Goal: Information Seeking & Learning: Learn about a topic

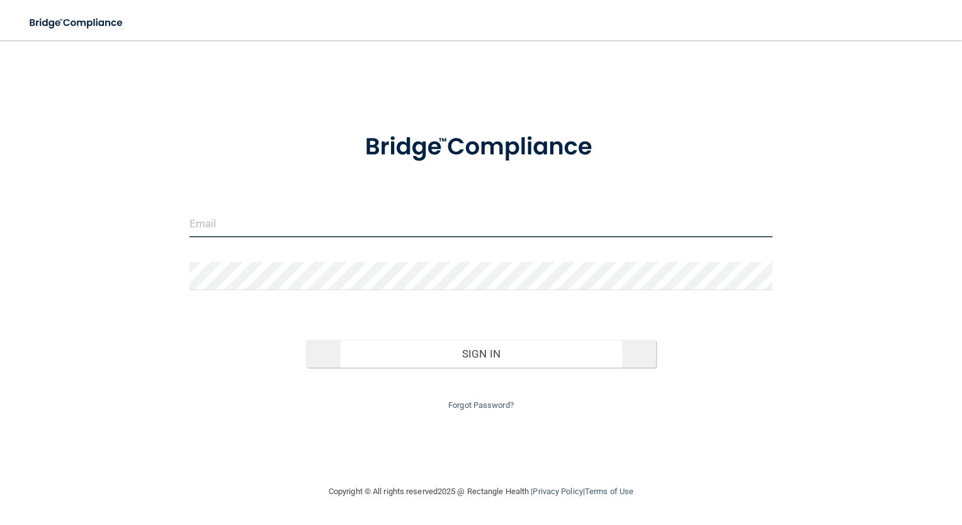
type input "[EMAIL_ADDRESS][DOMAIN_NAME]"
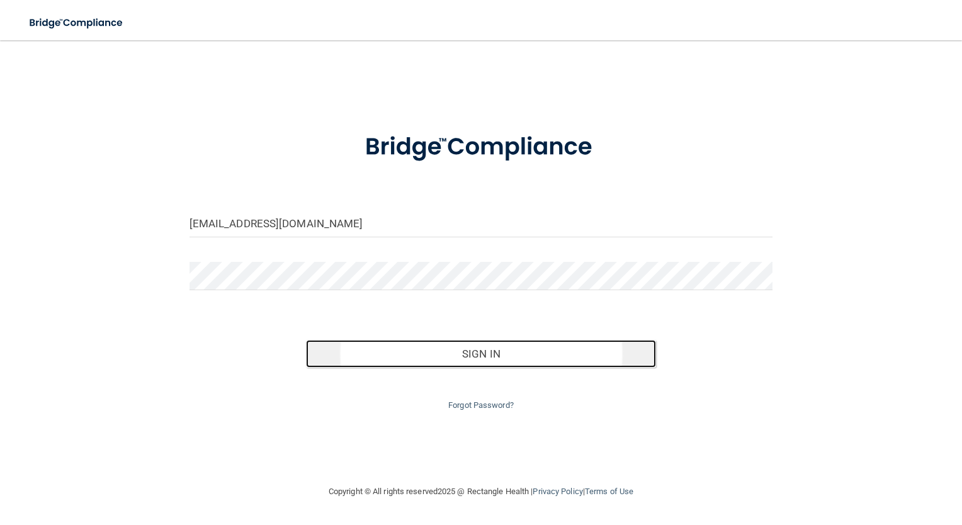
click at [479, 344] on button "Sign In" at bounding box center [481, 354] width 350 height 28
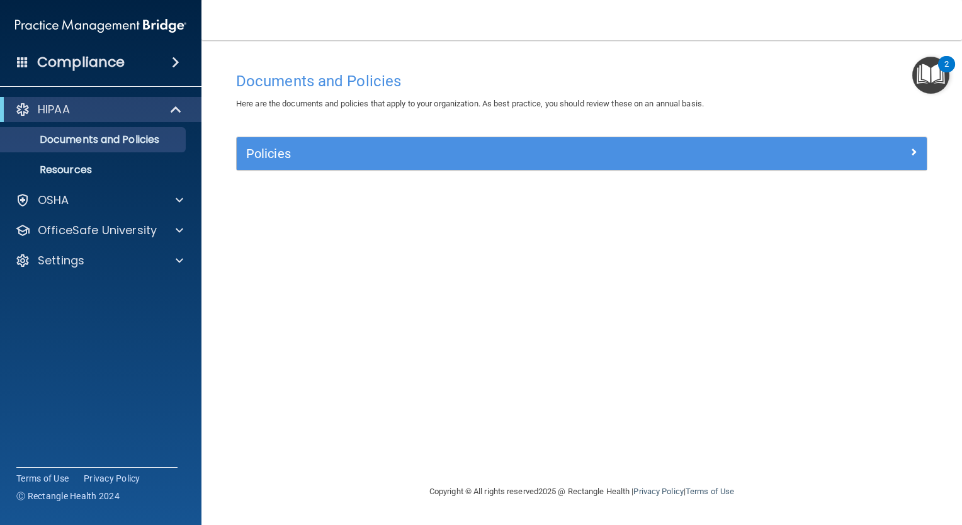
click at [175, 60] on span at bounding box center [176, 62] width 8 height 15
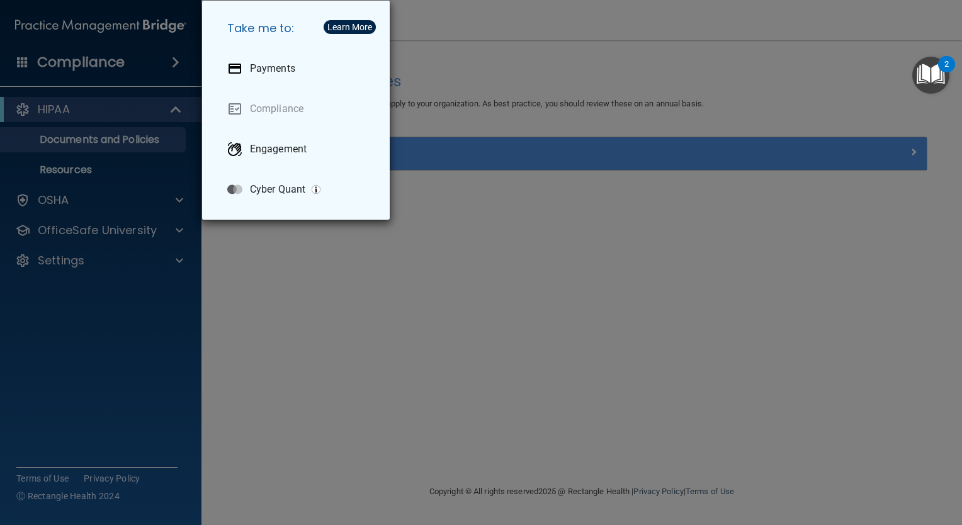
click at [376, 424] on div "Take me to: Payments Compliance Engagement Cyber Quant" at bounding box center [481, 262] width 962 height 525
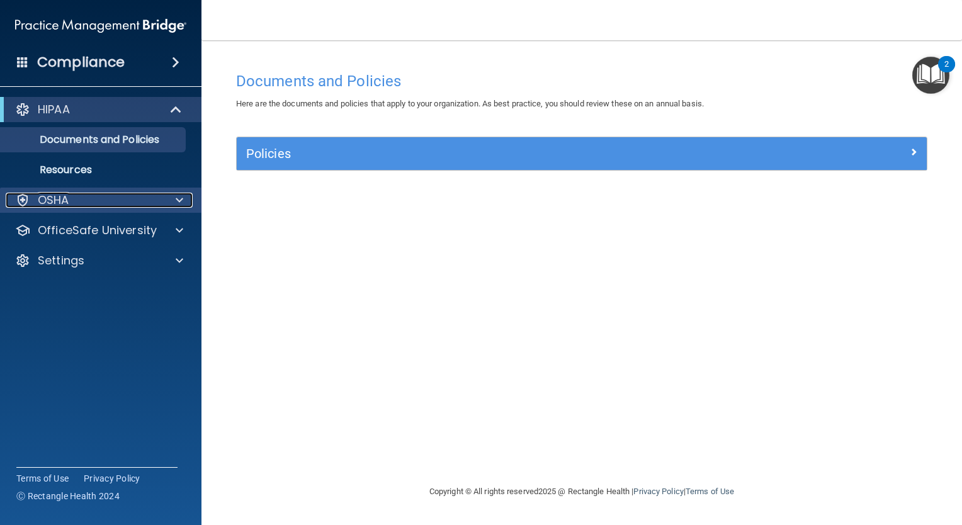
click at [183, 199] on span at bounding box center [180, 200] width 8 height 15
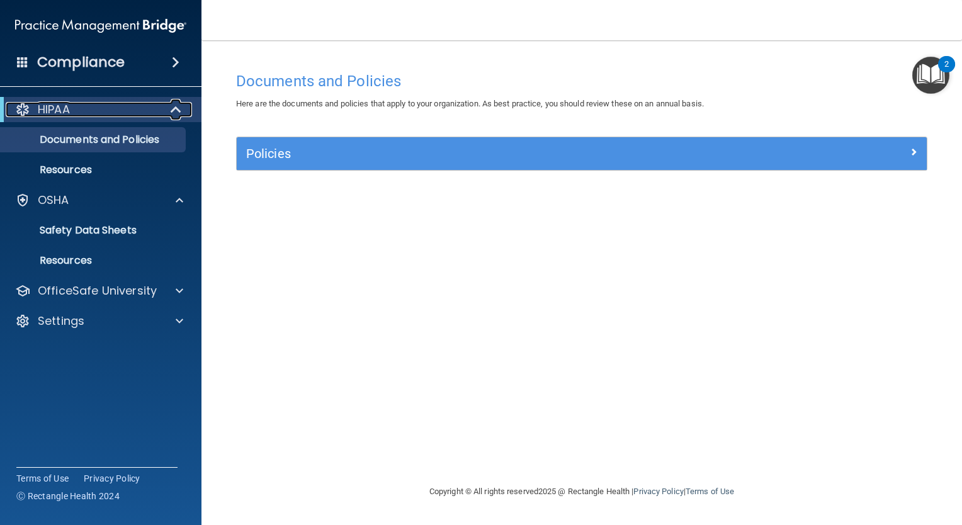
click at [161, 113] on div at bounding box center [176, 109] width 31 height 15
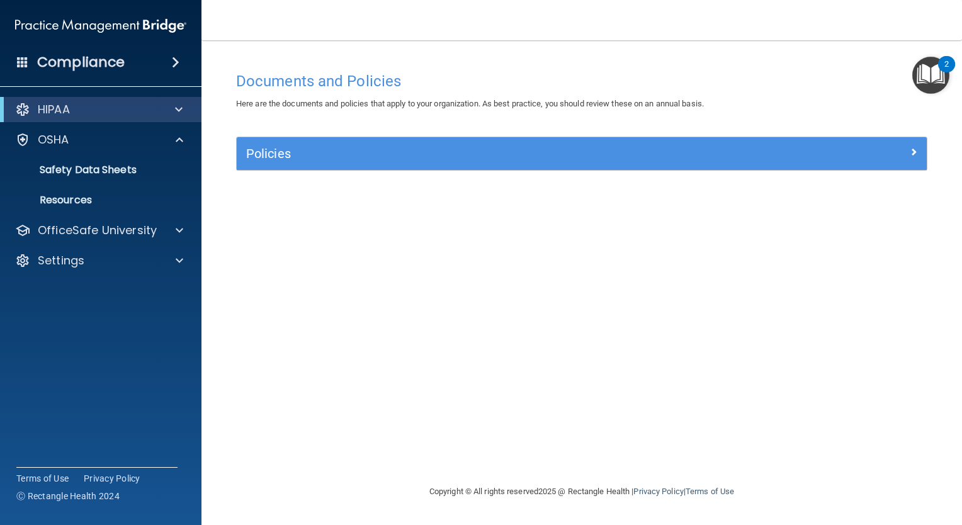
click at [171, 70] on div "Compliance" at bounding box center [101, 62] width 202 height 28
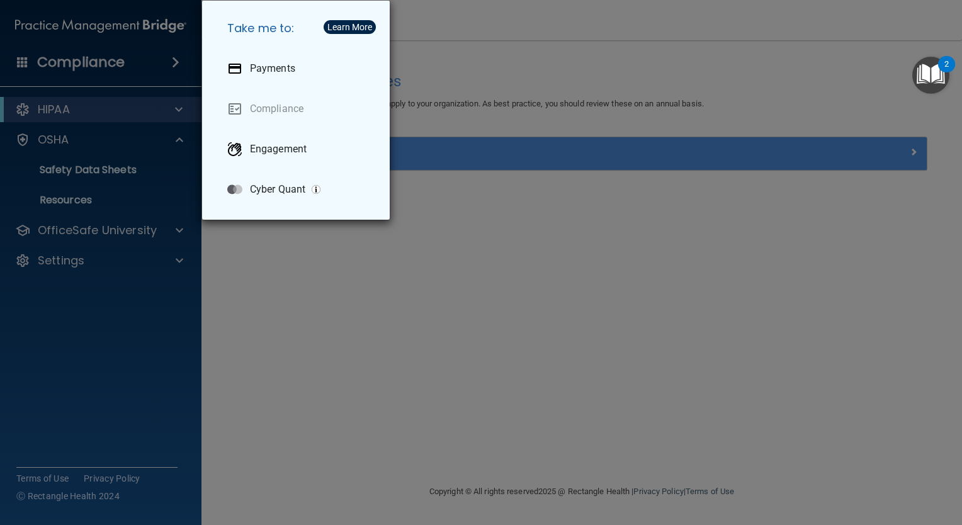
click at [40, 64] on div "Take me to: Payments Compliance Engagement Cyber Quant" at bounding box center [481, 262] width 962 height 525
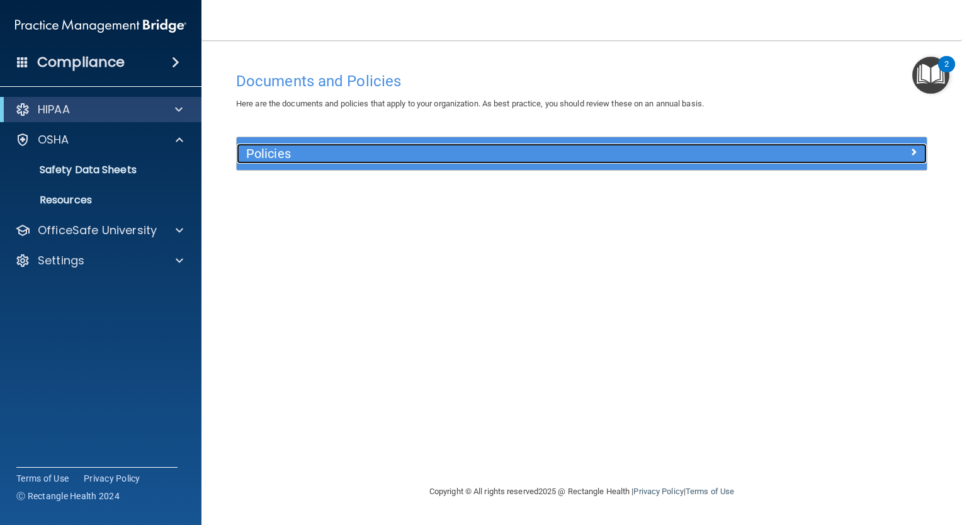
click at [901, 150] on div at bounding box center [840, 151] width 173 height 15
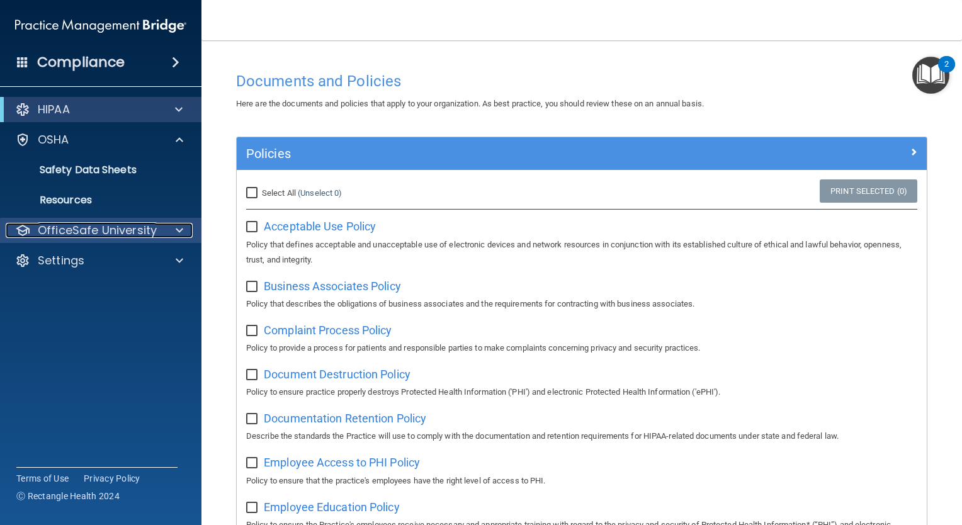
click at [160, 227] on div "OfficeSafe University" at bounding box center [84, 230] width 156 height 15
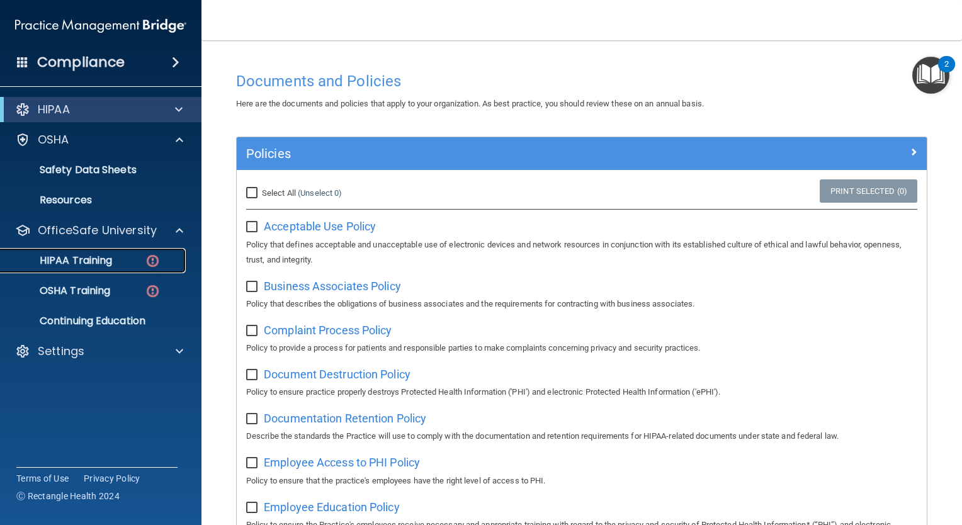
click at [142, 257] on div "HIPAA Training" at bounding box center [94, 260] width 172 height 13
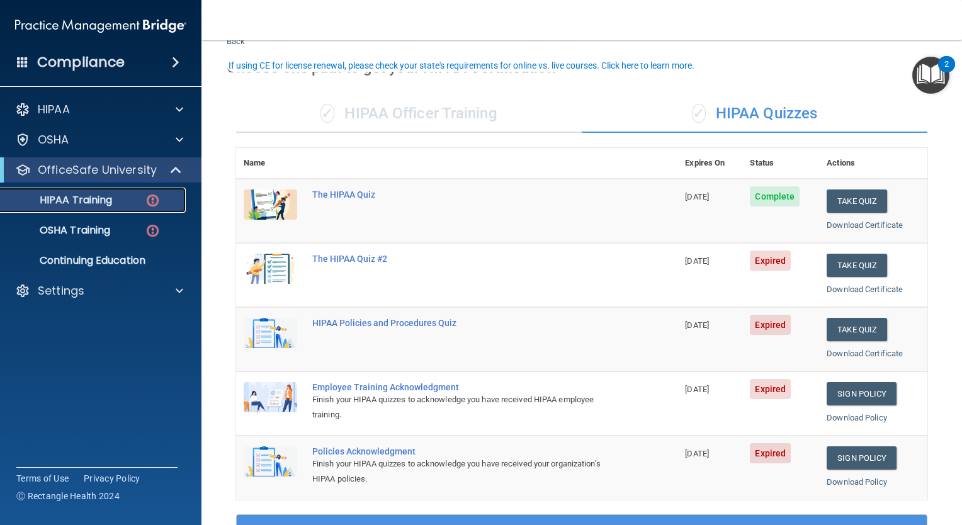
scroll to position [63, 0]
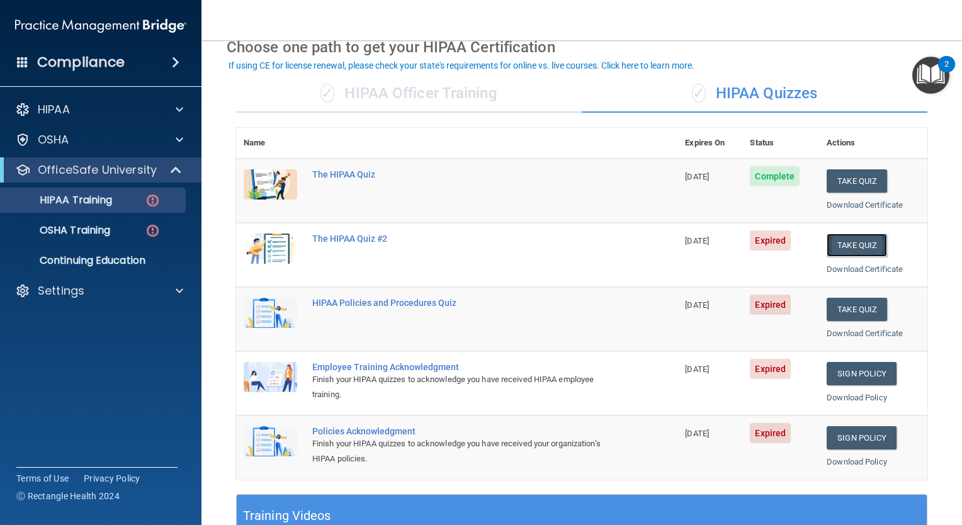
click at [838, 246] on button "Take Quiz" at bounding box center [857, 245] width 60 height 23
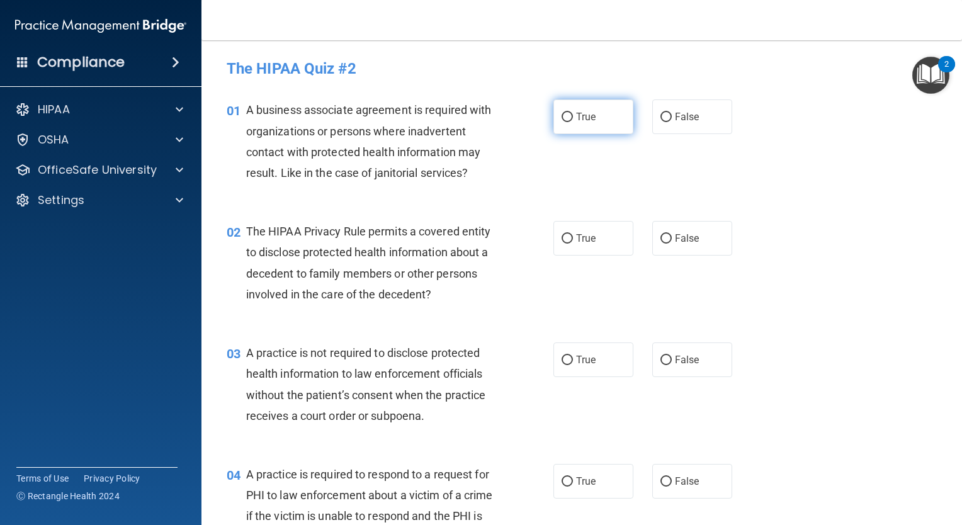
click at [569, 117] on label "True" at bounding box center [594, 116] width 80 height 35
click at [569, 117] on input "True" at bounding box center [567, 117] width 11 height 9
radio input "true"
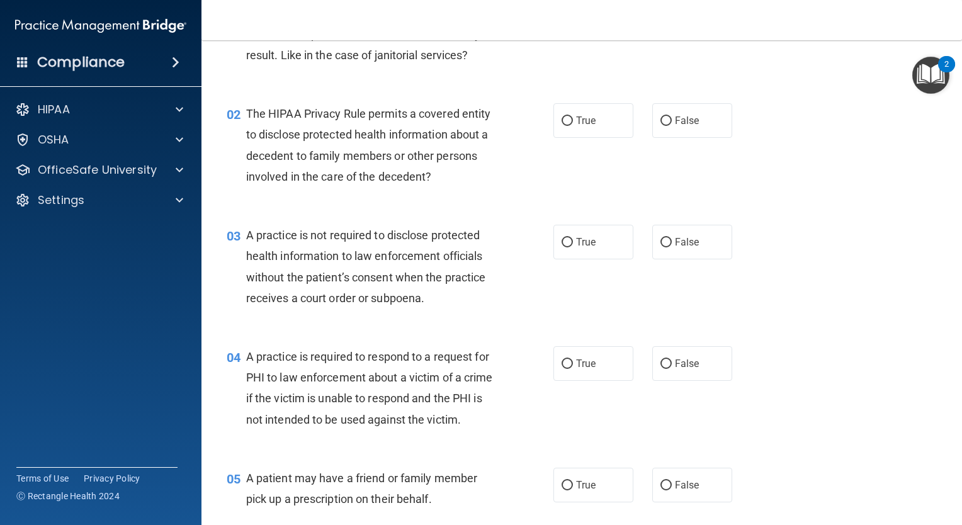
scroll to position [126, 0]
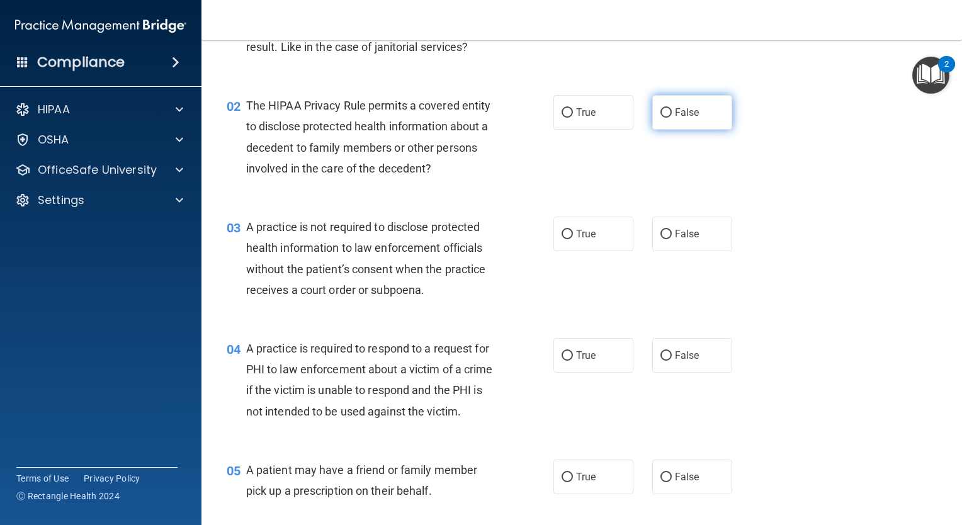
click at [661, 113] on input "False" at bounding box center [666, 112] width 11 height 9
radio input "true"
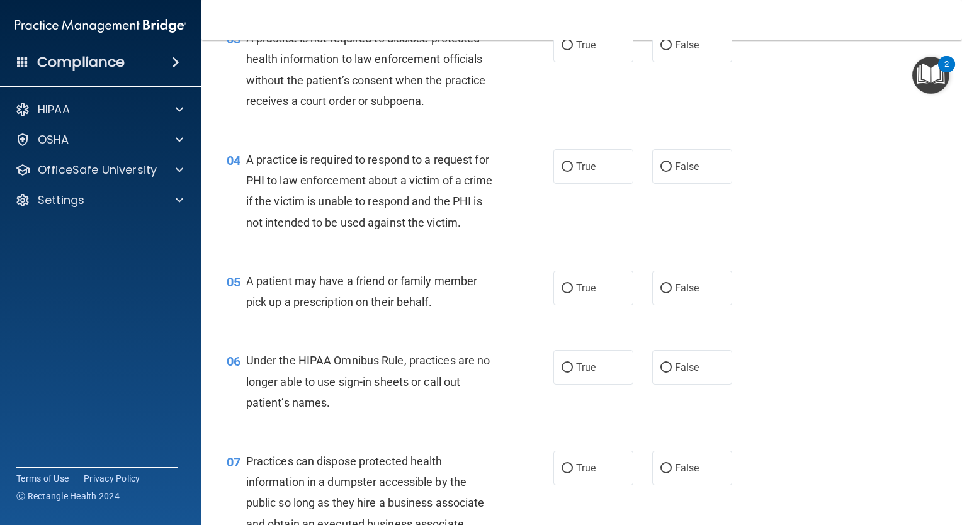
scroll to position [252, 0]
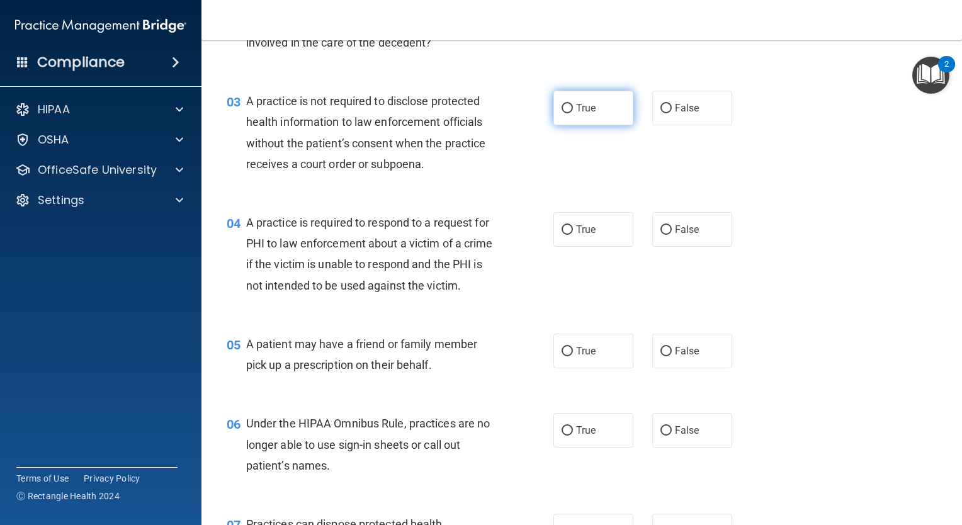
click at [562, 106] on input "True" at bounding box center [567, 108] width 11 height 9
radio input "true"
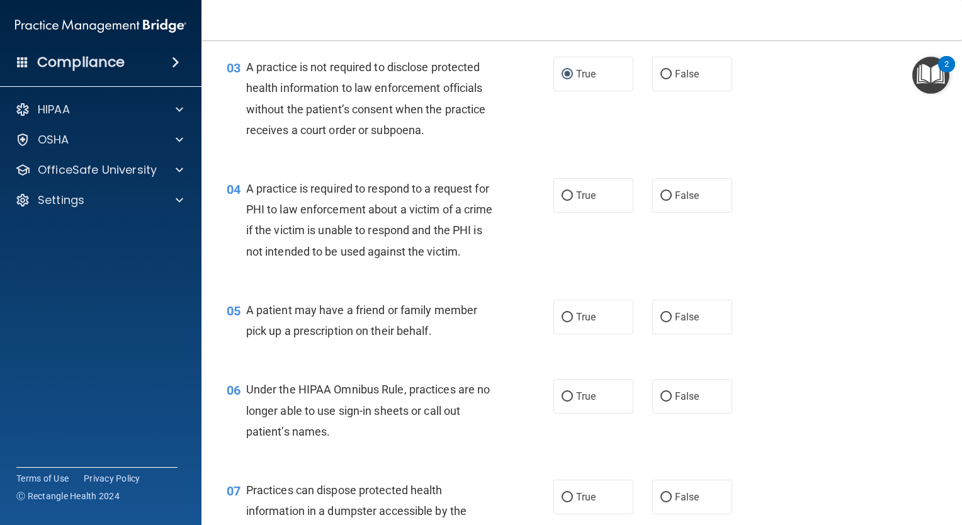
scroll to position [378, 0]
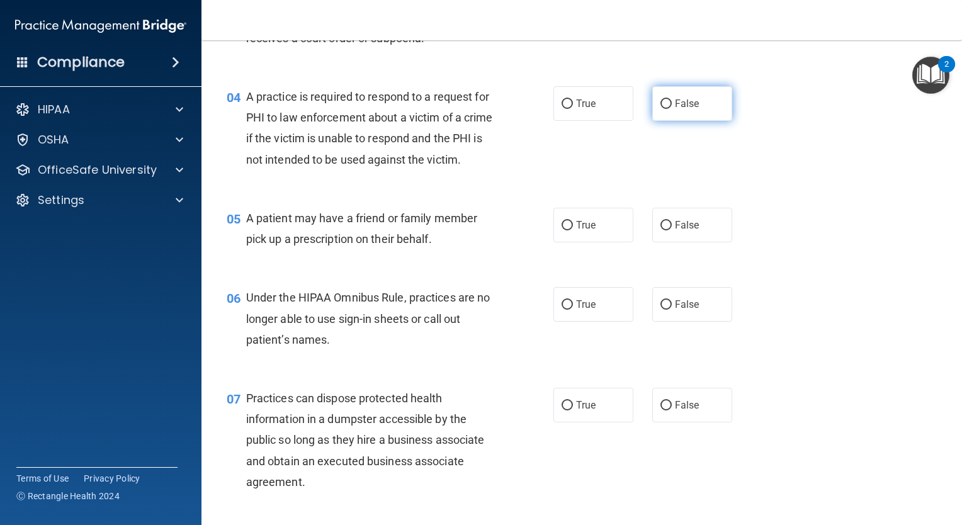
click at [676, 107] on span "False" at bounding box center [687, 104] width 25 height 12
click at [672, 107] on input "False" at bounding box center [666, 103] width 11 height 9
radio input "true"
click at [576, 231] on span "True" at bounding box center [586, 225] width 20 height 12
click at [573, 230] on input "True" at bounding box center [567, 225] width 11 height 9
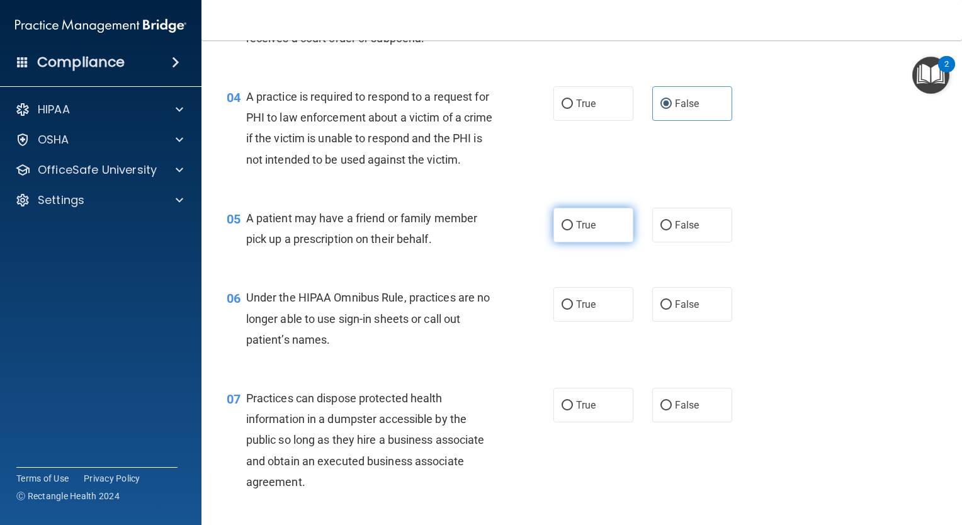
radio input "true"
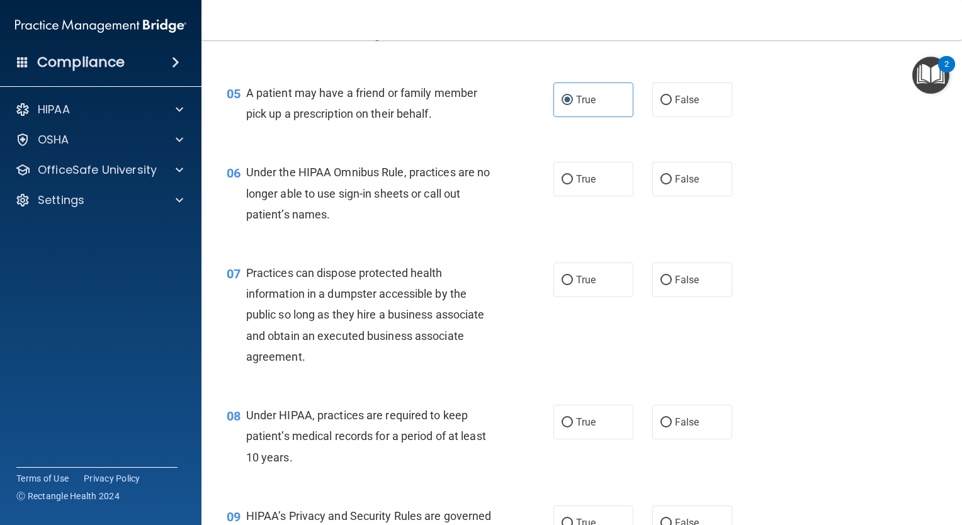
scroll to position [504, 0]
click at [661, 184] on input "False" at bounding box center [666, 178] width 11 height 9
radio input "true"
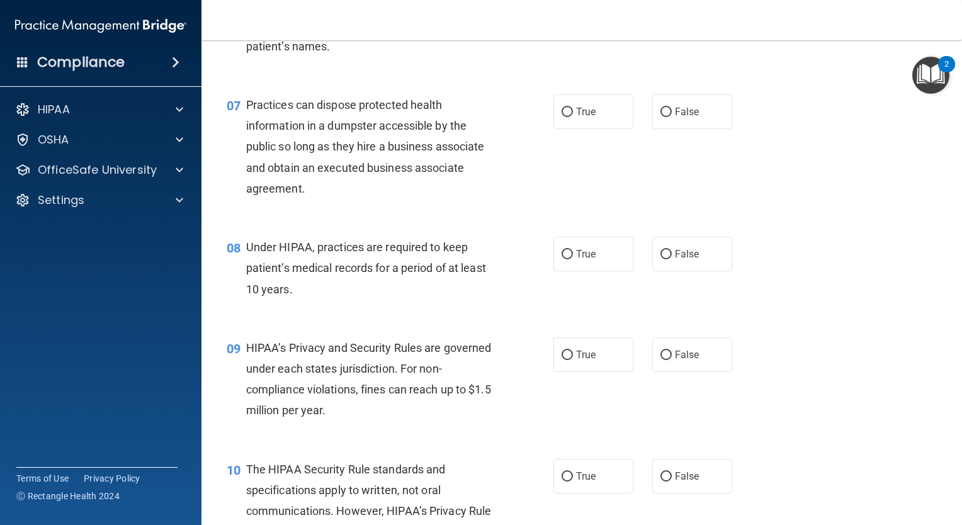
scroll to position [693, 0]
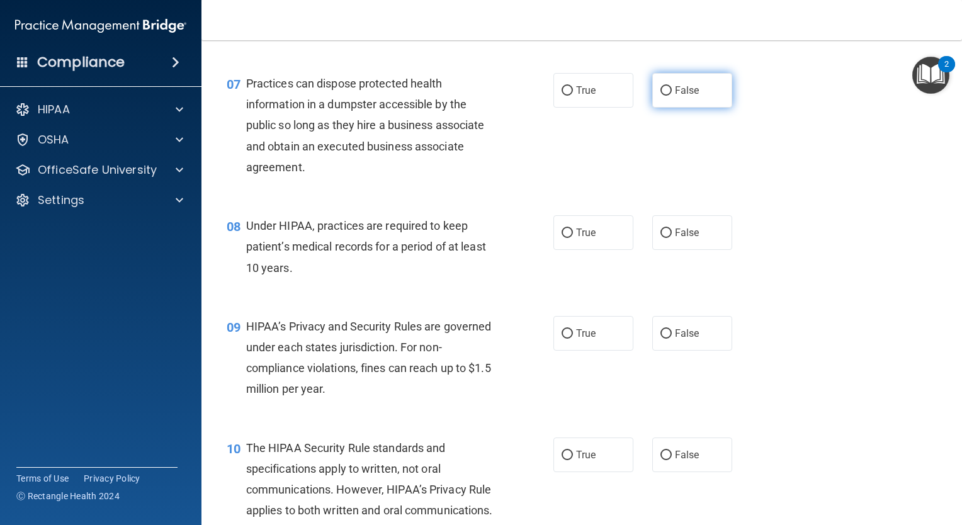
click at [661, 96] on input "False" at bounding box center [666, 90] width 11 height 9
radio input "true"
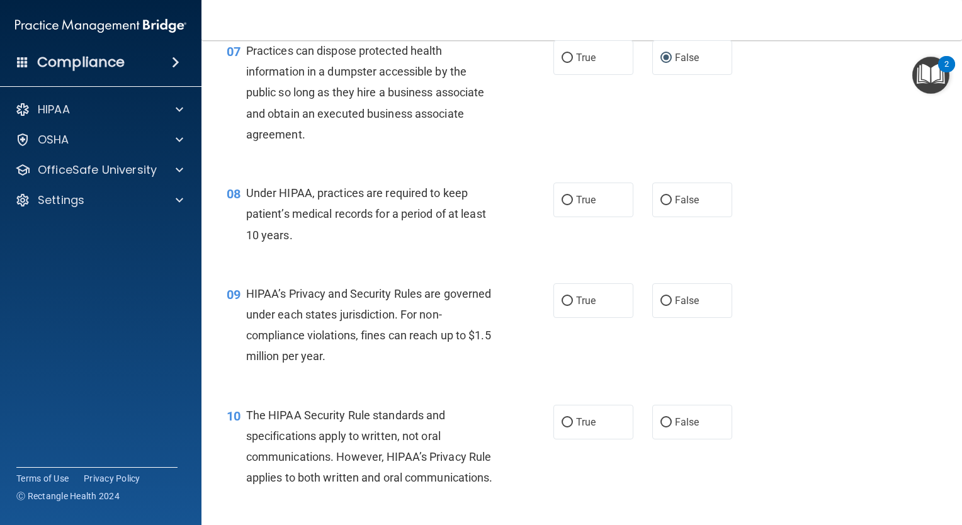
scroll to position [756, 0]
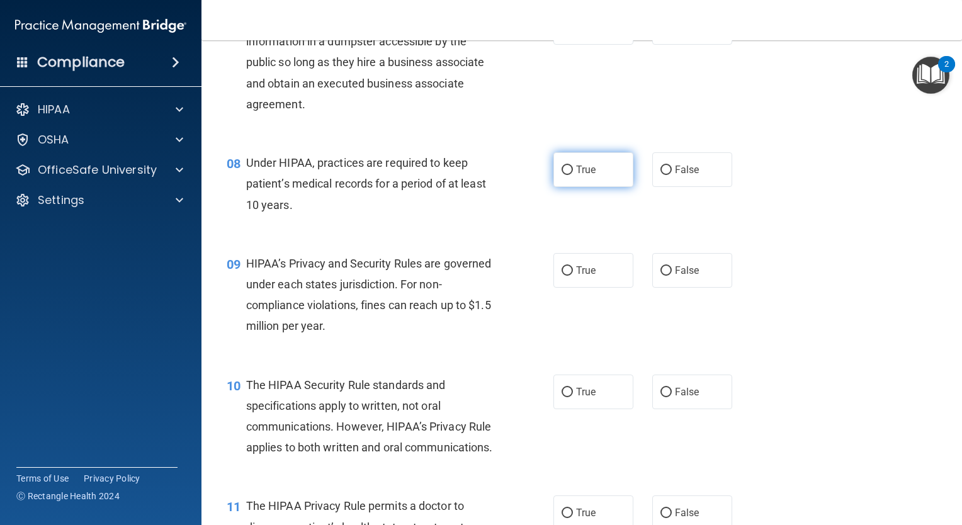
click at [559, 187] on label "True" at bounding box center [594, 169] width 80 height 35
click at [562, 175] on input "True" at bounding box center [567, 170] width 11 height 9
radio input "true"
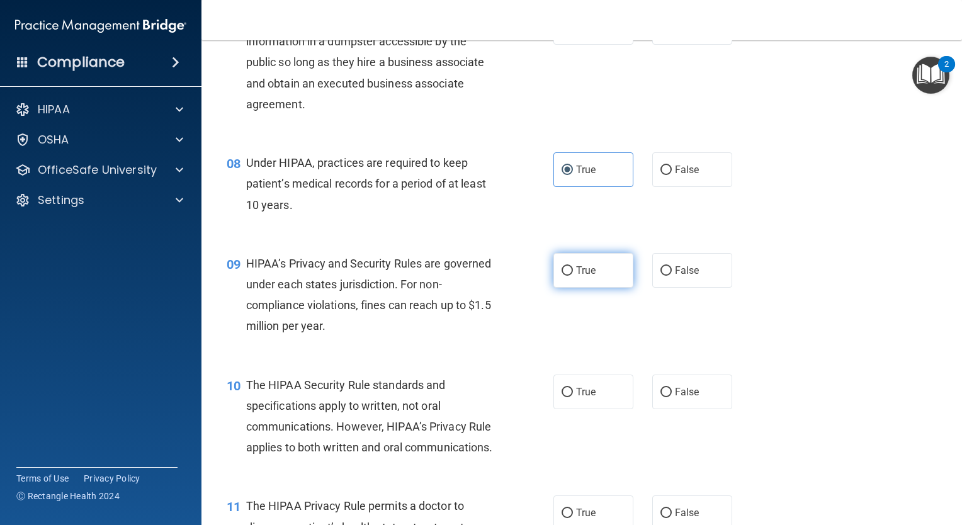
click at [569, 288] on label "True" at bounding box center [594, 270] width 80 height 35
click at [569, 276] on input "True" at bounding box center [567, 270] width 11 height 9
radio input "true"
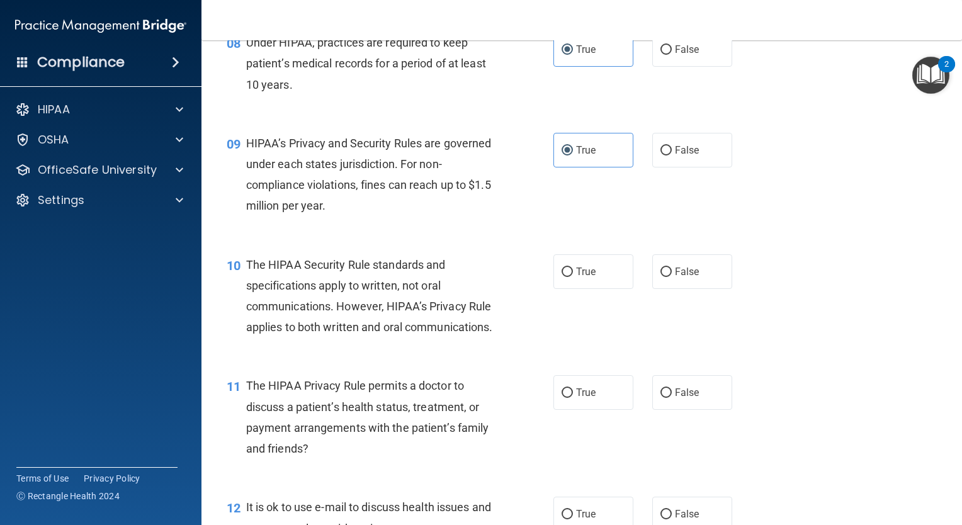
scroll to position [882, 0]
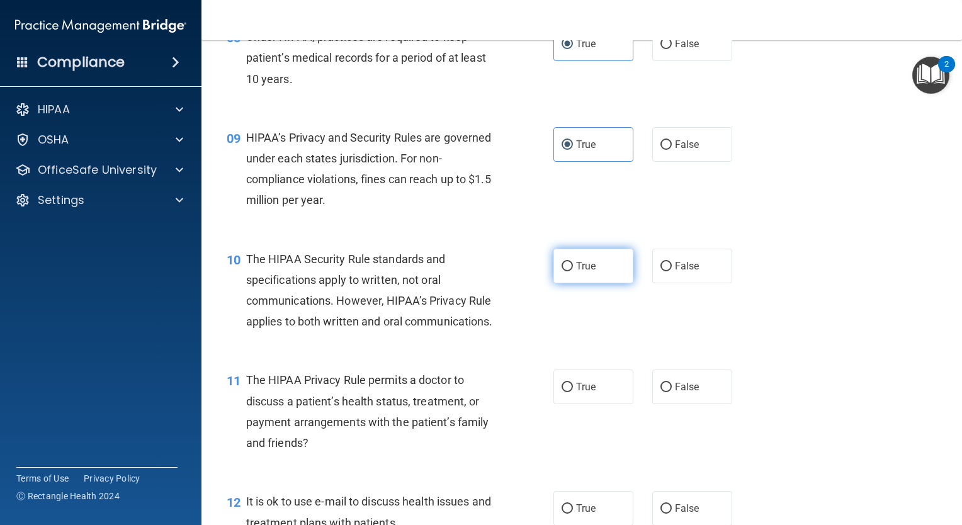
click at [574, 283] on label "True" at bounding box center [594, 266] width 80 height 35
click at [573, 271] on input "True" at bounding box center [567, 266] width 11 height 9
radio input "true"
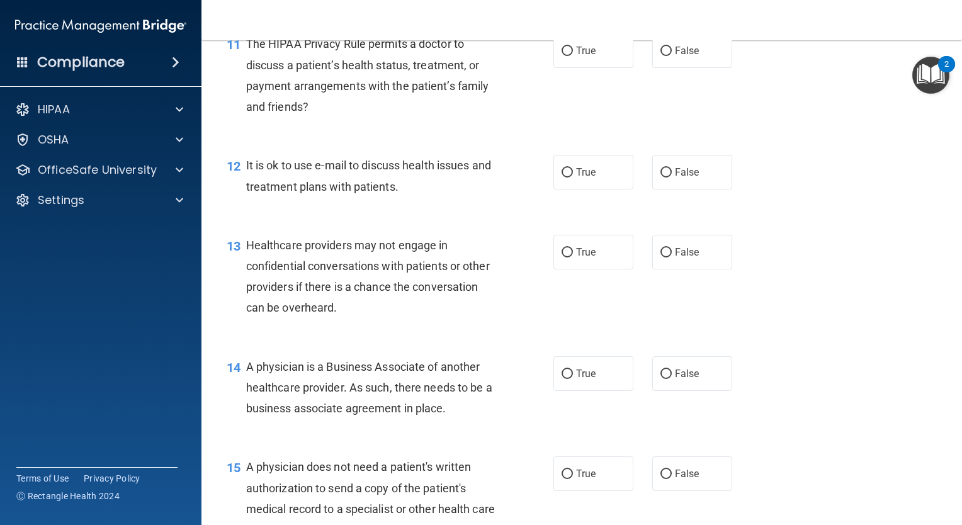
scroll to position [1197, 0]
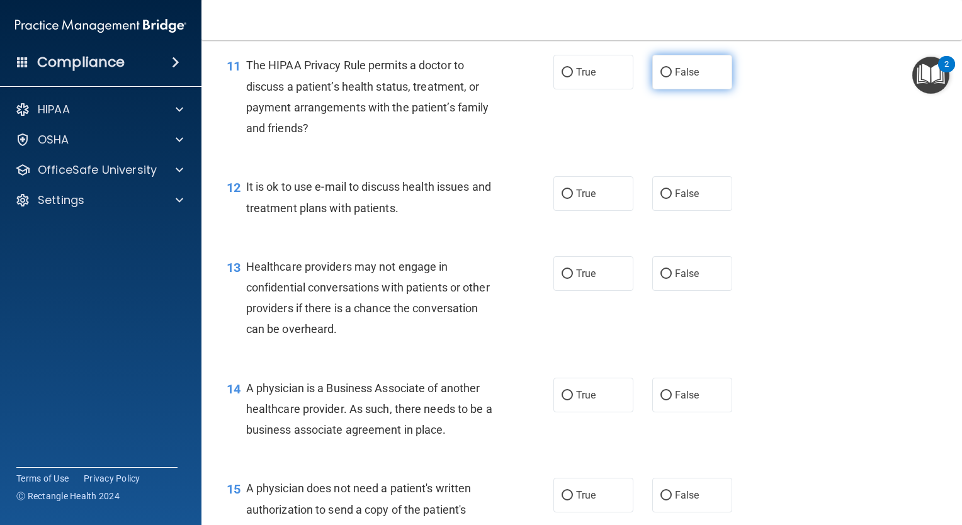
click at [661, 77] on input "False" at bounding box center [666, 72] width 11 height 9
radio input "true"
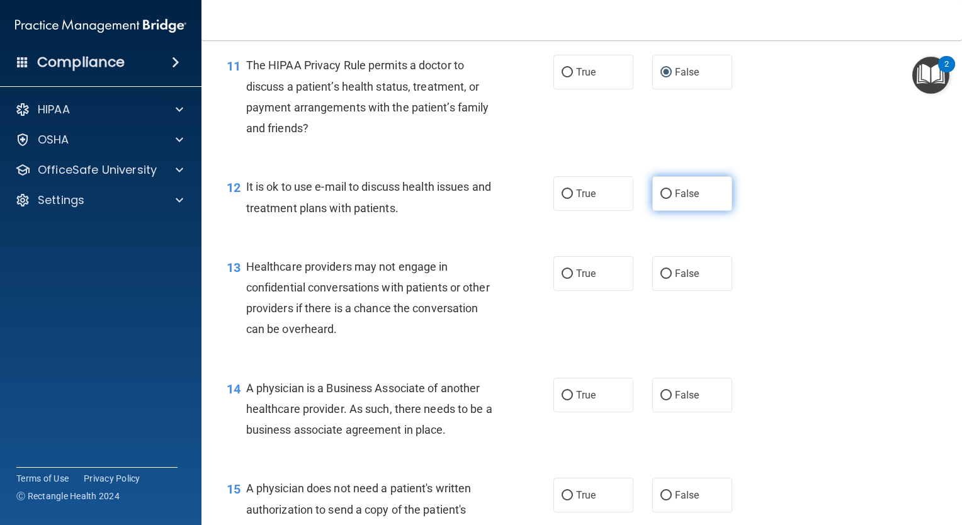
click at [661, 199] on input "False" at bounding box center [666, 194] width 11 height 9
radio input "true"
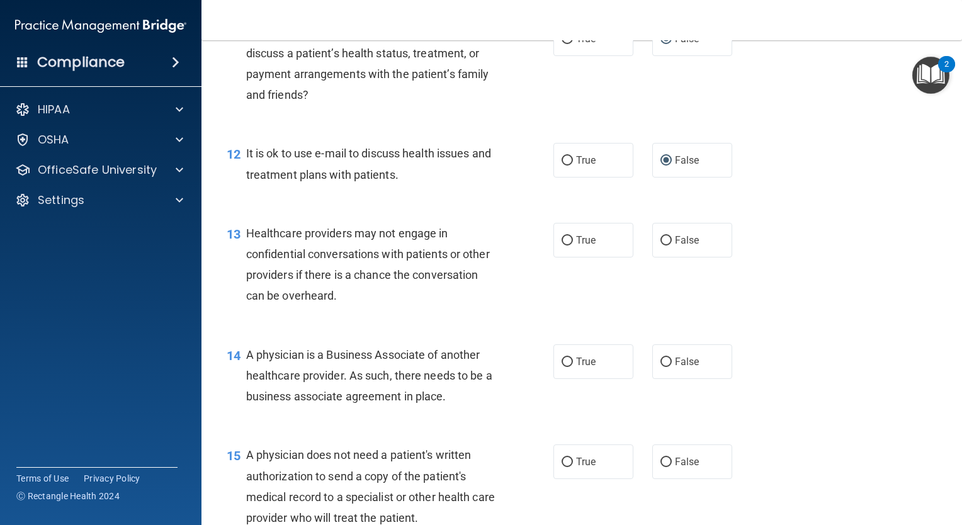
scroll to position [1259, 0]
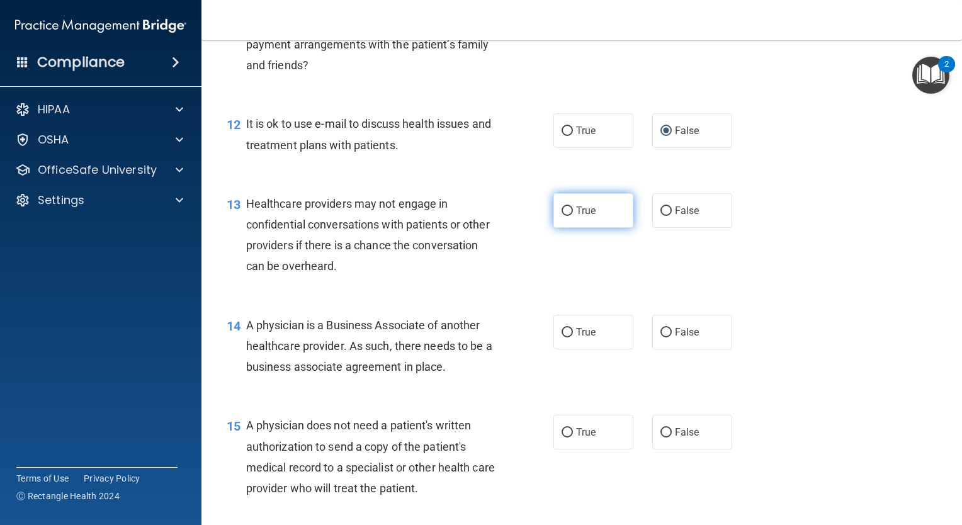
click at [576, 217] on span "True" at bounding box center [586, 211] width 20 height 12
click at [572, 216] on input "True" at bounding box center [567, 211] width 11 height 9
radio input "true"
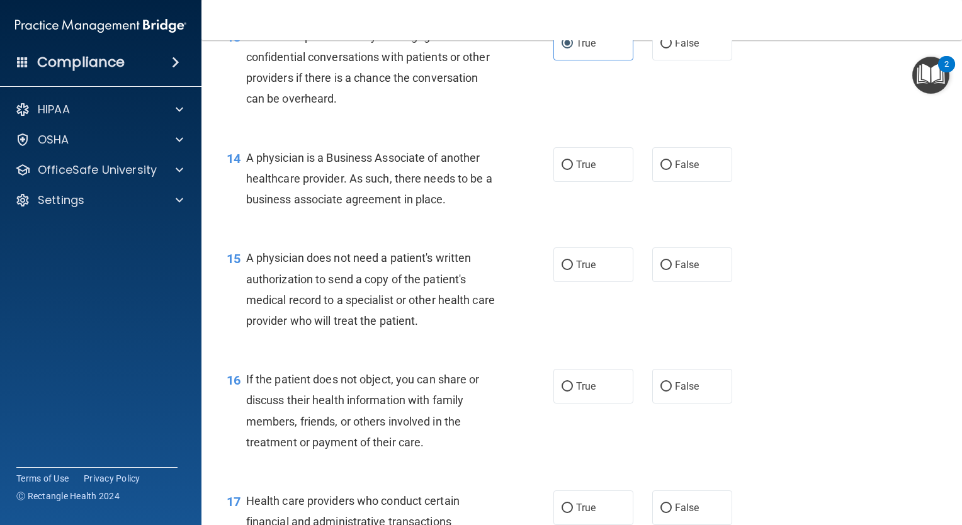
scroll to position [1448, 0]
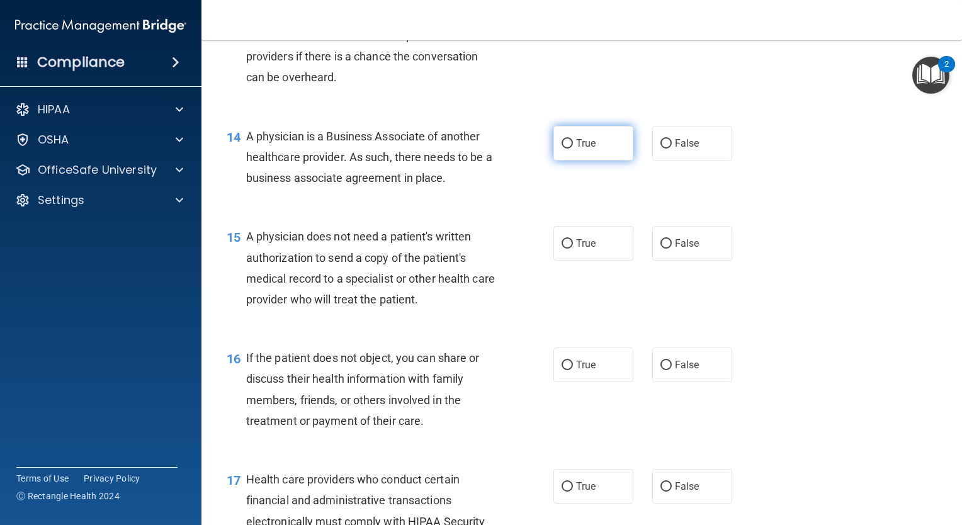
click at [566, 149] on input "True" at bounding box center [567, 143] width 11 height 9
radio input "true"
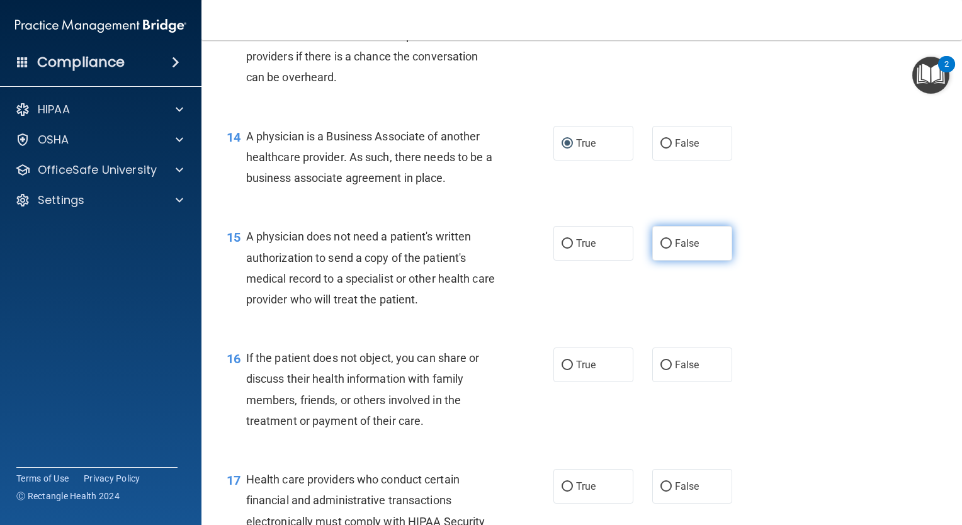
click at [665, 249] on input "False" at bounding box center [666, 243] width 11 height 9
radio input "true"
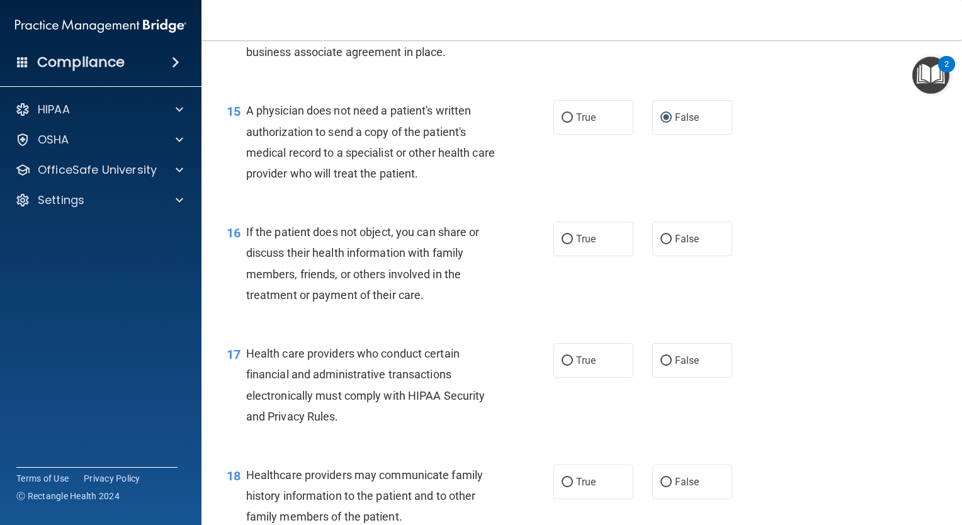
scroll to position [1700, 0]
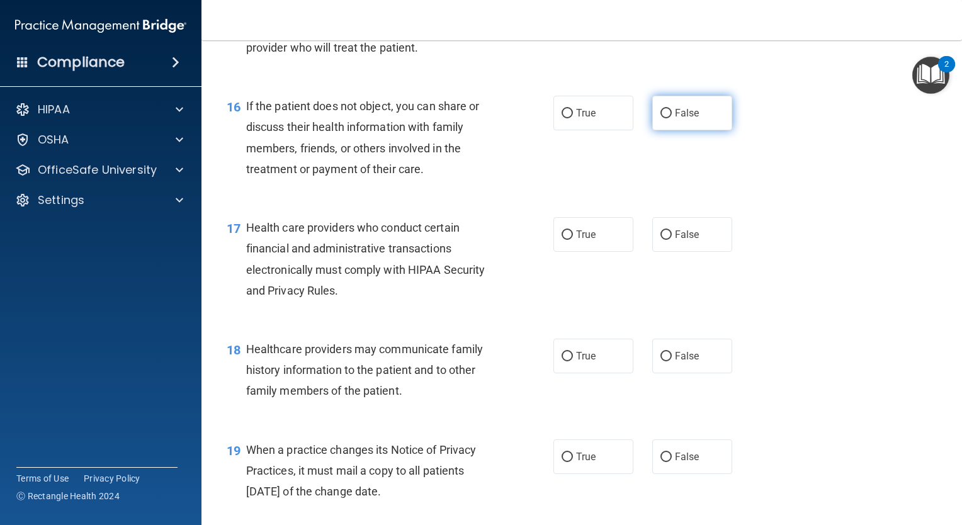
click at [675, 119] on span "False" at bounding box center [687, 113] width 25 height 12
click at [671, 118] on input "False" at bounding box center [666, 113] width 11 height 9
radio input "true"
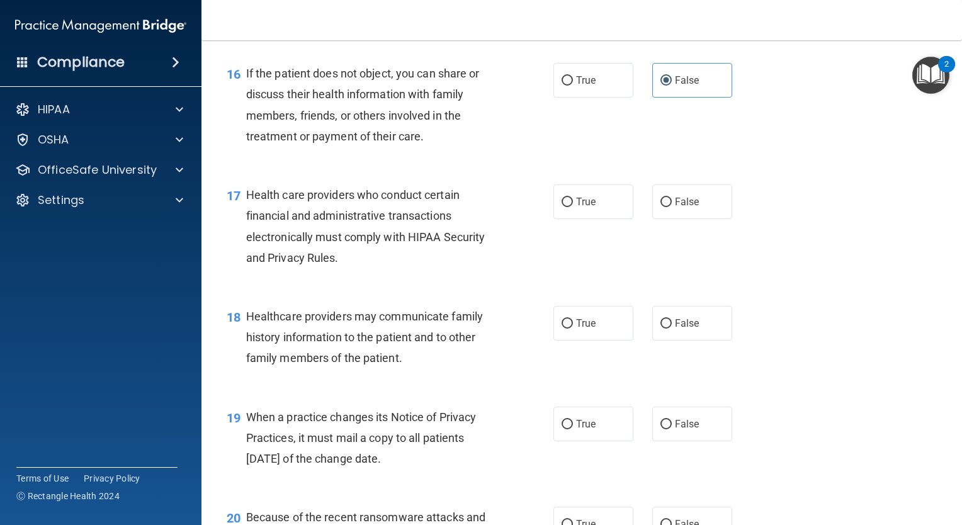
scroll to position [1763, 0]
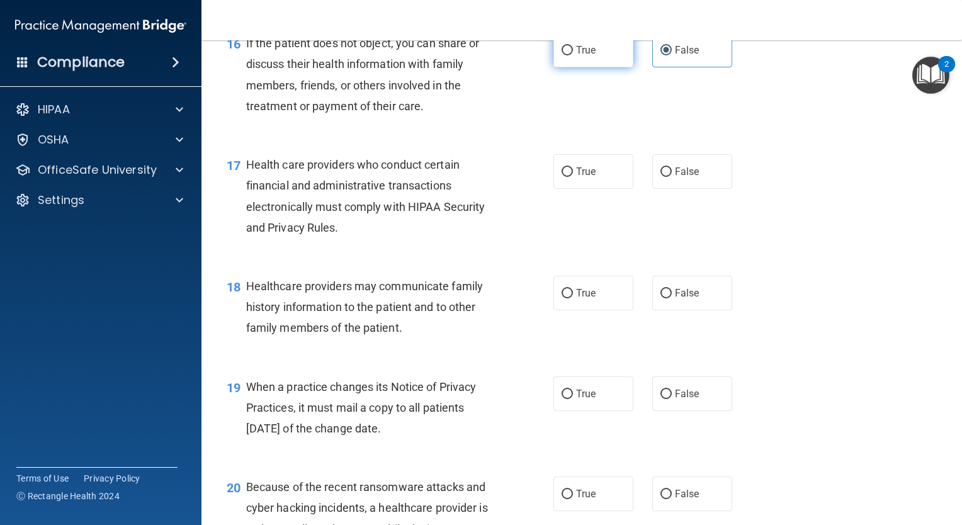
click at [580, 56] on span "True" at bounding box center [586, 50] width 20 height 12
click at [573, 55] on input "True" at bounding box center [567, 50] width 11 height 9
radio input "true"
radio input "false"
click at [562, 177] on input "True" at bounding box center [567, 172] width 11 height 9
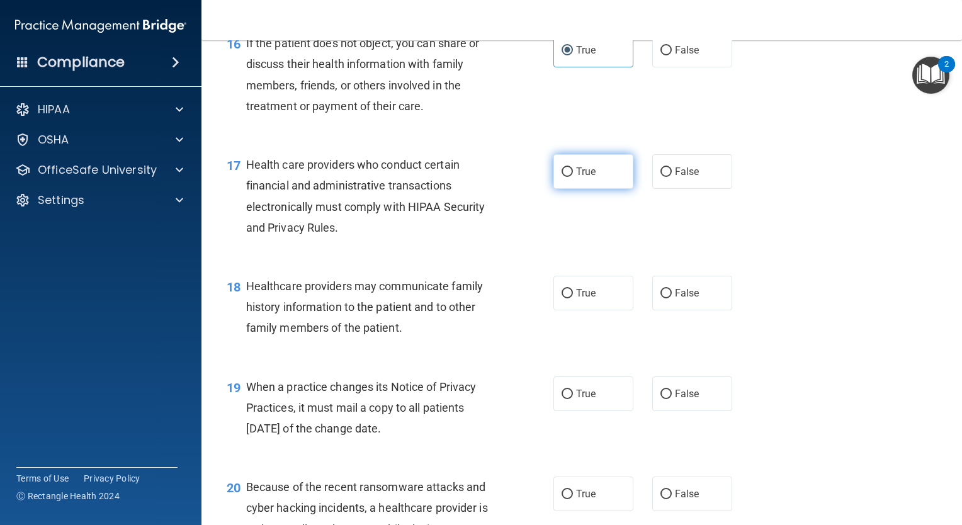
radio input "true"
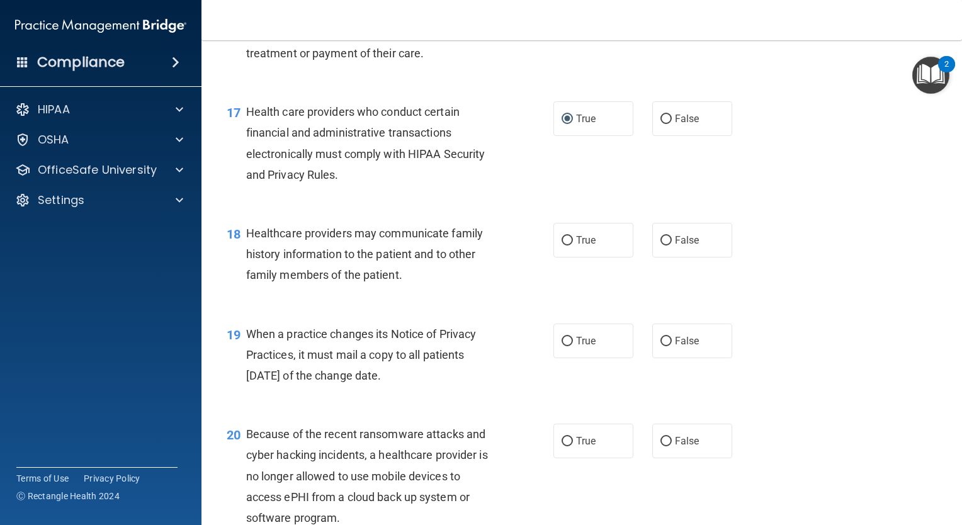
scroll to position [1889, 0]
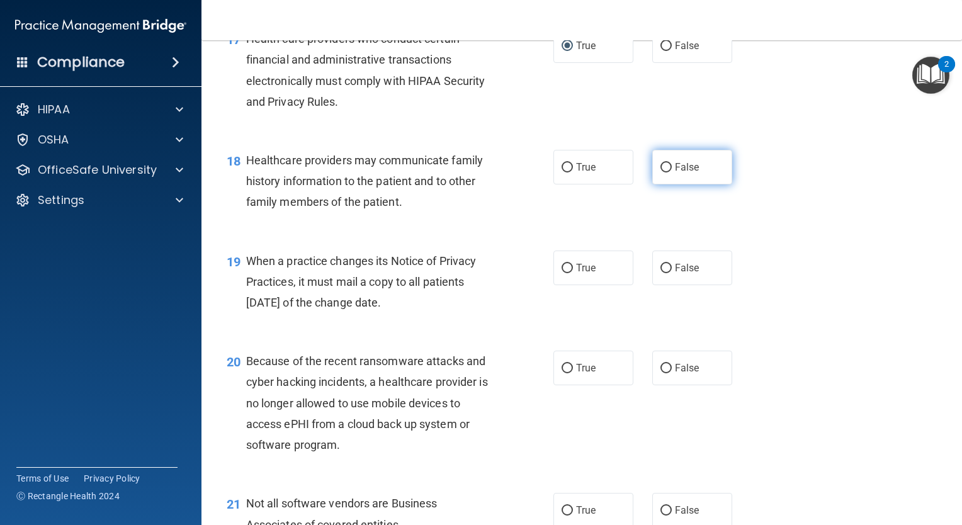
click at [681, 173] on span "False" at bounding box center [687, 167] width 25 height 12
click at [672, 173] on input "False" at bounding box center [666, 167] width 11 height 9
radio input "true"
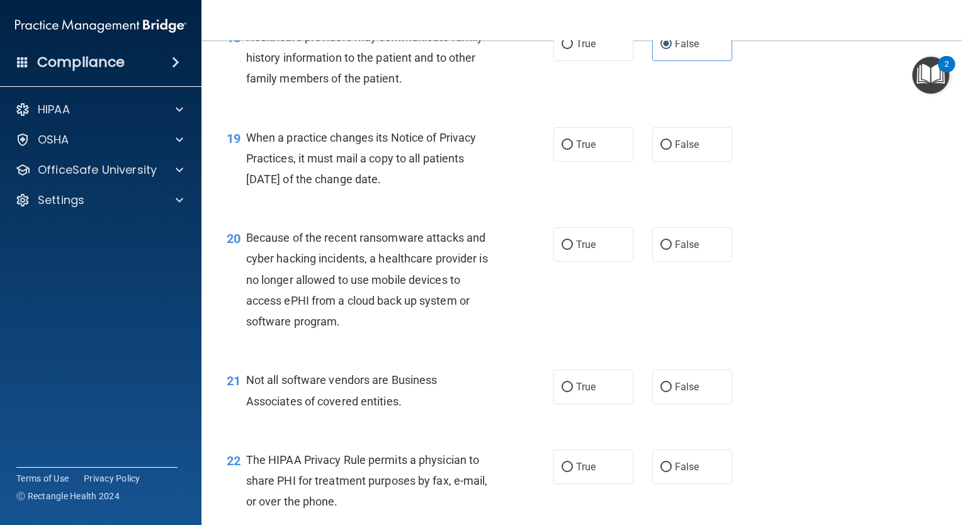
scroll to position [2015, 0]
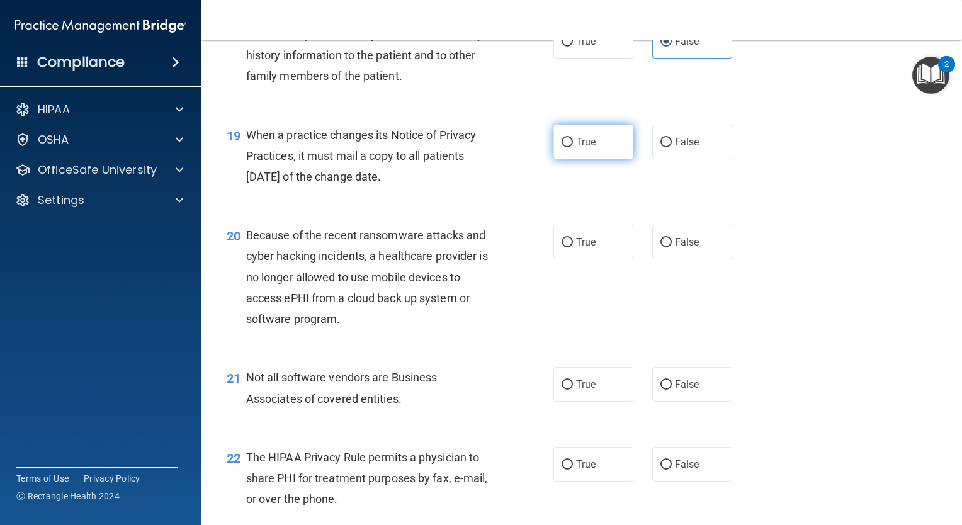
click at [571, 159] on label "True" at bounding box center [594, 142] width 80 height 35
click at [571, 147] on input "True" at bounding box center [567, 142] width 11 height 9
radio input "true"
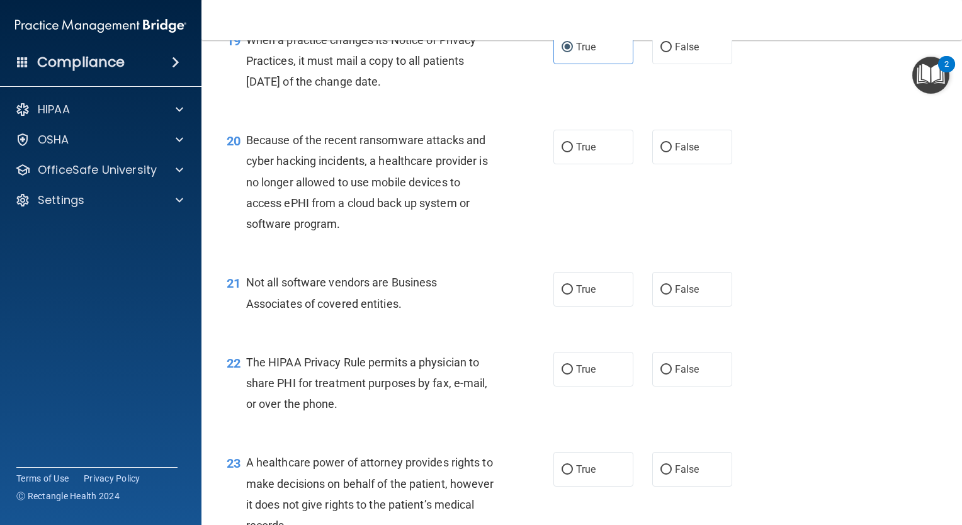
scroll to position [2141, 0]
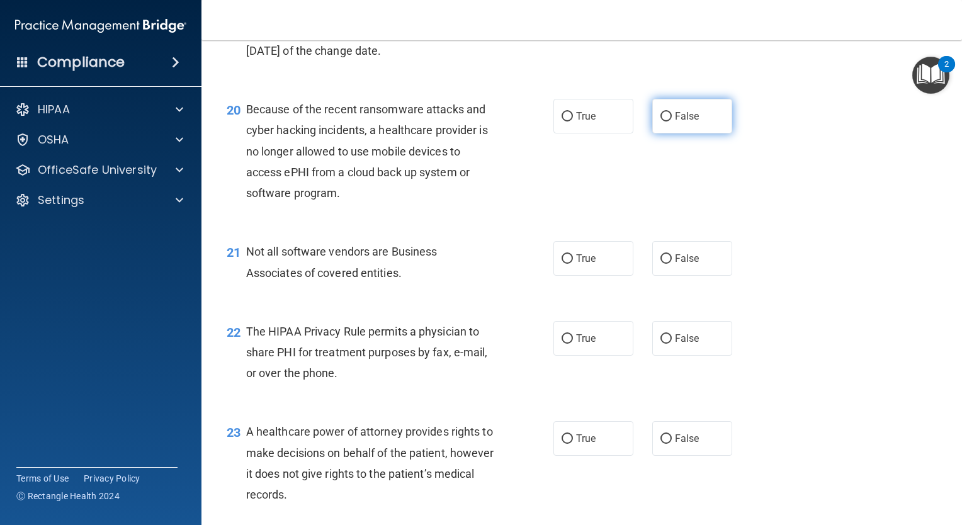
click at [686, 122] on span "False" at bounding box center [687, 116] width 25 height 12
click at [672, 122] on input "False" at bounding box center [666, 116] width 11 height 9
radio input "true"
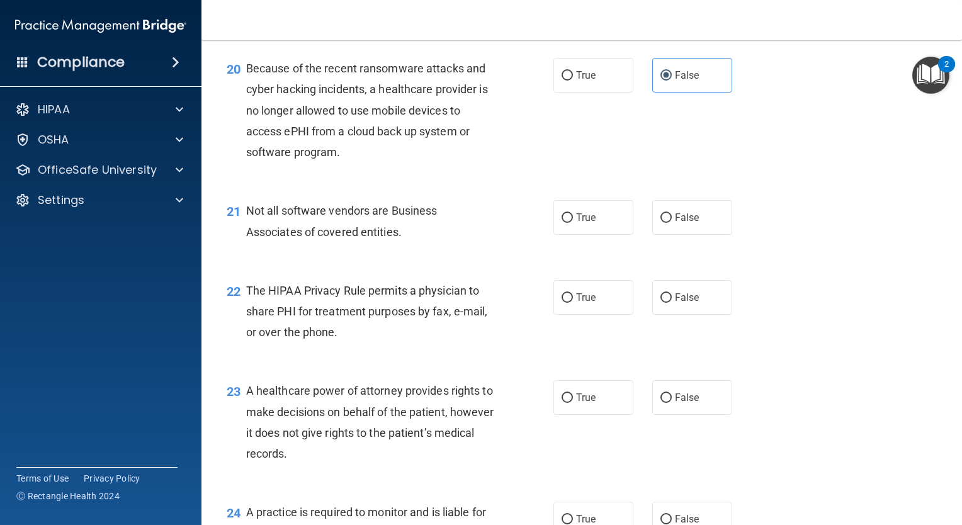
scroll to position [2204, 0]
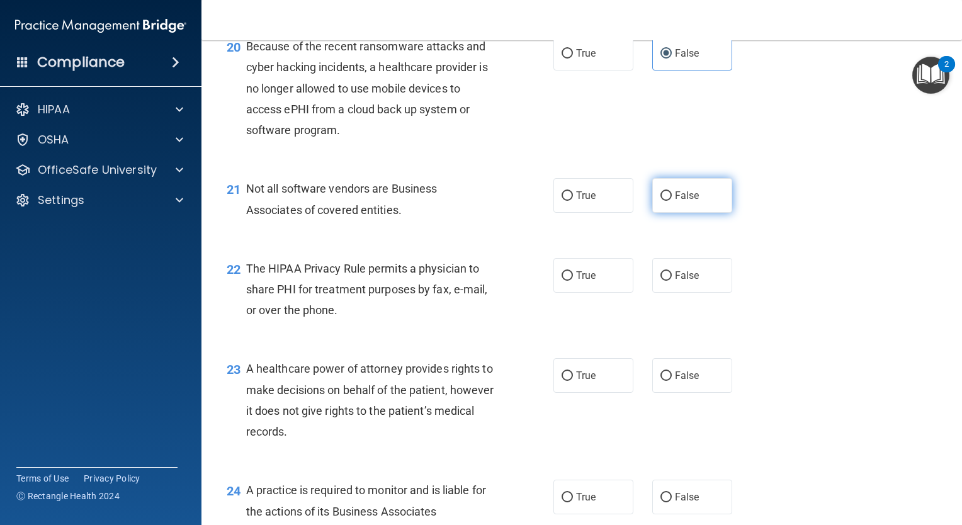
click at [675, 202] on span "False" at bounding box center [687, 196] width 25 height 12
click at [672, 201] on input "False" at bounding box center [666, 195] width 11 height 9
radio input "true"
click at [576, 281] on span "True" at bounding box center [586, 276] width 20 height 12
click at [573, 281] on input "True" at bounding box center [567, 275] width 11 height 9
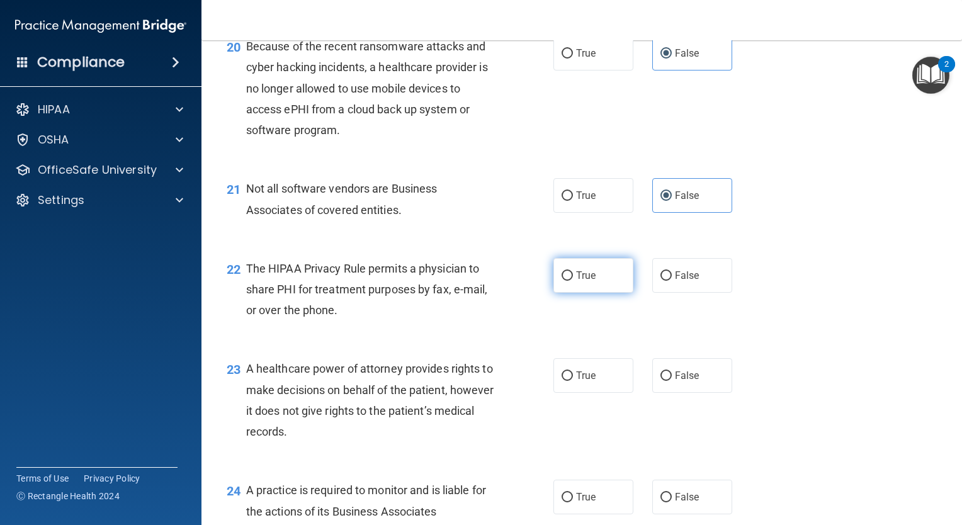
radio input "true"
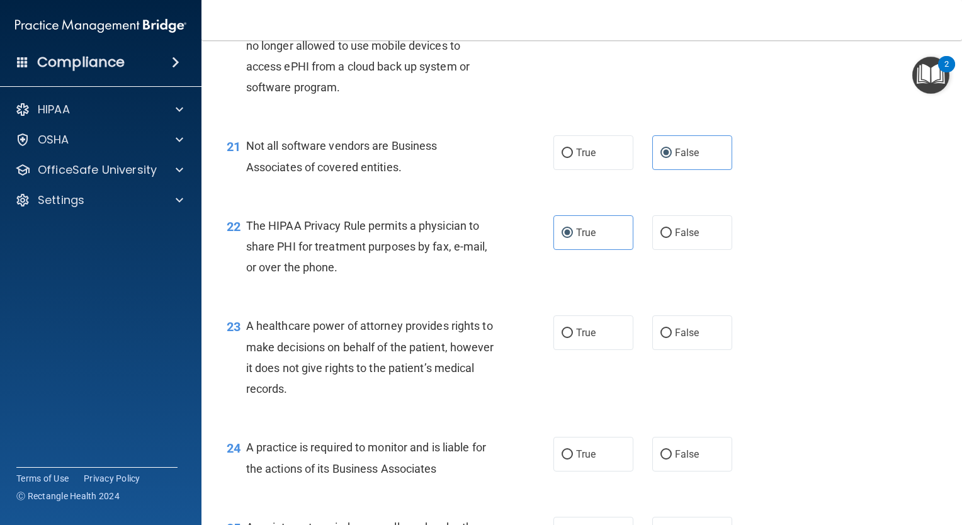
scroll to position [2330, 0]
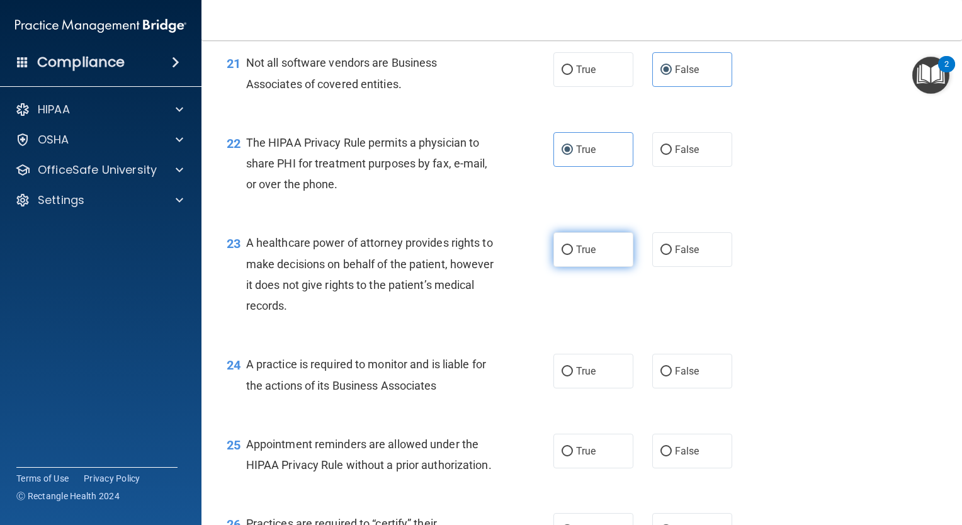
click at [567, 267] on label "True" at bounding box center [594, 249] width 80 height 35
click at [567, 255] on input "True" at bounding box center [567, 250] width 11 height 9
radio input "true"
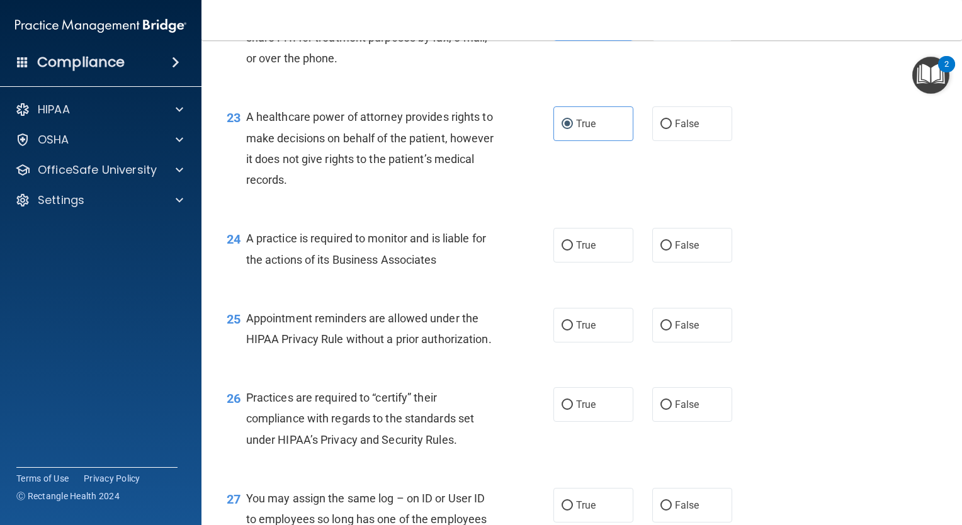
click at [538, 276] on div "24 A practice is required to monitor and is liable for the actions of its Busin…" at bounding box center [390, 252] width 365 height 48
click at [576, 251] on span "True" at bounding box center [586, 245] width 20 height 12
click at [573, 251] on input "True" at bounding box center [567, 245] width 11 height 9
radio input "true"
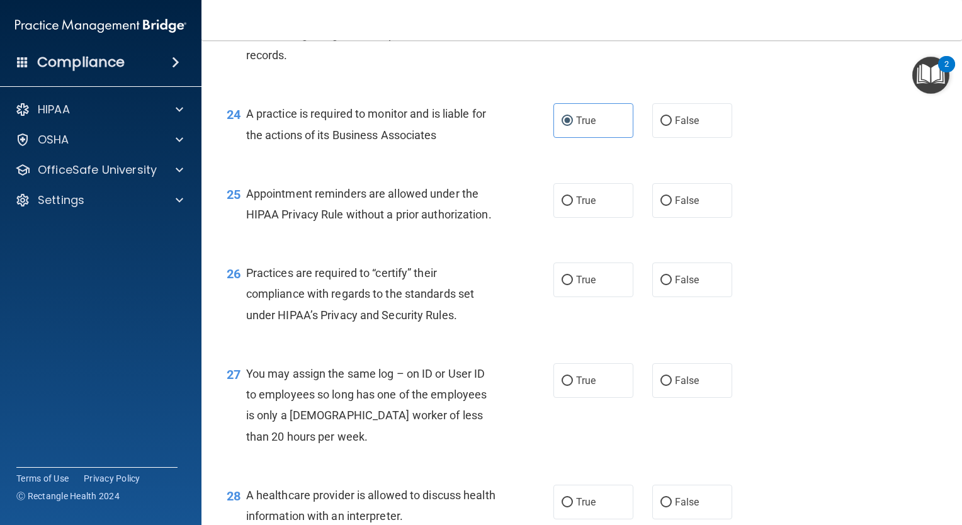
scroll to position [2582, 0]
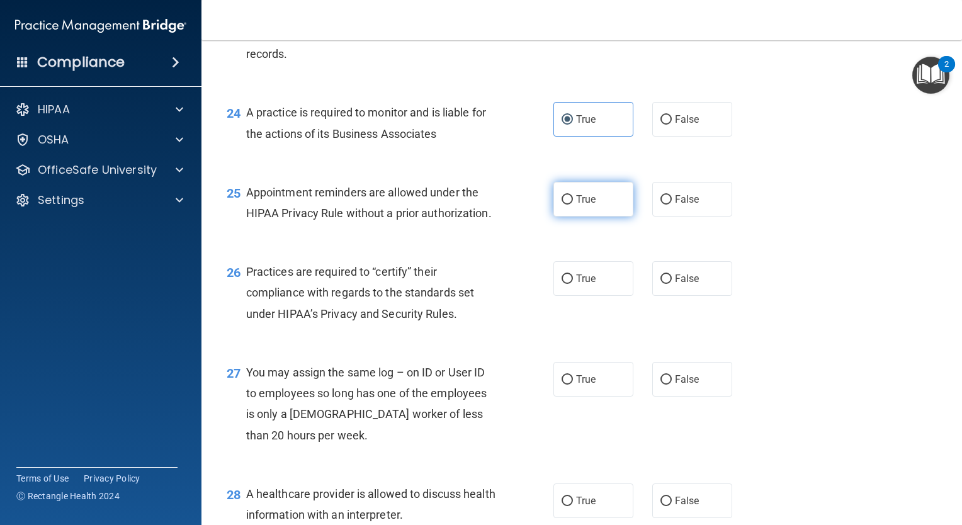
click at [603, 217] on label "True" at bounding box center [594, 199] width 80 height 35
click at [573, 205] on input "True" at bounding box center [567, 199] width 11 height 9
radio input "true"
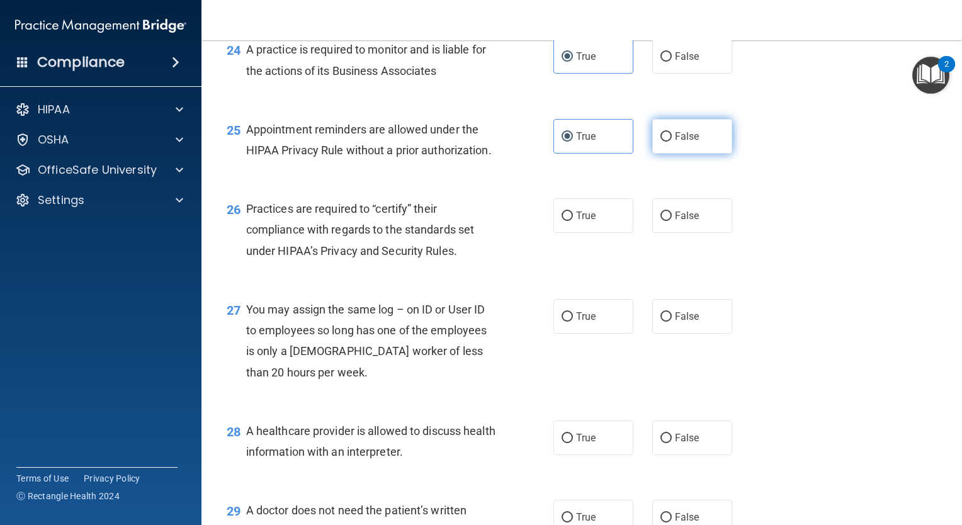
click at [662, 142] on input "False" at bounding box center [666, 136] width 11 height 9
radio input "true"
radio input "false"
click at [562, 221] on input "True" at bounding box center [567, 216] width 11 height 9
radio input "true"
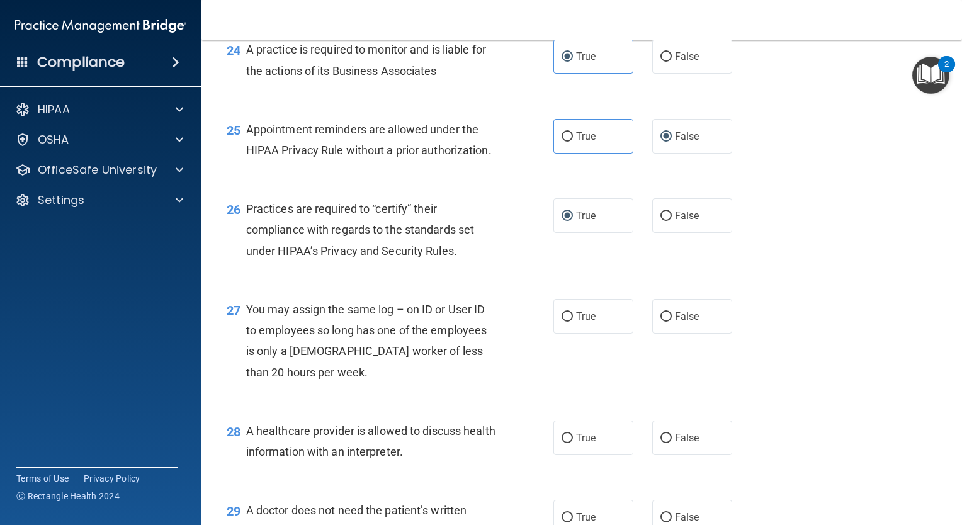
scroll to position [2708, 0]
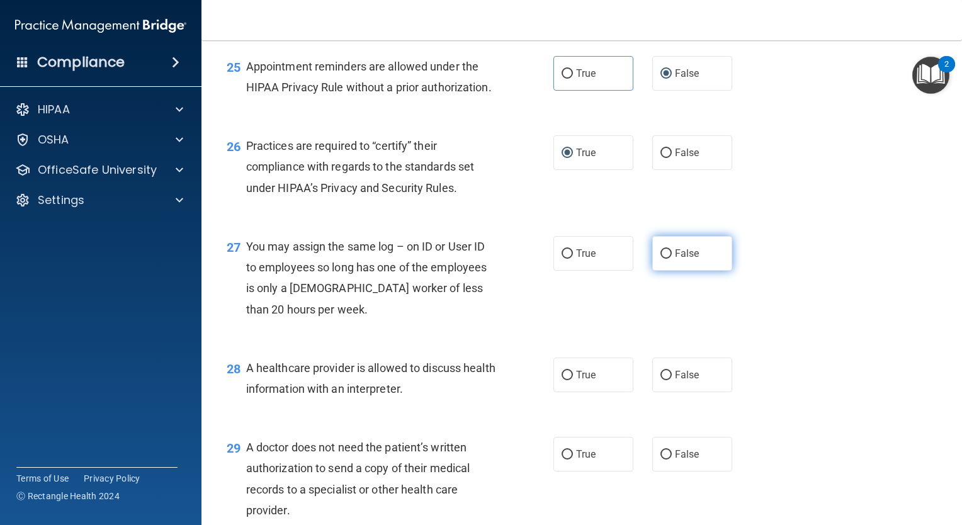
click at [675, 259] on span "False" at bounding box center [687, 253] width 25 height 12
click at [669, 259] on input "False" at bounding box center [666, 253] width 11 height 9
radio input "true"
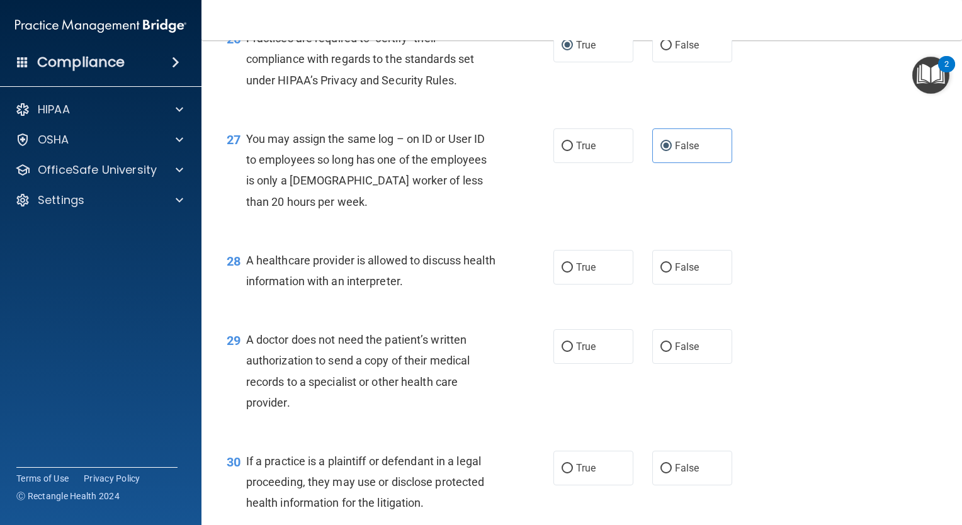
scroll to position [2834, 0]
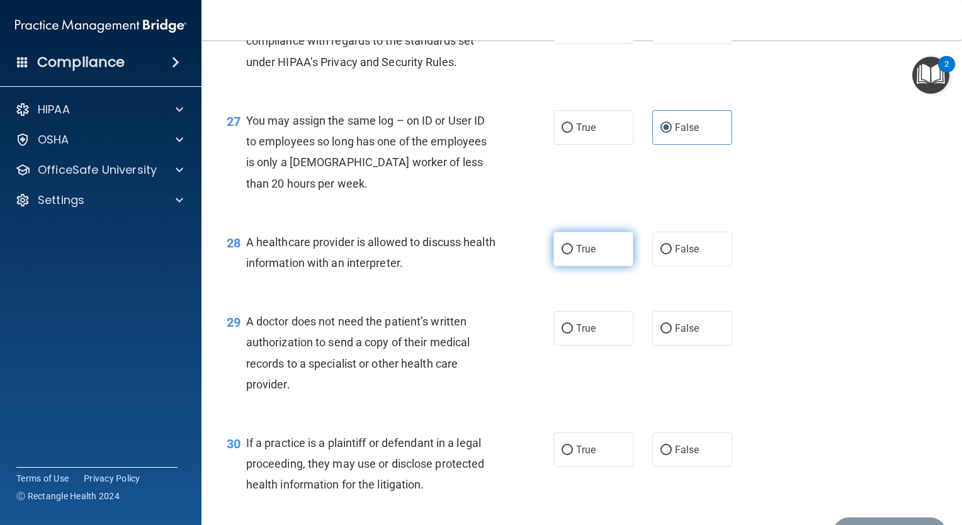
click at [562, 254] on input "True" at bounding box center [567, 249] width 11 height 9
radio input "true"
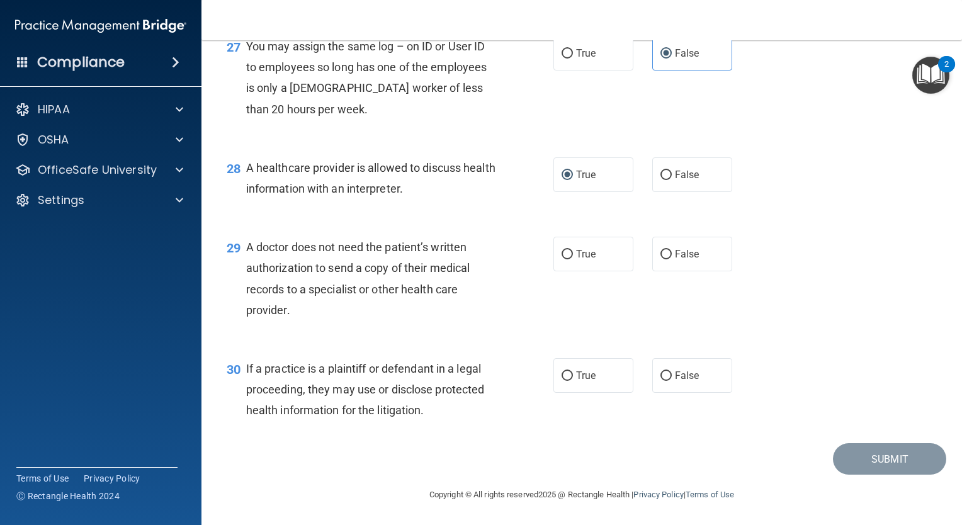
scroll to position [2960, 0]
click at [661, 259] on input "False" at bounding box center [666, 254] width 11 height 9
radio input "true"
click at [661, 381] on input "False" at bounding box center [666, 376] width 11 height 9
radio input "true"
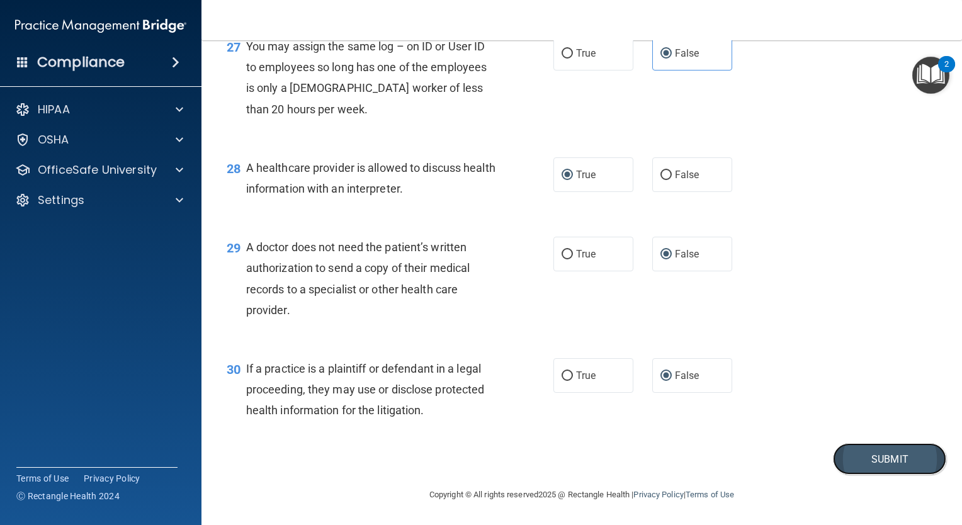
click at [866, 475] on button "Submit" at bounding box center [889, 459] width 113 height 32
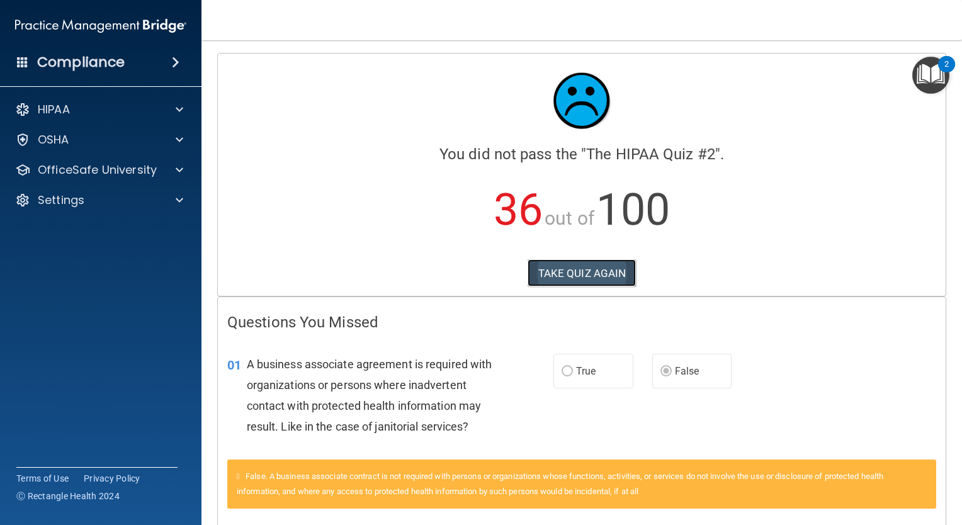
click at [573, 277] on button "TAKE QUIZ AGAIN" at bounding box center [582, 273] width 109 height 28
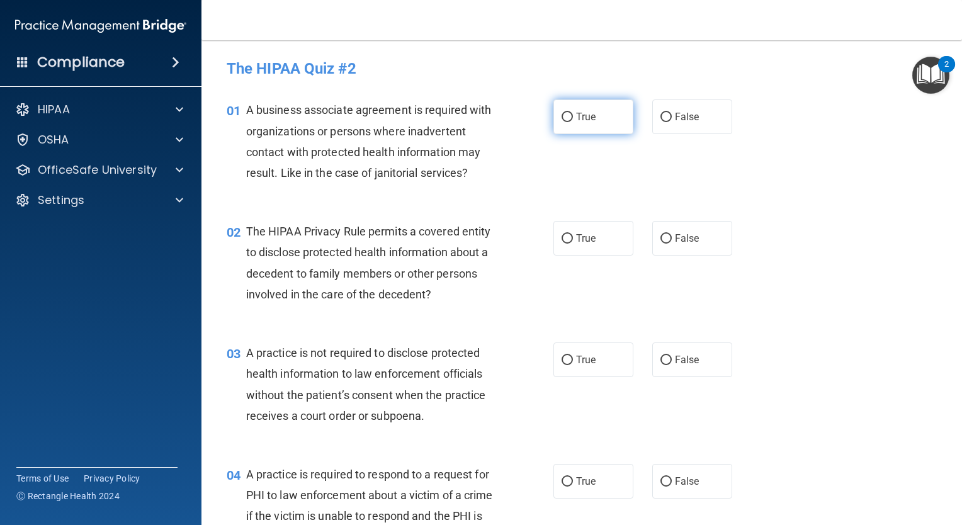
click at [567, 115] on input "True" at bounding box center [567, 117] width 11 height 9
radio input "true"
click at [665, 240] on input "False" at bounding box center [666, 238] width 11 height 9
radio input "true"
click at [664, 362] on input "False" at bounding box center [666, 360] width 11 height 9
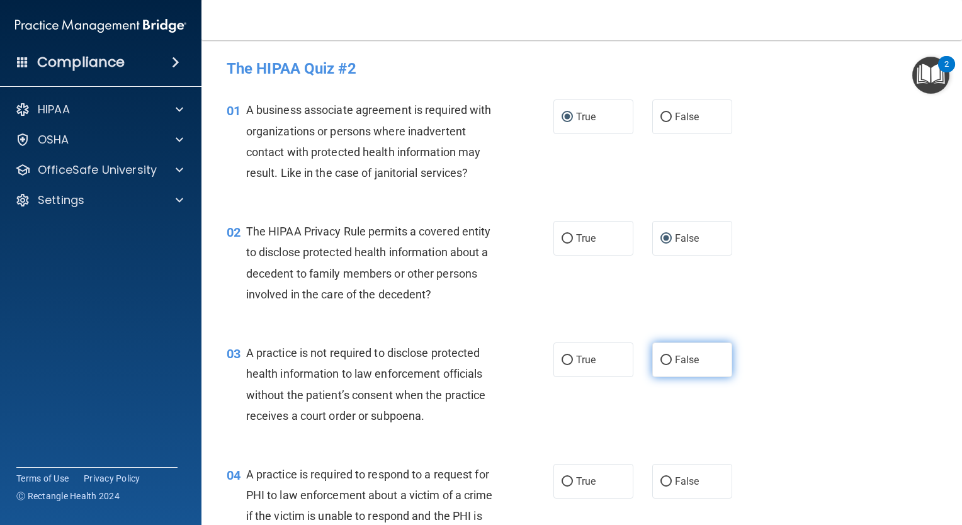
radio input "true"
click at [607, 358] on label "True" at bounding box center [594, 360] width 80 height 35
click at [573, 358] on input "True" at bounding box center [567, 360] width 11 height 9
radio input "true"
radio input "false"
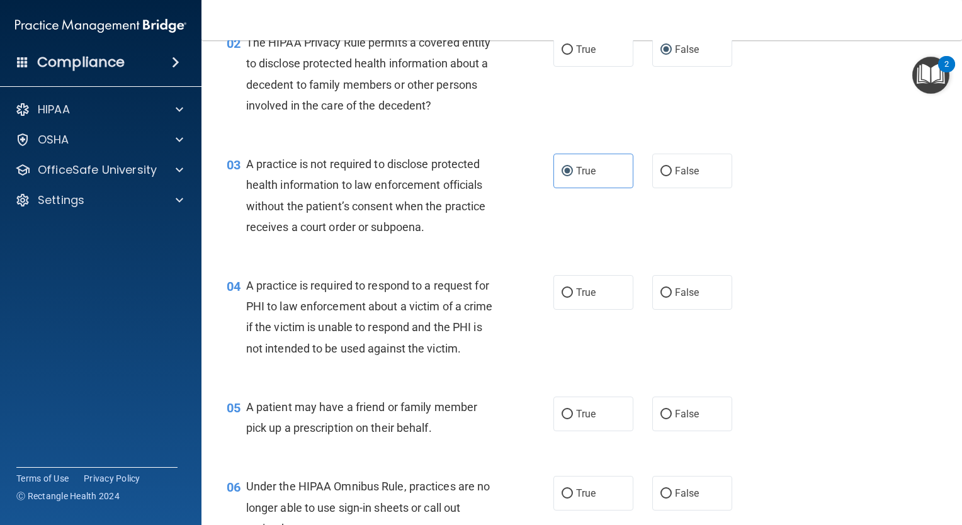
scroll to position [252, 0]
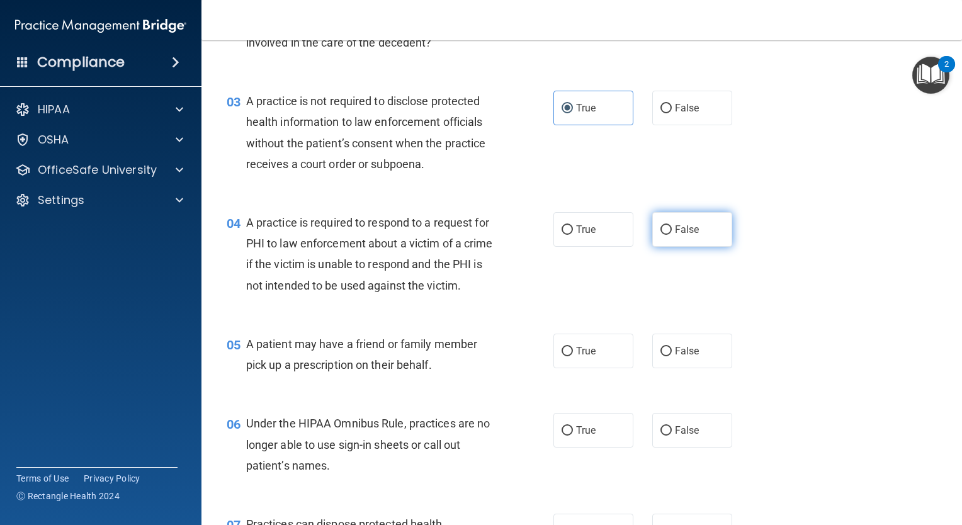
click at [675, 233] on span "False" at bounding box center [687, 230] width 25 height 12
click at [672, 233] on input "False" at bounding box center [666, 229] width 11 height 9
radio input "true"
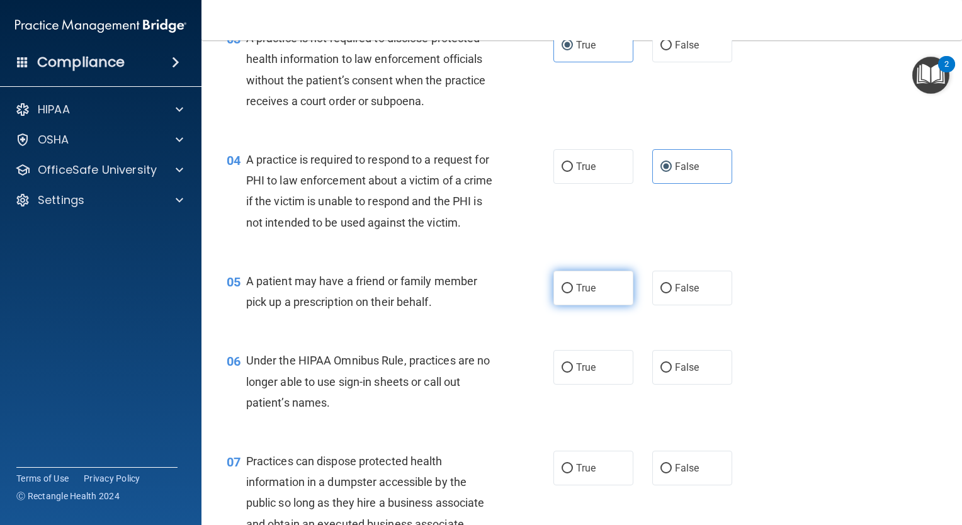
click at [562, 293] on input "True" at bounding box center [567, 288] width 11 height 9
radio input "true"
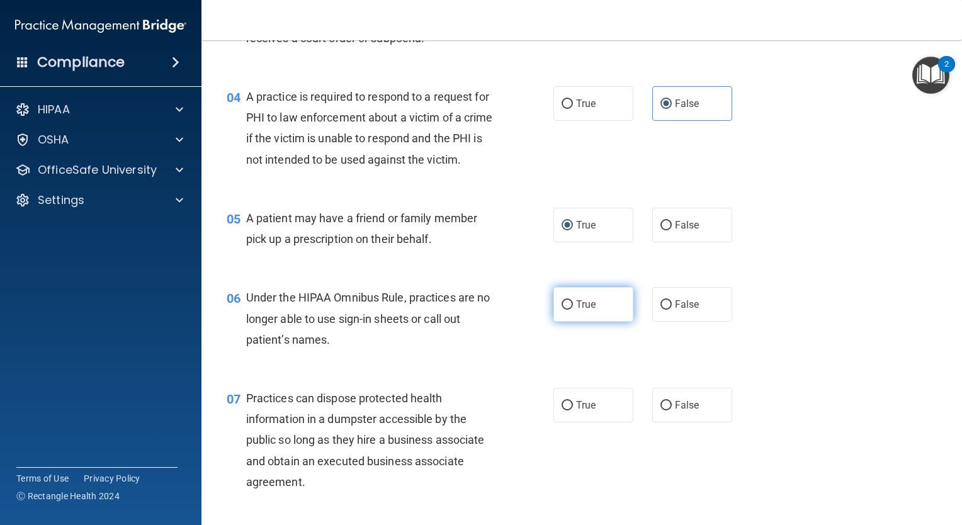
click at [597, 322] on label "True" at bounding box center [594, 304] width 80 height 35
click at [573, 310] on input "True" at bounding box center [567, 304] width 11 height 9
radio input "true"
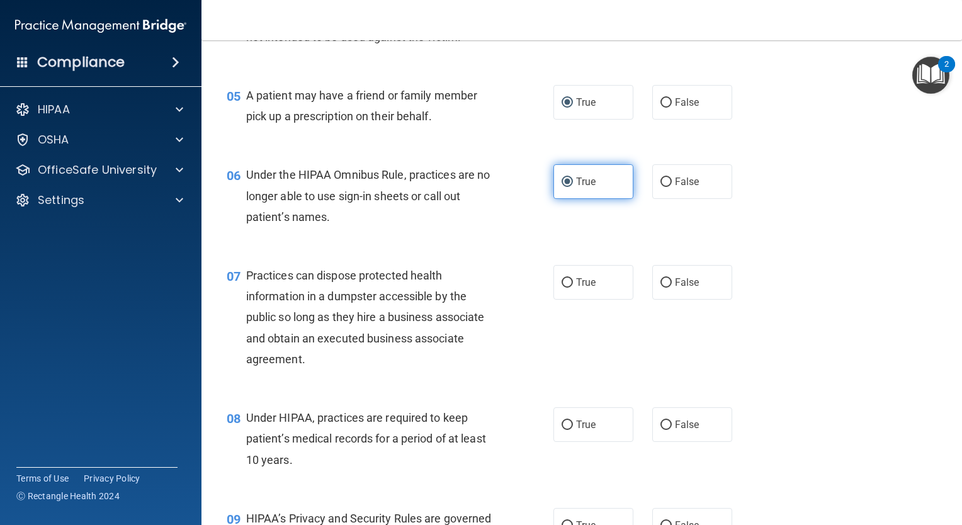
scroll to position [504, 0]
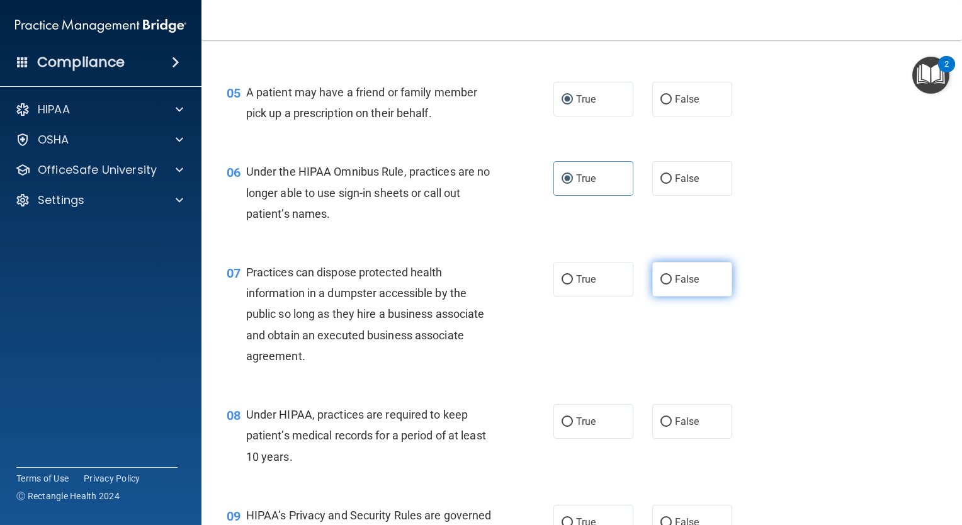
click at [688, 285] on span "False" at bounding box center [687, 279] width 25 height 12
click at [672, 285] on input "False" at bounding box center [666, 279] width 11 height 9
radio input "true"
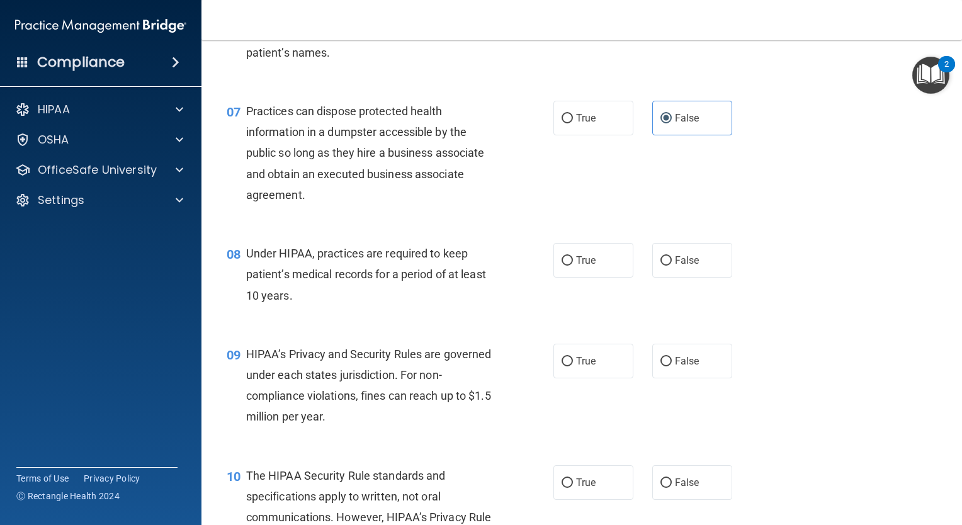
scroll to position [693, 0]
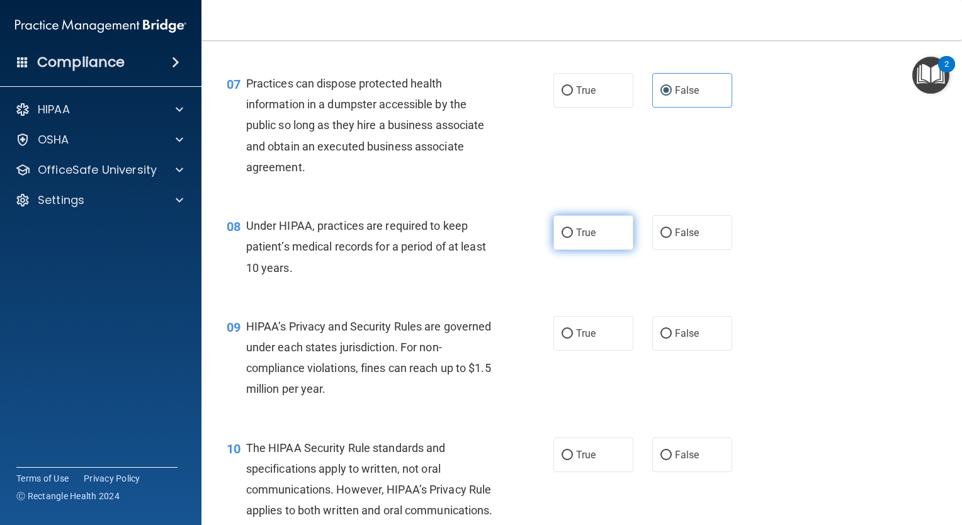
click at [576, 239] on span "True" at bounding box center [586, 233] width 20 height 12
click at [573, 238] on input "True" at bounding box center [567, 233] width 11 height 9
radio input "true"
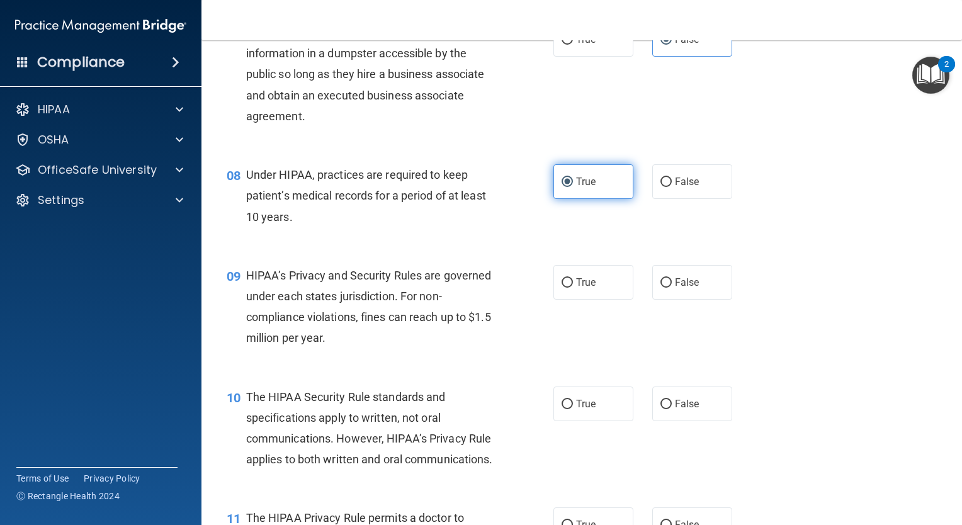
scroll to position [819, 0]
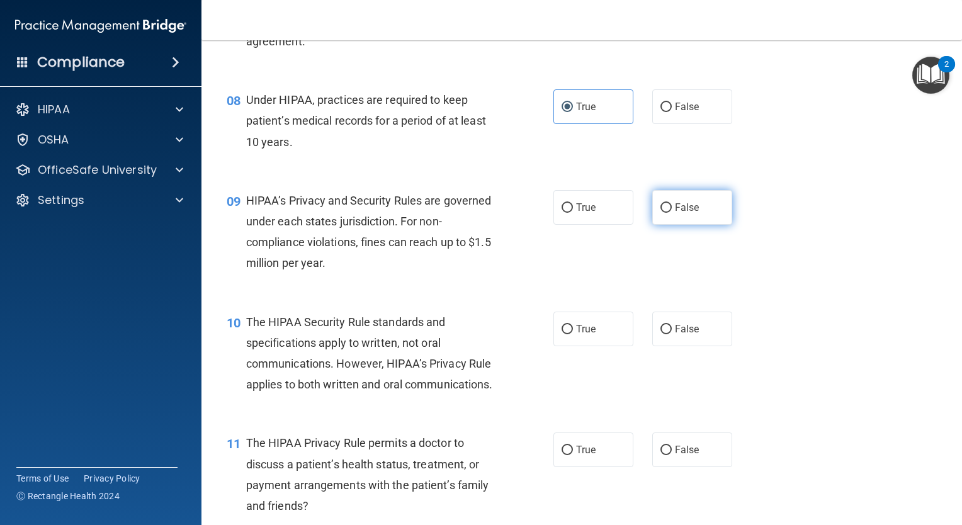
click at [655, 225] on label "False" at bounding box center [692, 207] width 80 height 35
click at [661, 213] on input "False" at bounding box center [666, 207] width 11 height 9
radio input "true"
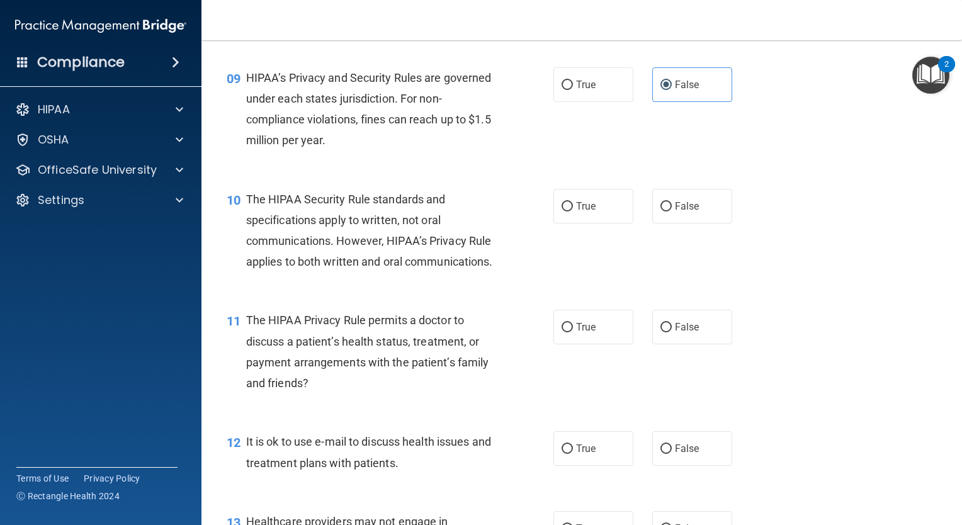
scroll to position [945, 0]
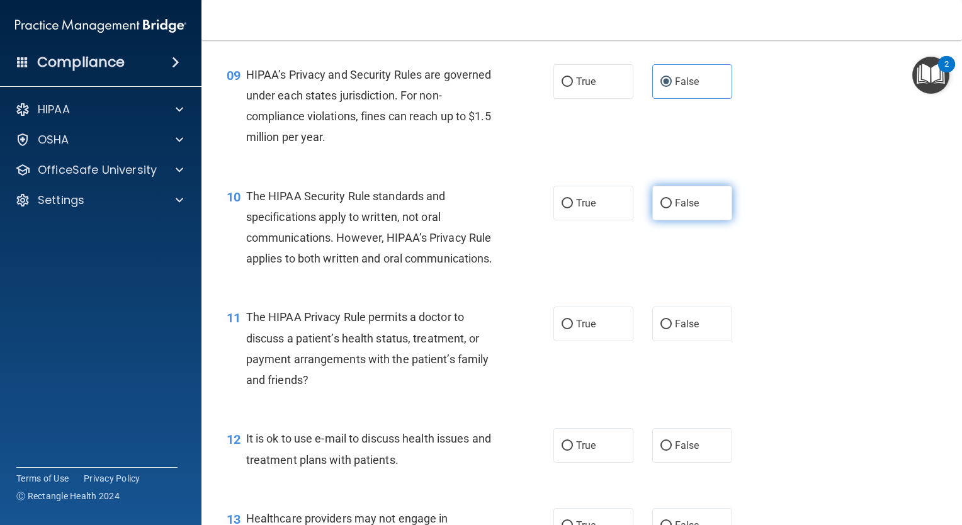
click at [668, 220] on label "False" at bounding box center [692, 203] width 80 height 35
click at [668, 208] on input "False" at bounding box center [666, 203] width 11 height 9
radio input "true"
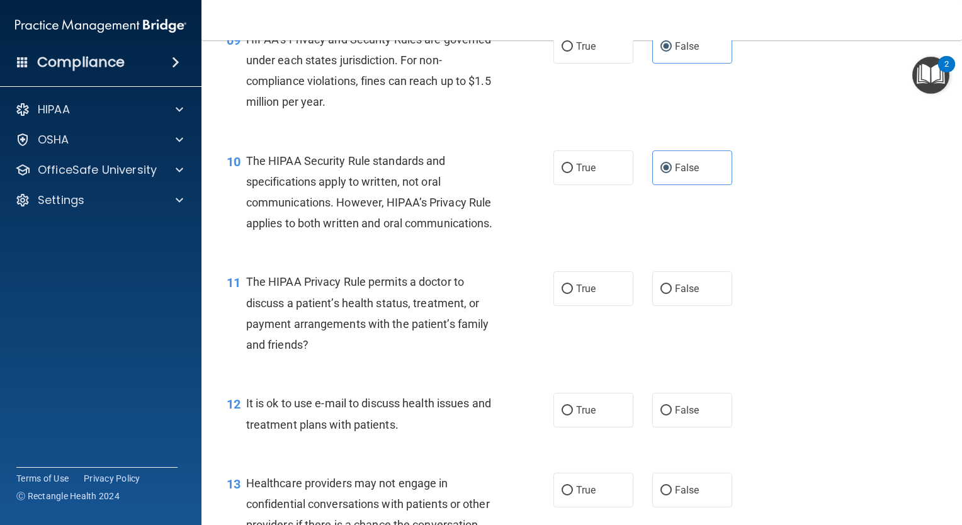
scroll to position [1008, 0]
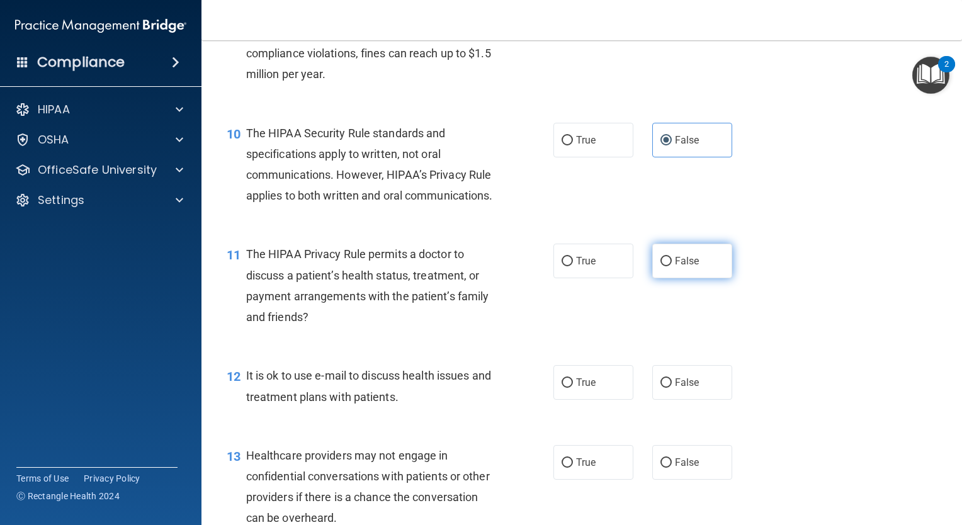
click at [661, 266] on input "False" at bounding box center [666, 261] width 11 height 9
radio input "true"
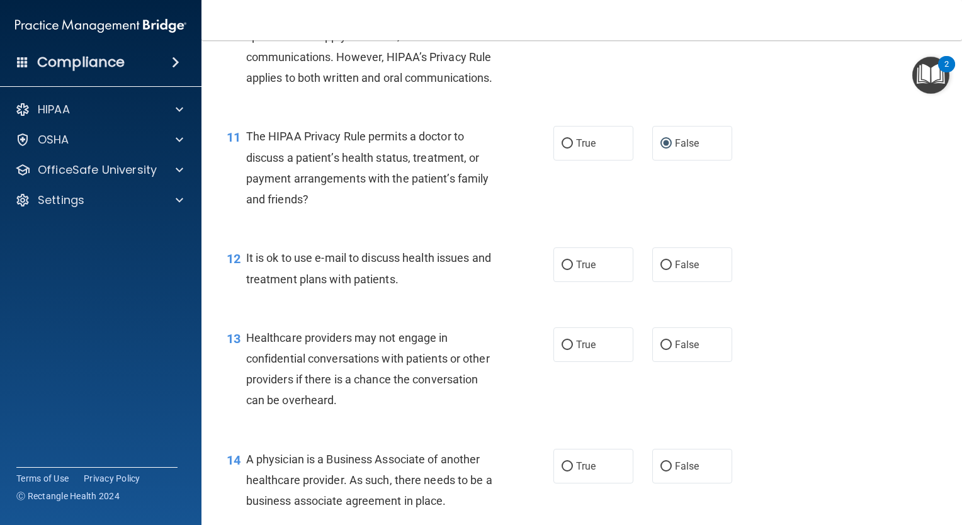
scroll to position [1134, 0]
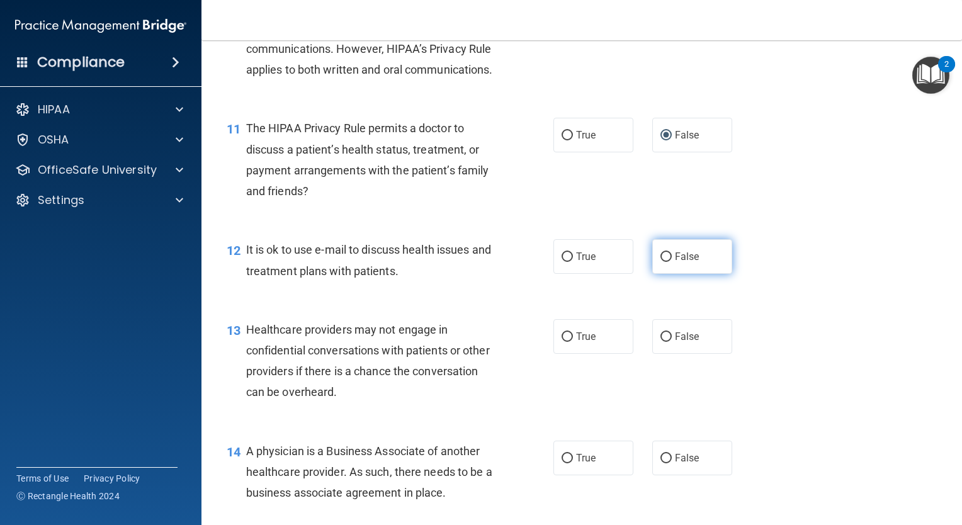
click at [662, 274] on label "False" at bounding box center [692, 256] width 80 height 35
click at [662, 262] on input "False" at bounding box center [666, 257] width 11 height 9
radio input "true"
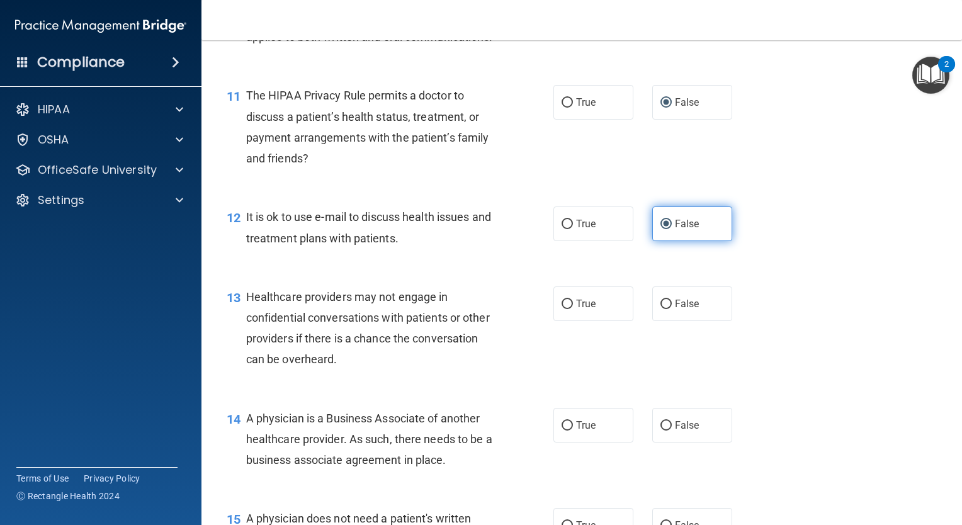
scroll to position [1197, 0]
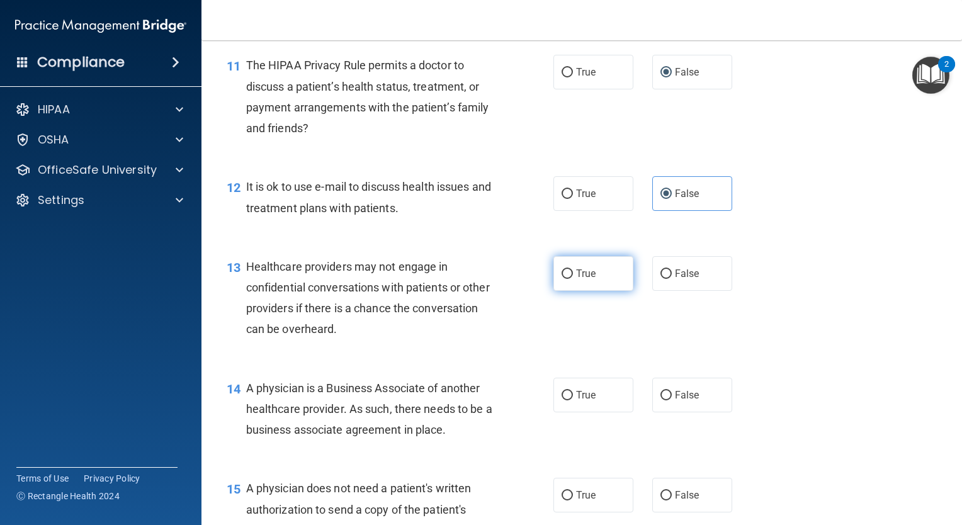
click at [582, 280] on span "True" at bounding box center [586, 274] width 20 height 12
click at [573, 279] on input "True" at bounding box center [567, 274] width 11 height 9
radio input "true"
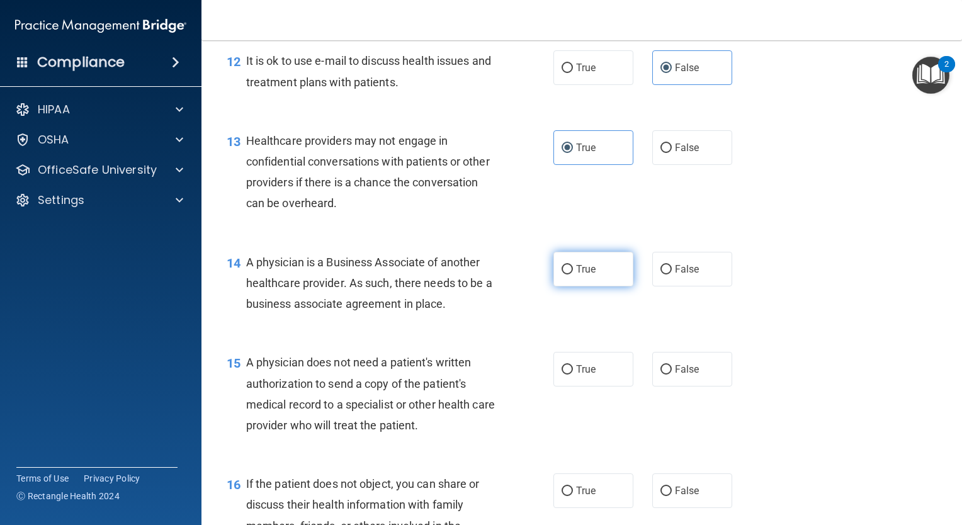
click at [583, 287] on label "True" at bounding box center [594, 269] width 80 height 35
click at [573, 275] on input "True" at bounding box center [567, 269] width 11 height 9
radio input "true"
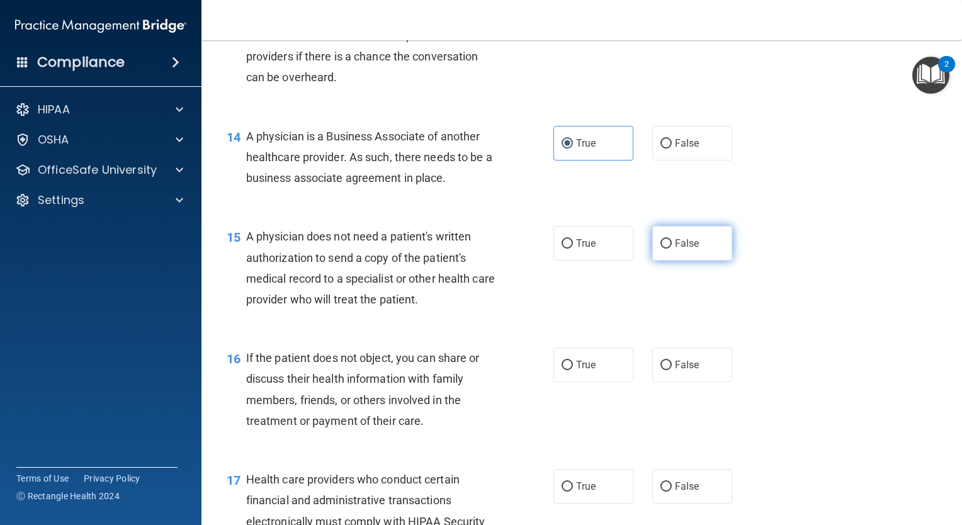
click at [675, 249] on span "False" at bounding box center [687, 243] width 25 height 12
click at [670, 249] on input "False" at bounding box center [666, 243] width 11 height 9
radio input "true"
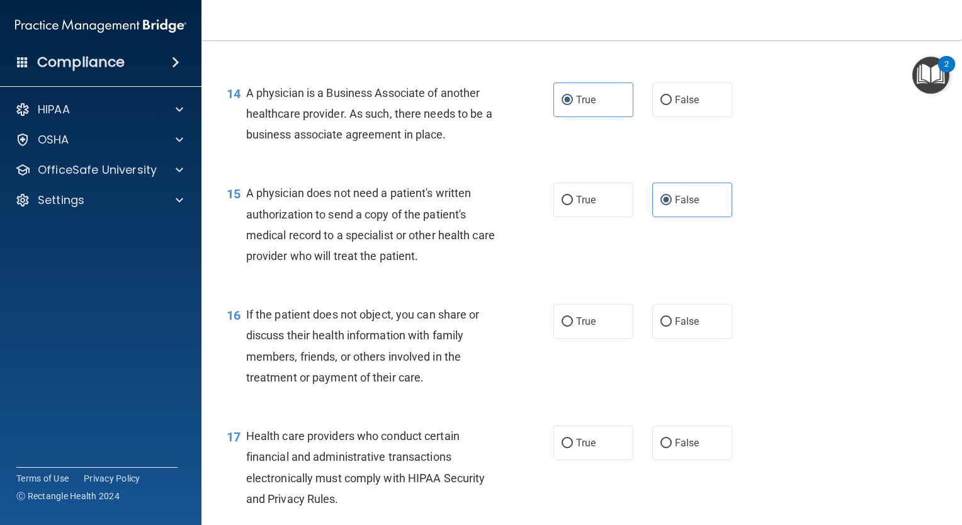
scroll to position [1574, 0]
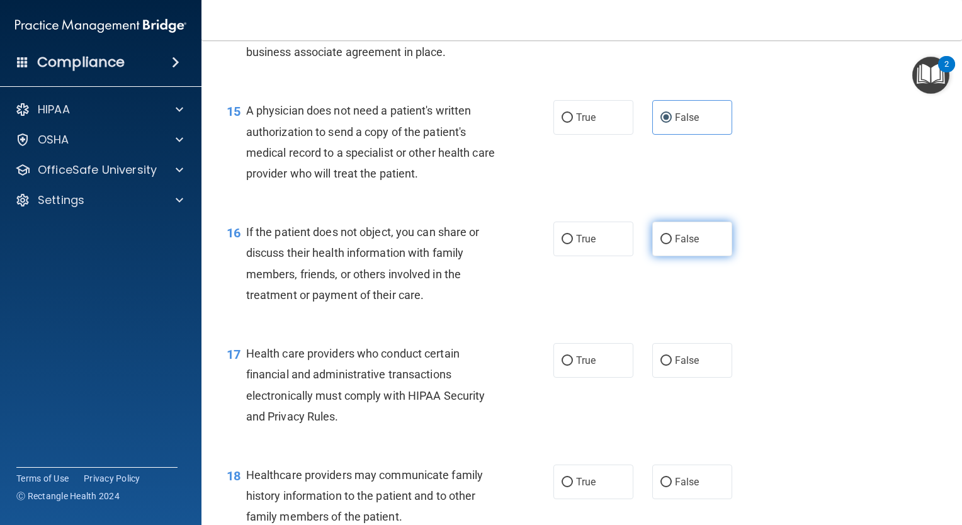
click at [662, 244] on input "False" at bounding box center [666, 239] width 11 height 9
radio input "true"
click at [582, 245] on span "True" at bounding box center [586, 239] width 20 height 12
click at [573, 244] on input "True" at bounding box center [567, 239] width 11 height 9
radio input "true"
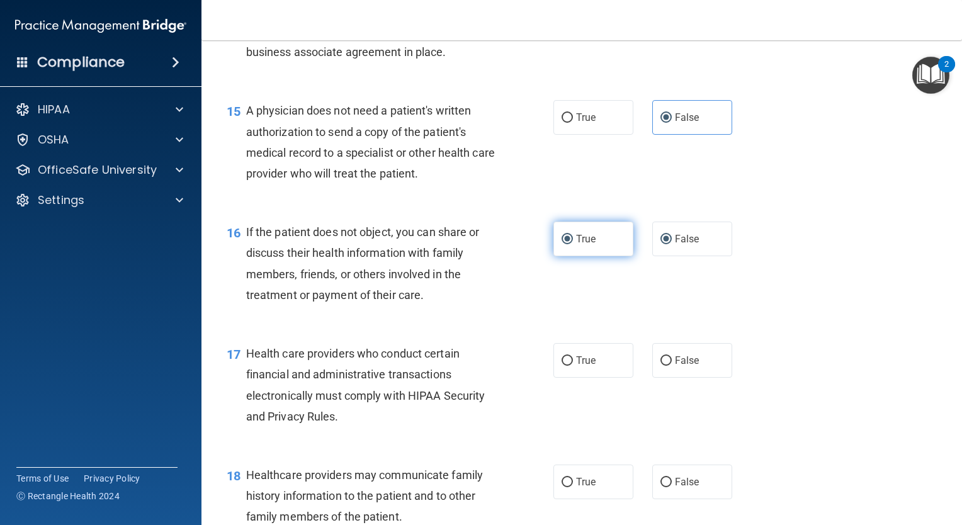
radio input "false"
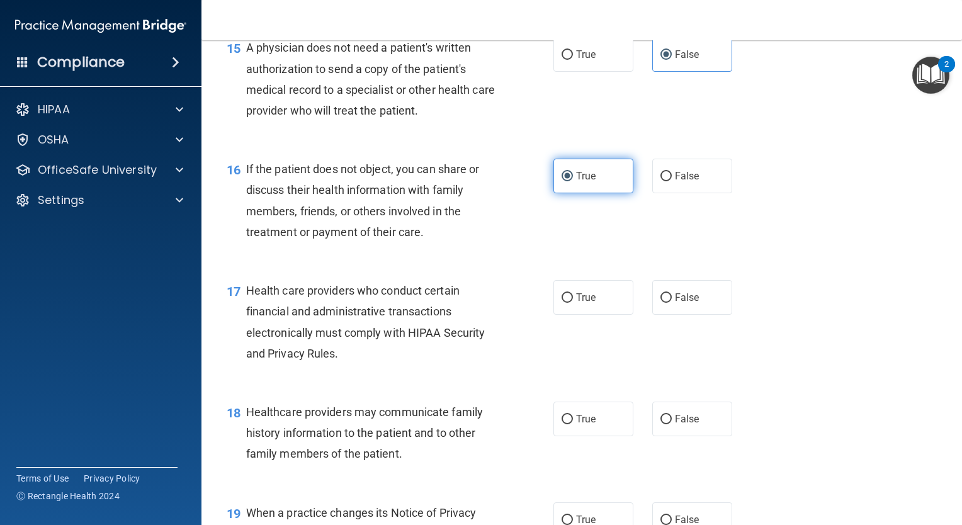
scroll to position [1700, 0]
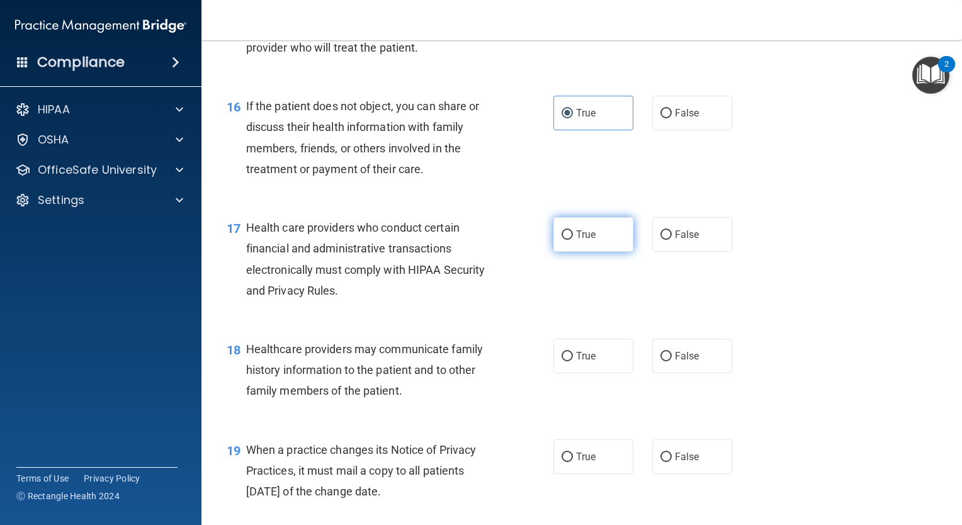
click at [576, 252] on label "True" at bounding box center [594, 234] width 80 height 35
click at [573, 240] on input "True" at bounding box center [567, 234] width 11 height 9
radio input "true"
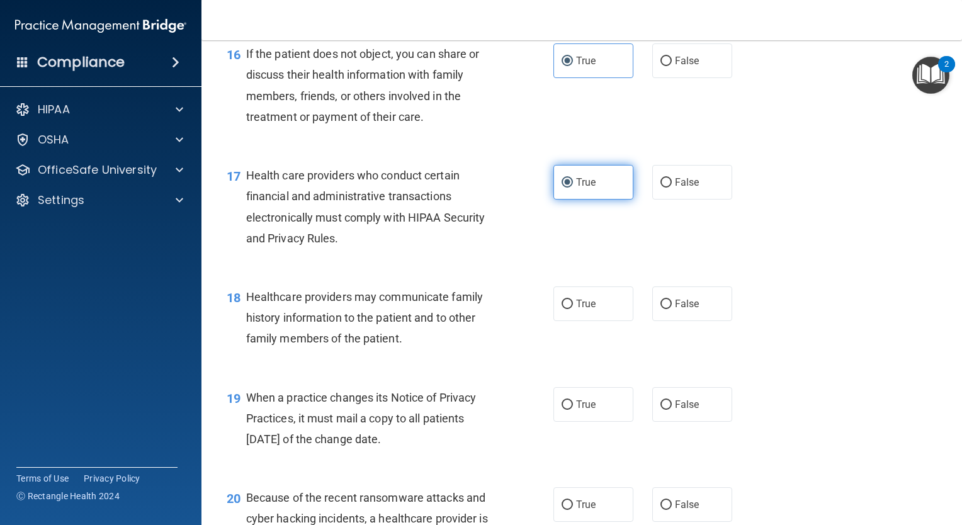
scroll to position [1826, 0]
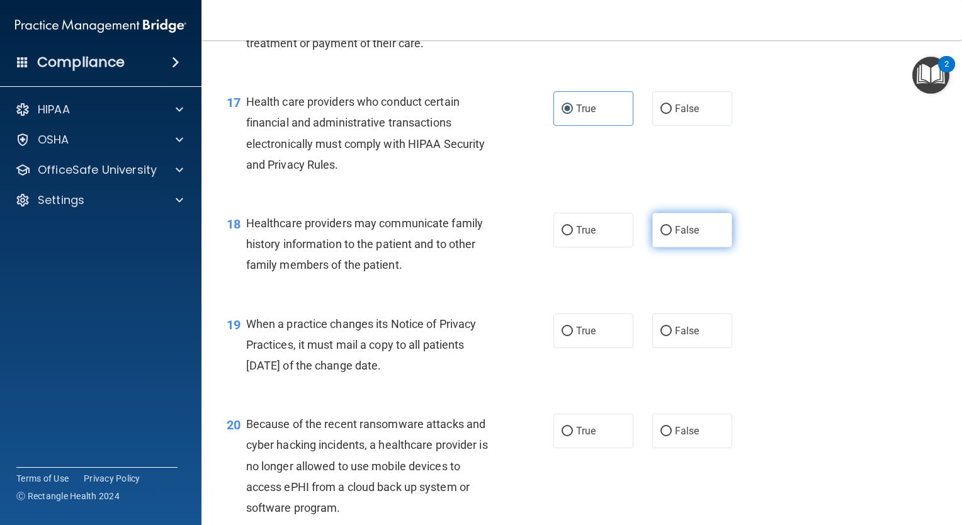
click at [678, 236] on span "False" at bounding box center [687, 230] width 25 height 12
click at [672, 236] on input "False" at bounding box center [666, 230] width 11 height 9
radio input "true"
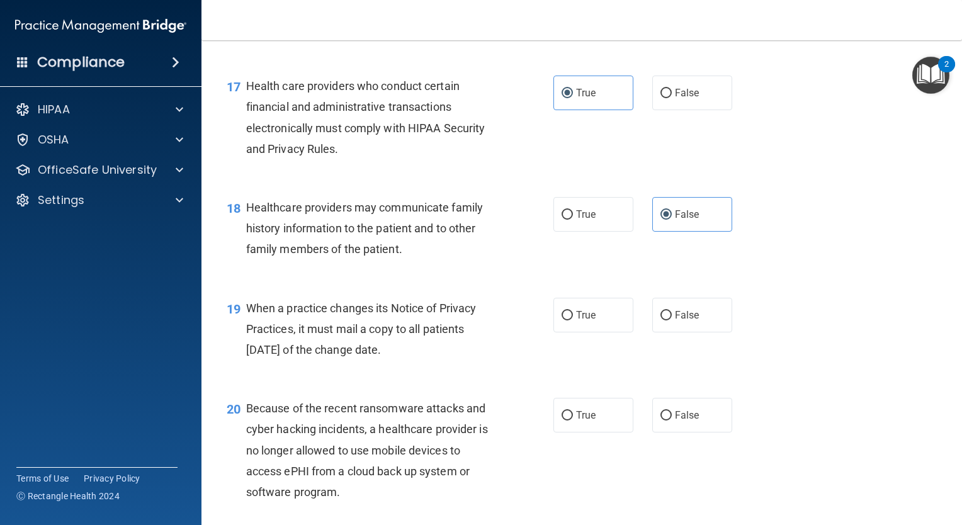
scroll to position [1889, 0]
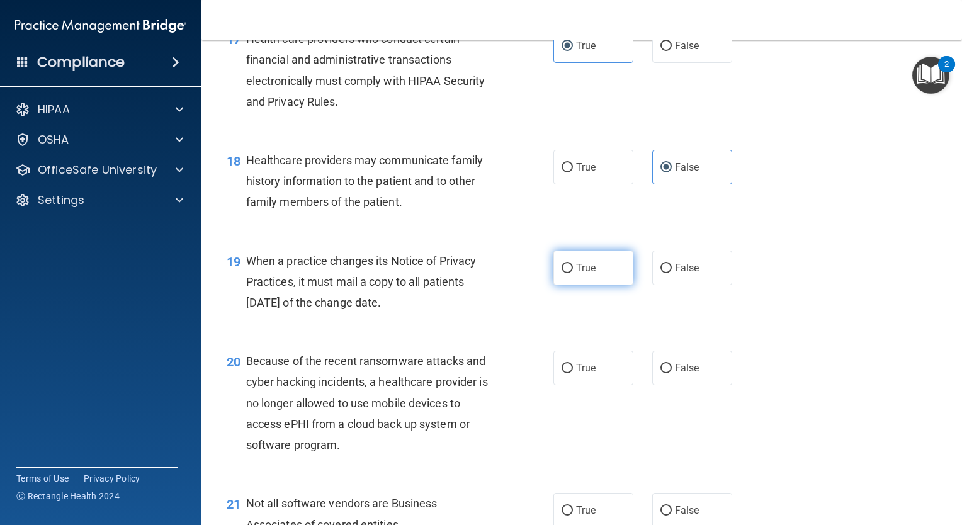
click at [603, 285] on label "True" at bounding box center [594, 268] width 80 height 35
click at [573, 273] on input "True" at bounding box center [567, 268] width 11 height 9
radio input "true"
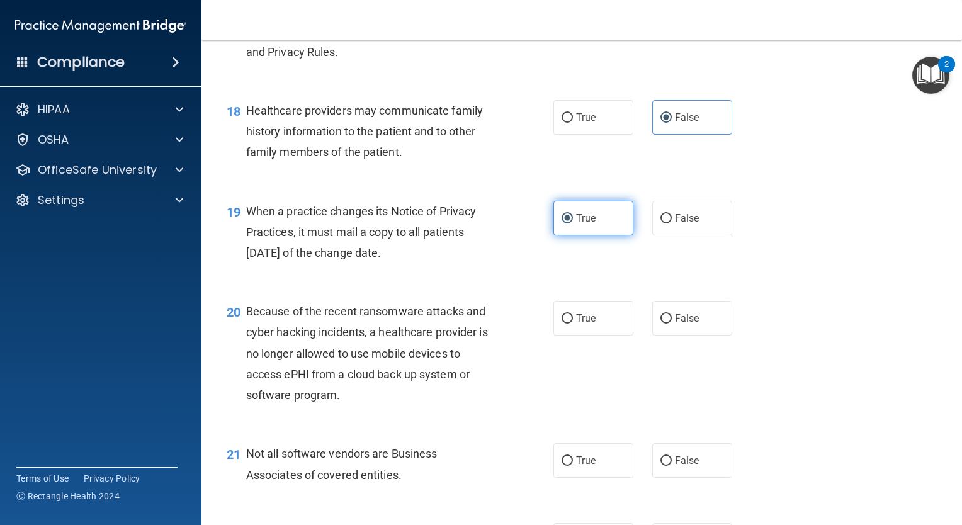
scroll to position [2015, 0]
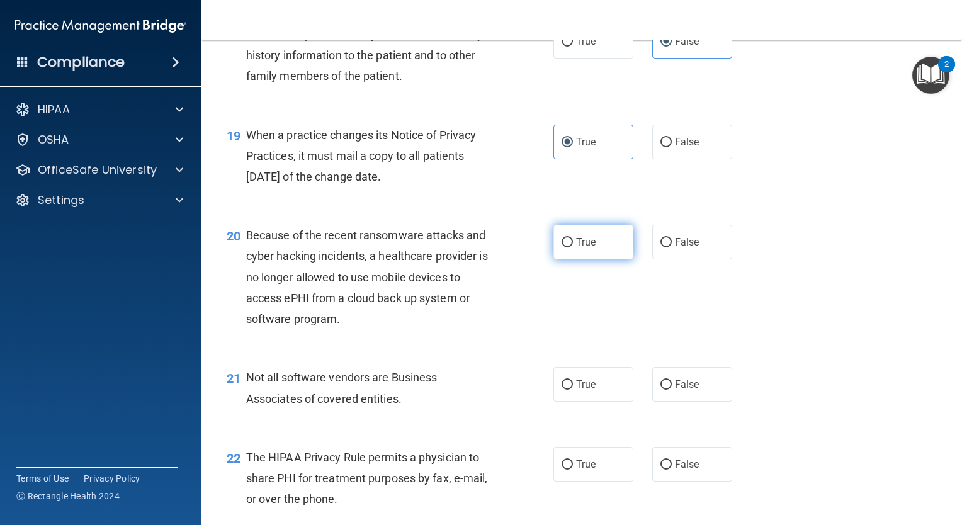
click at [586, 248] on span "True" at bounding box center [586, 242] width 20 height 12
click at [573, 247] on input "True" at bounding box center [567, 242] width 11 height 9
radio input "true"
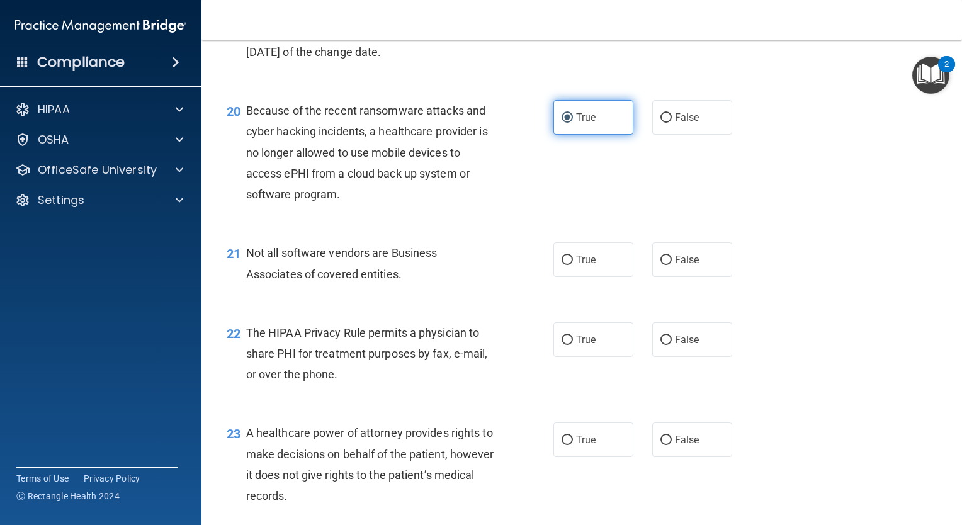
scroll to position [2141, 0]
click at [584, 134] on label "True" at bounding box center [594, 116] width 80 height 35
click at [573, 122] on input "True" at bounding box center [567, 116] width 11 height 9
click at [675, 122] on span "False" at bounding box center [687, 116] width 25 height 12
click at [672, 122] on input "False" at bounding box center [666, 116] width 11 height 9
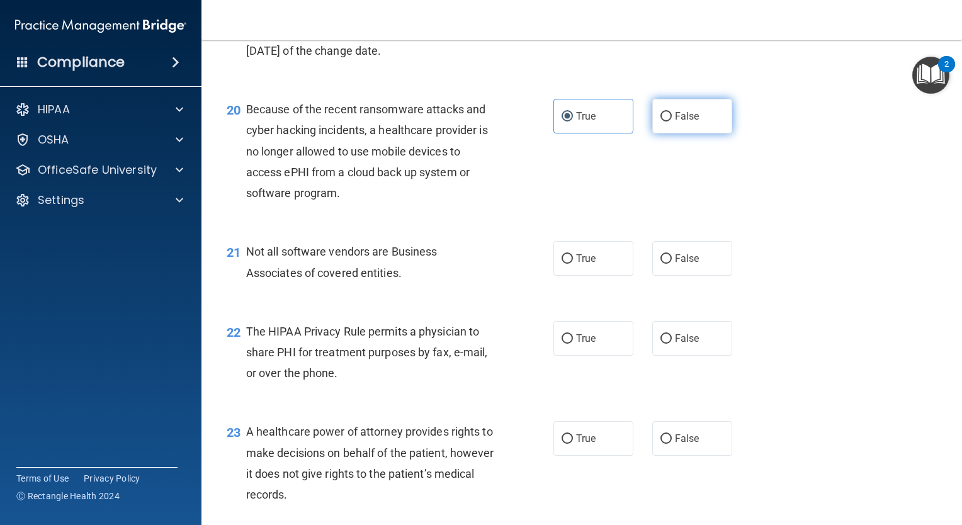
radio input "true"
radio input "false"
click at [576, 264] on span "True" at bounding box center [586, 259] width 20 height 12
click at [573, 264] on input "True" at bounding box center [567, 258] width 11 height 9
radio input "true"
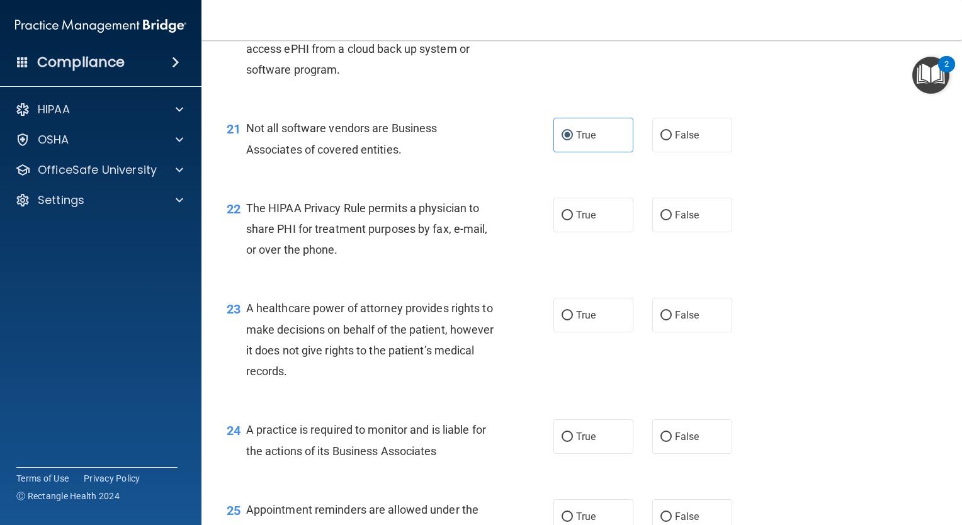
scroll to position [2267, 0]
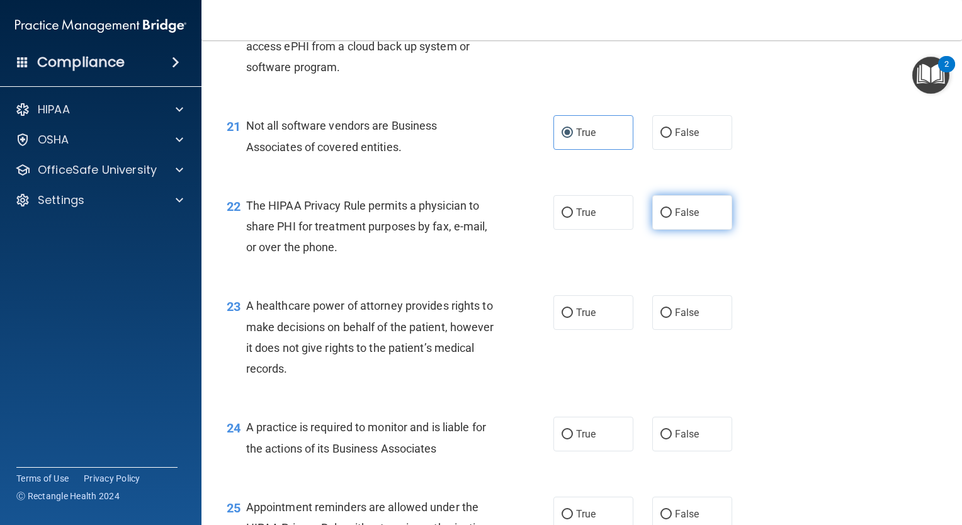
click at [661, 218] on input "False" at bounding box center [666, 212] width 11 height 9
radio input "true"
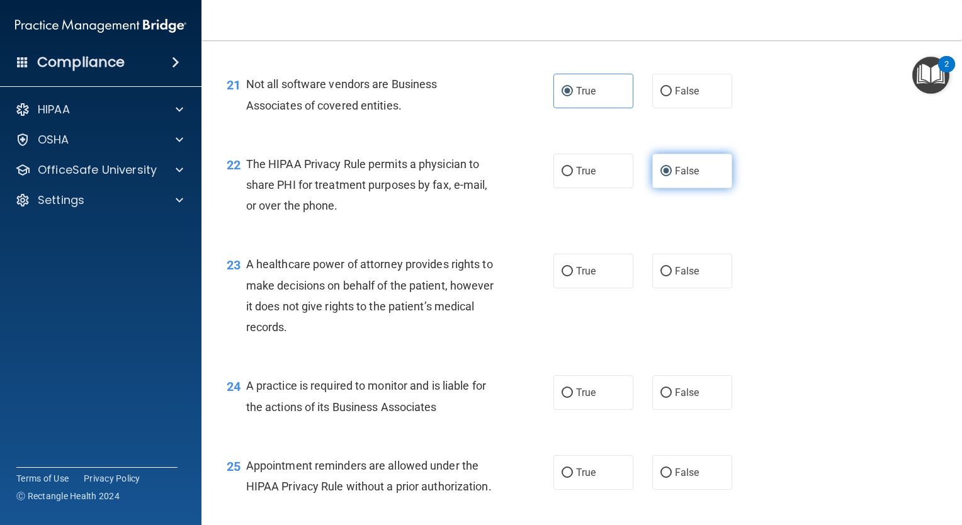
scroll to position [2330, 0]
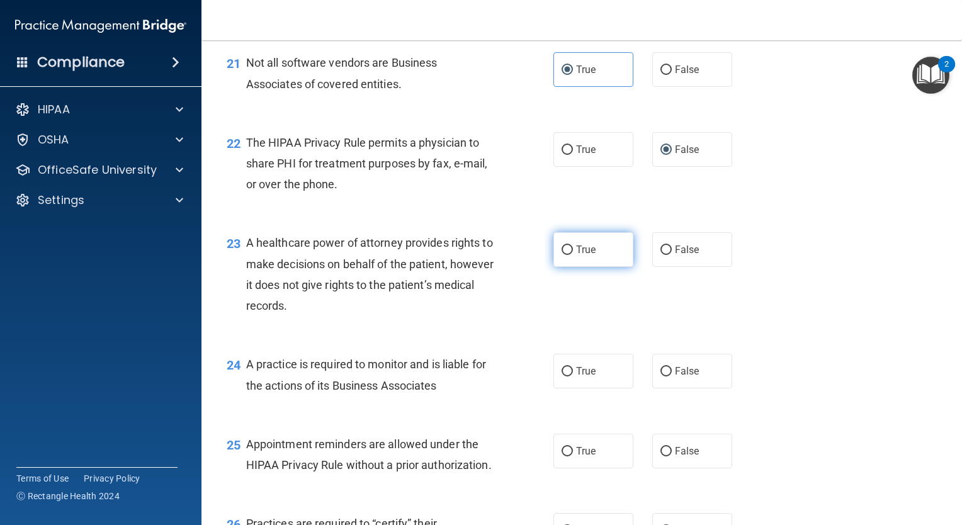
click at [577, 256] on span "True" at bounding box center [586, 250] width 20 height 12
click at [573, 255] on input "True" at bounding box center [567, 250] width 11 height 9
radio input "true"
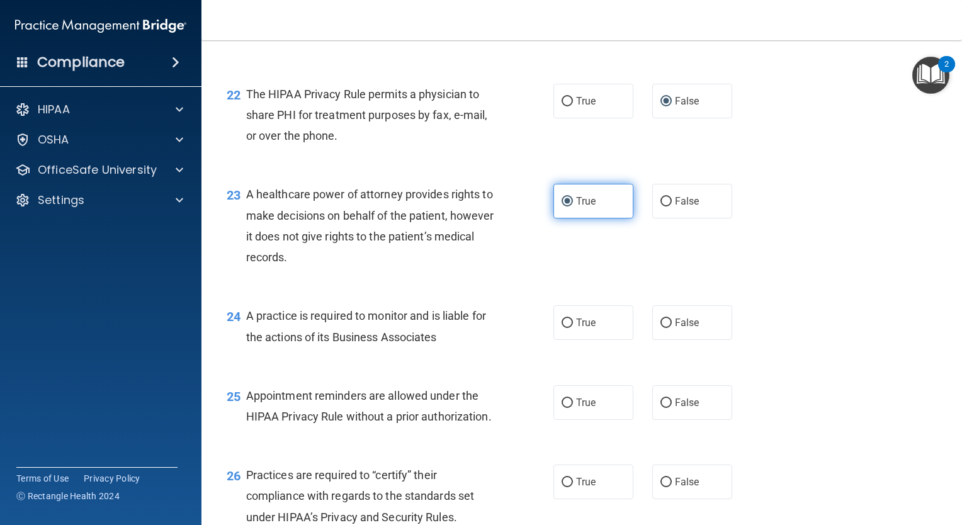
scroll to position [2456, 0]
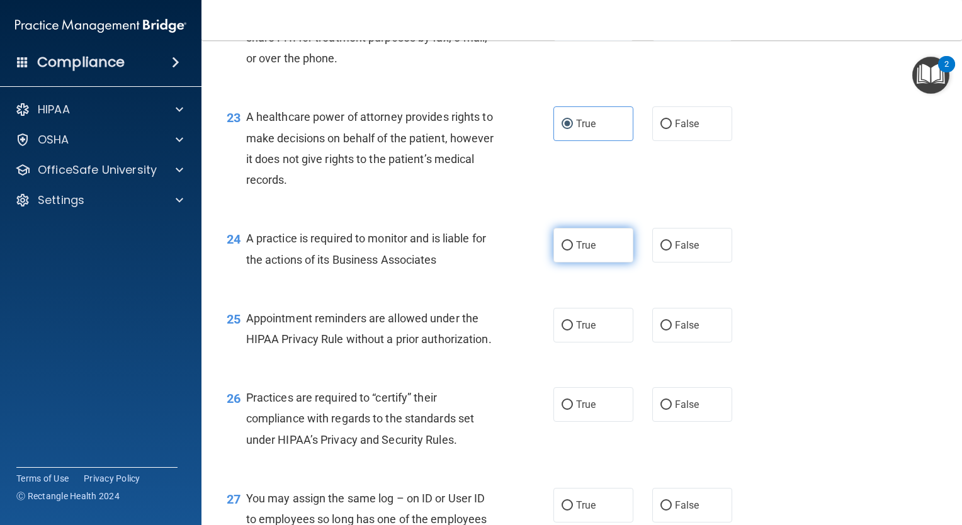
click at [579, 251] on span "True" at bounding box center [586, 245] width 20 height 12
click at [573, 251] on input "True" at bounding box center [567, 245] width 11 height 9
radio input "true"
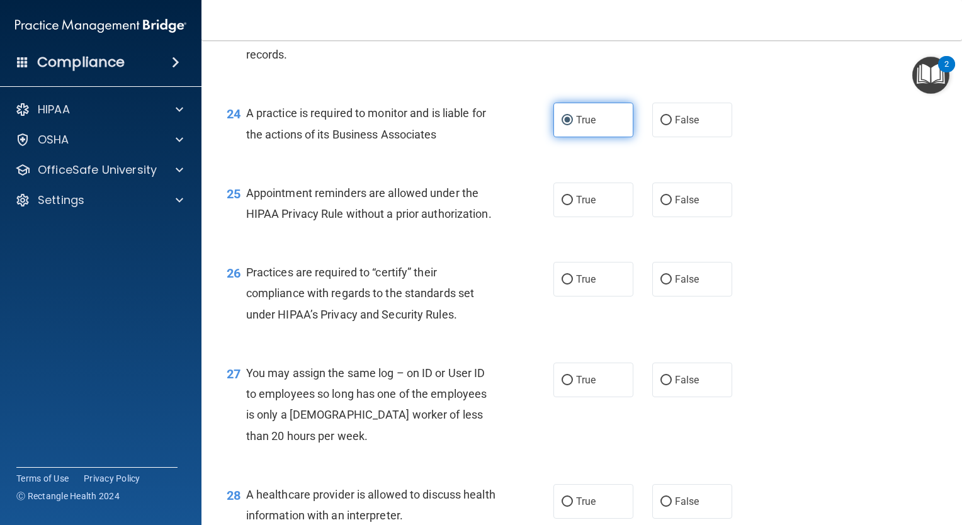
scroll to position [2582, 0]
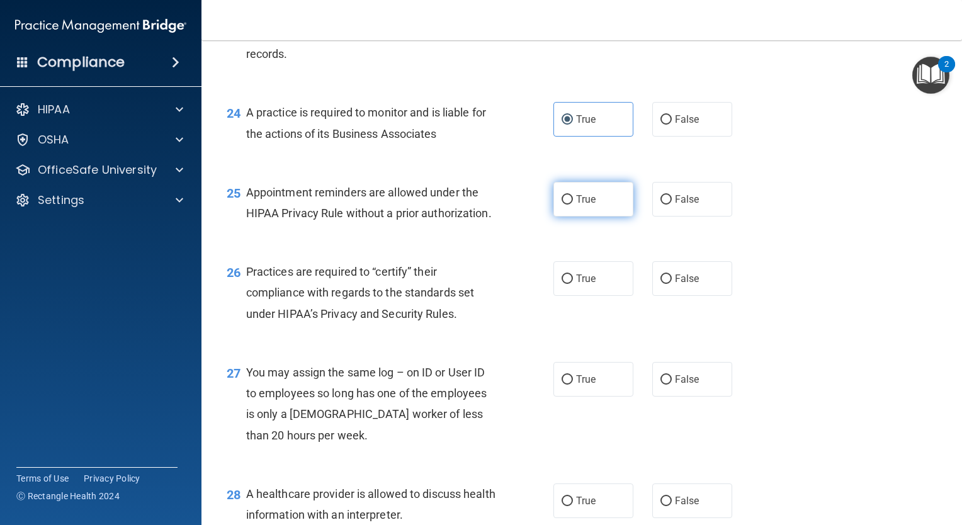
click at [588, 205] on span "True" at bounding box center [586, 199] width 20 height 12
click at [573, 205] on input "True" at bounding box center [567, 199] width 11 height 9
radio input "true"
click at [586, 296] on label "True" at bounding box center [594, 278] width 80 height 35
click at [573, 284] on input "True" at bounding box center [567, 279] width 11 height 9
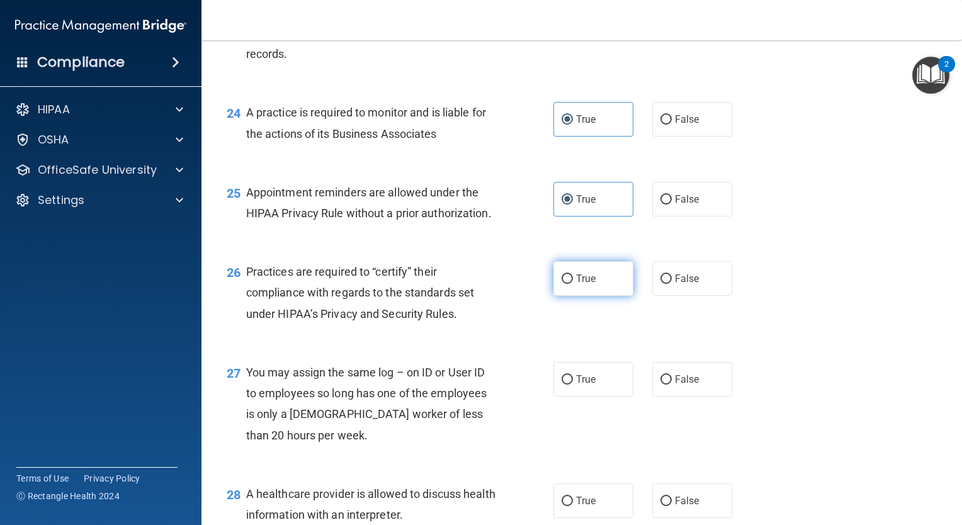
radio input "true"
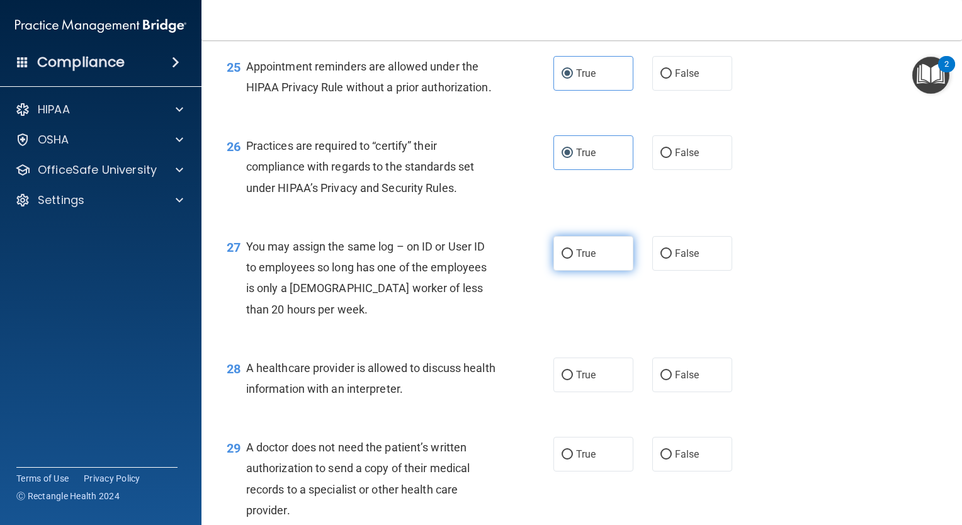
click at [586, 271] on label "True" at bounding box center [594, 253] width 80 height 35
click at [573, 259] on input "True" at bounding box center [567, 253] width 11 height 9
radio input "true"
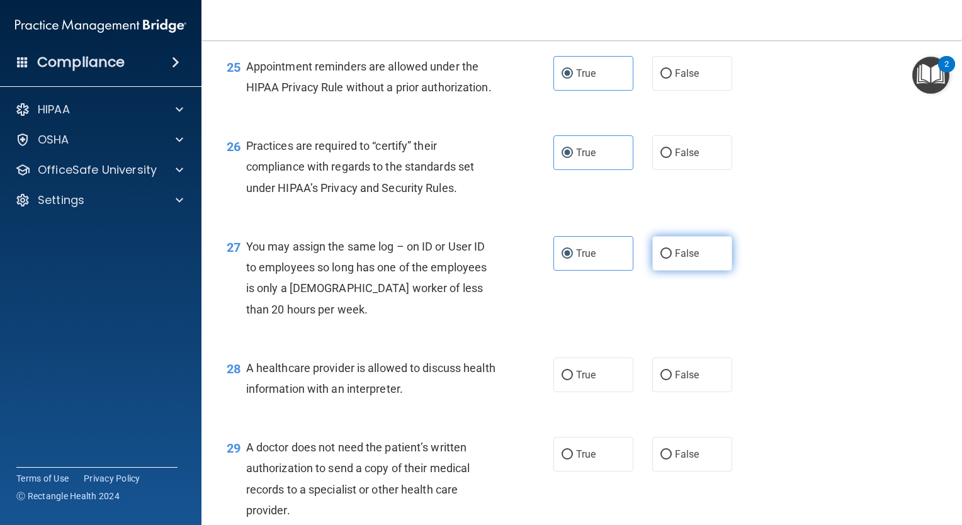
click at [678, 259] on span "False" at bounding box center [687, 253] width 25 height 12
click at [672, 259] on input "False" at bounding box center [666, 253] width 11 height 9
radio input "true"
radio input "false"
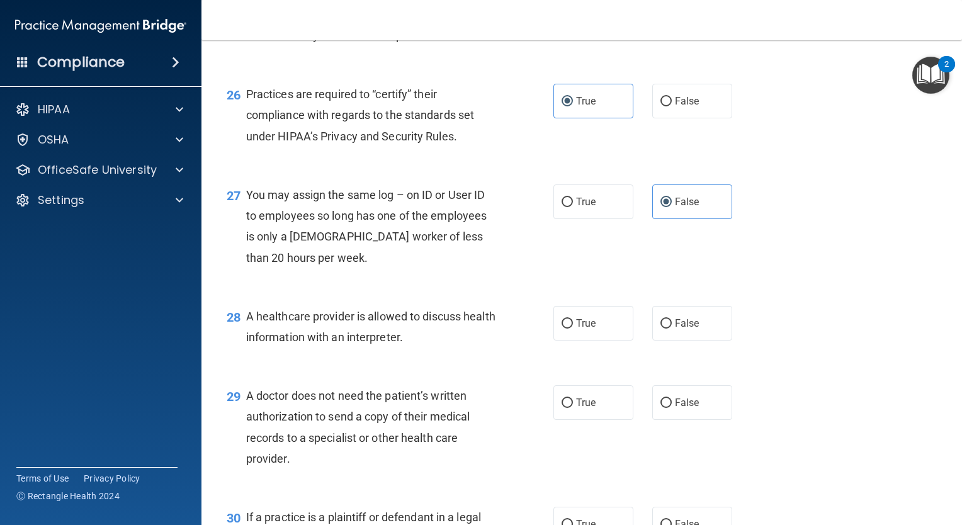
scroll to position [2834, 0]
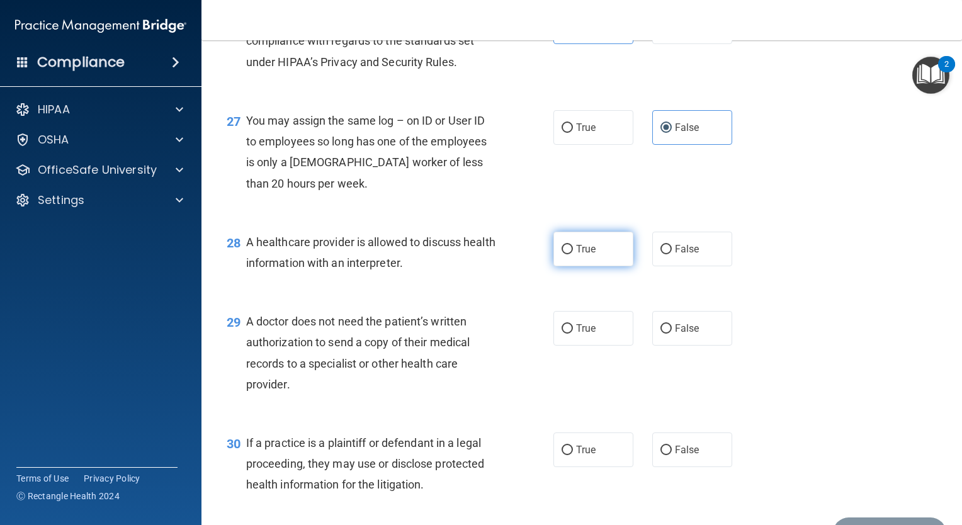
click at [594, 266] on label "True" at bounding box center [594, 249] width 80 height 35
click at [573, 254] on input "True" at bounding box center [567, 249] width 11 height 9
radio input "true"
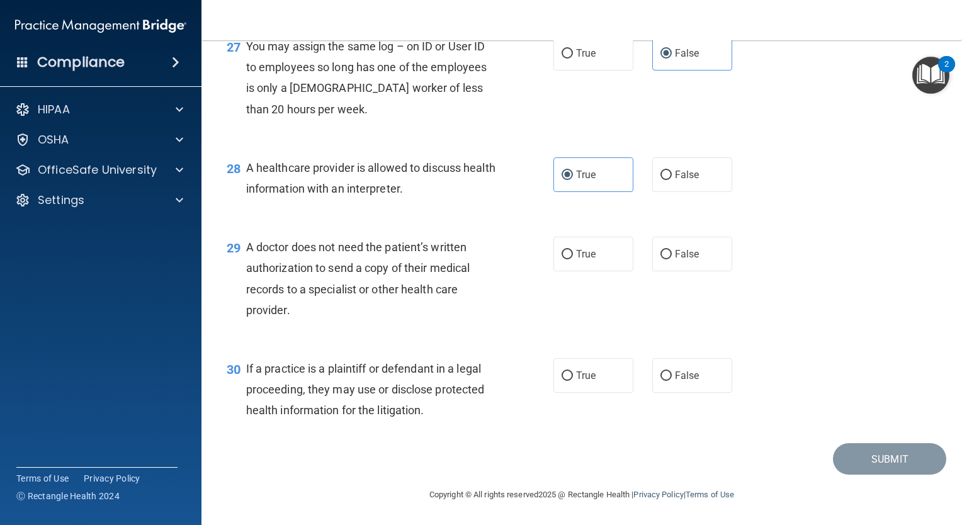
scroll to position [2960, 0]
click at [684, 271] on label "False" at bounding box center [692, 254] width 80 height 35
click at [672, 259] on input "False" at bounding box center [666, 254] width 11 height 9
radio input "true"
click at [688, 380] on label "False" at bounding box center [692, 375] width 80 height 35
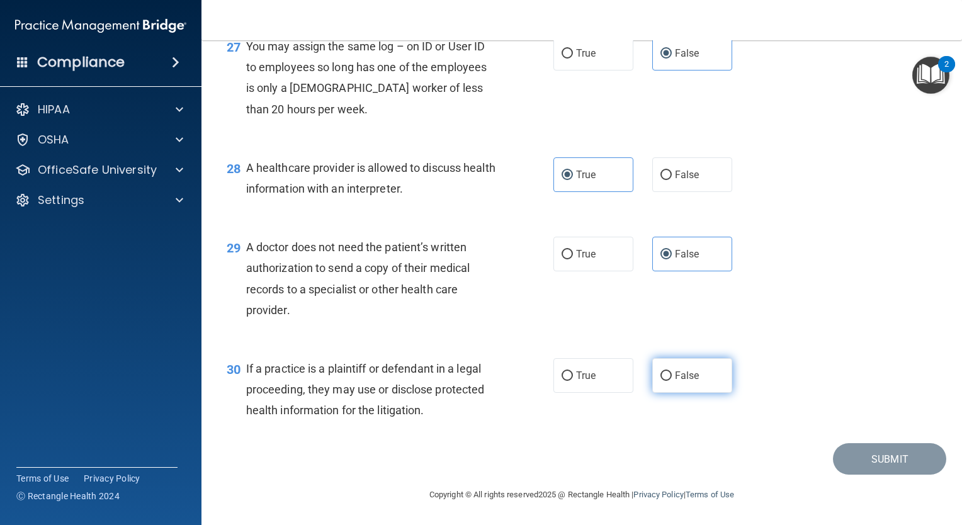
click at [672, 380] on input "False" at bounding box center [666, 376] width 11 height 9
radio input "true"
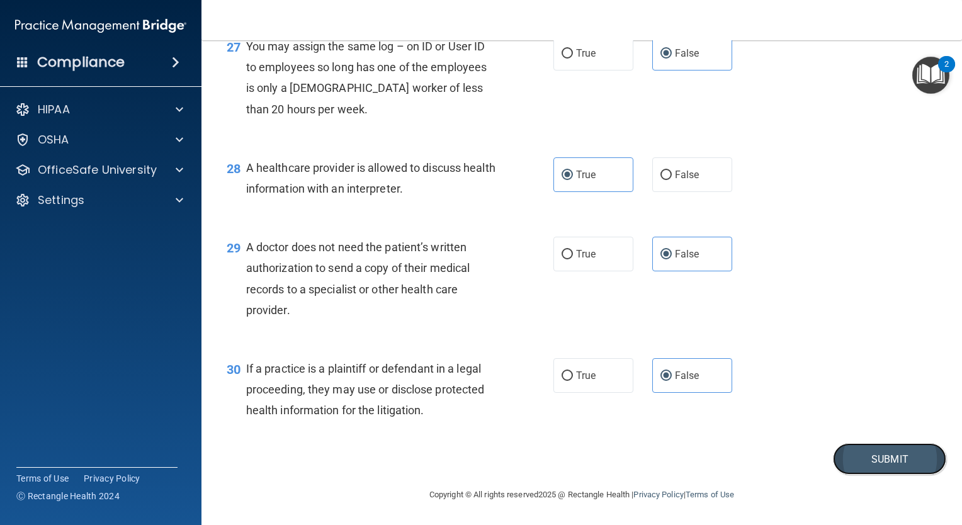
click at [846, 475] on button "Submit" at bounding box center [889, 459] width 113 height 32
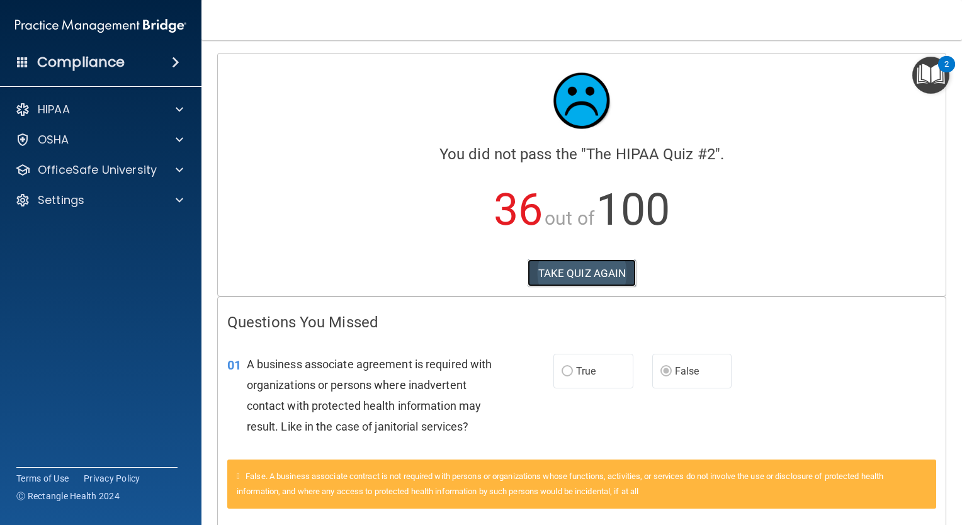
click at [608, 268] on button "TAKE QUIZ AGAIN" at bounding box center [582, 273] width 109 height 28
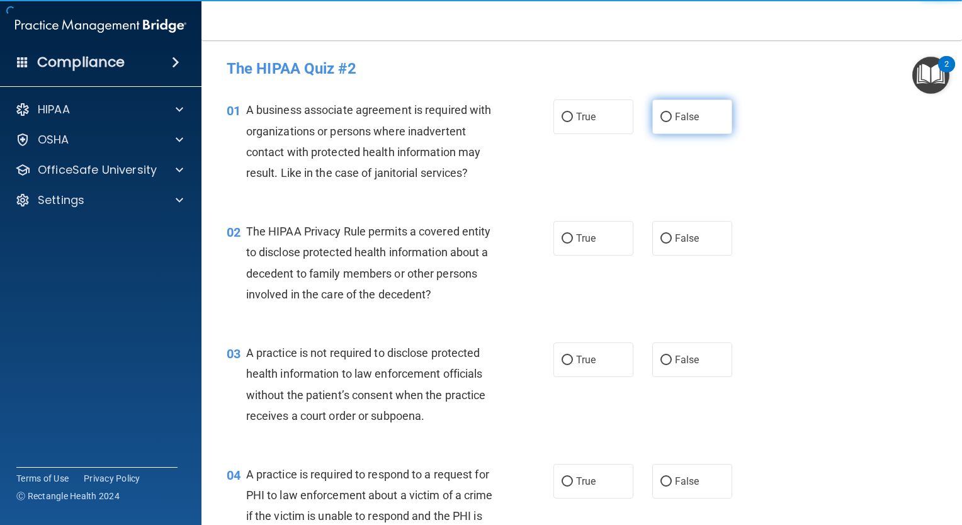
click at [661, 116] on input "False" at bounding box center [666, 117] width 11 height 9
radio input "true"
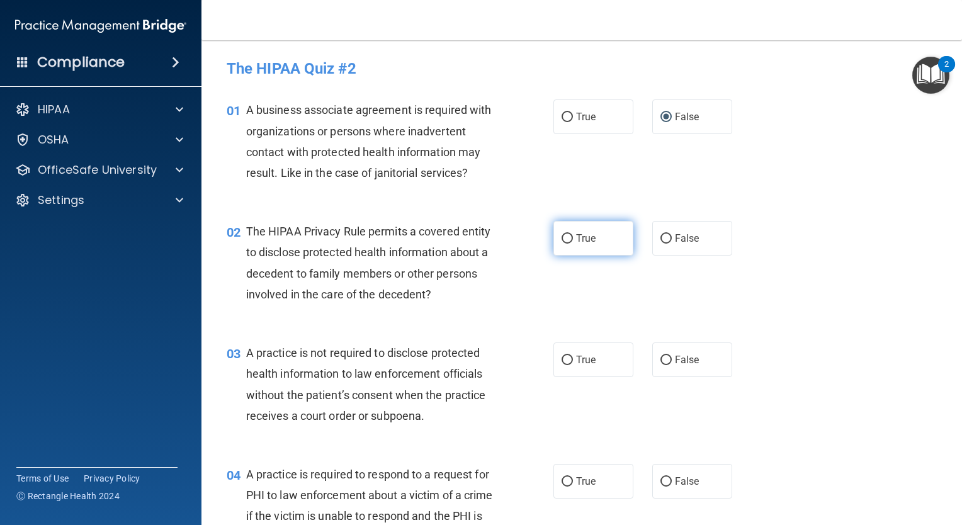
click at [566, 241] on input "True" at bounding box center [567, 238] width 11 height 9
radio input "true"
click at [663, 358] on input "False" at bounding box center [666, 360] width 11 height 9
radio input "true"
click at [580, 470] on label "True" at bounding box center [594, 481] width 80 height 35
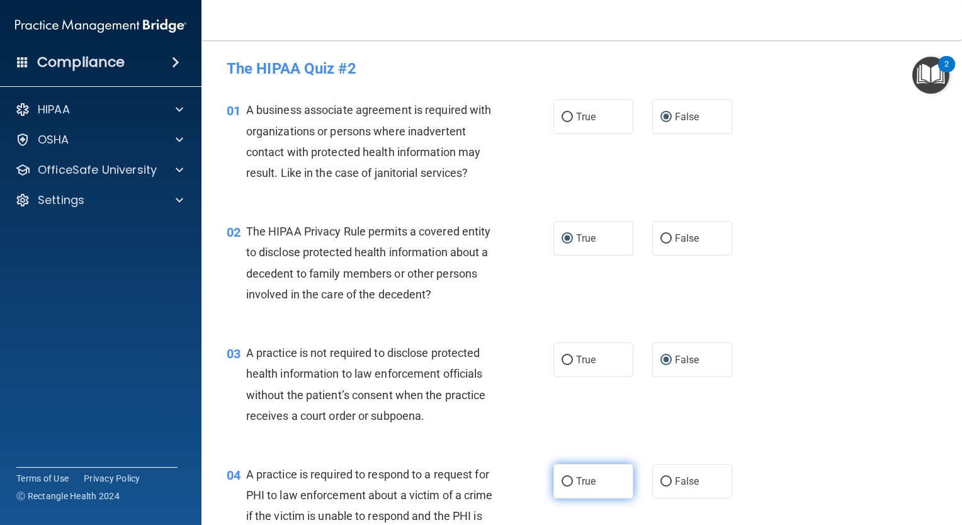
click at [573, 477] on input "True" at bounding box center [567, 481] width 11 height 9
radio input "true"
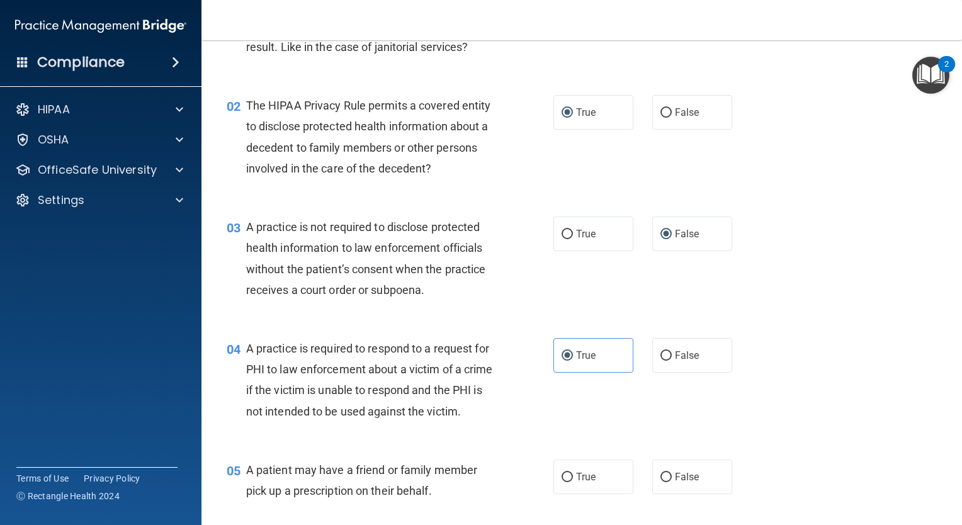
scroll to position [252, 0]
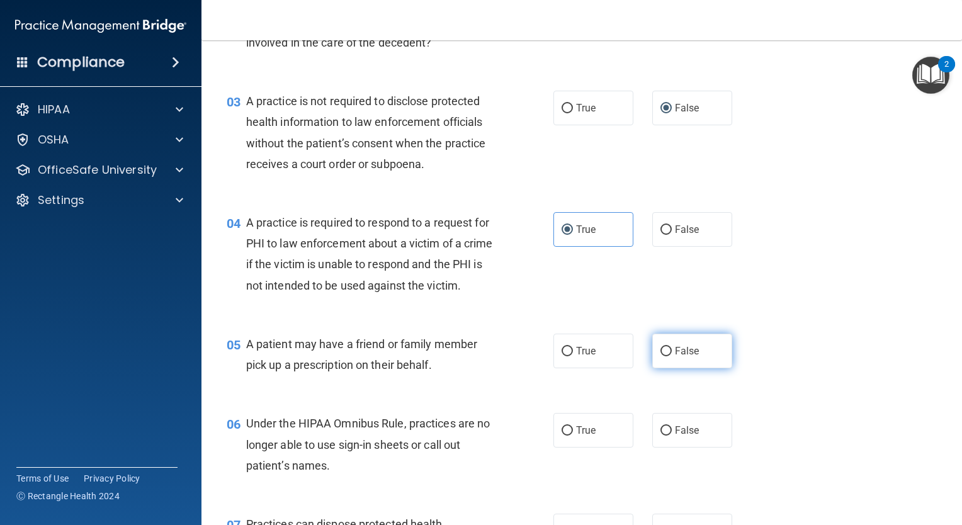
click at [678, 357] on span "False" at bounding box center [687, 351] width 25 height 12
click at [672, 356] on input "False" at bounding box center [666, 351] width 11 height 9
radio input "true"
click at [668, 448] on label "False" at bounding box center [692, 430] width 80 height 35
click at [668, 436] on input "False" at bounding box center [666, 430] width 11 height 9
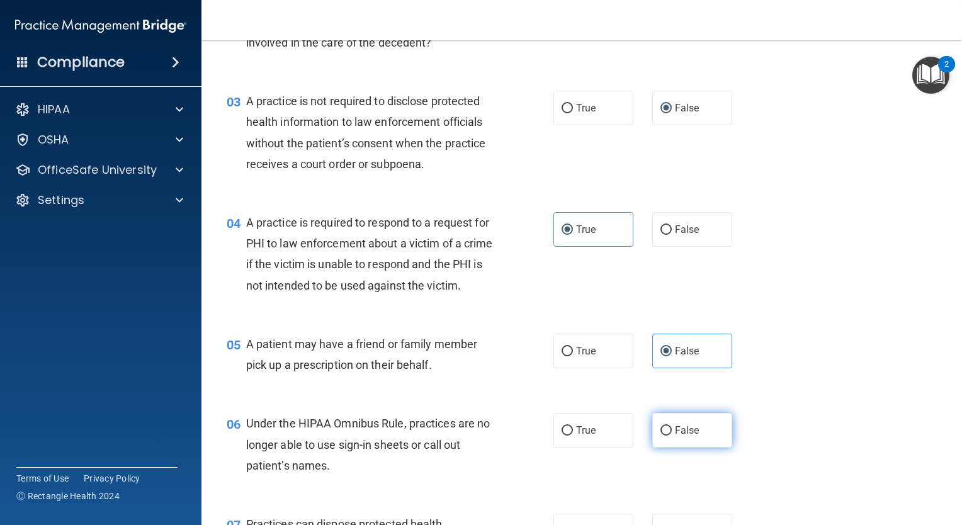
radio input "true"
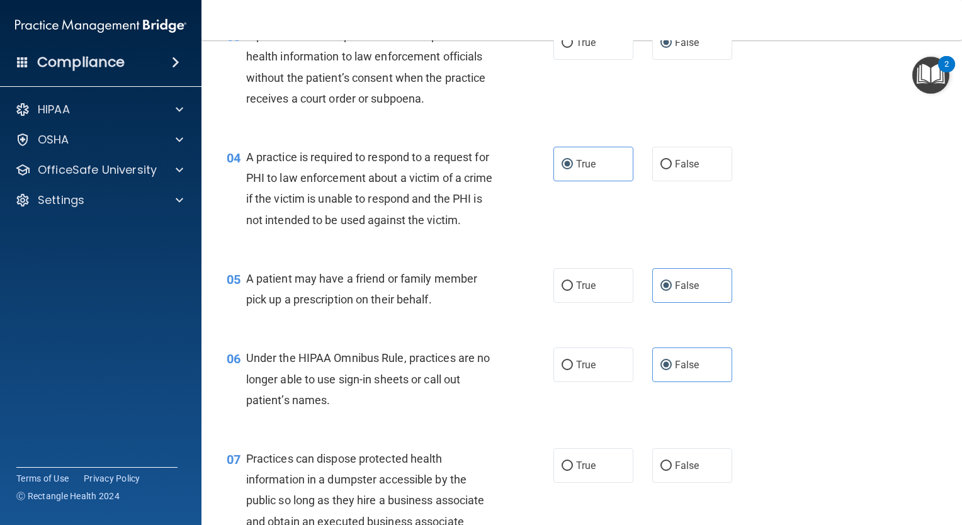
scroll to position [378, 0]
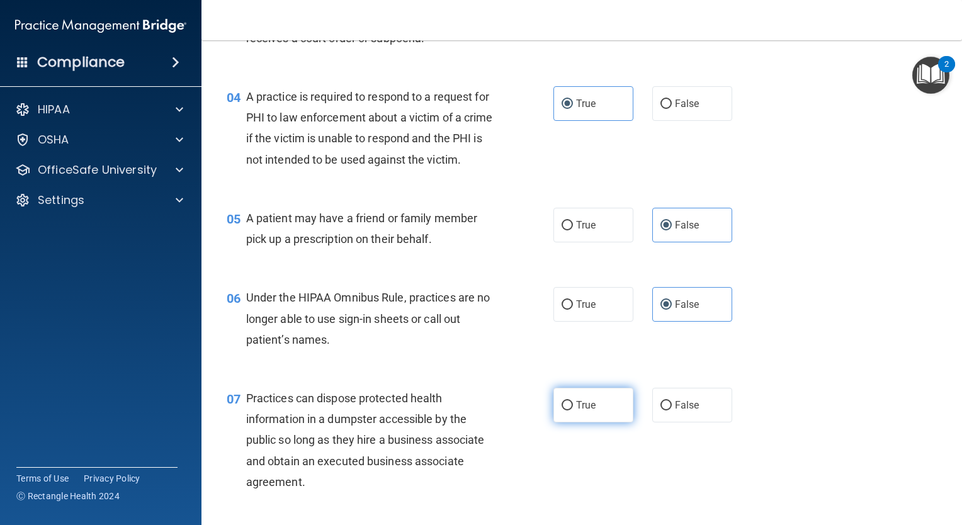
click at [593, 423] on label "True" at bounding box center [594, 405] width 80 height 35
click at [573, 411] on input "True" at bounding box center [567, 405] width 11 height 9
radio input "true"
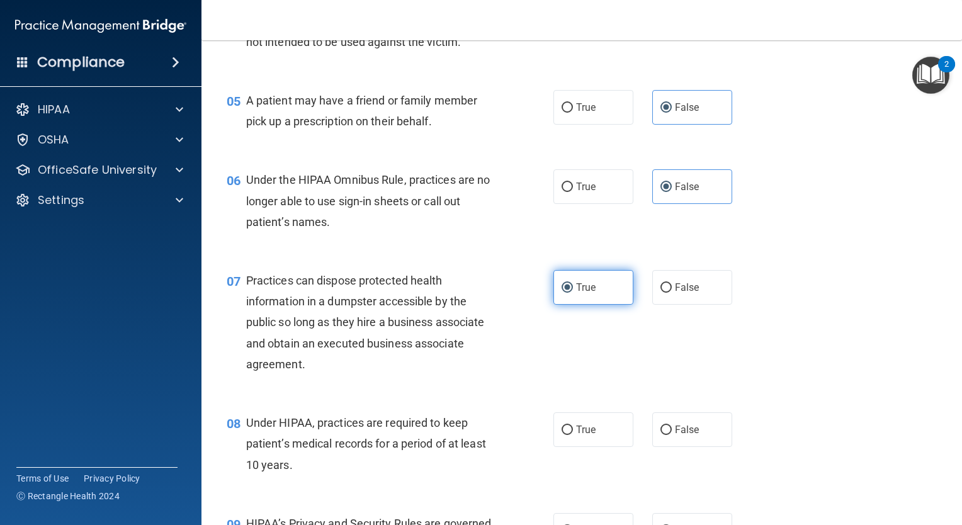
scroll to position [504, 0]
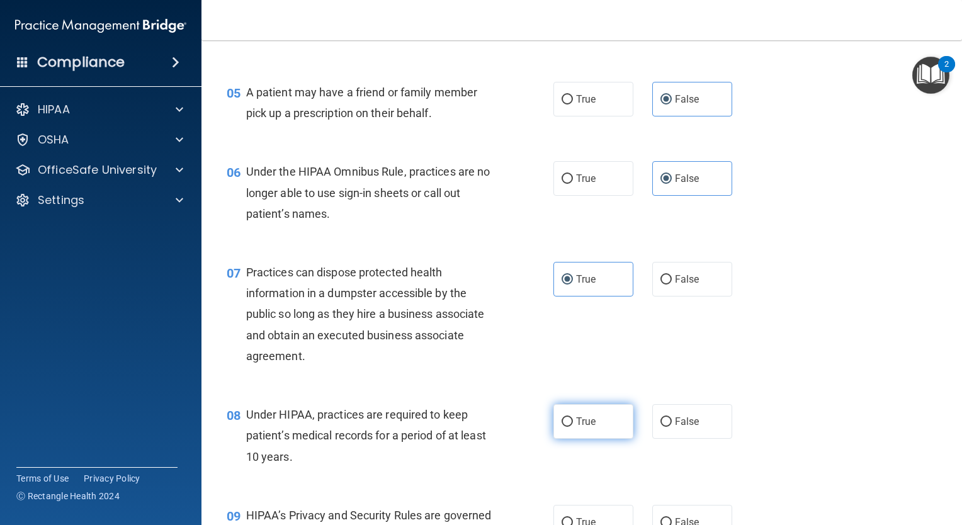
click at [581, 428] on span "True" at bounding box center [586, 422] width 20 height 12
click at [573, 427] on input "True" at bounding box center [567, 422] width 11 height 9
radio input "true"
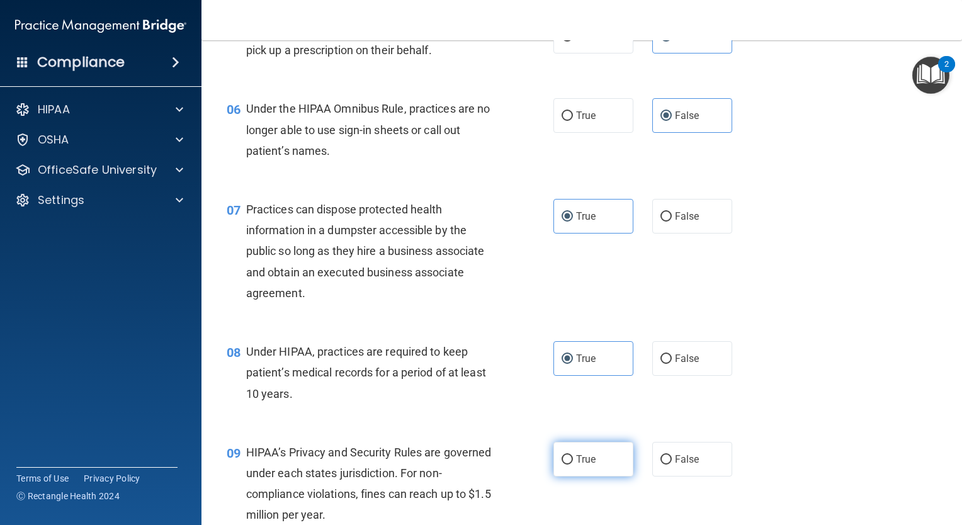
click at [577, 465] on span "True" at bounding box center [586, 459] width 20 height 12
click at [573, 465] on input "True" at bounding box center [567, 459] width 11 height 9
radio input "true"
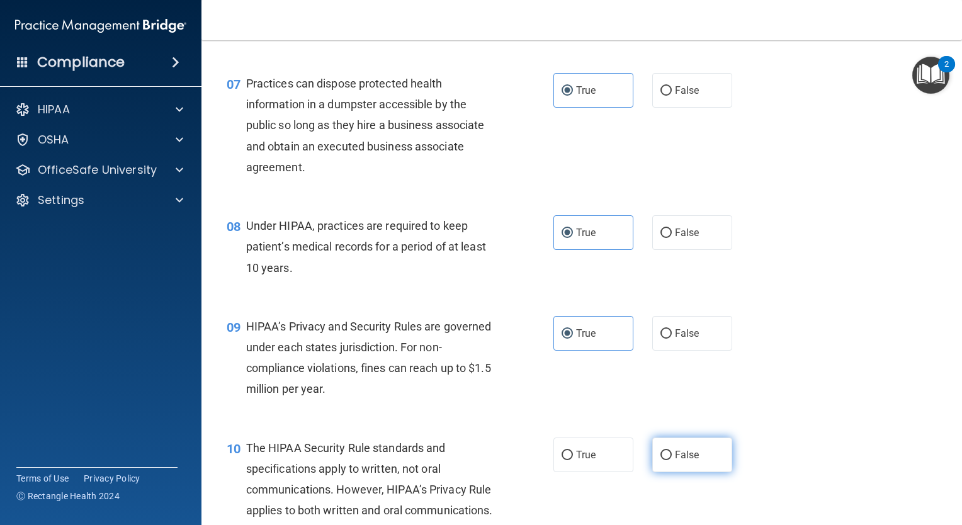
click at [668, 472] on label "False" at bounding box center [692, 455] width 80 height 35
click at [668, 460] on input "False" at bounding box center [666, 455] width 11 height 9
radio input "true"
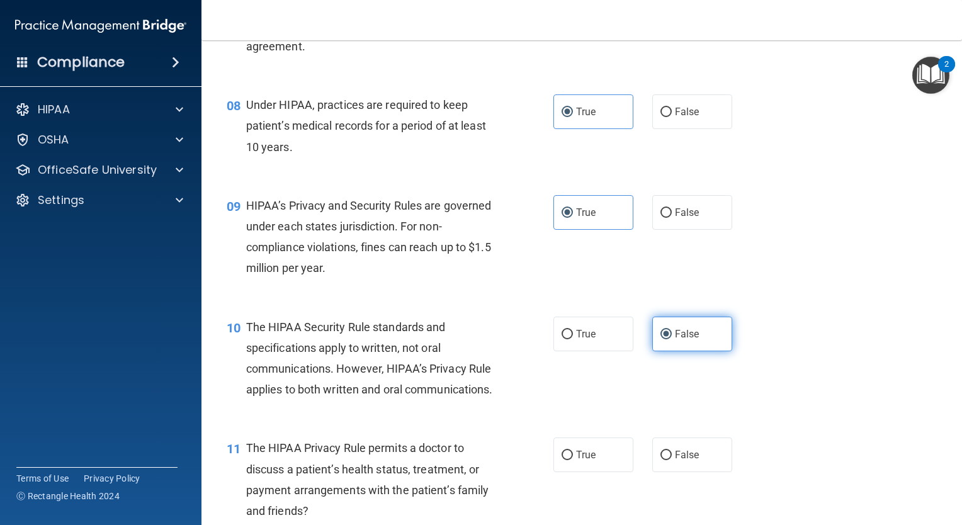
scroll to position [819, 0]
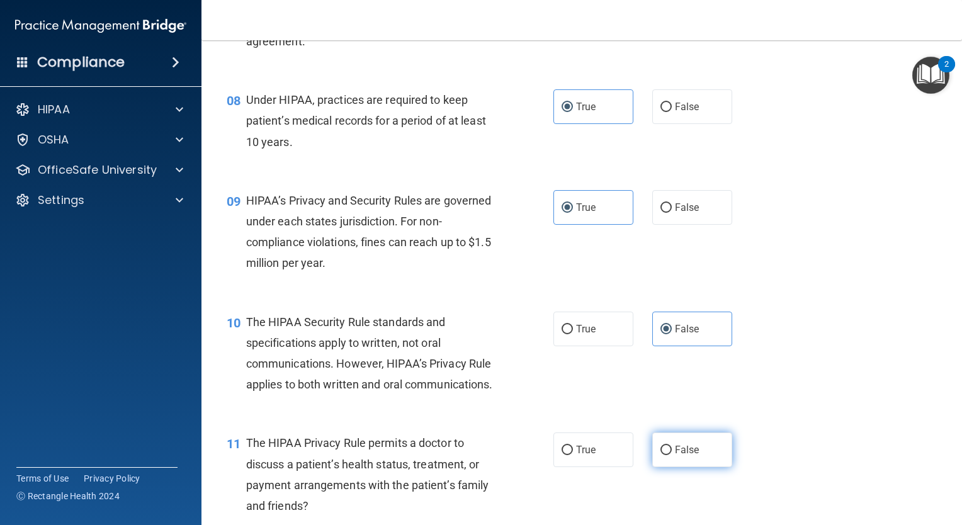
click at [662, 467] on label "False" at bounding box center [692, 450] width 80 height 35
click at [662, 455] on input "False" at bounding box center [666, 450] width 11 height 9
radio input "true"
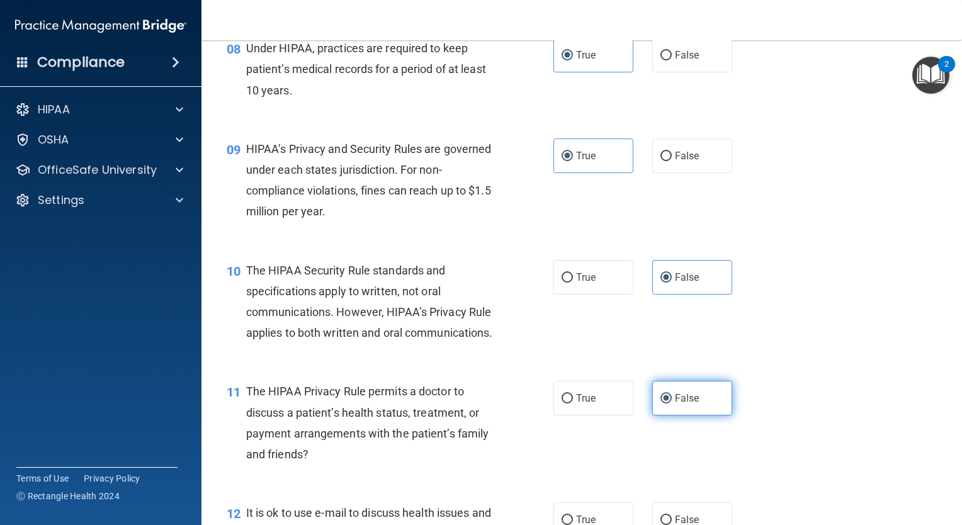
scroll to position [945, 0]
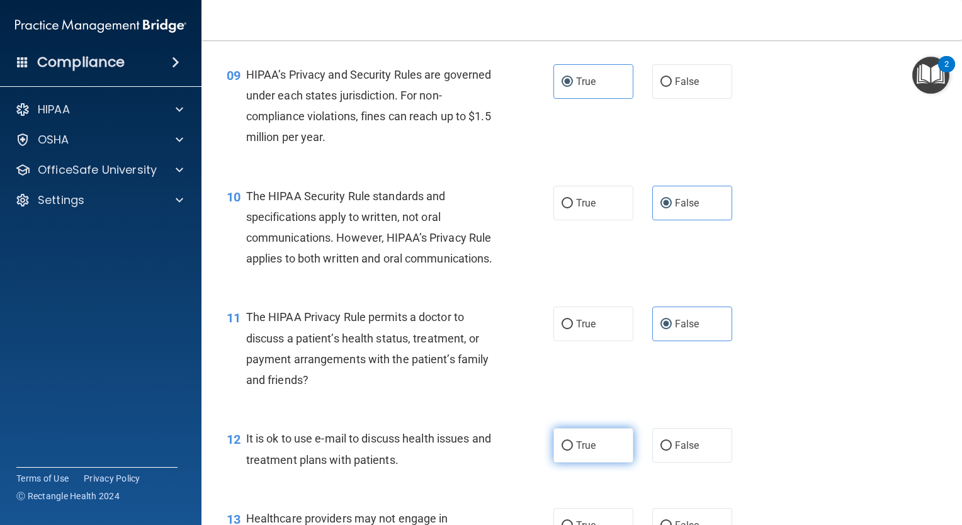
click at [602, 463] on label "True" at bounding box center [594, 445] width 80 height 35
click at [573, 451] on input "True" at bounding box center [567, 445] width 11 height 9
radio input "true"
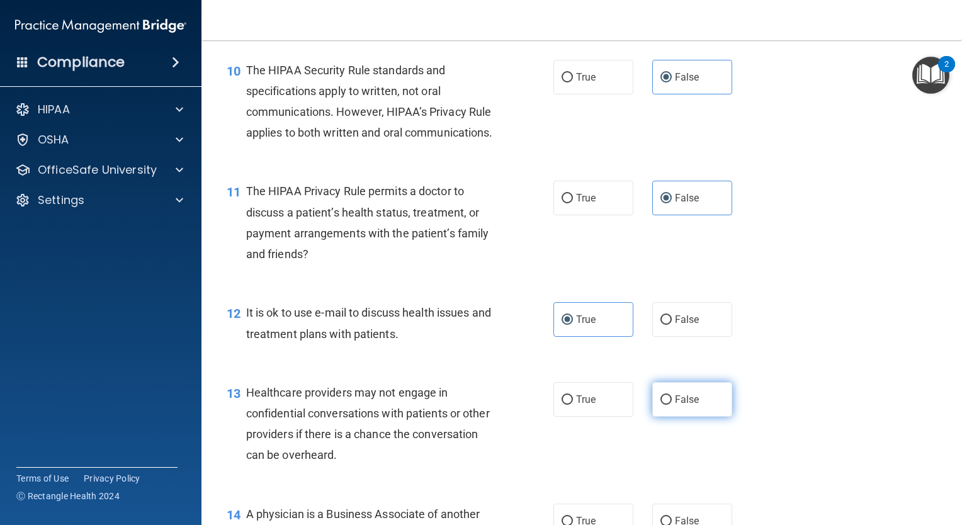
click at [668, 417] on label "False" at bounding box center [692, 399] width 80 height 35
click at [668, 405] on input "False" at bounding box center [666, 399] width 11 height 9
radio input "true"
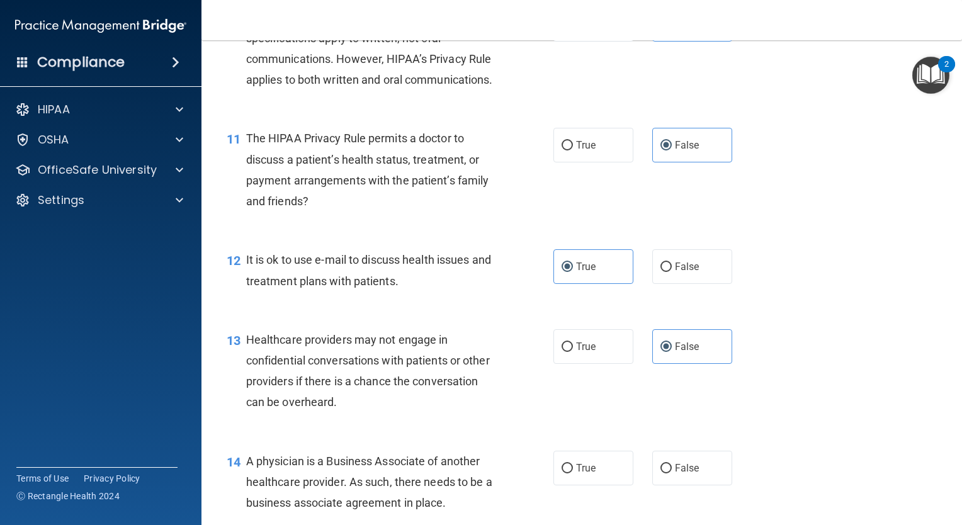
scroll to position [1197, 0]
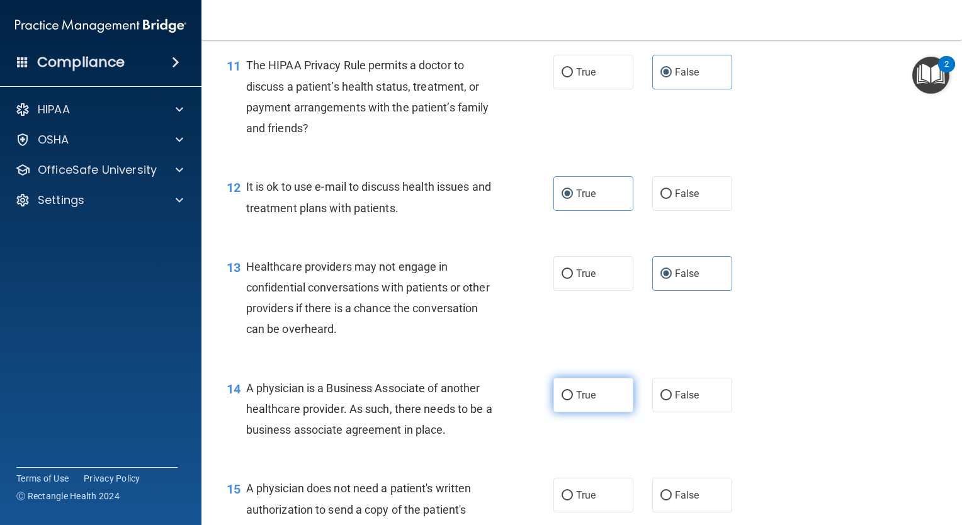
click at [586, 401] on span "True" at bounding box center [586, 395] width 20 height 12
click at [573, 401] on input "True" at bounding box center [567, 395] width 11 height 9
radio input "true"
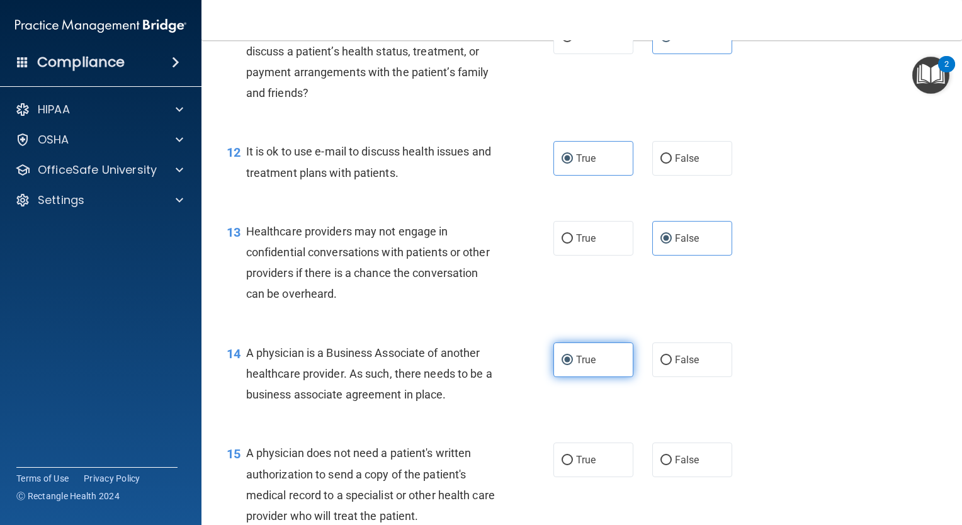
scroll to position [1259, 0]
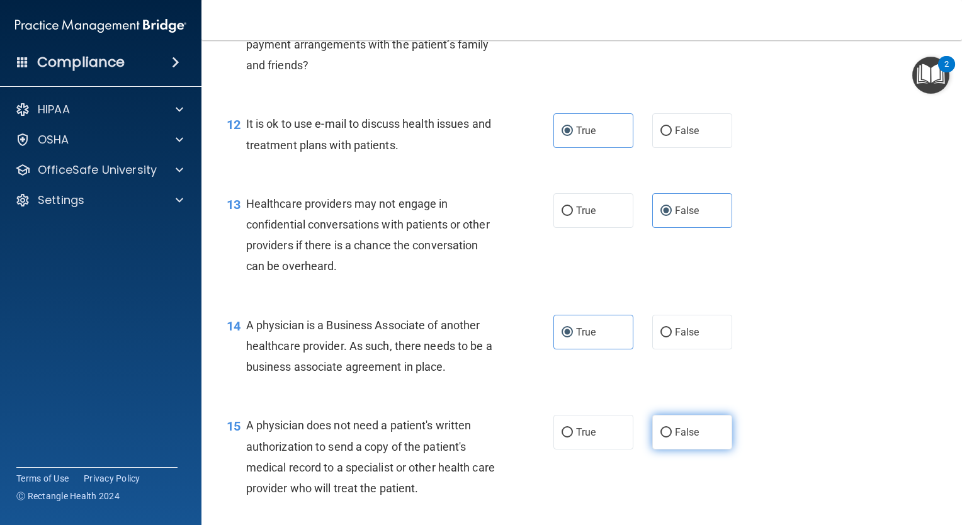
click at [664, 450] on label "False" at bounding box center [692, 432] width 80 height 35
click at [664, 438] on input "False" at bounding box center [666, 432] width 11 height 9
radio input "true"
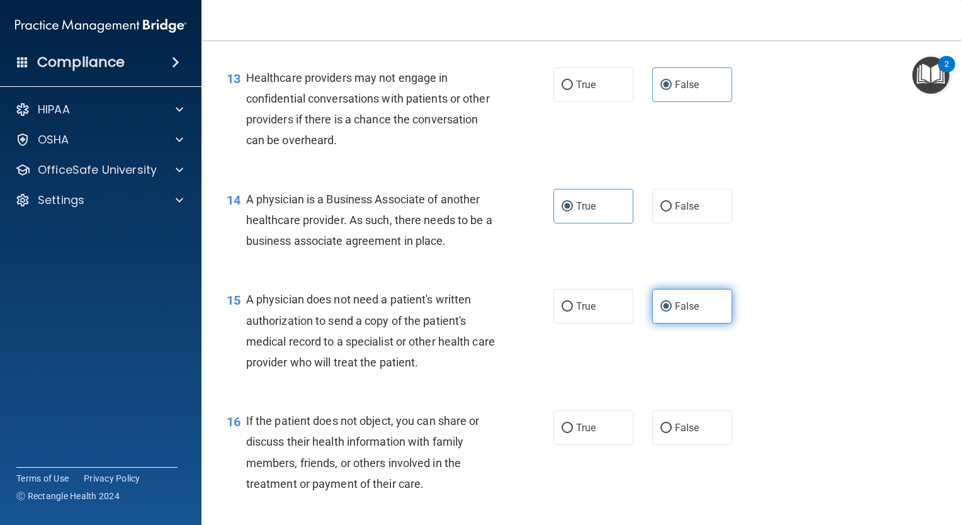
scroll to position [1448, 0]
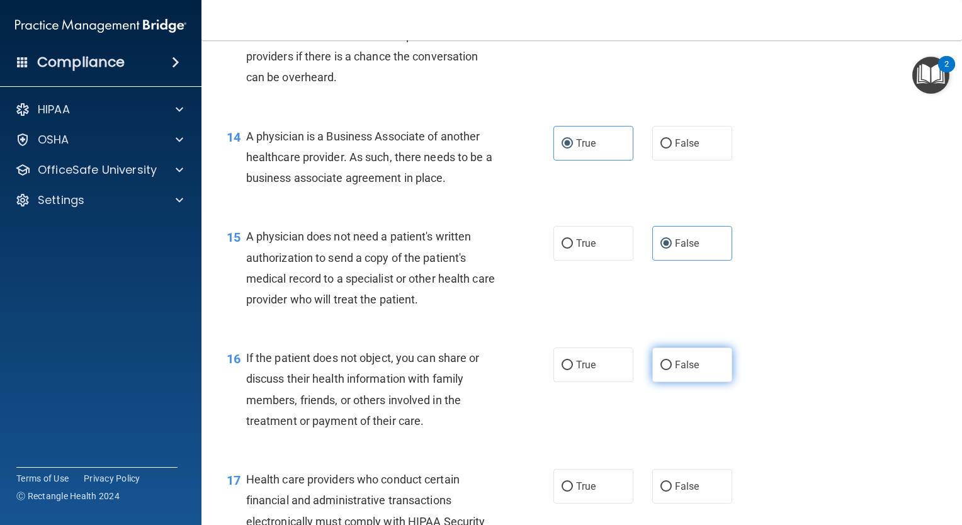
click at [666, 382] on label "False" at bounding box center [692, 365] width 80 height 35
click at [666, 370] on input "False" at bounding box center [666, 365] width 11 height 9
radio input "true"
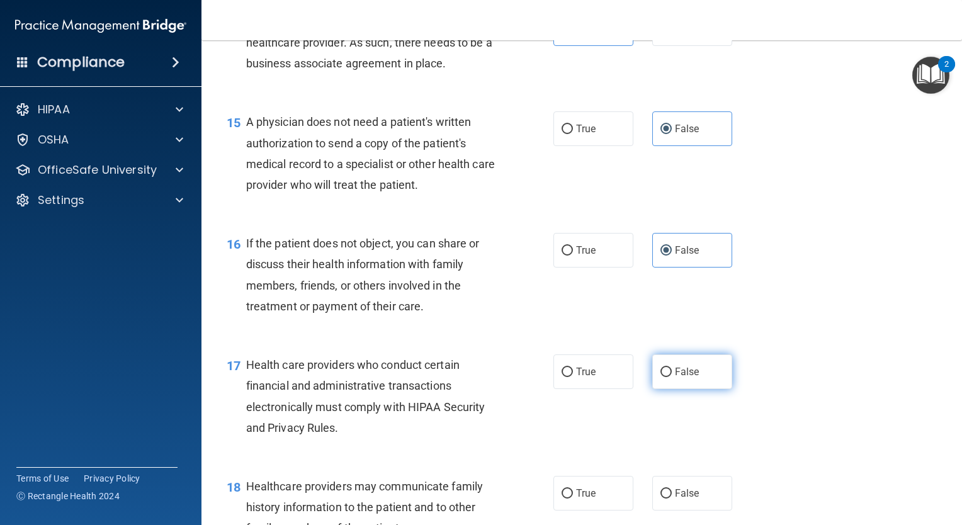
scroll to position [1574, 0]
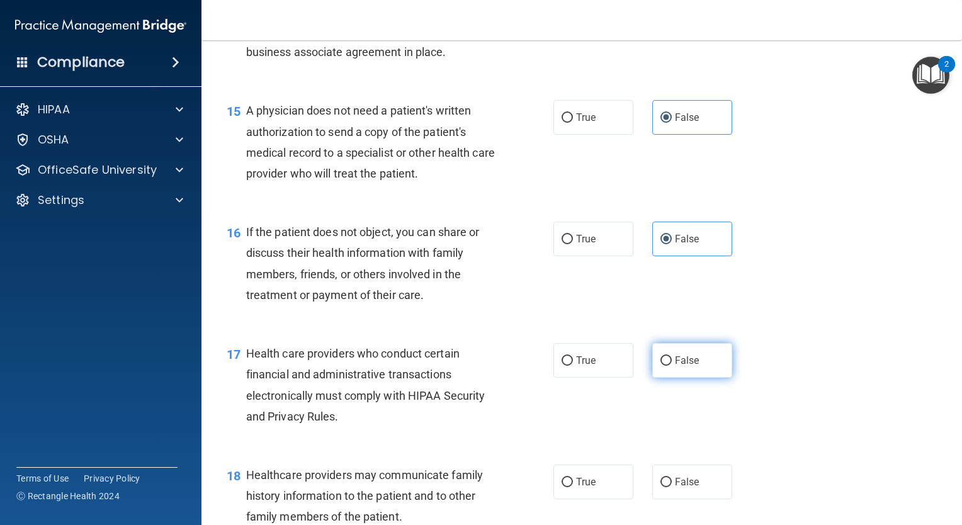
click at [668, 378] on label "False" at bounding box center [692, 360] width 80 height 35
click at [668, 366] on input "False" at bounding box center [666, 360] width 11 height 9
radio input "true"
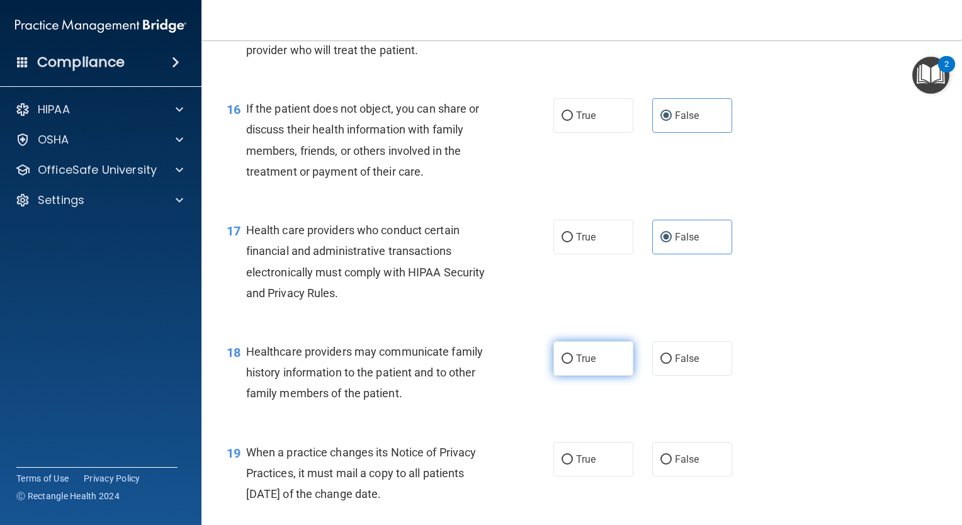
scroll to position [1700, 0]
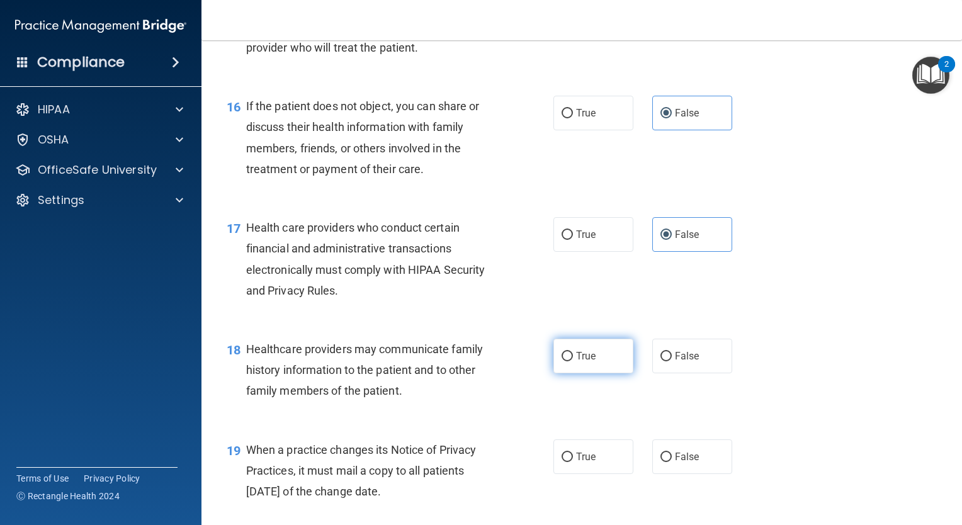
click at [591, 362] on span "True" at bounding box center [586, 356] width 20 height 12
click at [573, 361] on input "True" at bounding box center [567, 356] width 11 height 9
radio input "true"
click at [588, 463] on span "True" at bounding box center [586, 457] width 20 height 12
click at [573, 462] on input "True" at bounding box center [567, 457] width 11 height 9
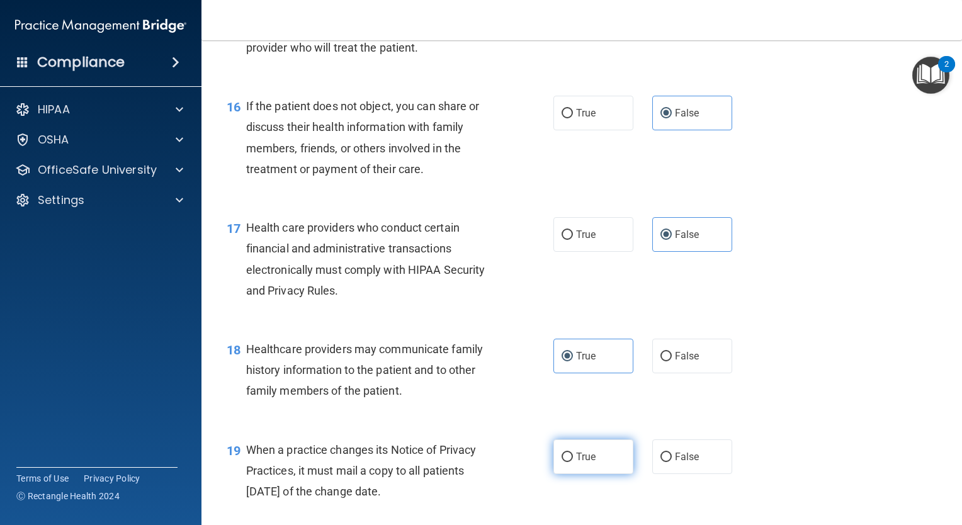
radio input "true"
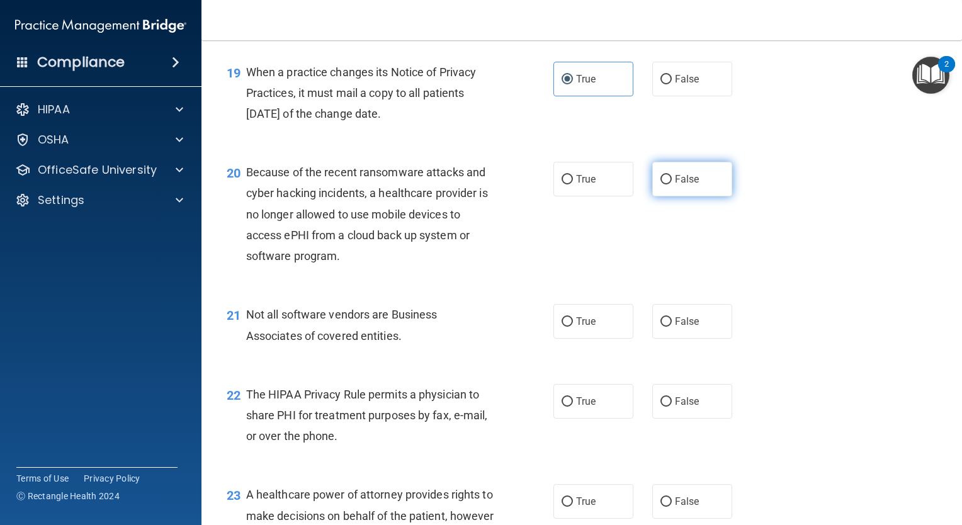
scroll to position [2141, 0]
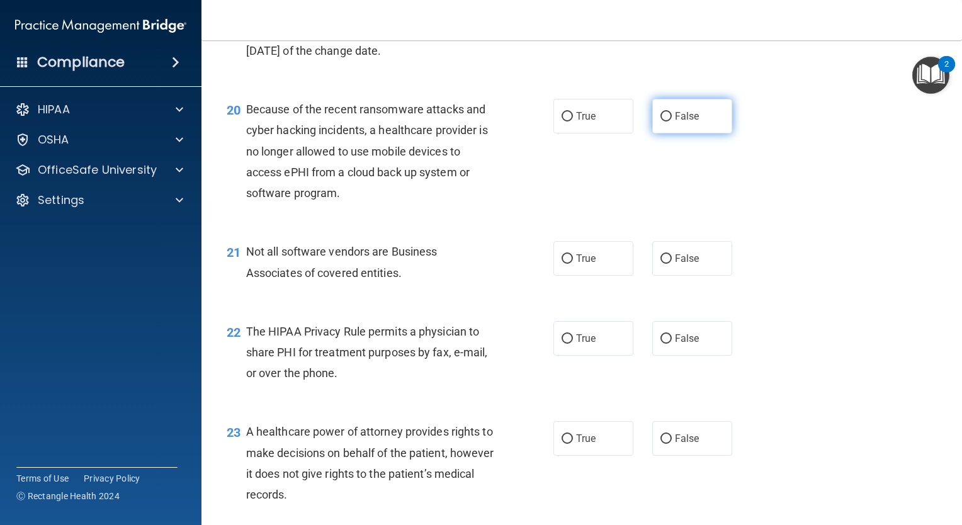
click at [678, 122] on span "False" at bounding box center [687, 116] width 25 height 12
click at [672, 122] on input "False" at bounding box center [666, 116] width 11 height 9
radio input "true"
click at [666, 276] on label "False" at bounding box center [692, 258] width 80 height 35
click at [666, 264] on input "False" at bounding box center [666, 258] width 11 height 9
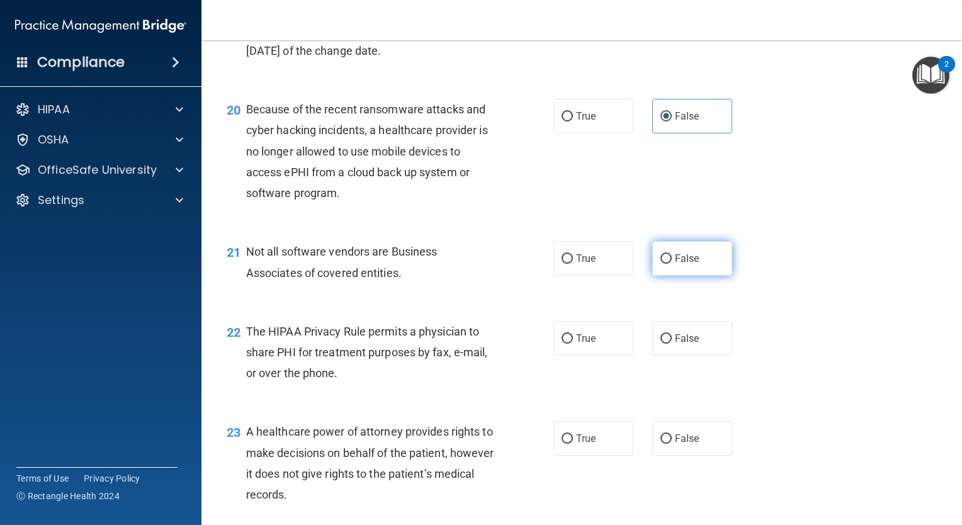
radio input "true"
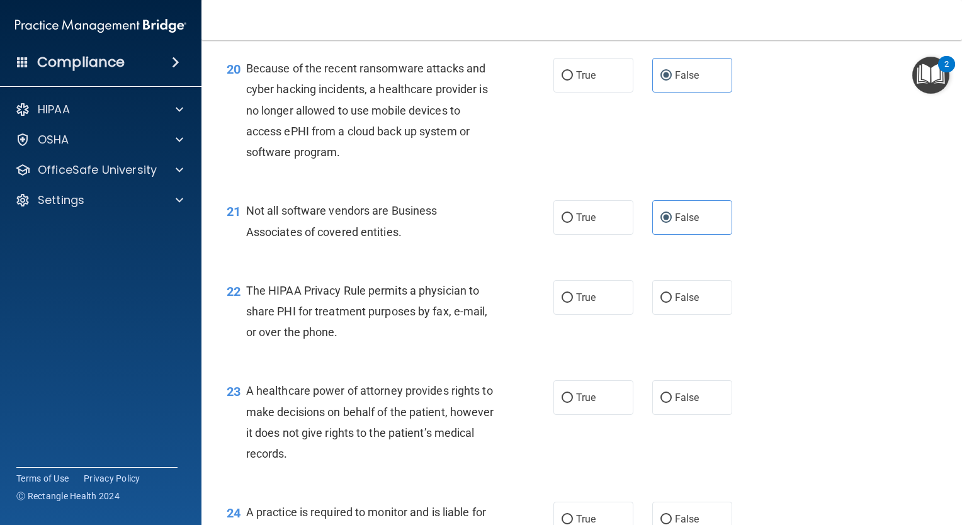
scroll to position [2204, 0]
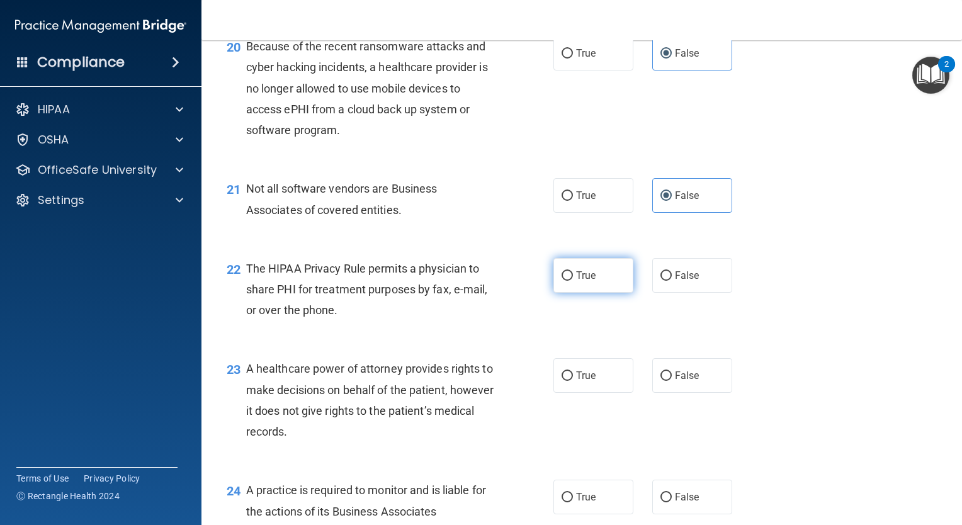
click at [587, 293] on label "True" at bounding box center [594, 275] width 80 height 35
click at [573, 281] on input "True" at bounding box center [567, 275] width 11 height 9
radio input "true"
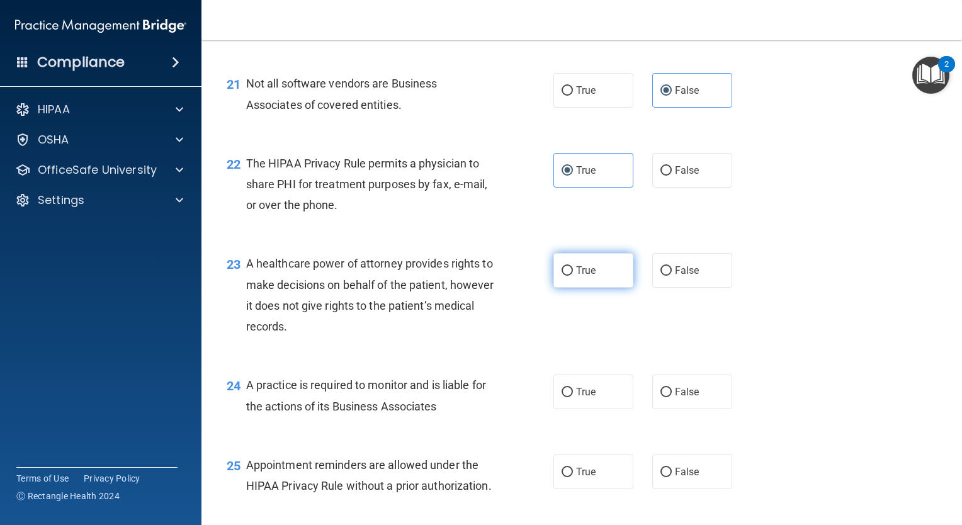
scroll to position [2393, 0]
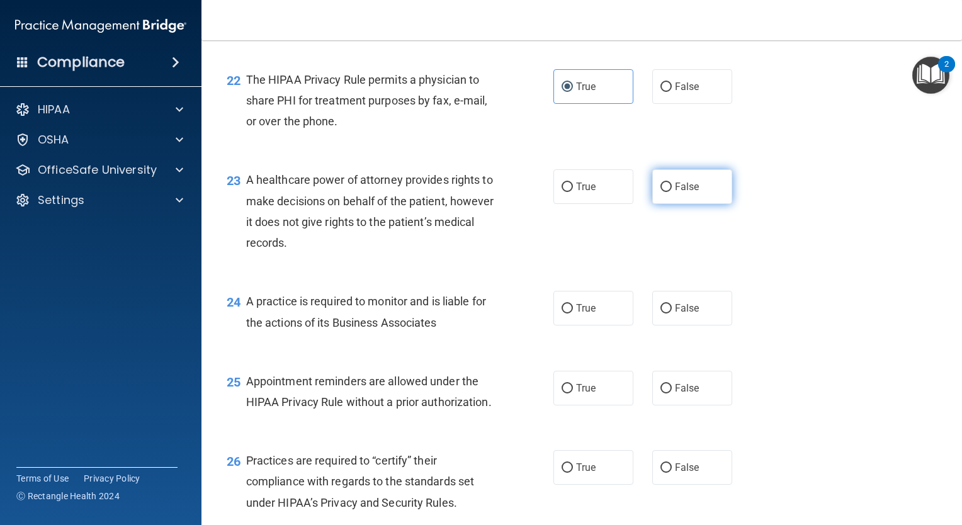
click at [690, 204] on label "False" at bounding box center [692, 186] width 80 height 35
click at [672, 192] on input "False" at bounding box center [666, 187] width 11 height 9
radio input "true"
click at [595, 326] on label "True" at bounding box center [594, 308] width 80 height 35
click at [573, 314] on input "True" at bounding box center [567, 308] width 11 height 9
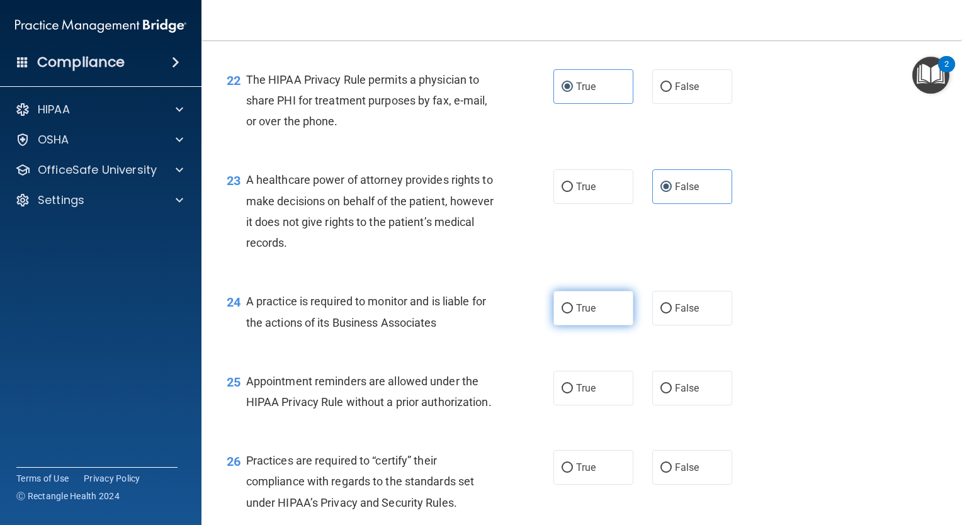
radio input "true"
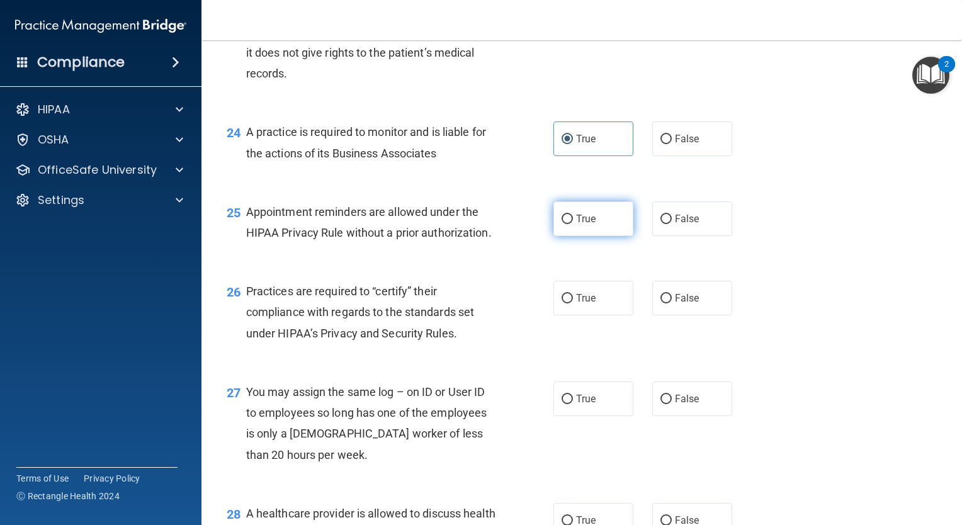
scroll to position [2582, 0]
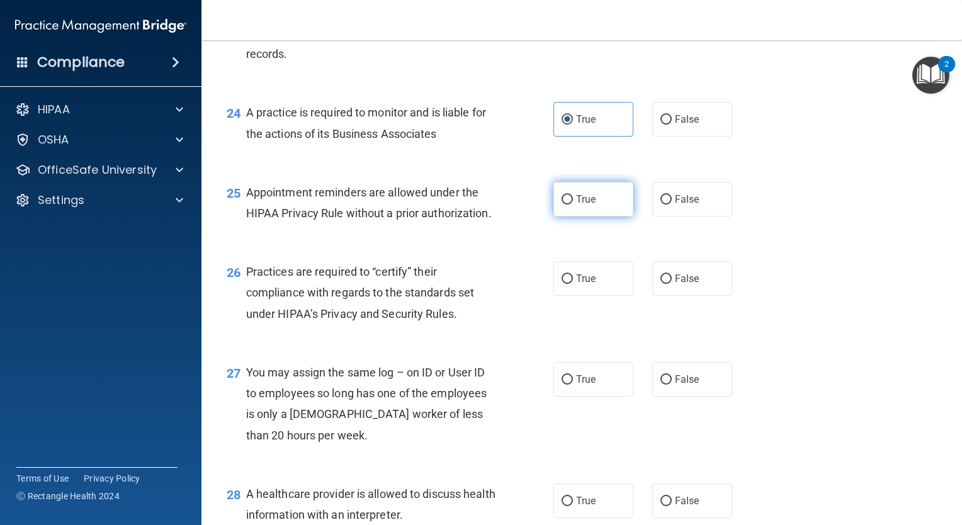
click at [586, 217] on label "True" at bounding box center [594, 199] width 80 height 35
click at [573, 205] on input "True" at bounding box center [567, 199] width 11 height 9
radio input "true"
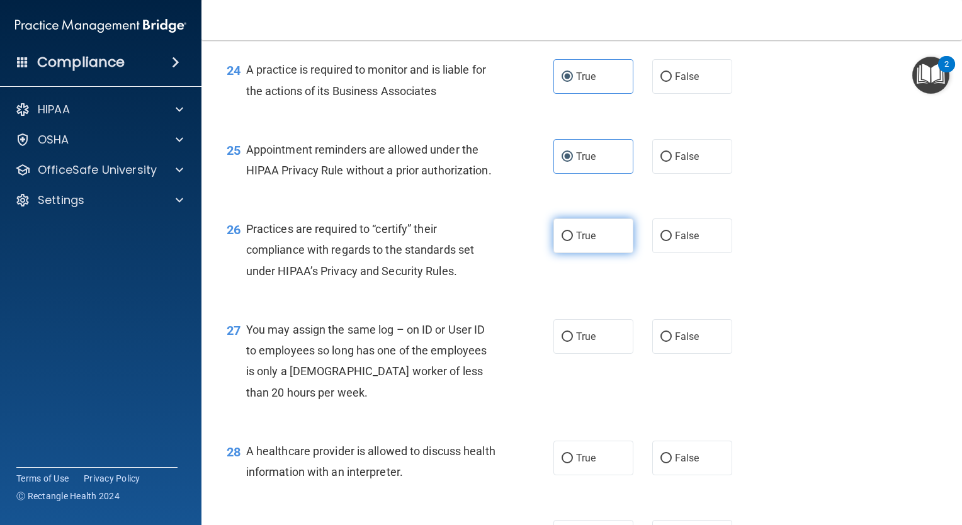
scroll to position [2645, 0]
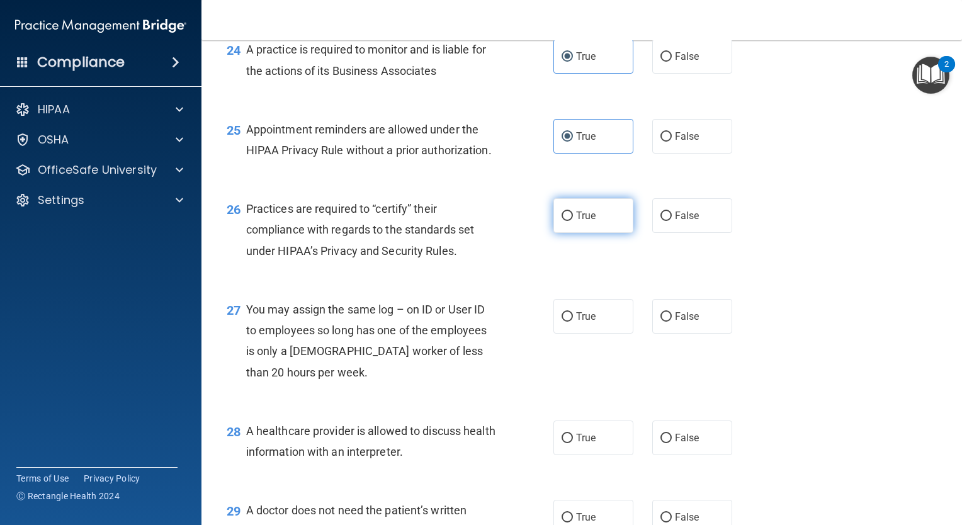
click at [602, 233] on label "True" at bounding box center [594, 215] width 80 height 35
click at [573, 221] on input "True" at bounding box center [567, 216] width 11 height 9
radio input "true"
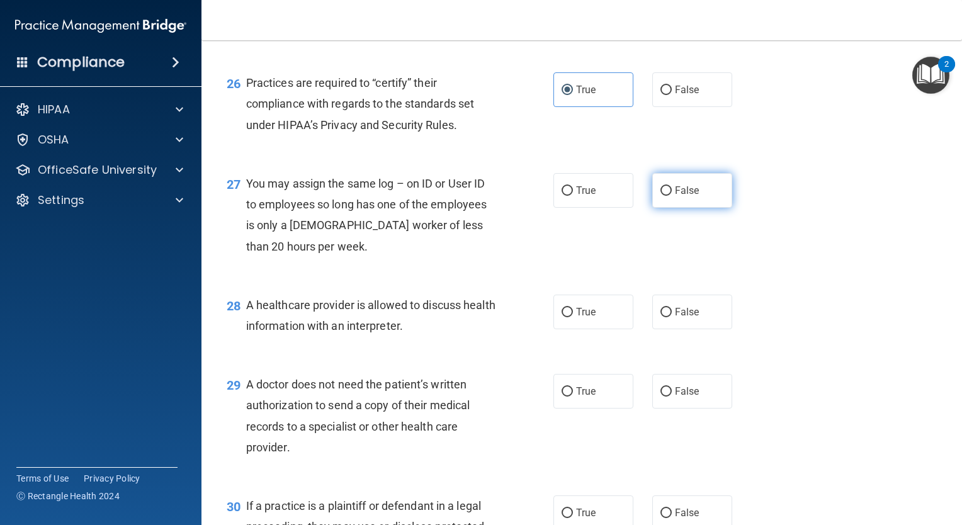
click at [678, 196] on span "False" at bounding box center [687, 191] width 25 height 12
click at [672, 196] on input "False" at bounding box center [666, 190] width 11 height 9
radio input "true"
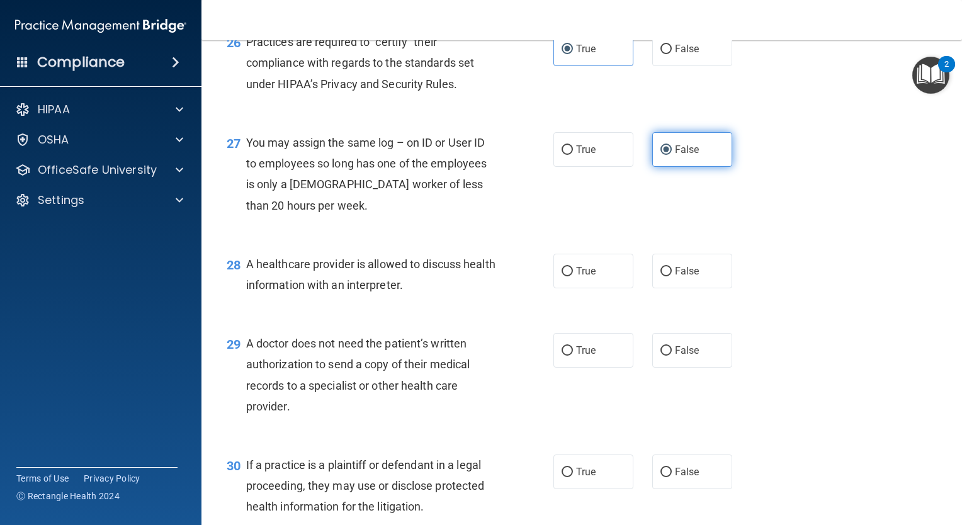
scroll to position [2834, 0]
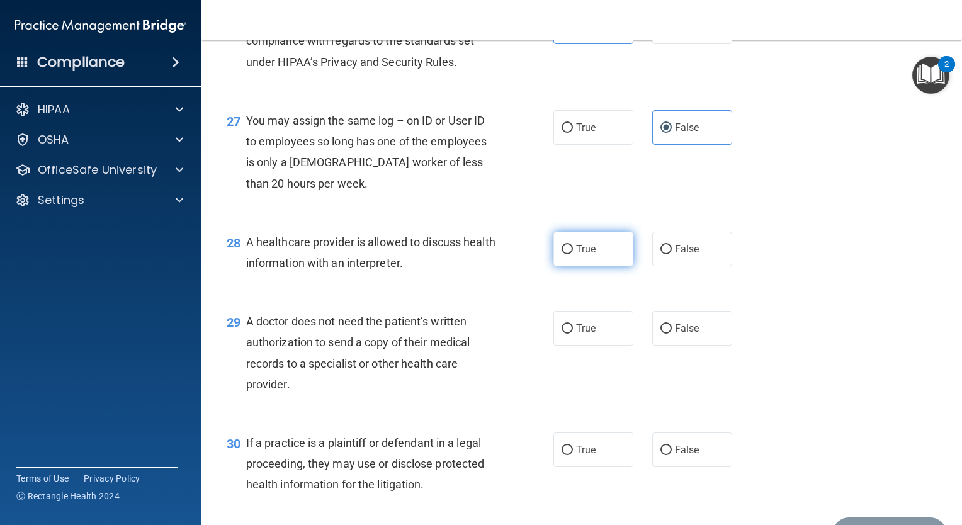
click at [594, 266] on label "True" at bounding box center [594, 249] width 80 height 35
click at [573, 254] on input "True" at bounding box center [567, 249] width 11 height 9
radio input "true"
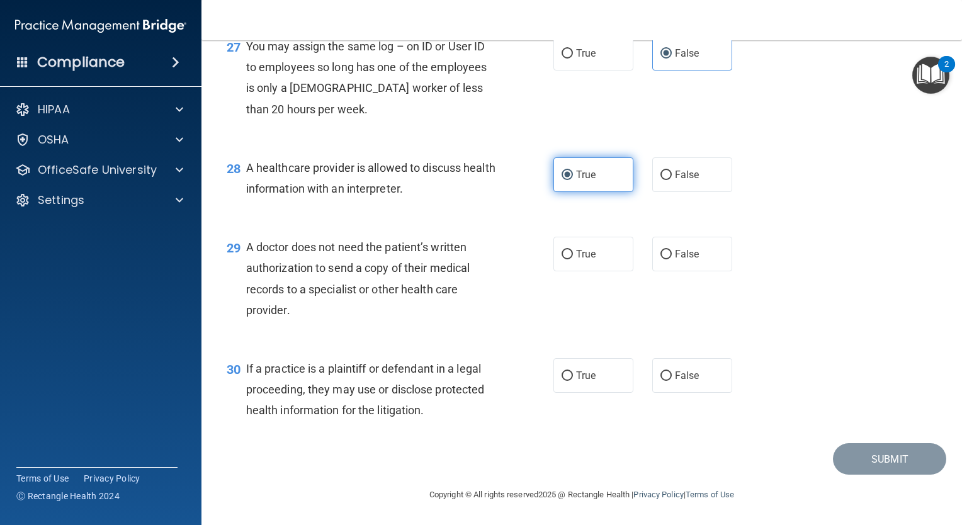
scroll to position [2960, 0]
click at [570, 264] on label "True" at bounding box center [594, 254] width 80 height 35
click at [570, 259] on input "True" at bounding box center [567, 254] width 11 height 9
radio input "true"
click at [667, 385] on label "False" at bounding box center [692, 375] width 80 height 35
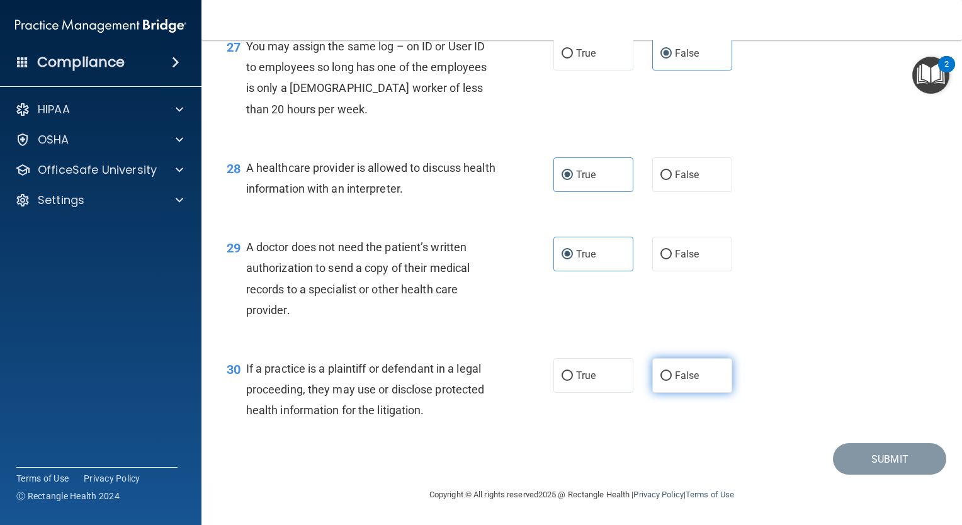
click at [667, 381] on input "False" at bounding box center [666, 376] width 11 height 9
radio input "true"
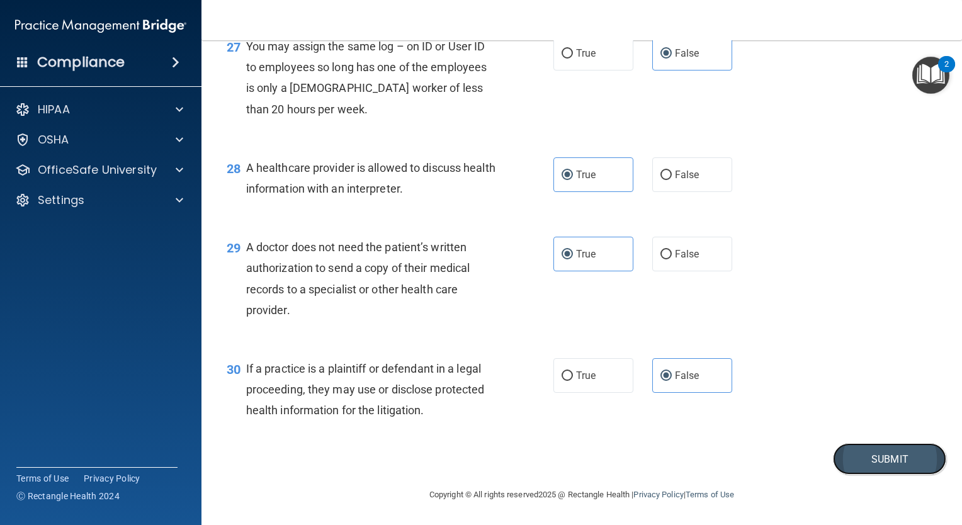
click at [857, 467] on button "Submit" at bounding box center [889, 459] width 113 height 32
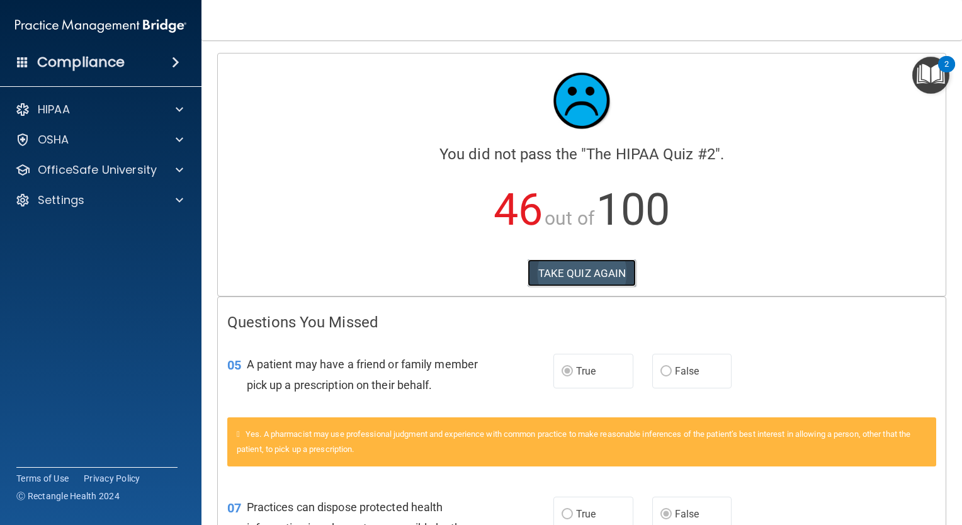
click at [597, 272] on button "TAKE QUIZ AGAIN" at bounding box center [582, 273] width 109 height 28
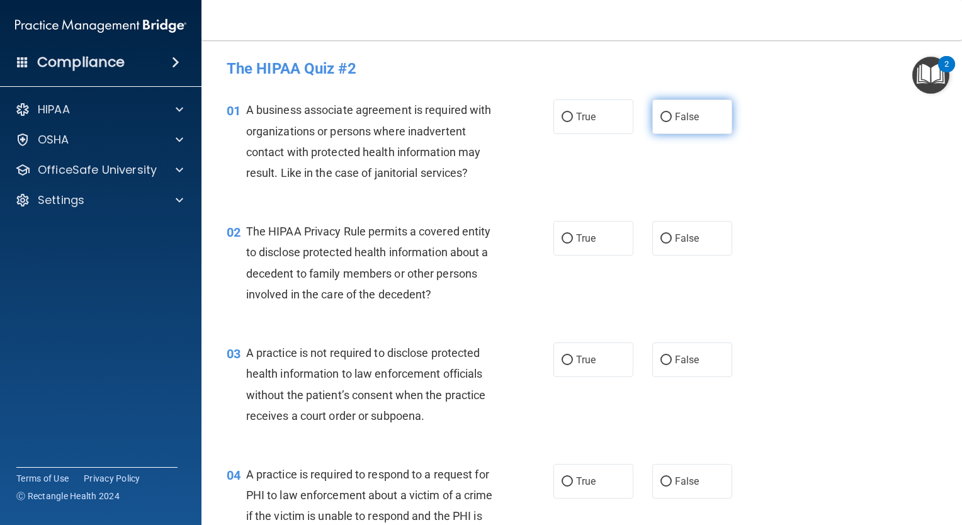
click at [661, 122] on input "False" at bounding box center [666, 117] width 11 height 9
radio input "true"
click at [584, 222] on label "True" at bounding box center [594, 238] width 80 height 35
click at [573, 234] on input "True" at bounding box center [567, 238] width 11 height 9
radio input "true"
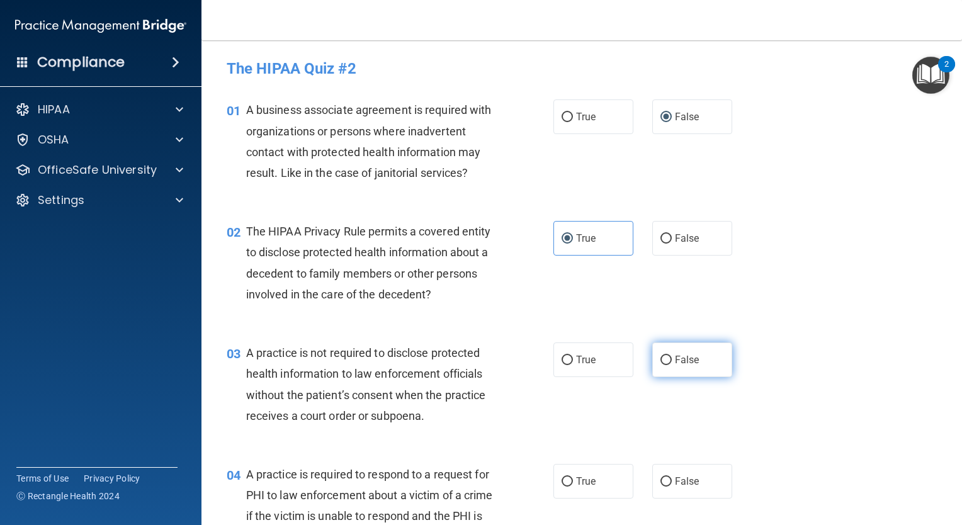
click at [675, 356] on span "False" at bounding box center [687, 360] width 25 height 12
click at [672, 356] on input "False" at bounding box center [666, 360] width 11 height 9
radio input "true"
click at [581, 489] on label "True" at bounding box center [594, 481] width 80 height 35
click at [573, 487] on input "True" at bounding box center [567, 481] width 11 height 9
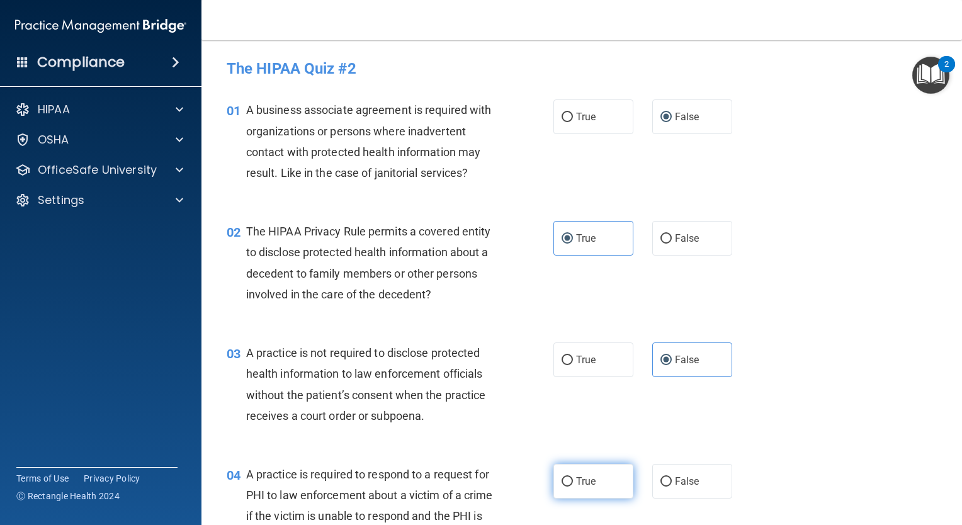
radio input "true"
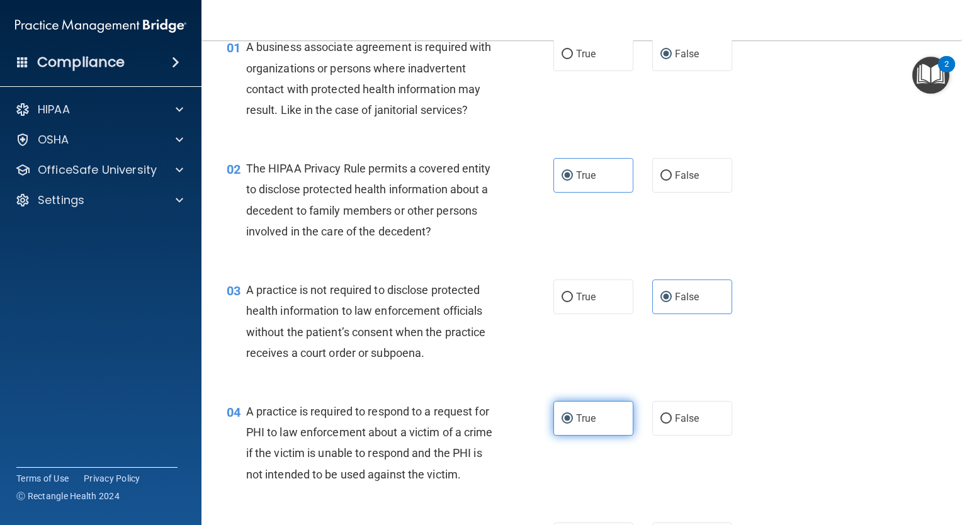
scroll to position [189, 0]
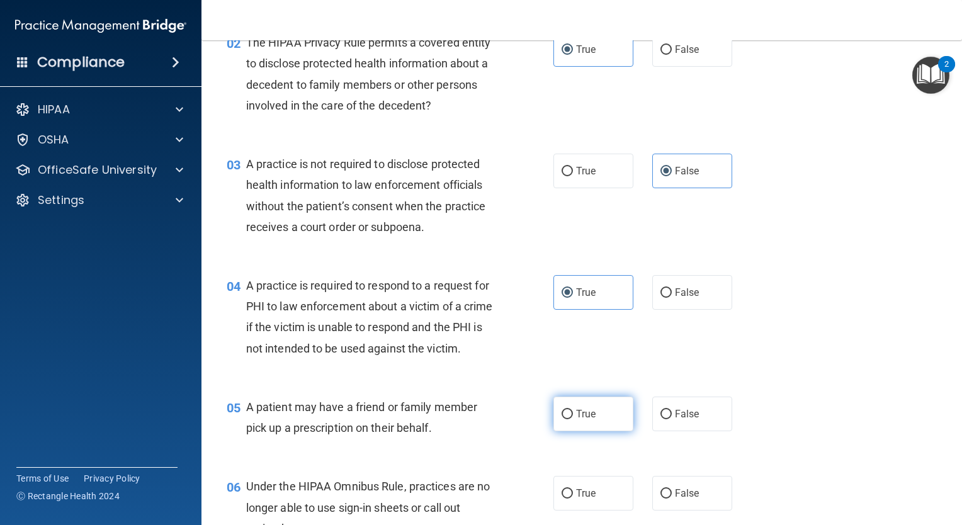
click at [607, 428] on label "True" at bounding box center [594, 414] width 80 height 35
click at [573, 419] on input "True" at bounding box center [567, 414] width 11 height 9
radio input "true"
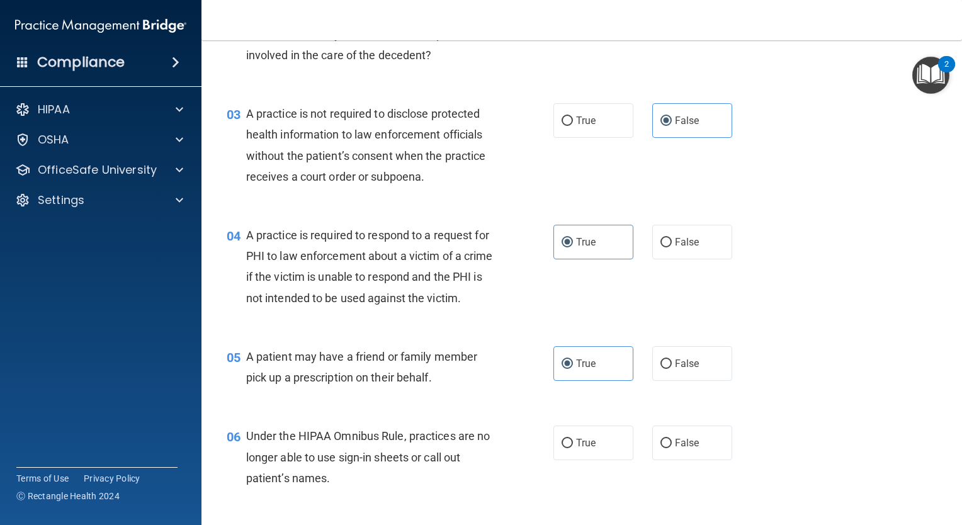
scroll to position [315, 0]
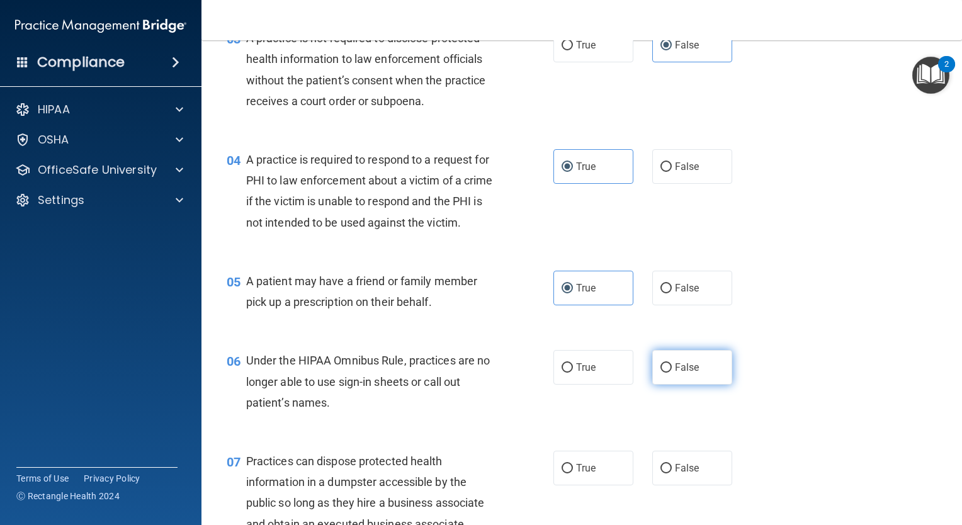
click at [675, 373] on span "False" at bounding box center [687, 367] width 25 height 12
click at [669, 373] on input "False" at bounding box center [666, 367] width 11 height 9
radio input "true"
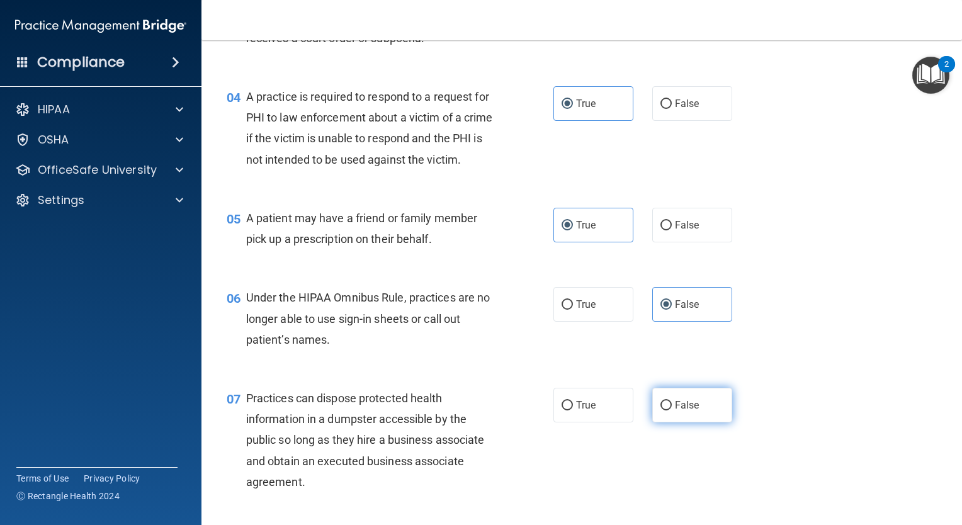
click at [661, 411] on input "False" at bounding box center [666, 405] width 11 height 9
radio input "true"
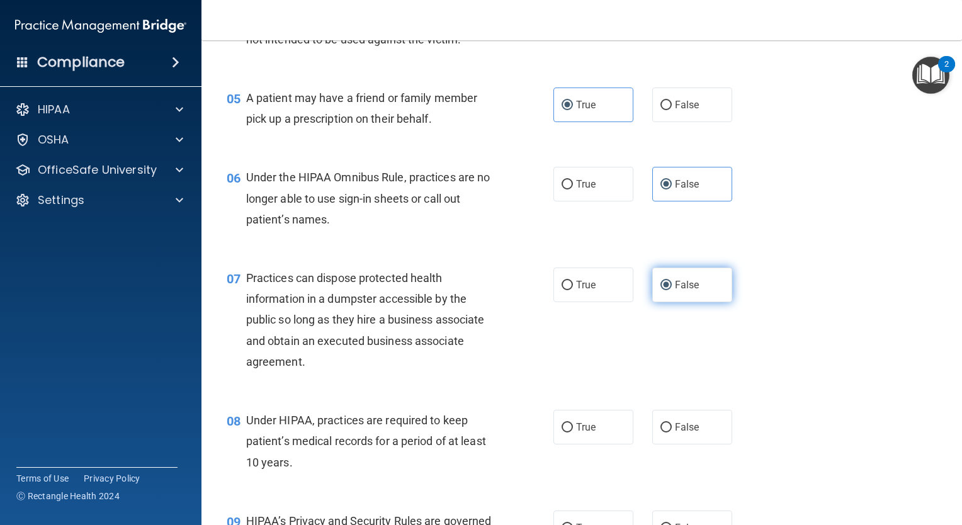
scroll to position [504, 0]
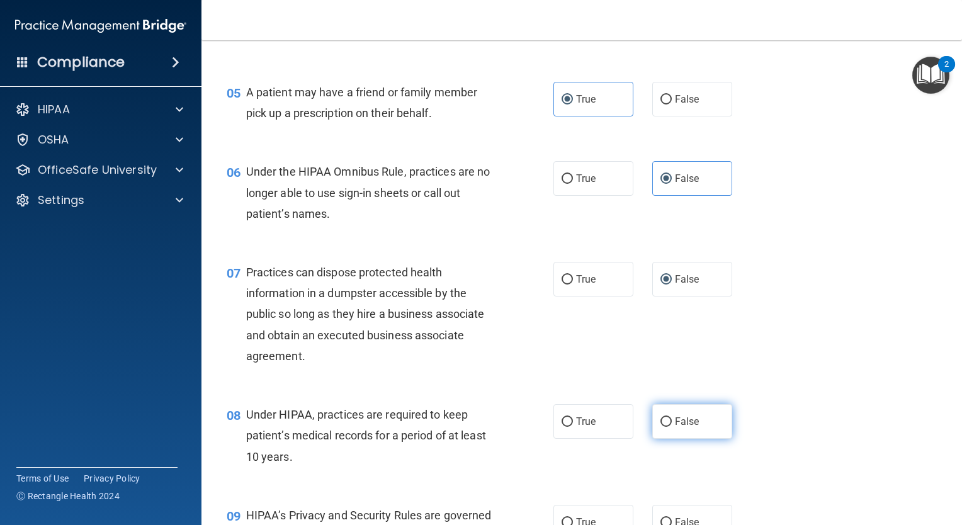
click at [661, 429] on label "False" at bounding box center [692, 421] width 80 height 35
click at [661, 427] on input "False" at bounding box center [666, 422] width 11 height 9
radio input "true"
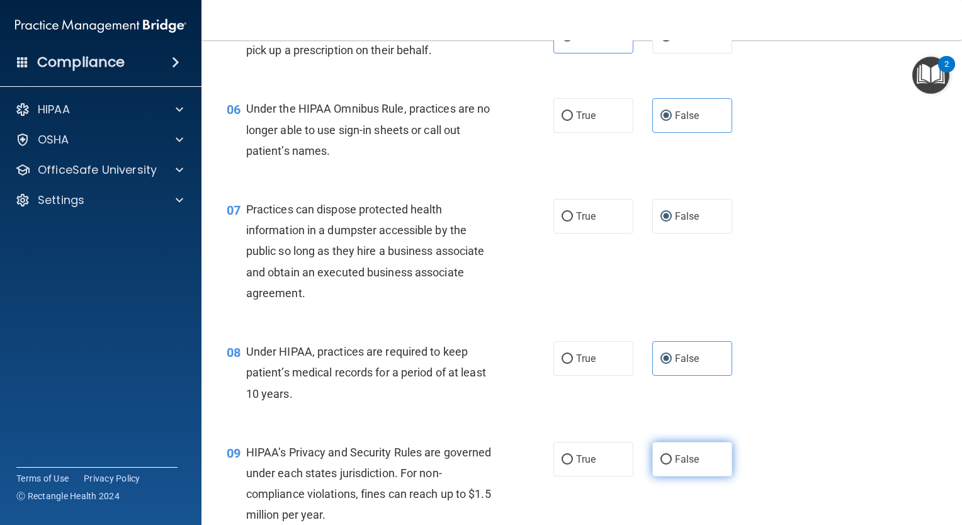
click at [660, 465] on label "False" at bounding box center [692, 459] width 80 height 35
click at [661, 465] on input "False" at bounding box center [666, 459] width 11 height 9
radio input "true"
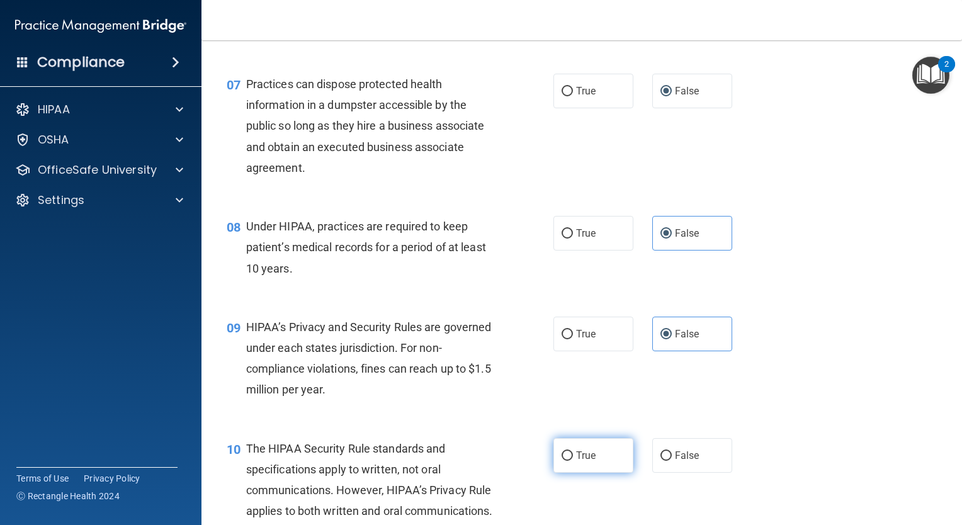
scroll to position [693, 0]
click at [605, 472] on label "True" at bounding box center [594, 455] width 80 height 35
click at [573, 460] on input "True" at bounding box center [567, 455] width 11 height 9
radio input "true"
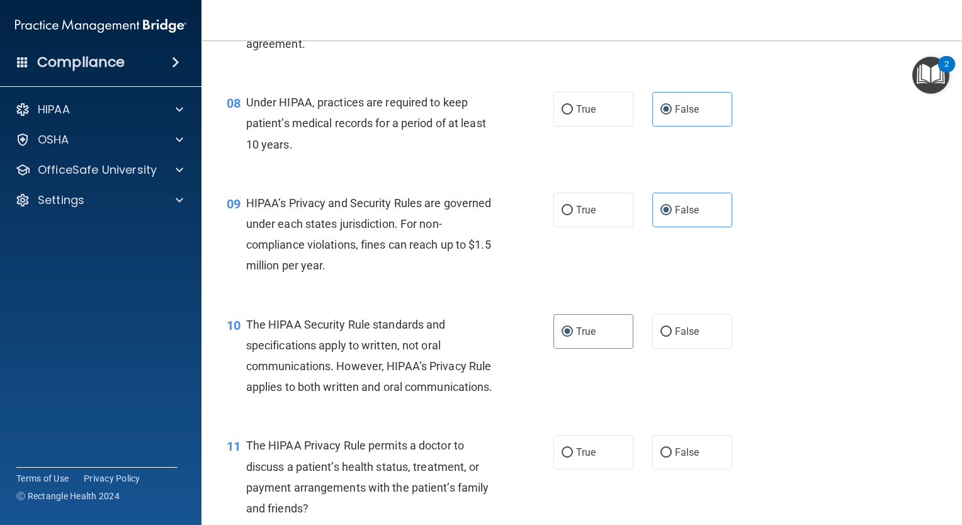
scroll to position [819, 0]
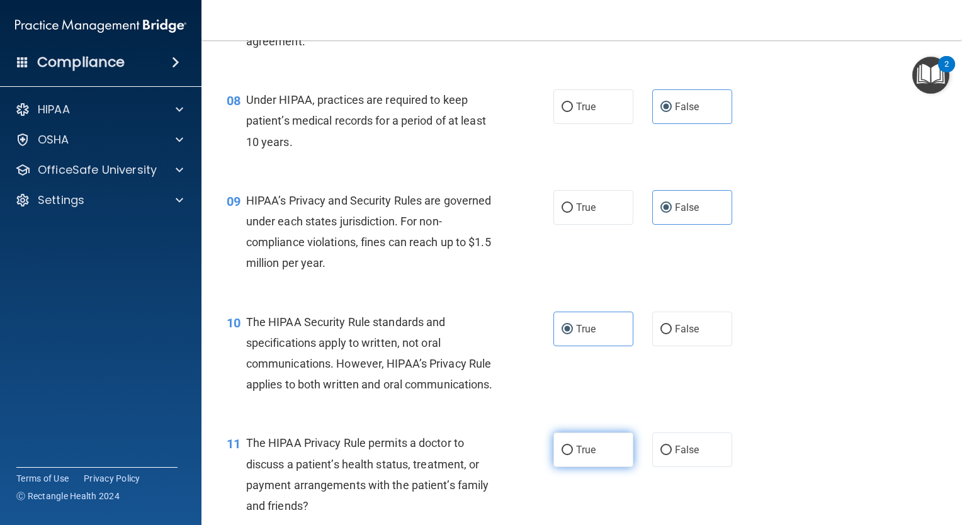
click at [602, 467] on label "True" at bounding box center [594, 450] width 80 height 35
click at [573, 455] on input "True" at bounding box center [567, 450] width 11 height 9
radio input "true"
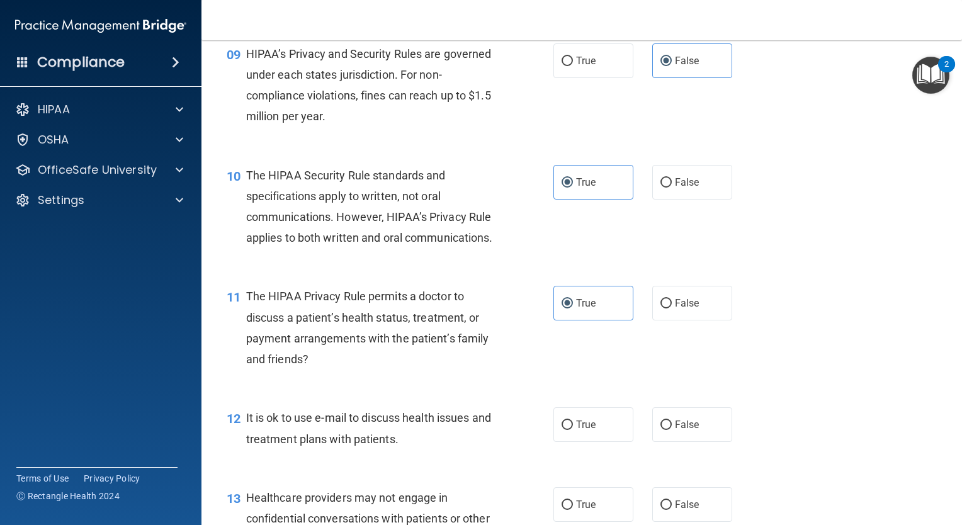
scroll to position [1008, 0]
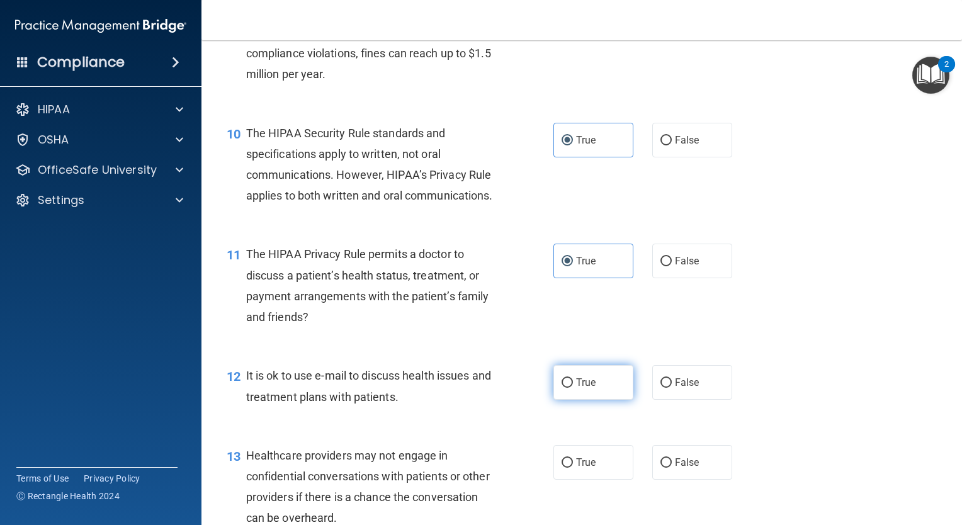
click at [573, 400] on label "True" at bounding box center [594, 382] width 80 height 35
click at [573, 388] on input "True" at bounding box center [567, 382] width 11 height 9
radio input "true"
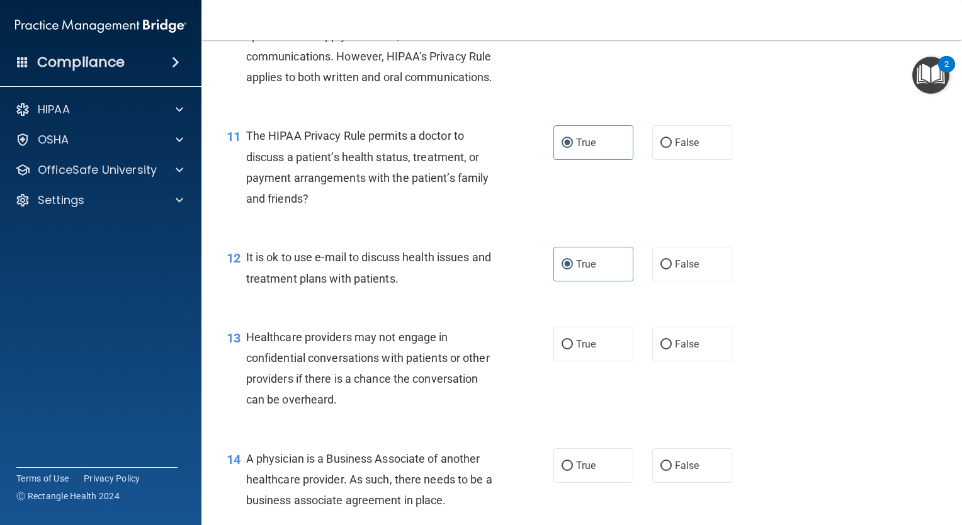
scroll to position [1134, 0]
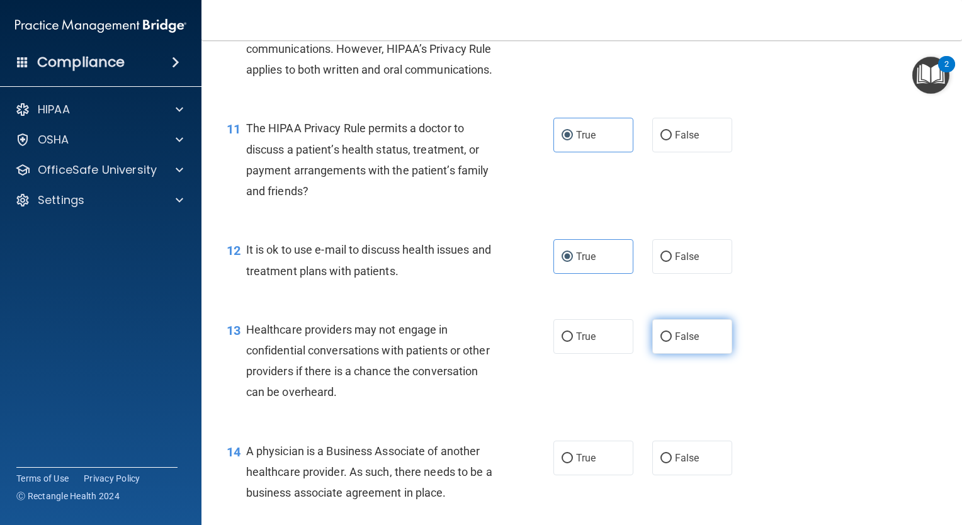
click at [673, 354] on label "False" at bounding box center [692, 336] width 80 height 35
click at [672, 342] on input "False" at bounding box center [666, 337] width 11 height 9
radio input "true"
click at [668, 475] on label "False" at bounding box center [692, 458] width 80 height 35
click at [668, 463] on input "False" at bounding box center [666, 458] width 11 height 9
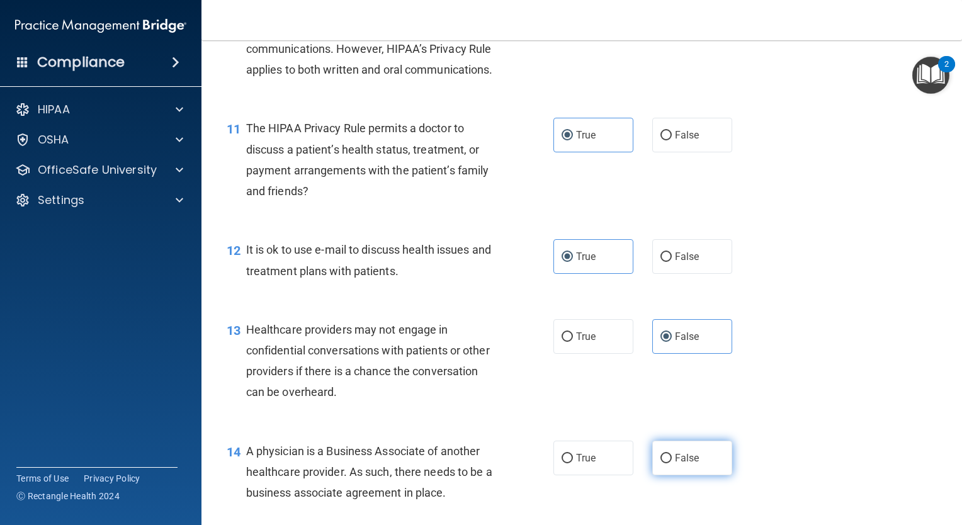
radio input "true"
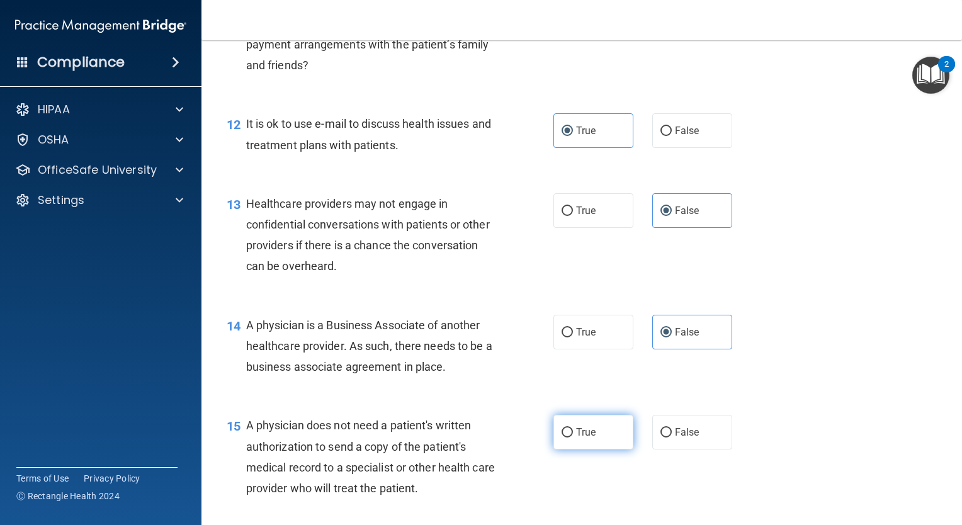
click at [605, 450] on label "True" at bounding box center [594, 432] width 80 height 35
click at [573, 438] on input "True" at bounding box center [567, 432] width 11 height 9
radio input "true"
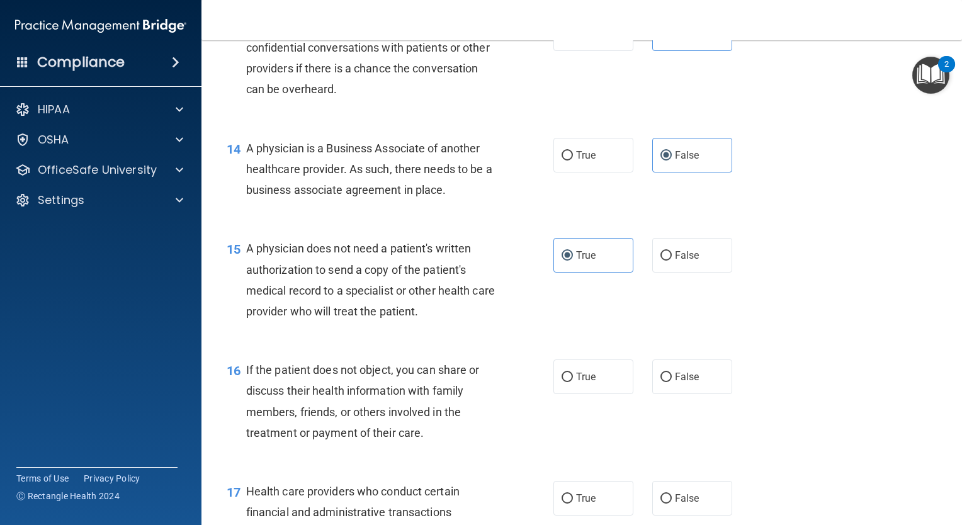
scroll to position [1448, 0]
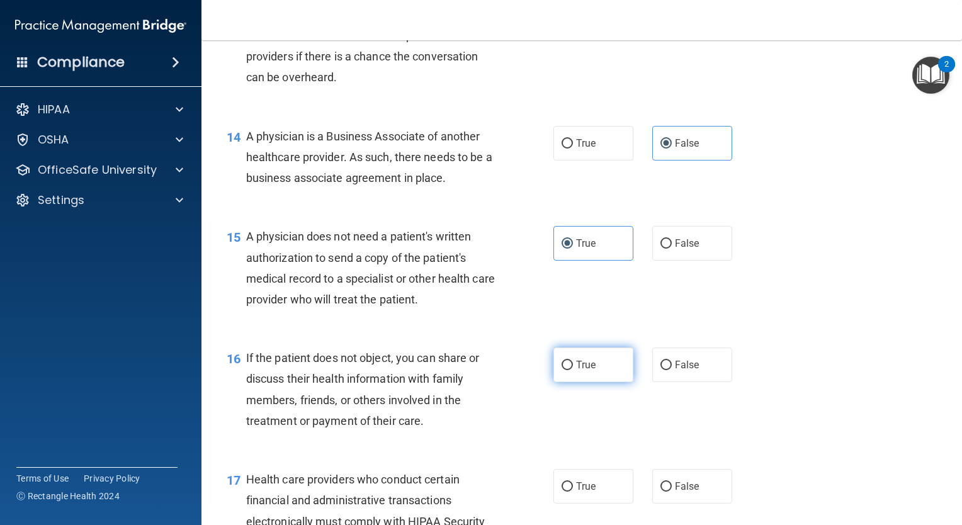
click at [572, 382] on label "True" at bounding box center [594, 365] width 80 height 35
click at [572, 370] on input "True" at bounding box center [567, 365] width 11 height 9
radio input "true"
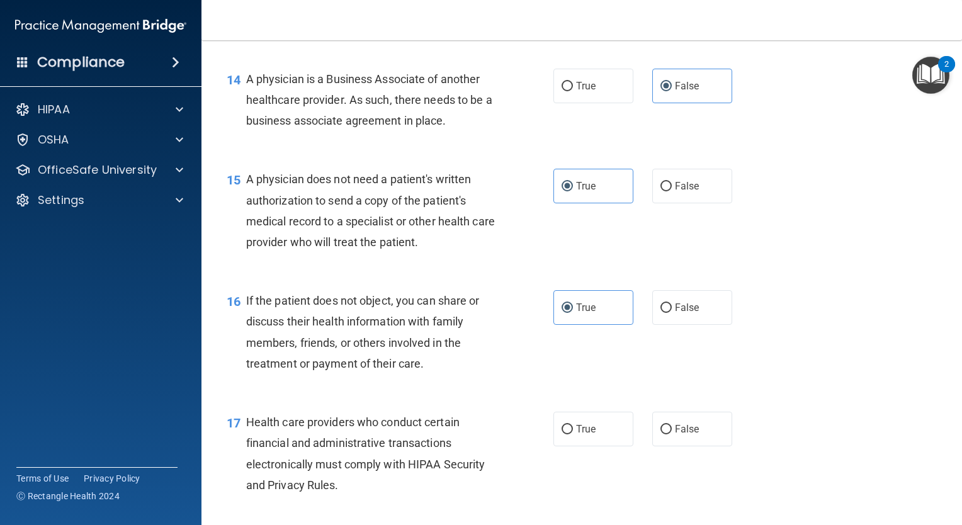
scroll to position [1574, 0]
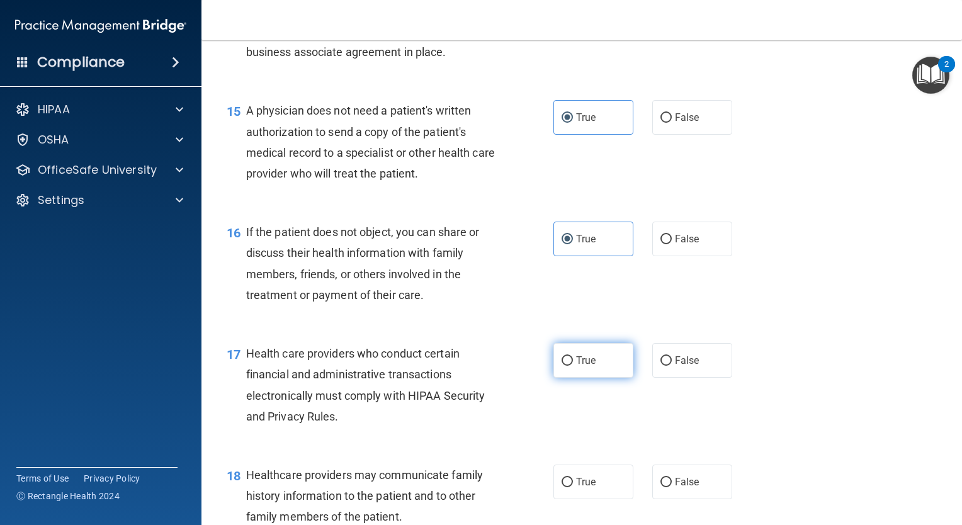
click at [577, 378] on label "True" at bounding box center [594, 360] width 80 height 35
click at [573, 366] on input "True" at bounding box center [567, 360] width 11 height 9
radio input "true"
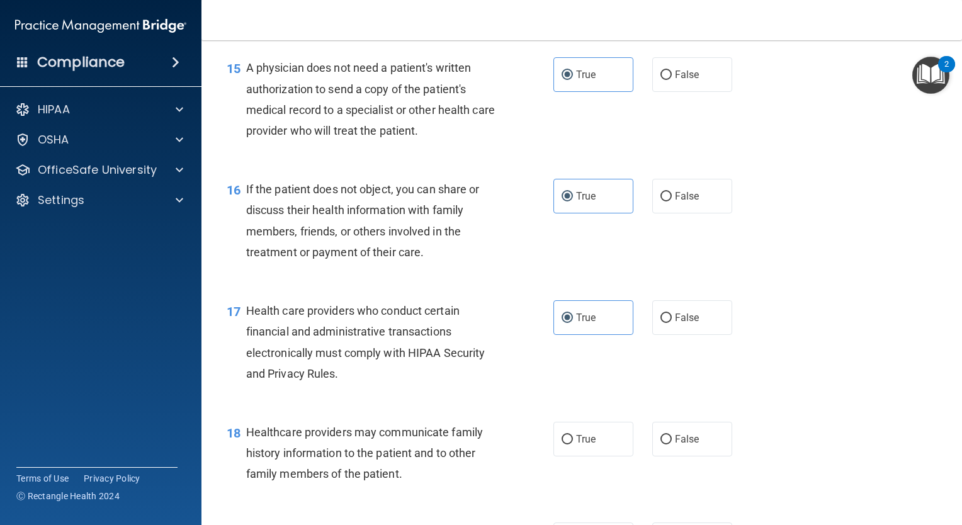
scroll to position [1700, 0]
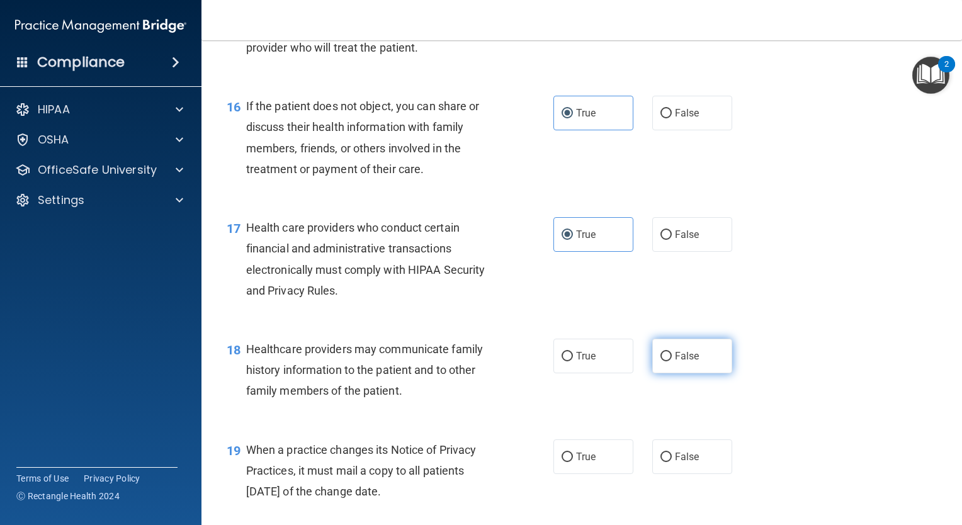
click at [657, 373] on label "False" at bounding box center [692, 356] width 80 height 35
click at [661, 361] on input "False" at bounding box center [666, 356] width 11 height 9
radio input "true"
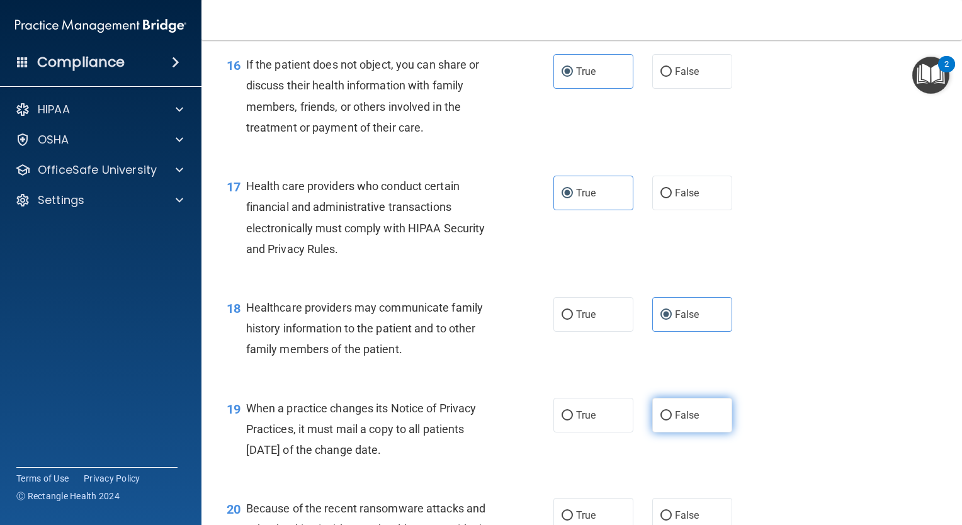
scroll to position [1763, 0]
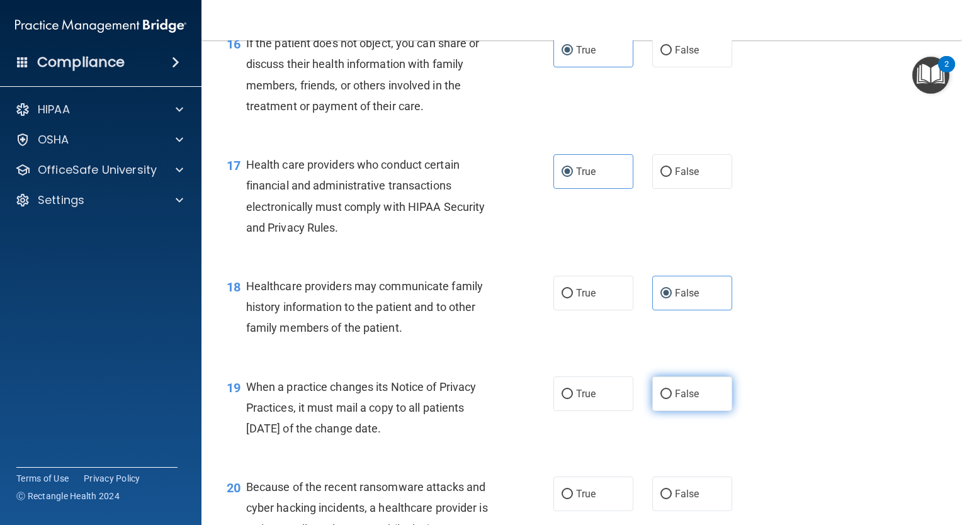
click at [666, 411] on label "False" at bounding box center [692, 394] width 80 height 35
click at [666, 399] on input "False" at bounding box center [666, 394] width 11 height 9
radio input "true"
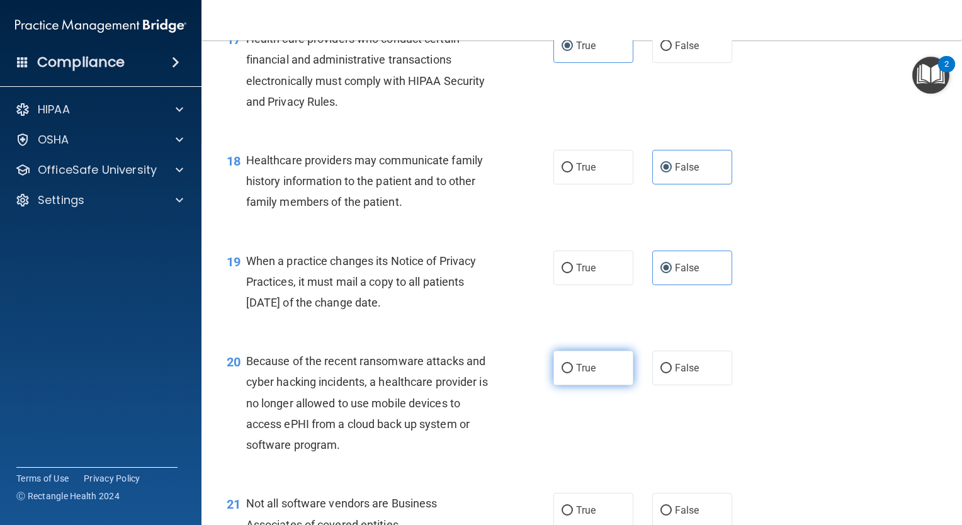
click at [587, 374] on span "True" at bounding box center [586, 368] width 20 height 12
click at [573, 373] on input "True" at bounding box center [567, 368] width 11 height 9
radio input "true"
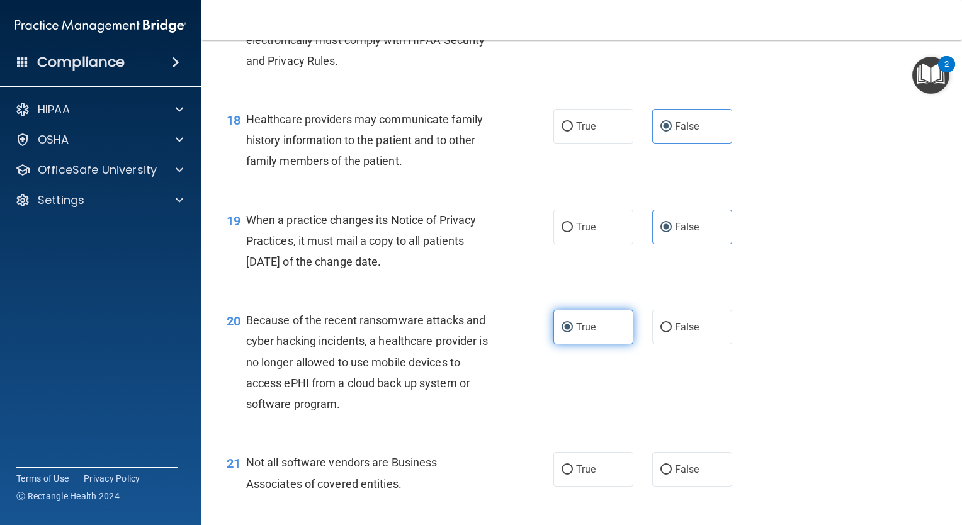
scroll to position [1952, 0]
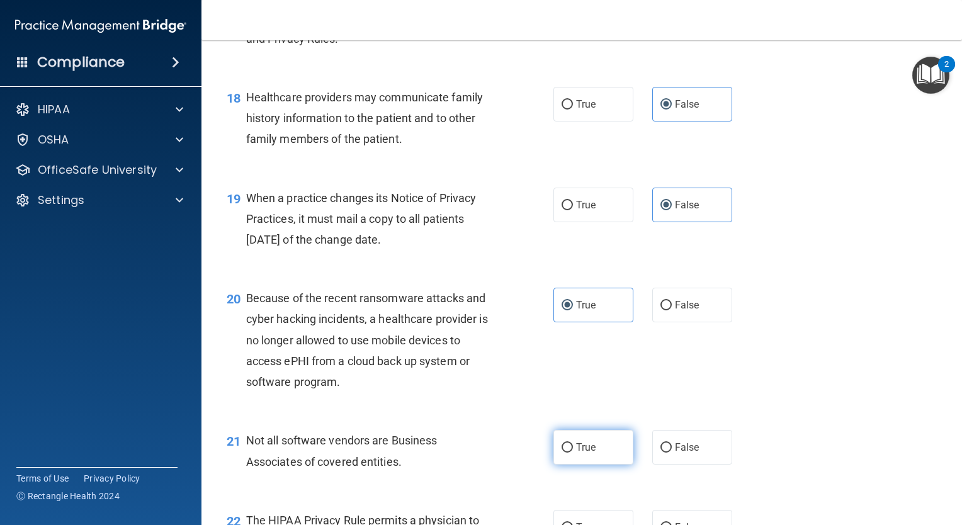
click at [580, 453] on span "True" at bounding box center [586, 447] width 20 height 12
click at [573, 453] on input "True" at bounding box center [567, 447] width 11 height 9
radio input "true"
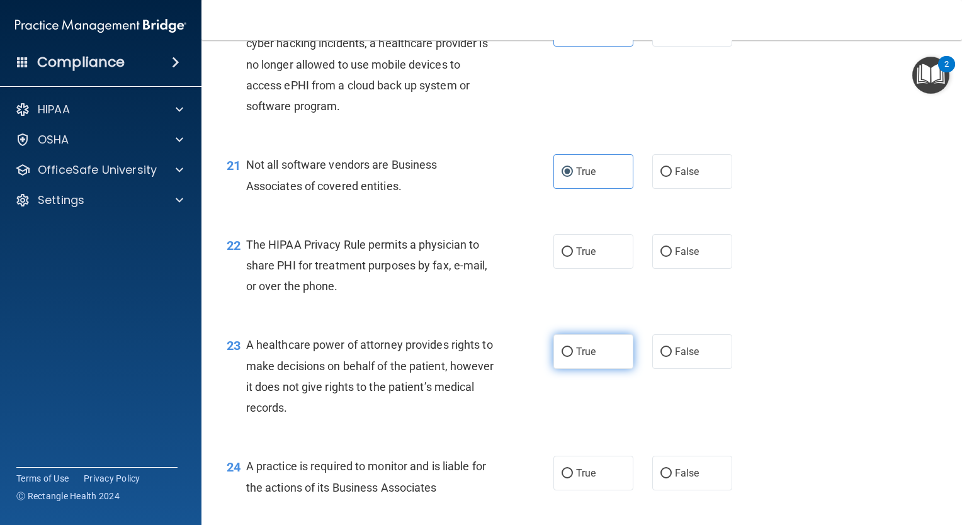
scroll to position [2267, 0]
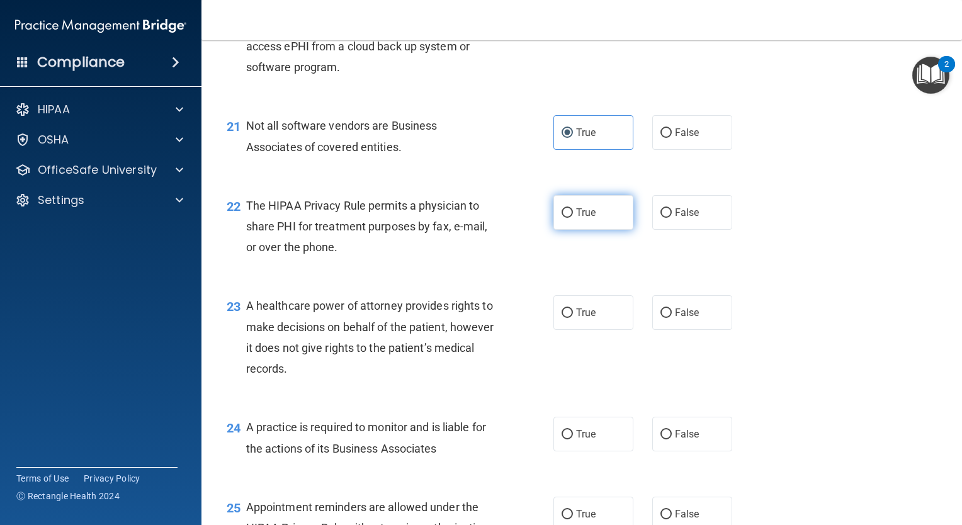
click at [601, 230] on label "True" at bounding box center [594, 212] width 80 height 35
click at [573, 218] on input "True" at bounding box center [567, 212] width 11 height 9
radio input "true"
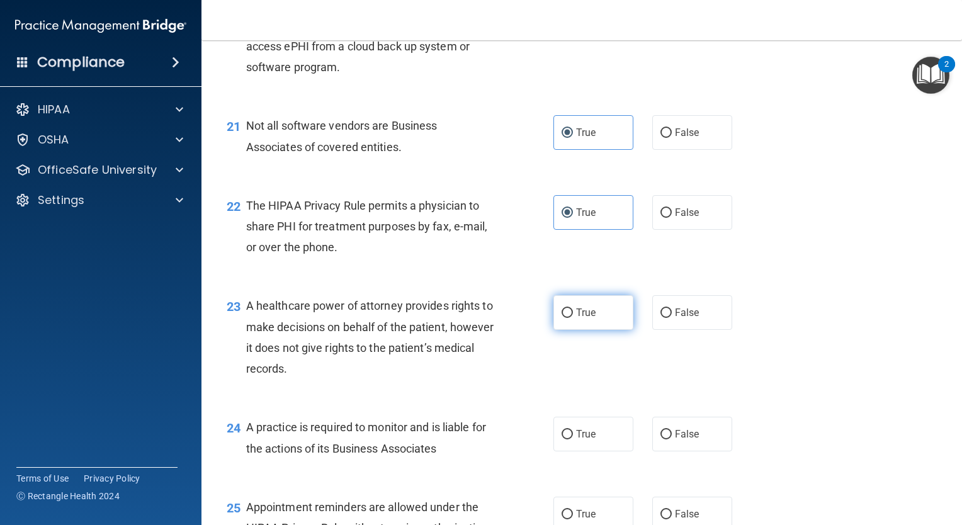
click at [590, 330] on label "True" at bounding box center [594, 312] width 80 height 35
click at [573, 318] on input "True" at bounding box center [567, 313] width 11 height 9
radio input "true"
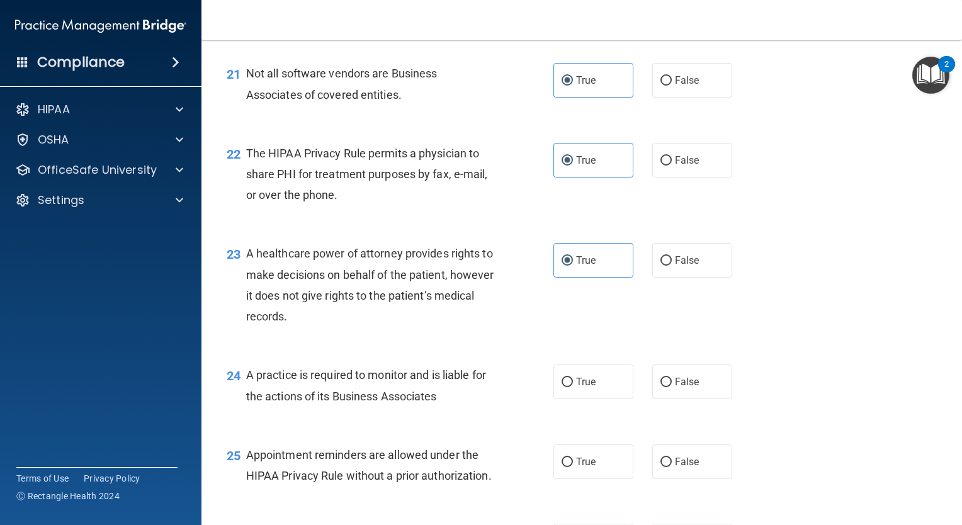
scroll to position [2393, 0]
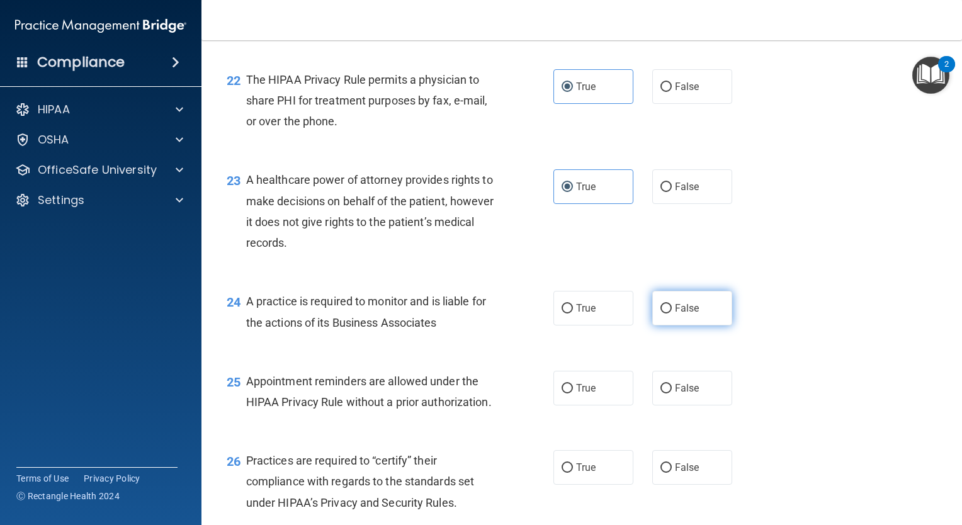
click at [668, 326] on label "False" at bounding box center [692, 308] width 80 height 35
click at [668, 314] on input "False" at bounding box center [666, 308] width 11 height 9
radio input "true"
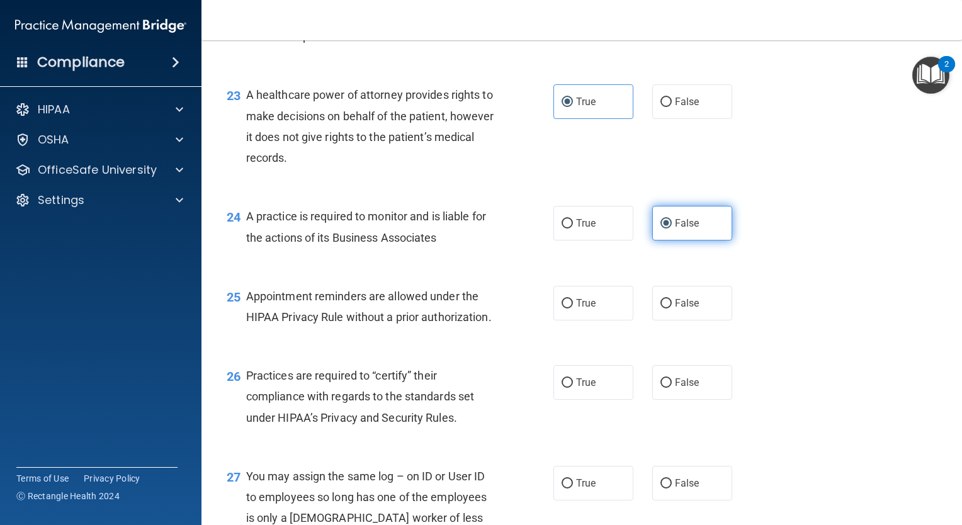
scroll to position [2519, 0]
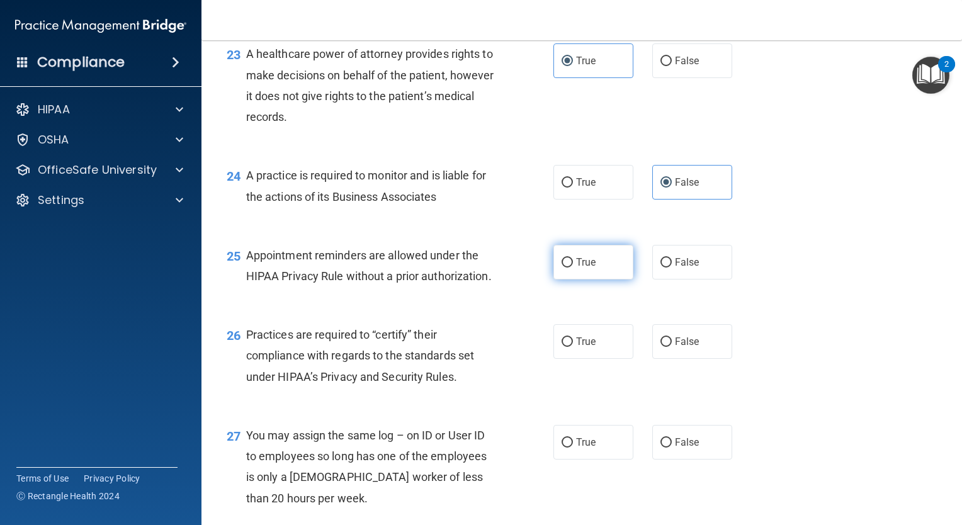
click at [594, 280] on label "True" at bounding box center [594, 262] width 80 height 35
click at [573, 268] on input "True" at bounding box center [567, 262] width 11 height 9
radio input "true"
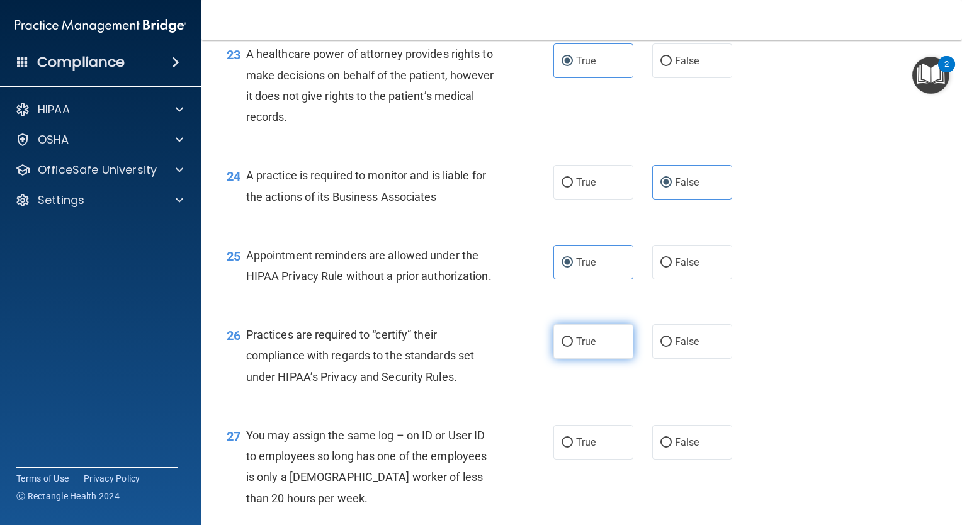
scroll to position [2582, 0]
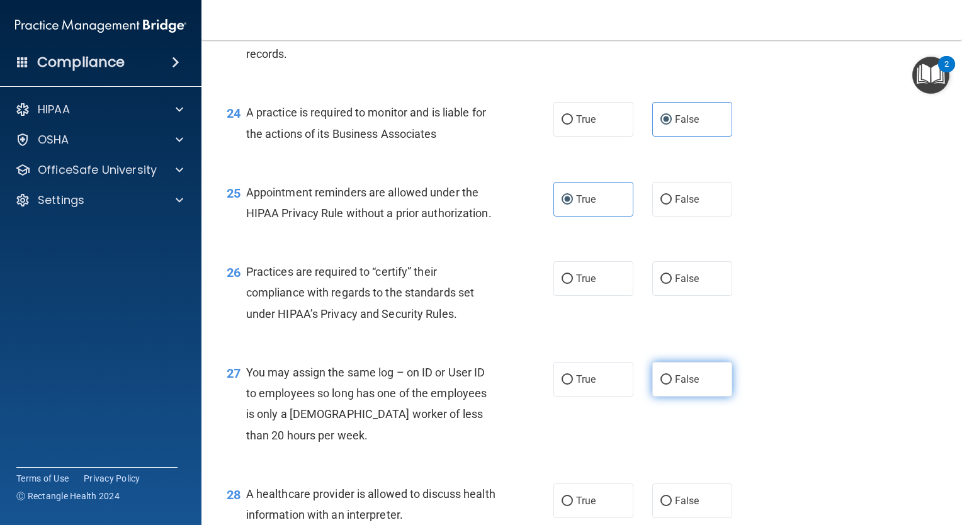
click at [675, 385] on span "False" at bounding box center [687, 379] width 25 height 12
click at [672, 385] on input "False" at bounding box center [666, 379] width 11 height 9
radio input "true"
click at [678, 285] on span "False" at bounding box center [687, 279] width 25 height 12
click at [672, 284] on input "False" at bounding box center [666, 279] width 11 height 9
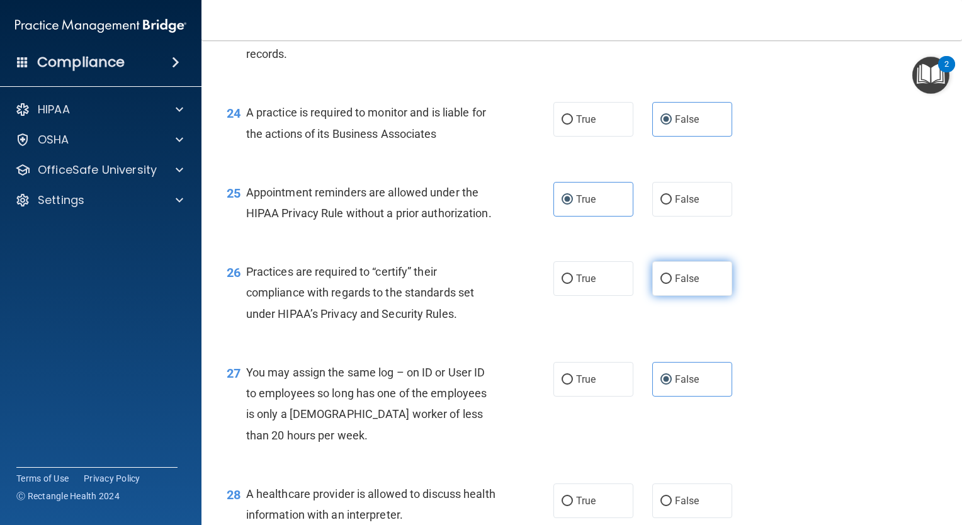
radio input "true"
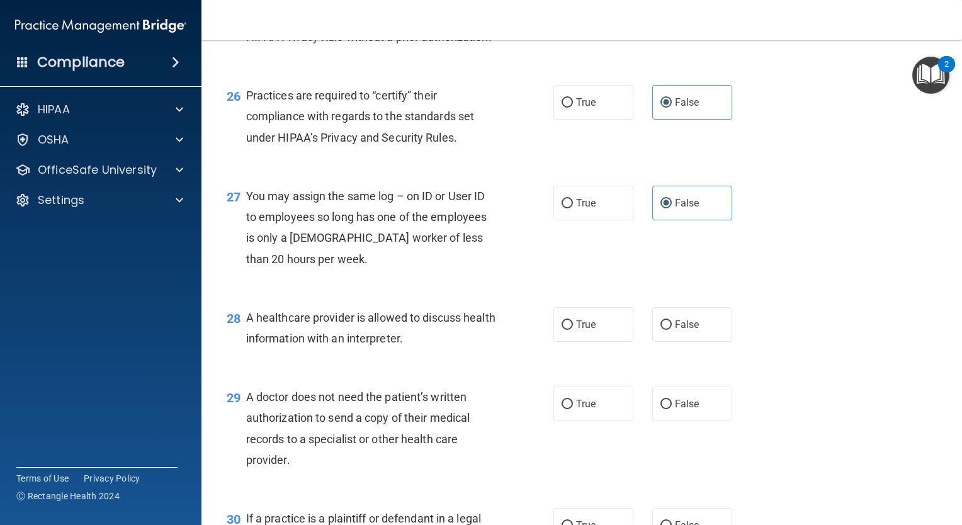
scroll to position [2834, 0]
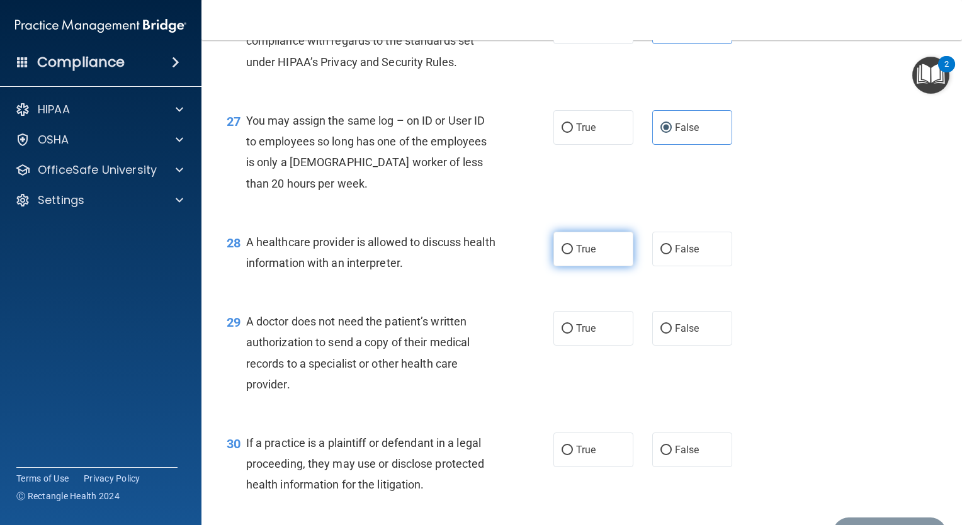
click at [589, 266] on label "True" at bounding box center [594, 249] width 80 height 35
click at [573, 254] on input "True" at bounding box center [567, 249] width 11 height 9
radio input "true"
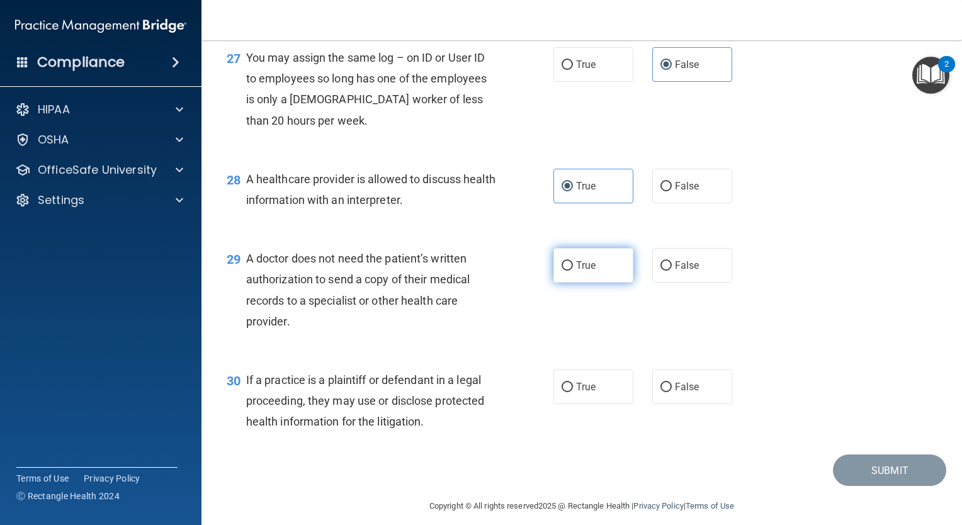
click at [581, 271] on span "True" at bounding box center [586, 265] width 20 height 12
click at [573, 271] on input "True" at bounding box center [567, 265] width 11 height 9
radio input "true"
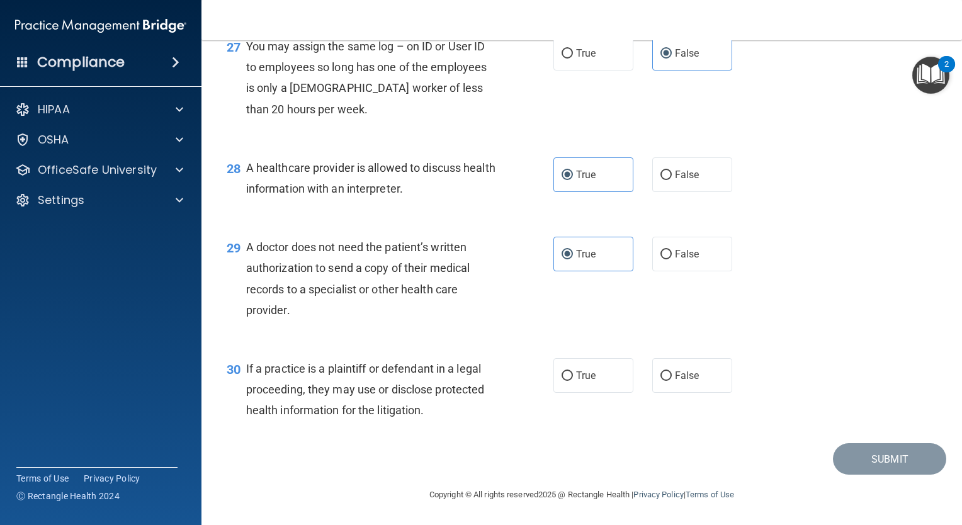
scroll to position [2971, 0]
click at [577, 375] on span "True" at bounding box center [586, 376] width 20 height 12
click at [573, 375] on input "True" at bounding box center [567, 376] width 11 height 9
radio input "true"
click at [848, 457] on button "Submit" at bounding box center [889, 459] width 113 height 32
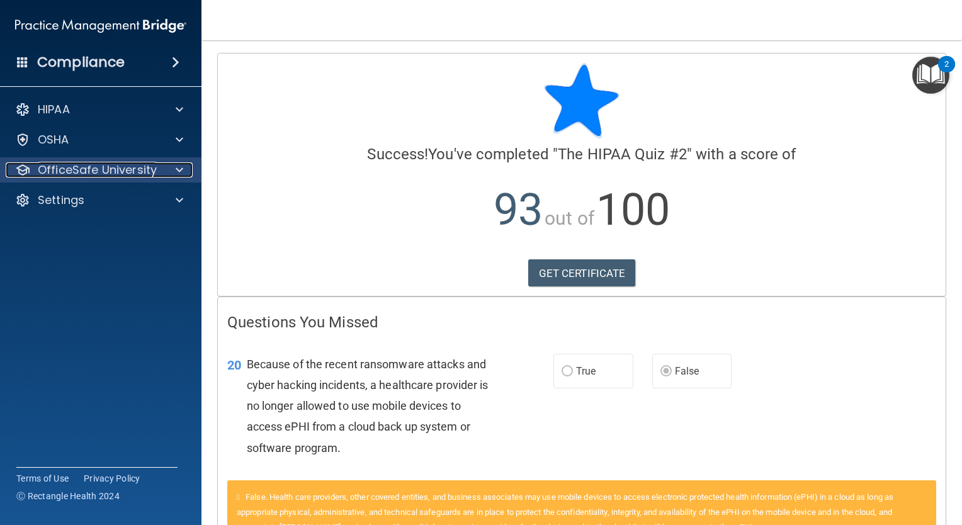
click at [182, 170] on span at bounding box center [180, 169] width 8 height 15
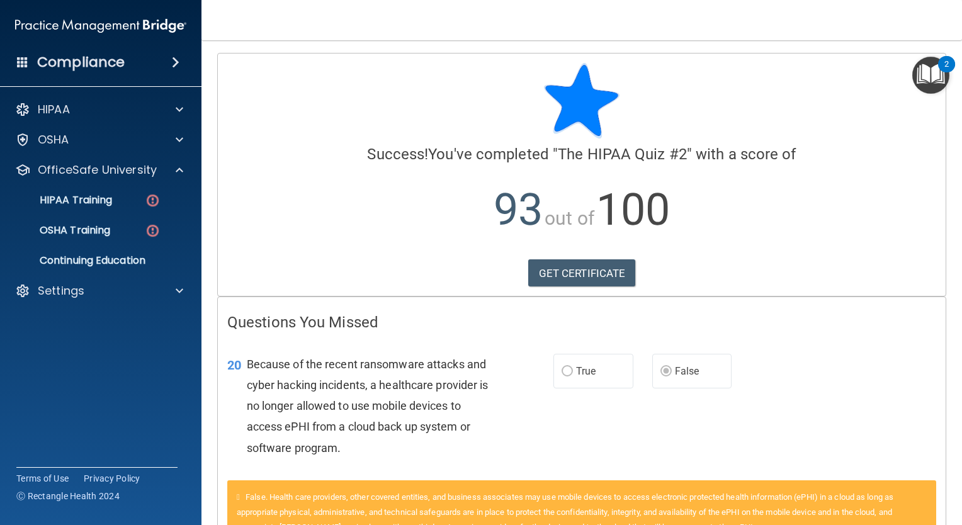
click at [363, 190] on p "93 out of 100" at bounding box center [581, 209] width 709 height 81
click at [97, 199] on p "HIPAA Training" at bounding box center [60, 200] width 104 height 13
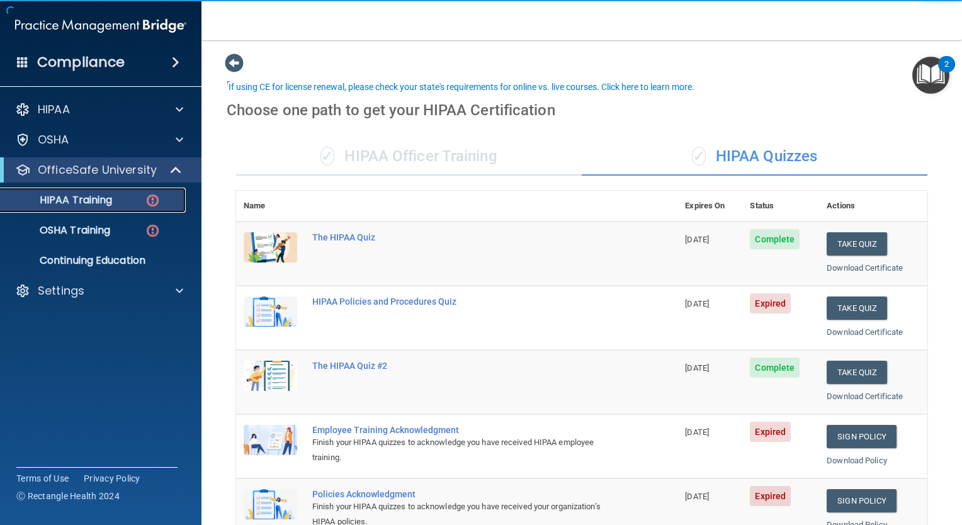
scroll to position [63, 0]
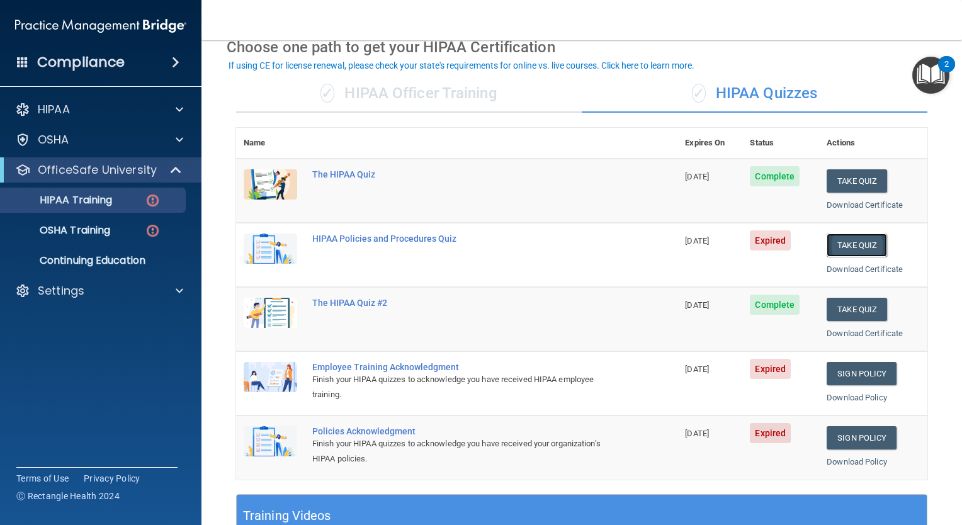
click at [867, 242] on button "Take Quiz" at bounding box center [857, 245] width 60 height 23
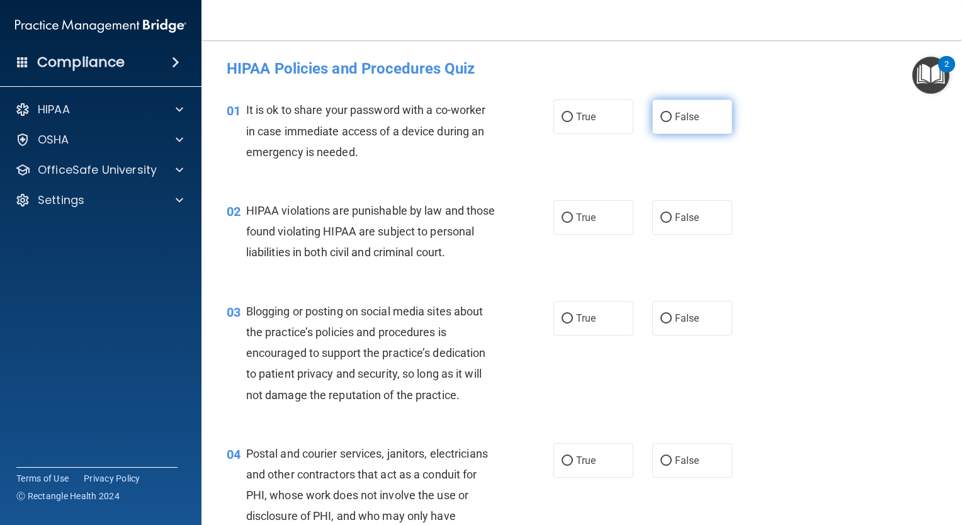
click at [678, 115] on span "False" at bounding box center [687, 117] width 25 height 12
click at [672, 115] on input "False" at bounding box center [666, 117] width 11 height 9
radio input "true"
click at [591, 223] on span "True" at bounding box center [586, 218] width 20 height 12
click at [573, 223] on input "True" at bounding box center [567, 217] width 11 height 9
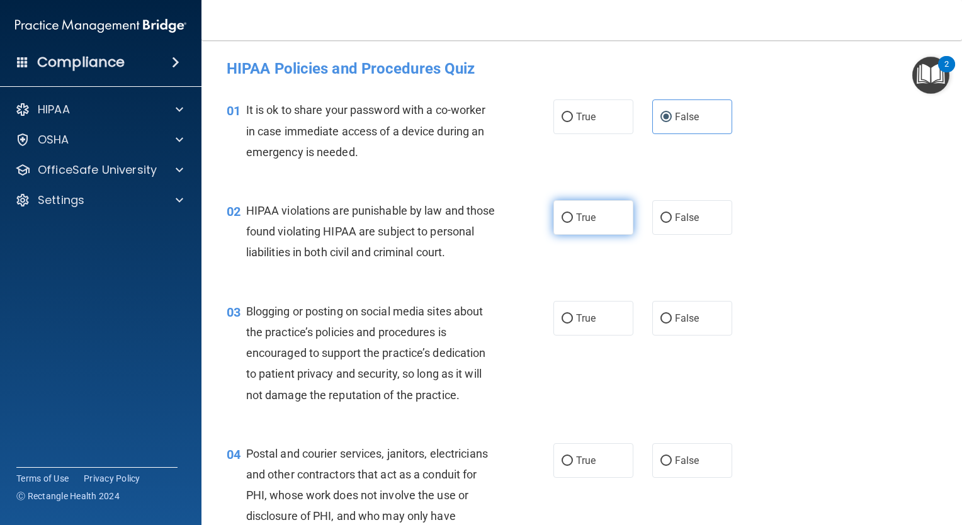
radio input "true"
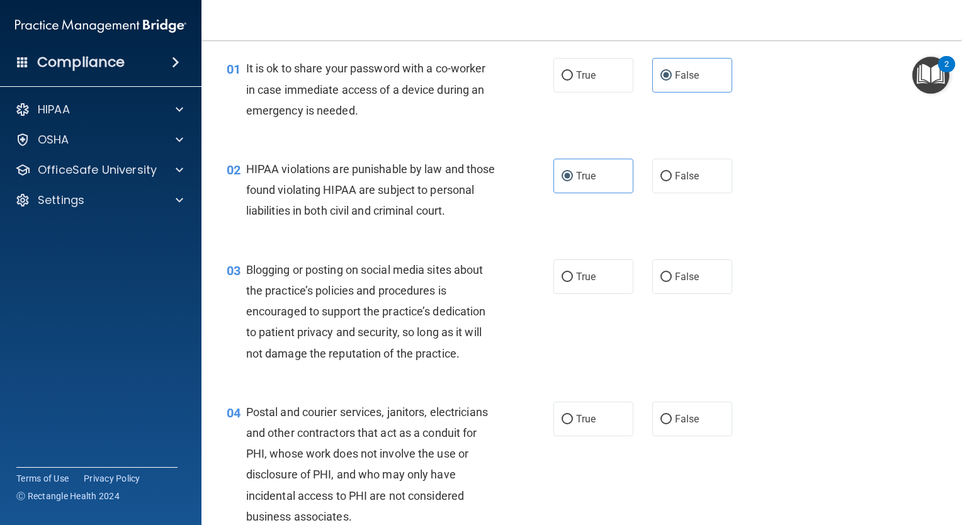
scroll to position [63, 0]
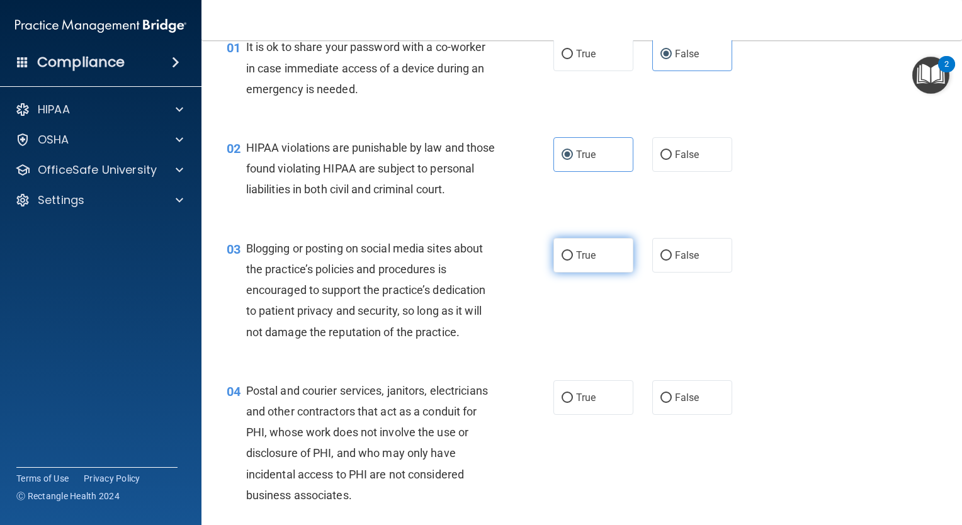
click at [605, 273] on label "True" at bounding box center [594, 255] width 80 height 35
click at [573, 261] on input "True" at bounding box center [567, 255] width 11 height 9
radio input "true"
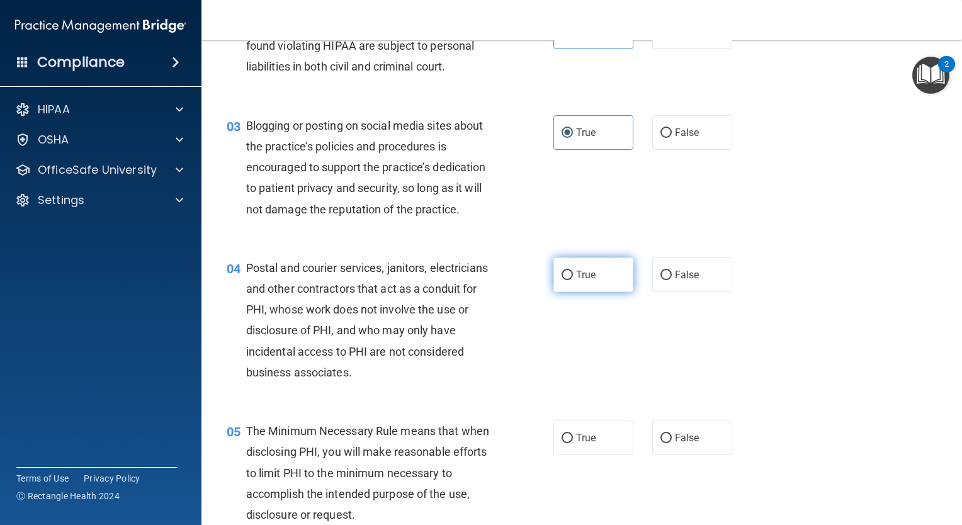
scroll to position [189, 0]
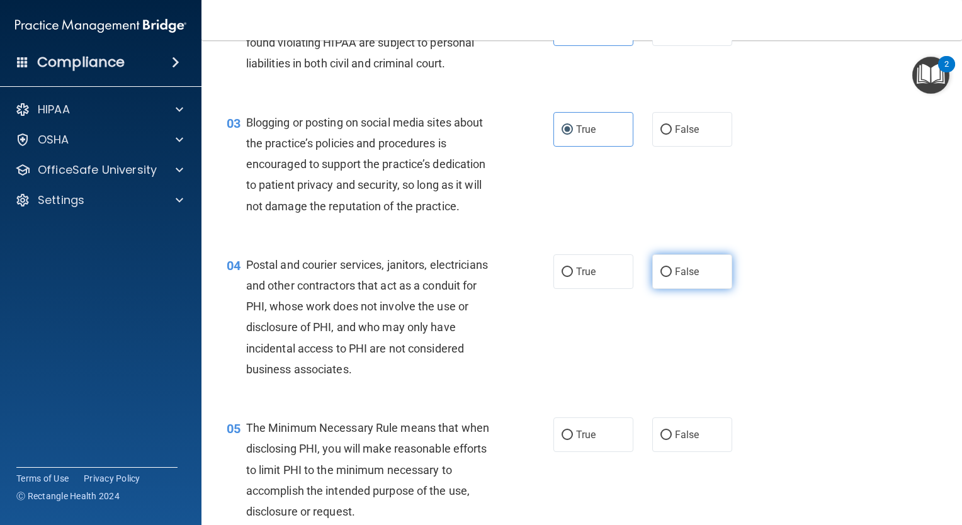
click at [676, 289] on label "False" at bounding box center [692, 271] width 80 height 35
click at [672, 277] on input "False" at bounding box center [666, 272] width 11 height 9
radio input "true"
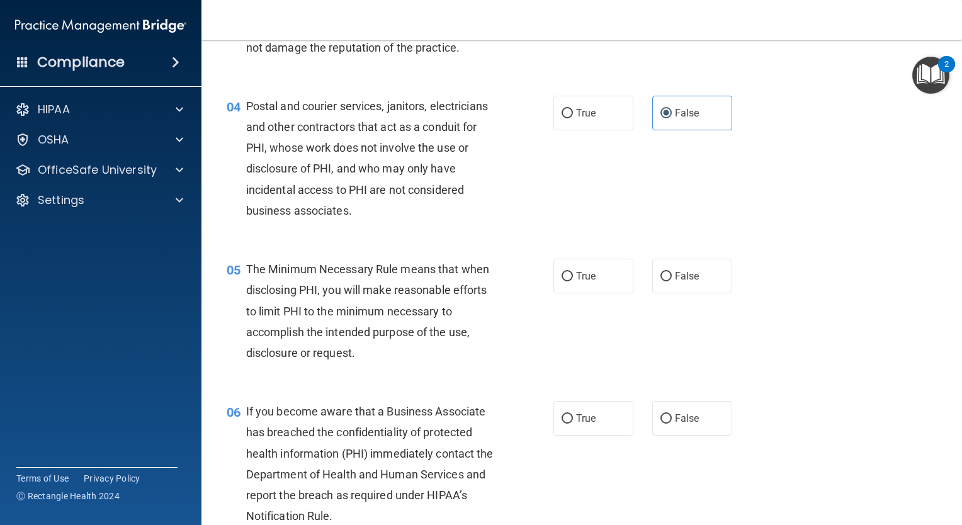
scroll to position [378, 0]
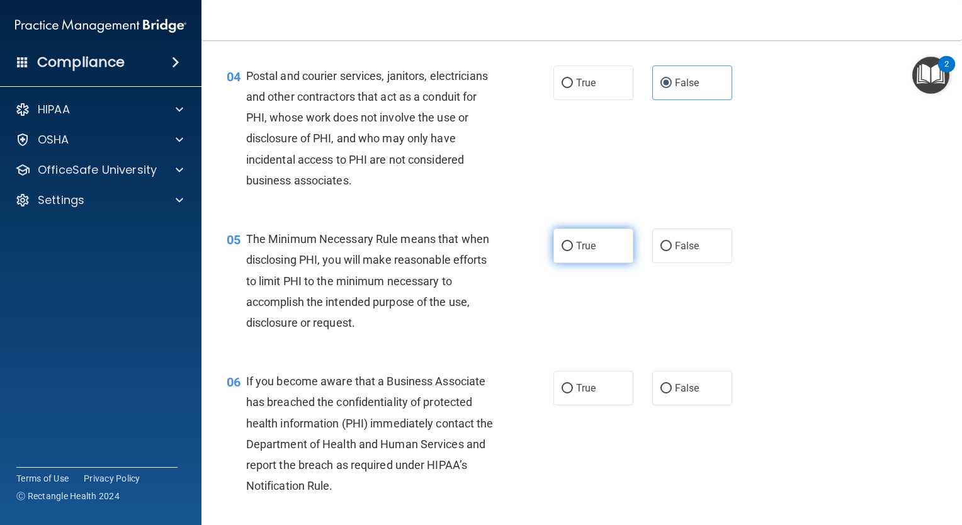
click at [564, 259] on label "True" at bounding box center [594, 246] width 80 height 35
click at [564, 251] on input "True" at bounding box center [567, 246] width 11 height 9
radio input "true"
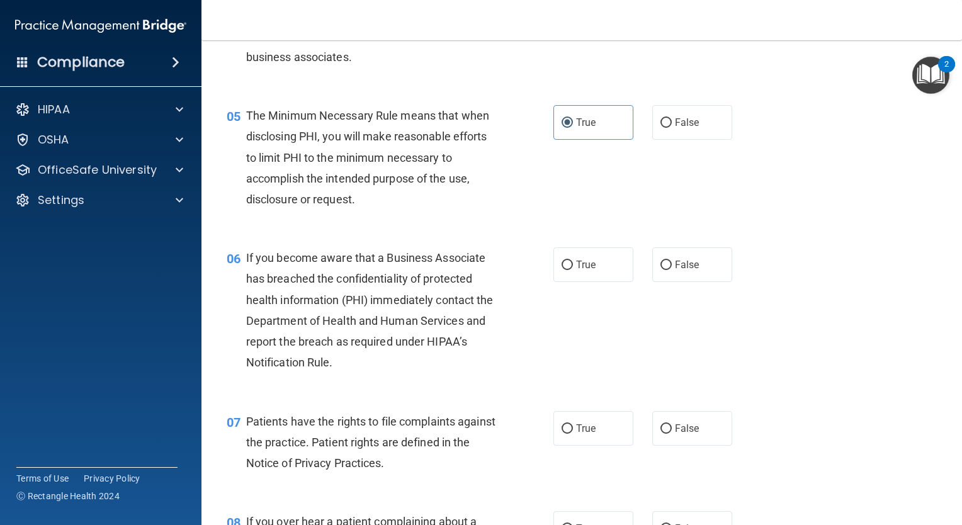
scroll to position [504, 0]
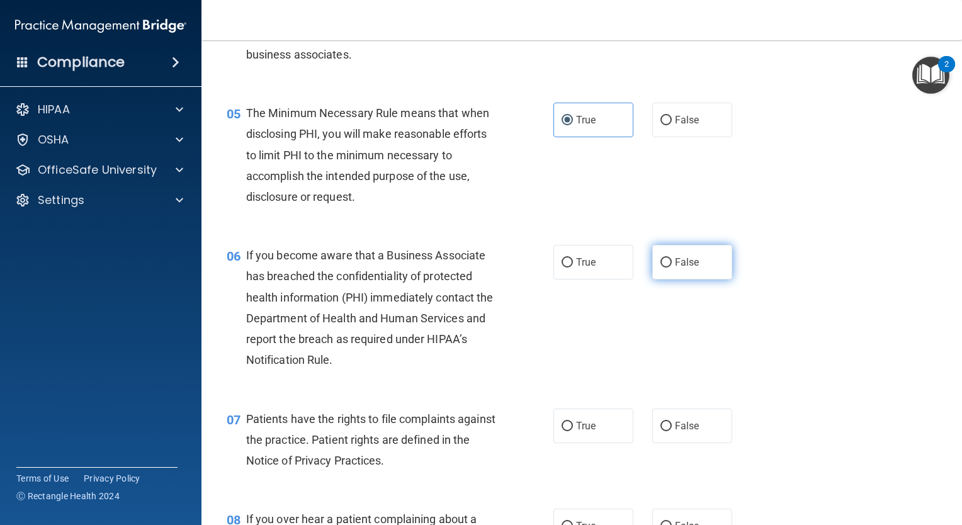
click at [662, 268] on input "False" at bounding box center [666, 262] width 11 height 9
radio input "true"
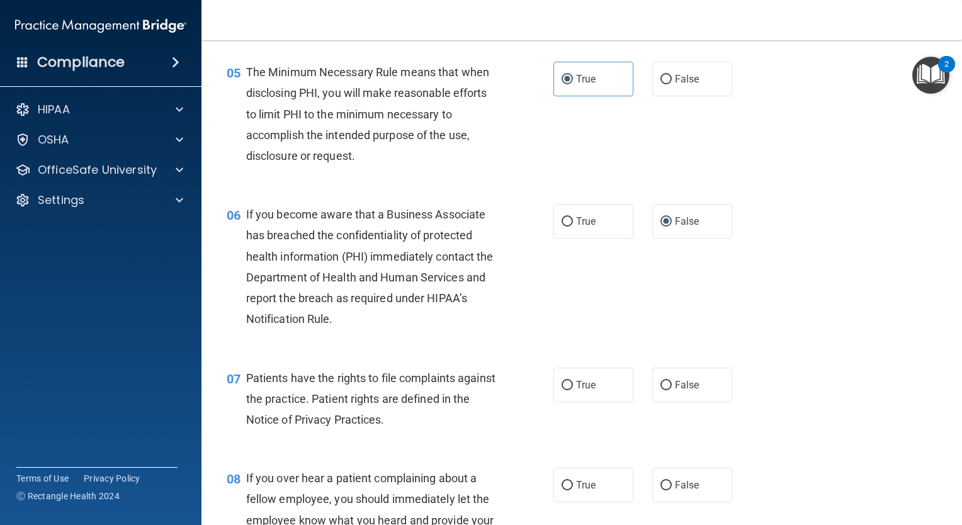
scroll to position [567, 0]
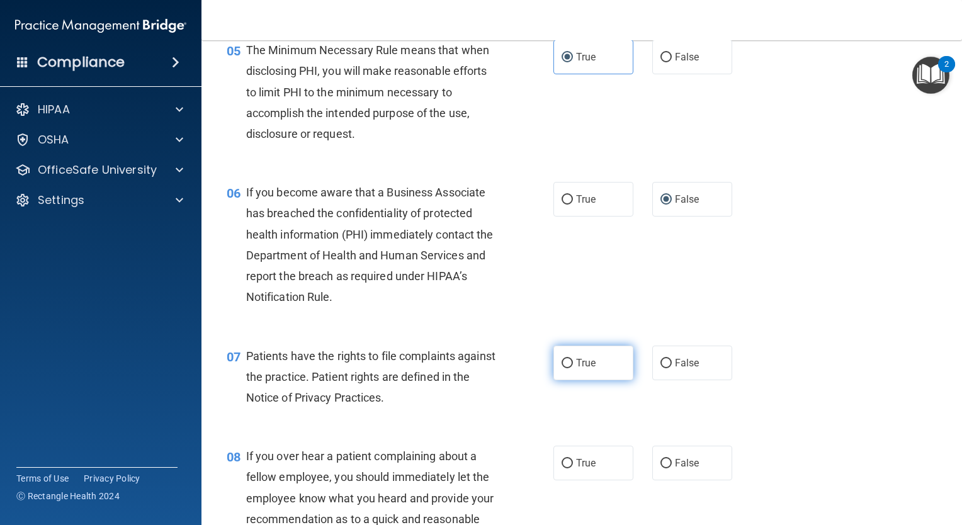
click at [572, 380] on label "True" at bounding box center [594, 363] width 80 height 35
click at [572, 368] on input "True" at bounding box center [567, 363] width 11 height 9
radio input "true"
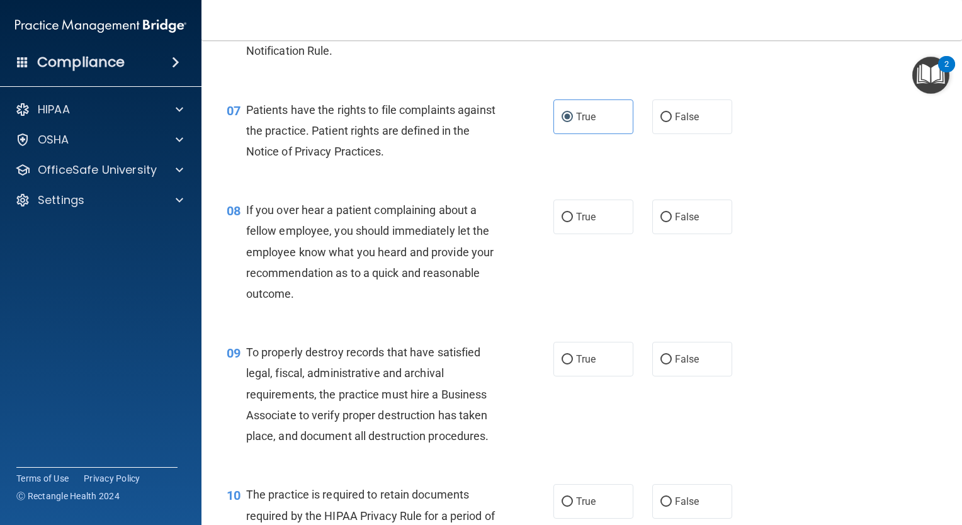
scroll to position [819, 0]
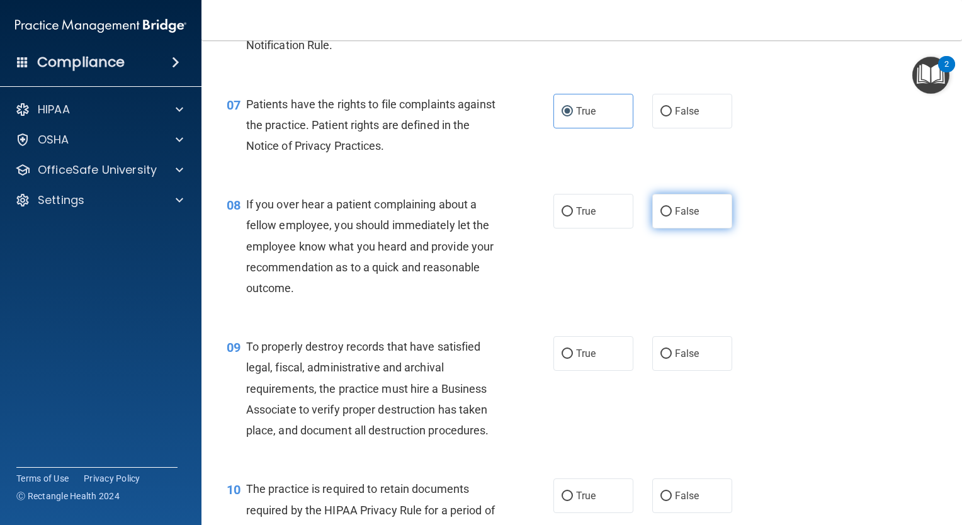
click at [670, 229] on label "False" at bounding box center [692, 211] width 80 height 35
click at [670, 217] on input "False" at bounding box center [666, 211] width 11 height 9
radio input "true"
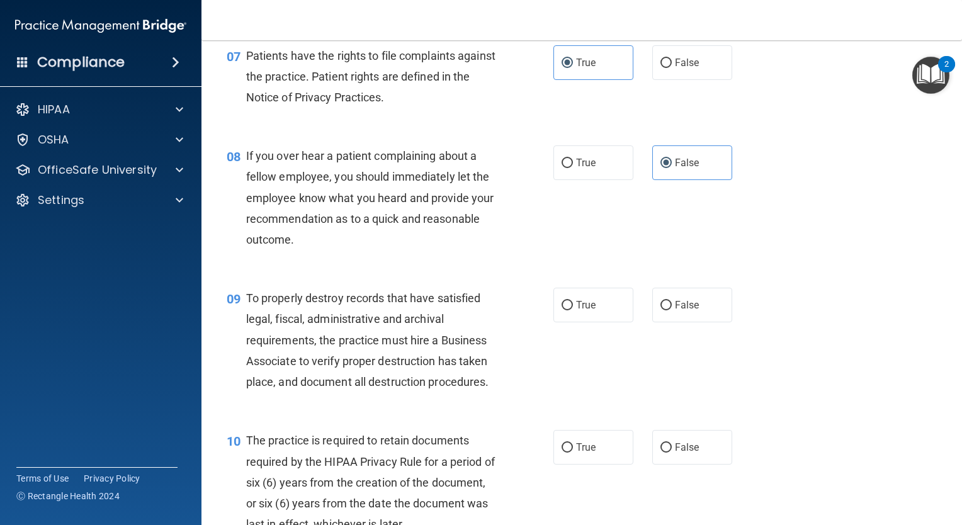
scroll to position [945, 0]
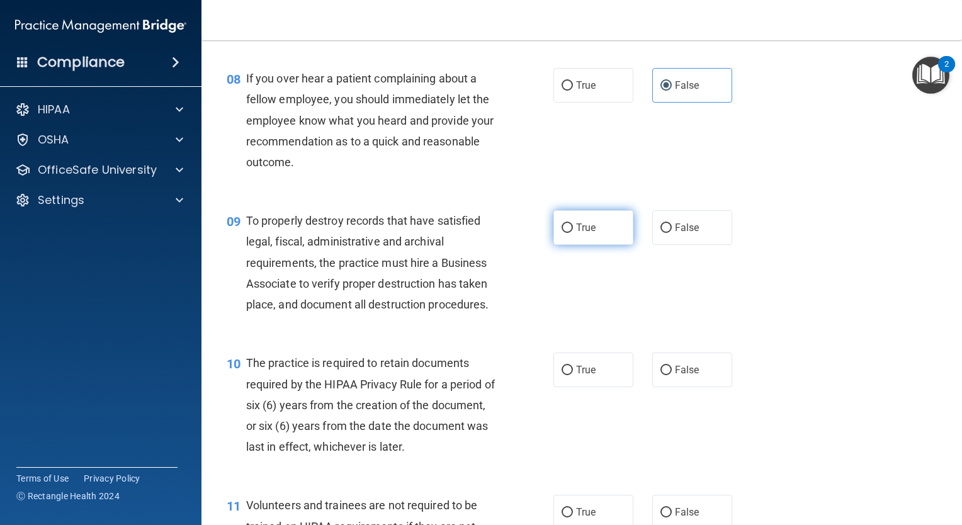
click at [561, 245] on label "True" at bounding box center [594, 227] width 80 height 35
click at [562, 233] on input "True" at bounding box center [567, 228] width 11 height 9
radio input "true"
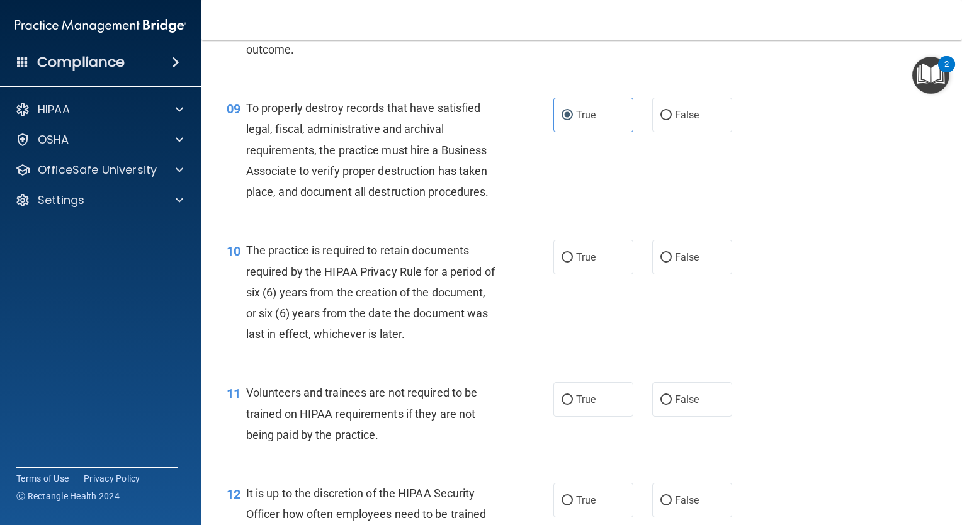
scroll to position [1071, 0]
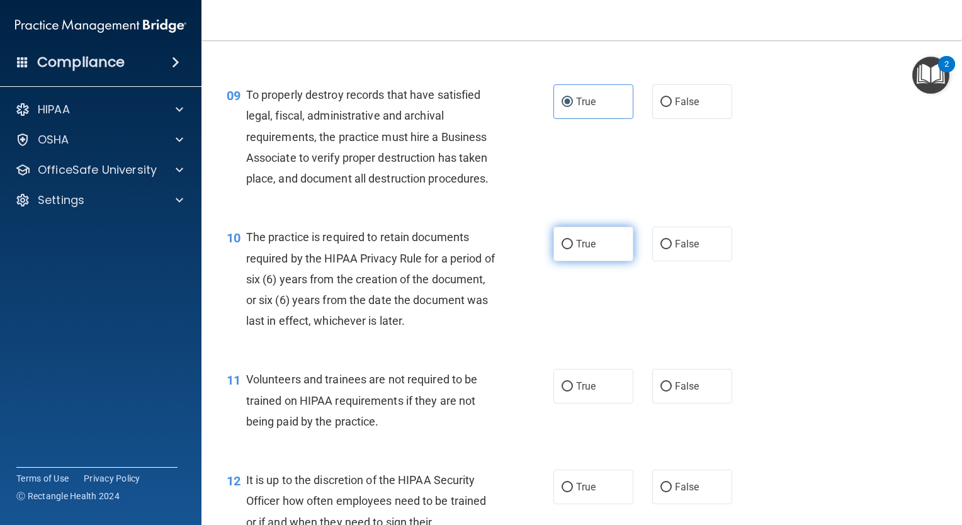
click at [571, 261] on label "True" at bounding box center [594, 244] width 80 height 35
click at [571, 249] on input "True" at bounding box center [567, 244] width 11 height 9
radio input "true"
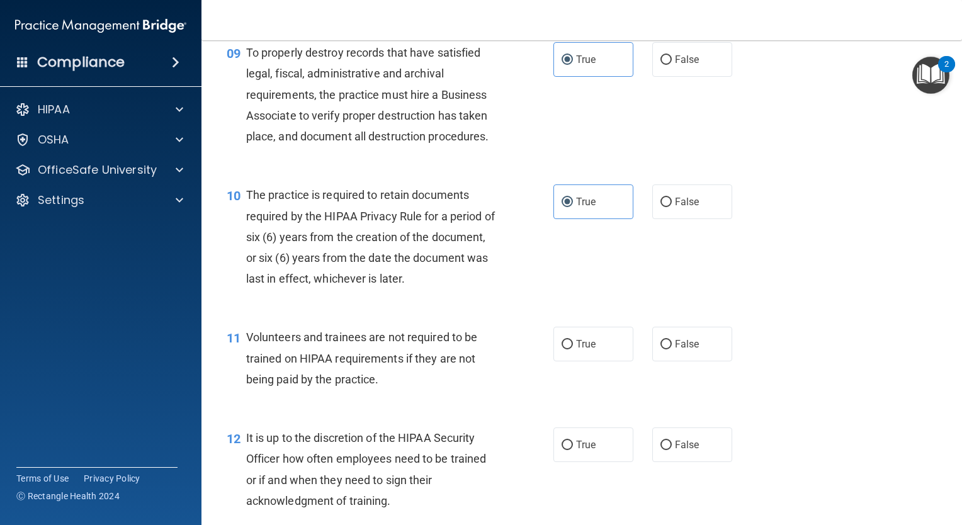
scroll to position [1134, 0]
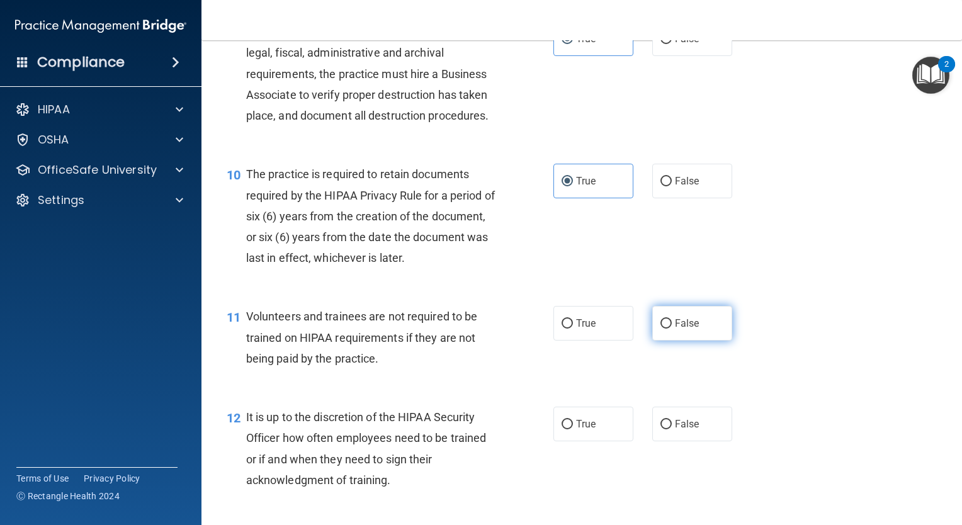
click at [661, 329] on input "False" at bounding box center [666, 323] width 11 height 9
radio input "true"
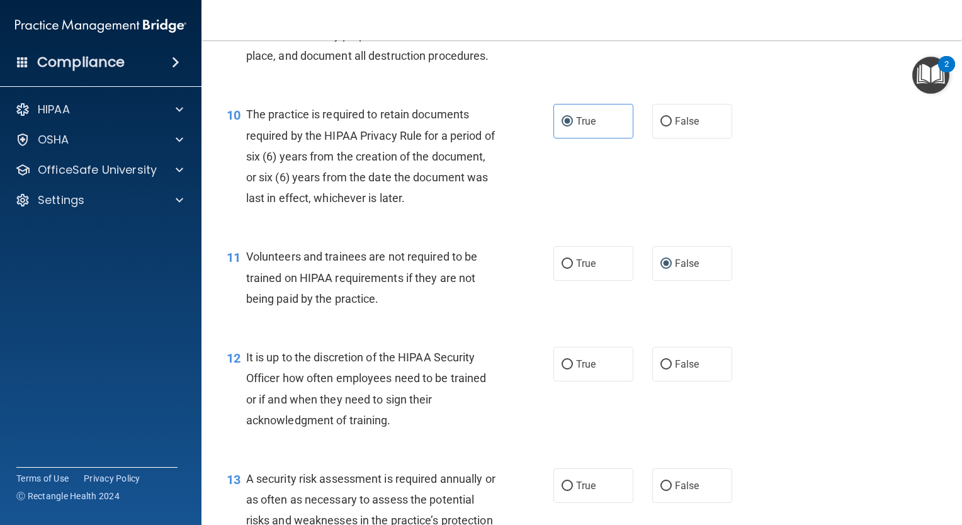
scroll to position [1259, 0]
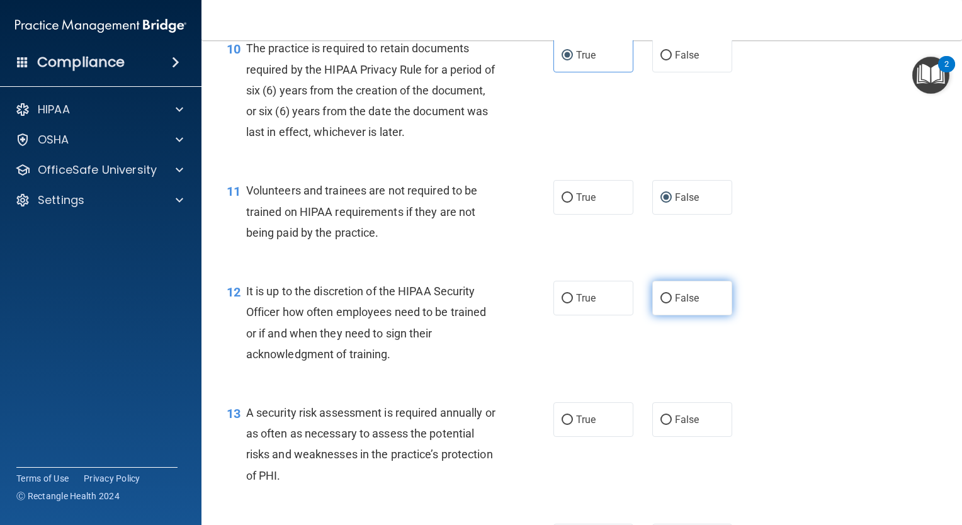
click at [675, 304] on span "False" at bounding box center [687, 298] width 25 height 12
click at [671, 304] on input "False" at bounding box center [666, 298] width 11 height 9
radio input "true"
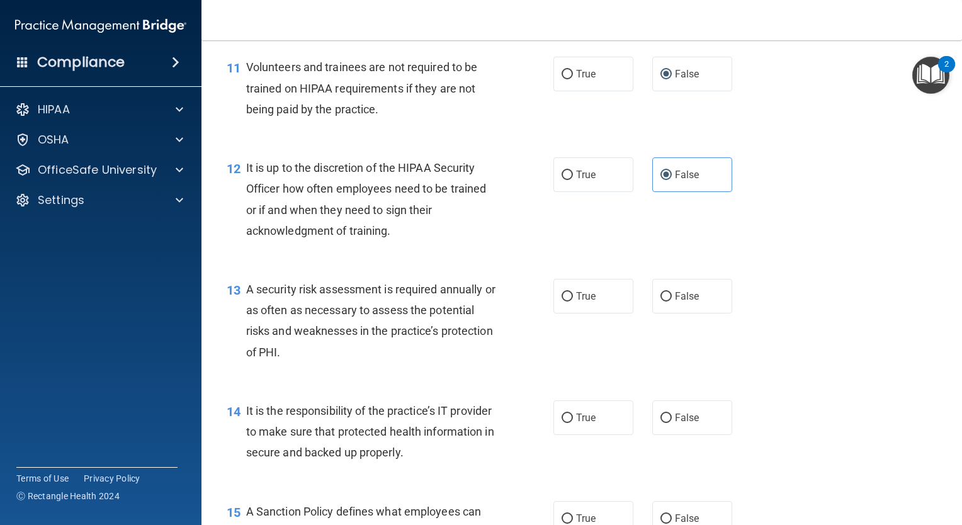
scroll to position [1385, 0]
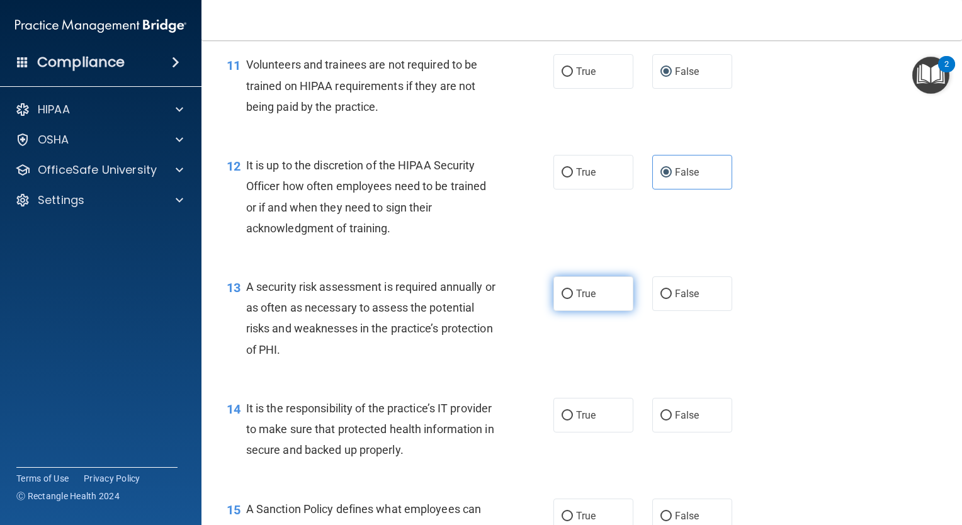
click at [562, 299] on input "True" at bounding box center [567, 294] width 11 height 9
radio input "true"
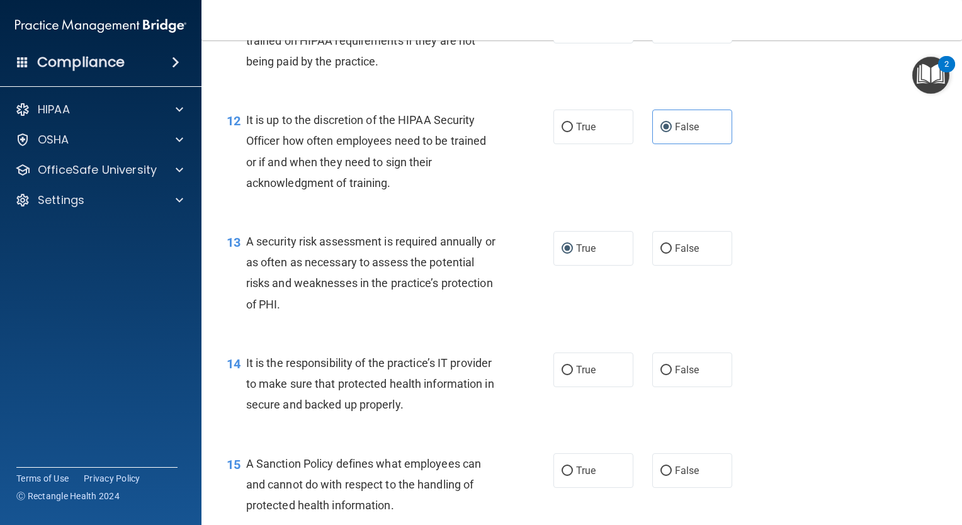
scroll to position [1448, 0]
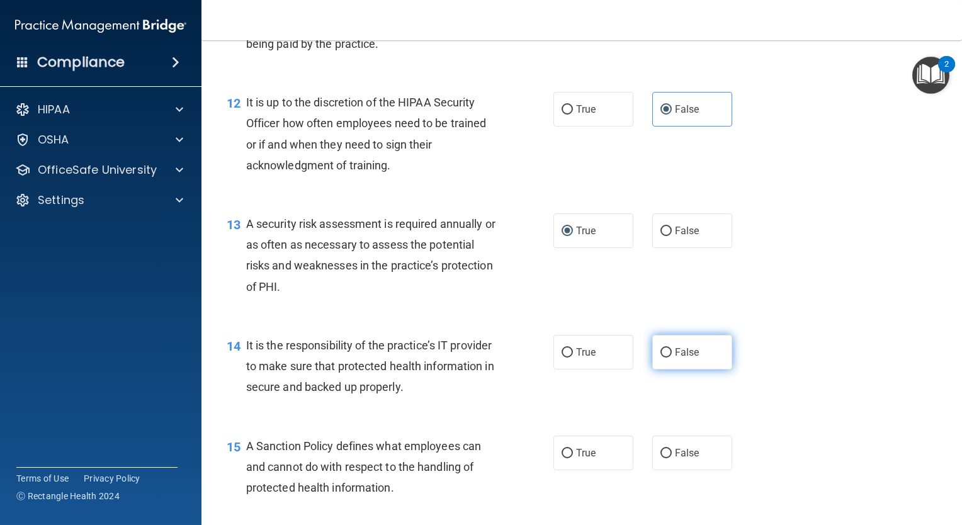
click at [663, 358] on input "False" at bounding box center [666, 352] width 11 height 9
radio input "true"
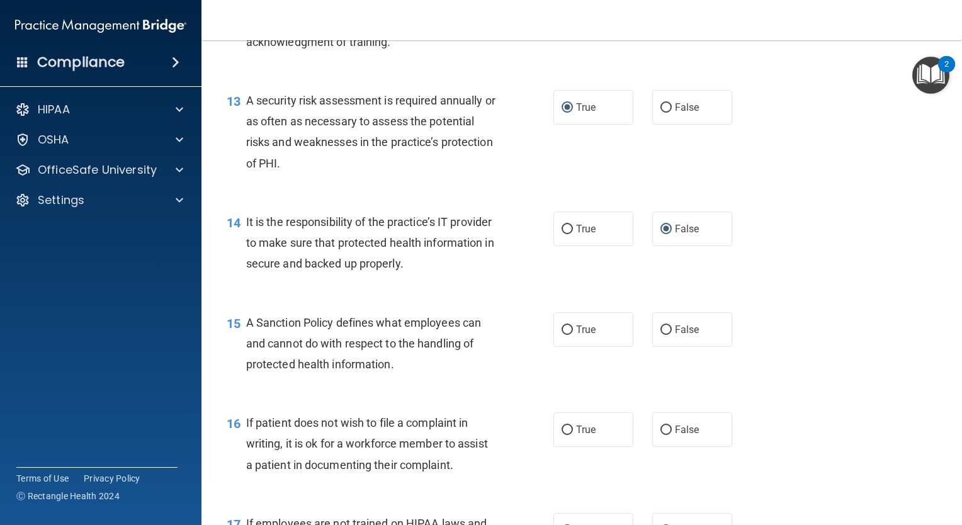
scroll to position [1574, 0]
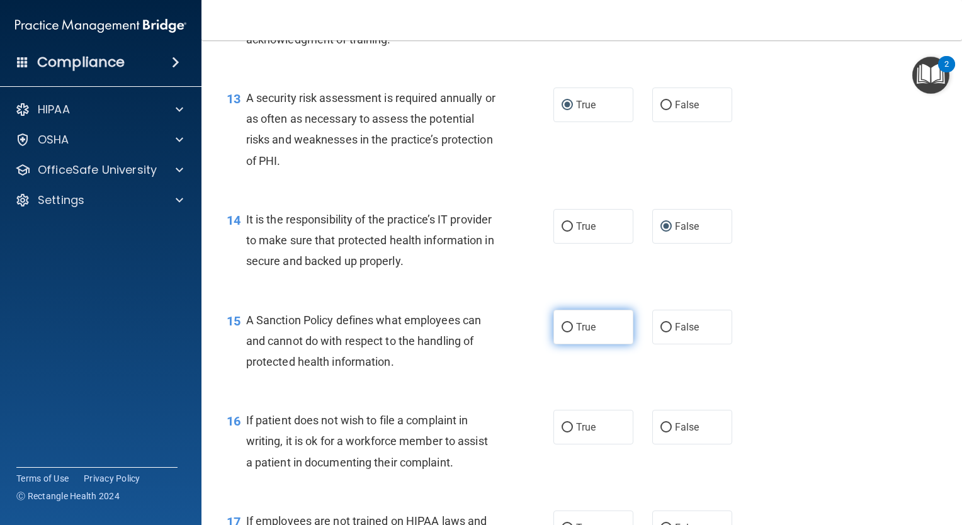
click at [566, 333] on input "True" at bounding box center [567, 327] width 11 height 9
radio input "true"
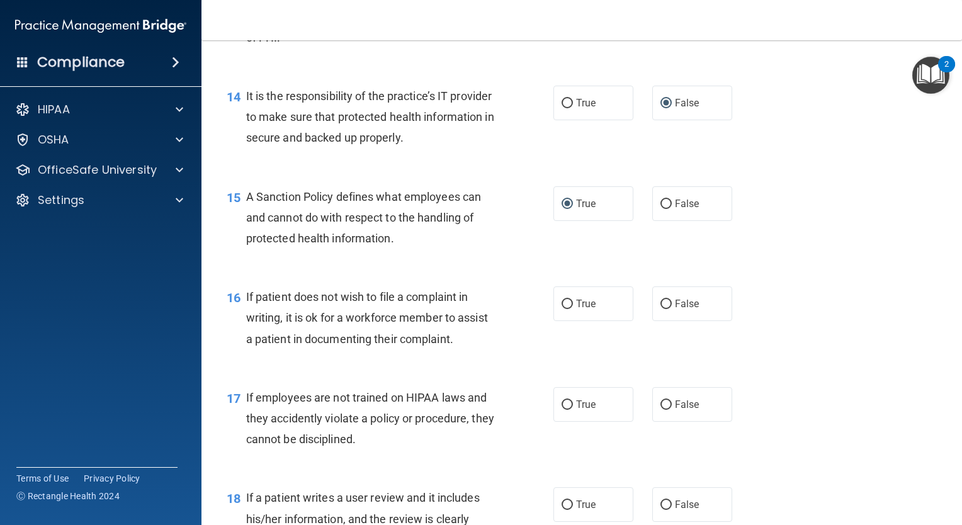
scroll to position [1700, 0]
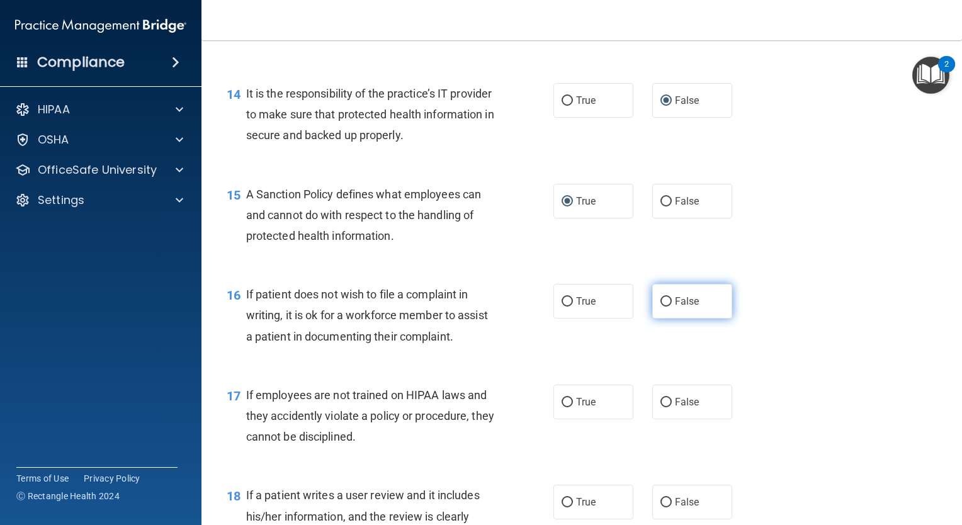
click at [662, 307] on input "False" at bounding box center [666, 301] width 11 height 9
radio input "true"
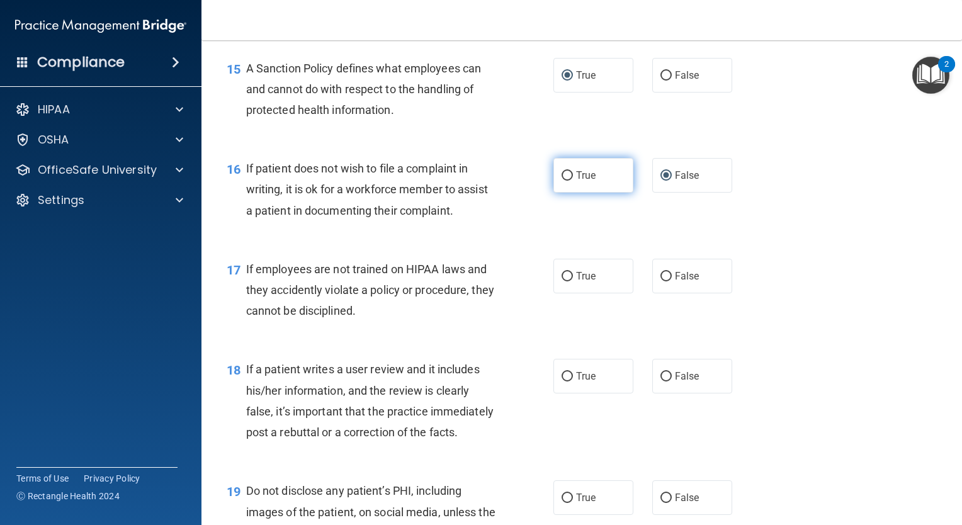
click at [568, 193] on label "True" at bounding box center [594, 175] width 80 height 35
click at [568, 181] on input "True" at bounding box center [567, 175] width 11 height 9
radio input "true"
radio input "false"
click at [606, 293] on label "True" at bounding box center [594, 276] width 80 height 35
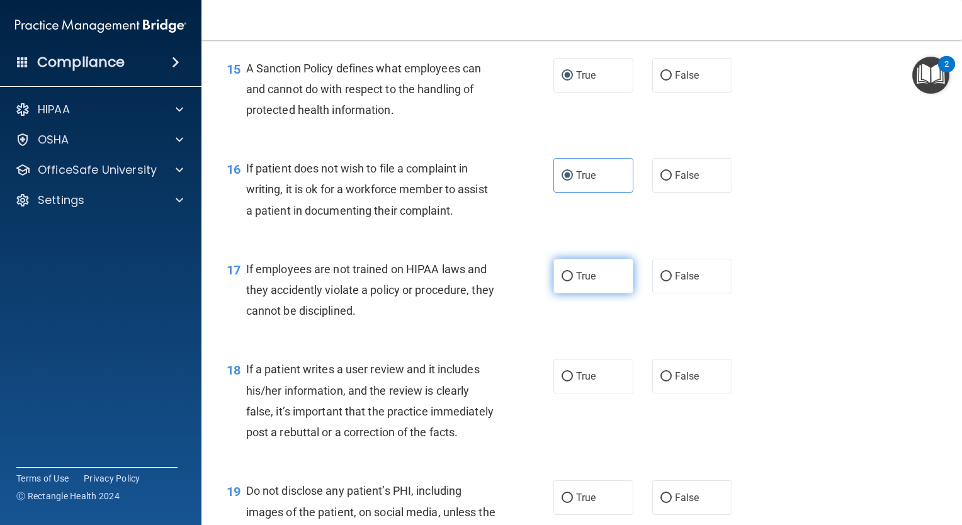
click at [573, 281] on input "True" at bounding box center [567, 276] width 11 height 9
radio input "true"
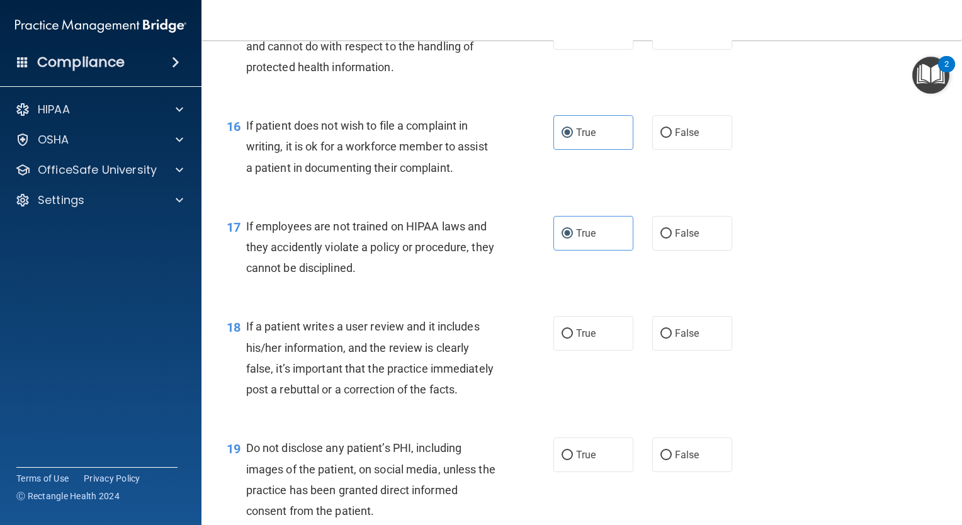
scroll to position [1889, 0]
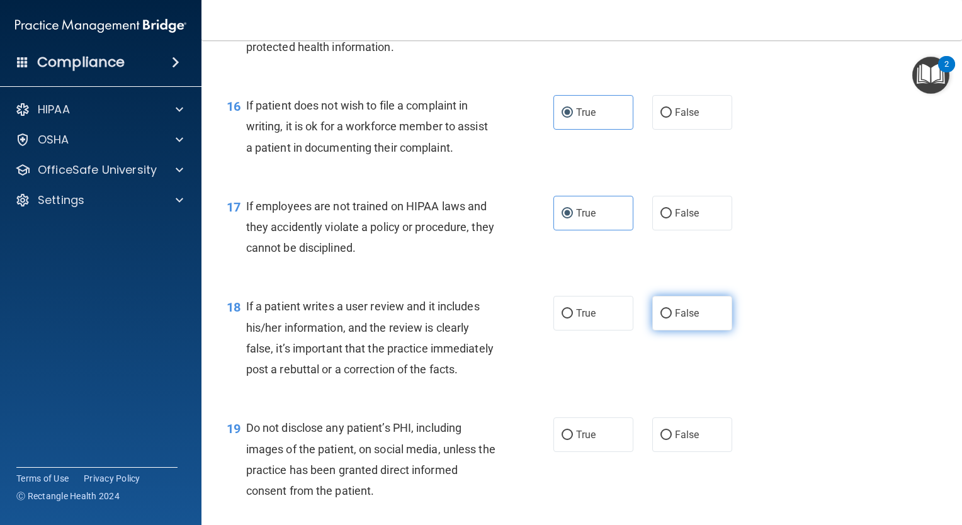
click at [690, 319] on span "False" at bounding box center [687, 313] width 25 height 12
click at [672, 319] on input "False" at bounding box center [666, 313] width 11 height 9
radio input "true"
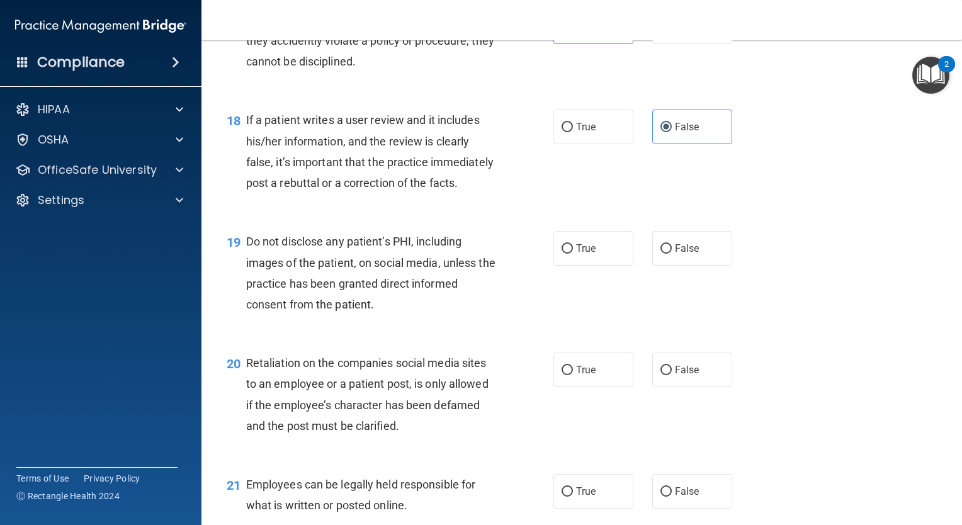
scroll to position [2078, 0]
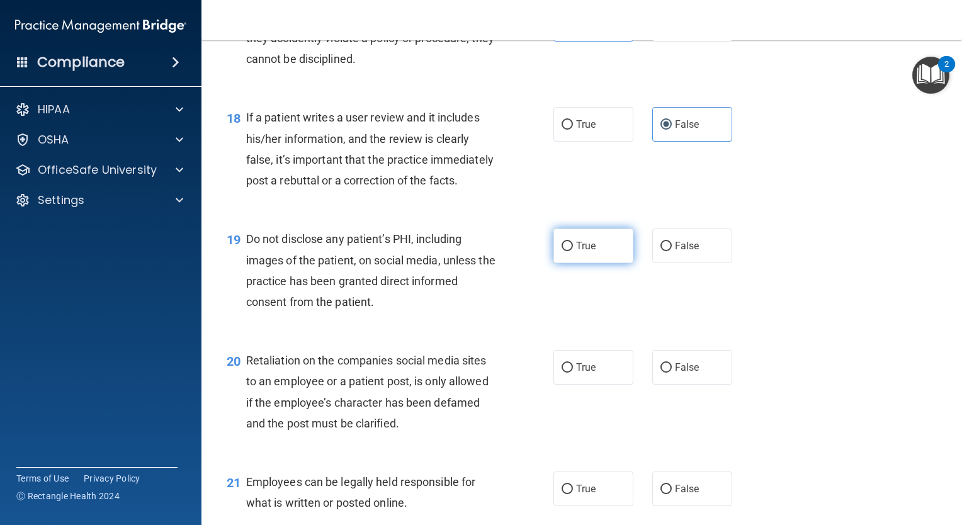
click at [566, 251] on input "True" at bounding box center [567, 246] width 11 height 9
radio input "true"
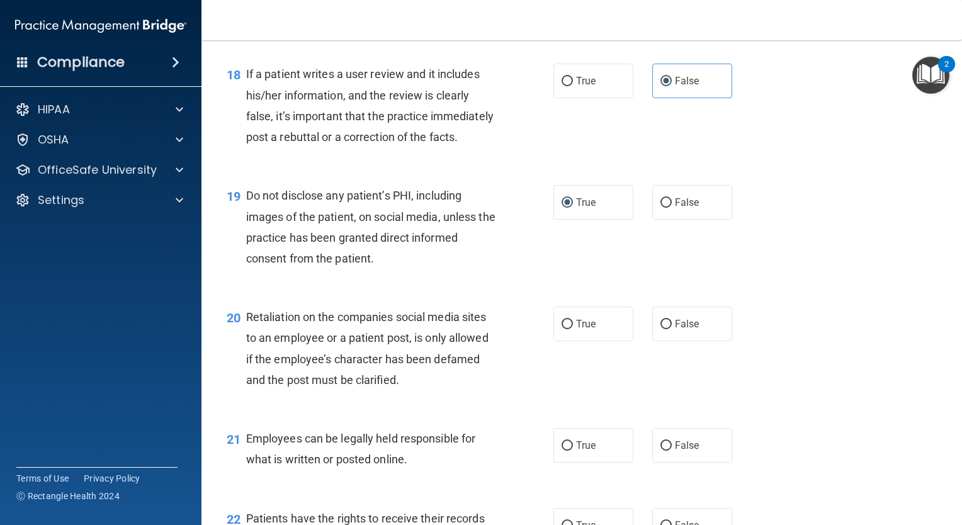
scroll to position [2204, 0]
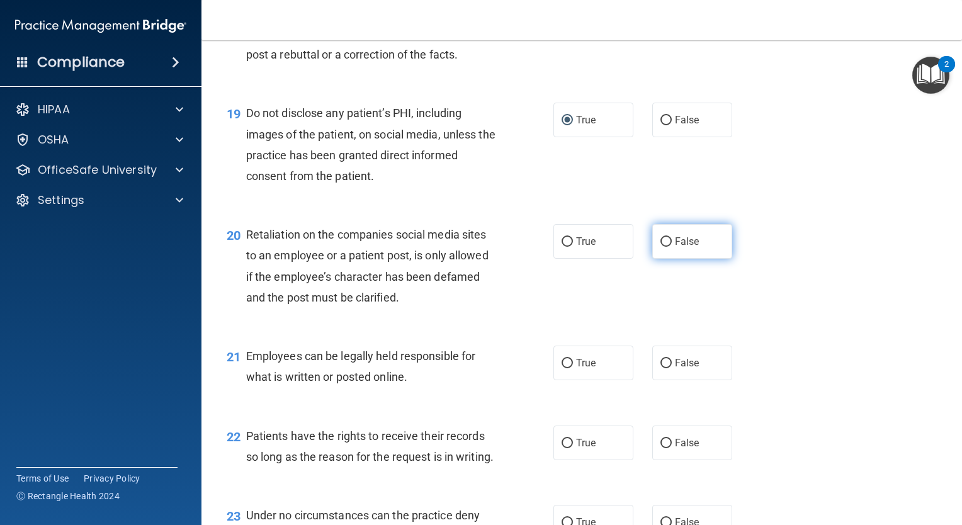
click at [677, 259] on label "False" at bounding box center [692, 241] width 80 height 35
click at [672, 247] on input "False" at bounding box center [666, 241] width 11 height 9
radio input "true"
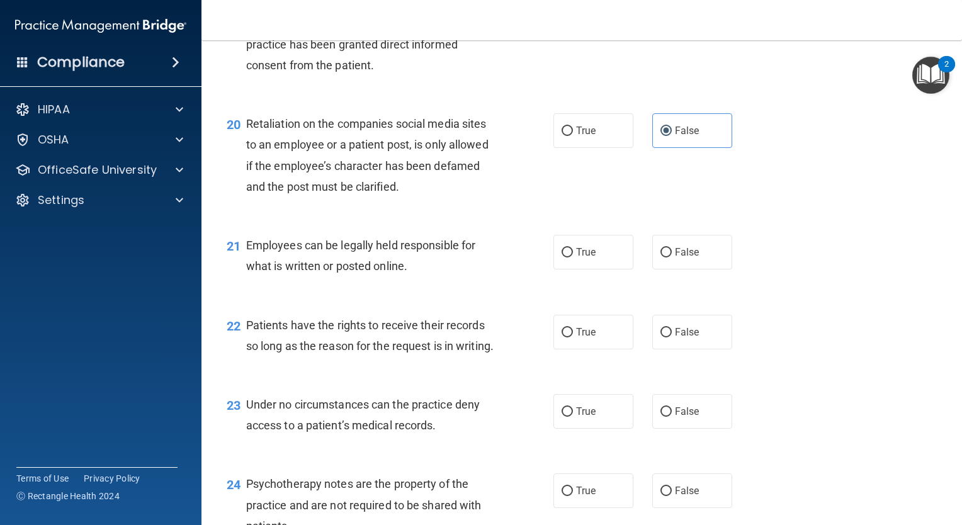
scroll to position [2330, 0]
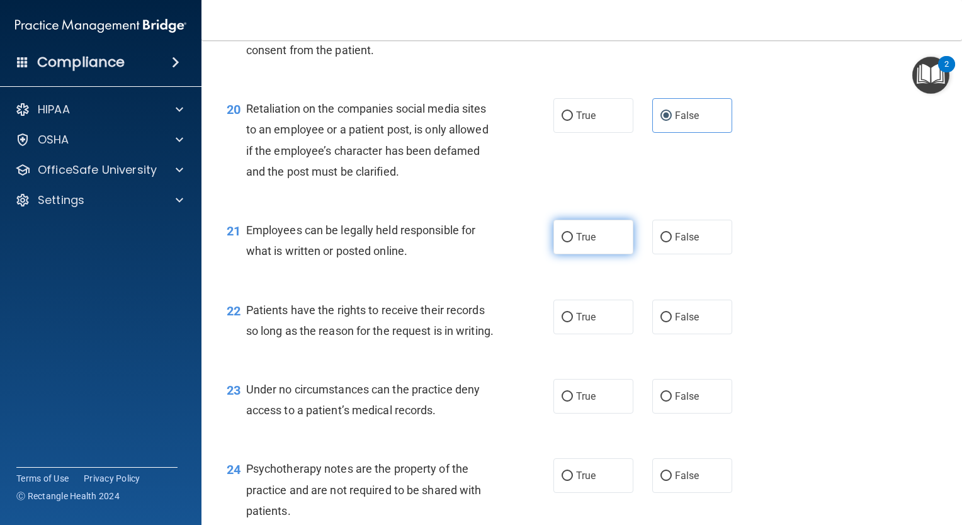
click at [583, 243] on span "True" at bounding box center [586, 237] width 20 height 12
click at [573, 242] on input "True" at bounding box center [567, 237] width 11 height 9
radio input "true"
click at [582, 323] on span "True" at bounding box center [586, 317] width 20 height 12
click at [573, 322] on input "True" at bounding box center [567, 317] width 11 height 9
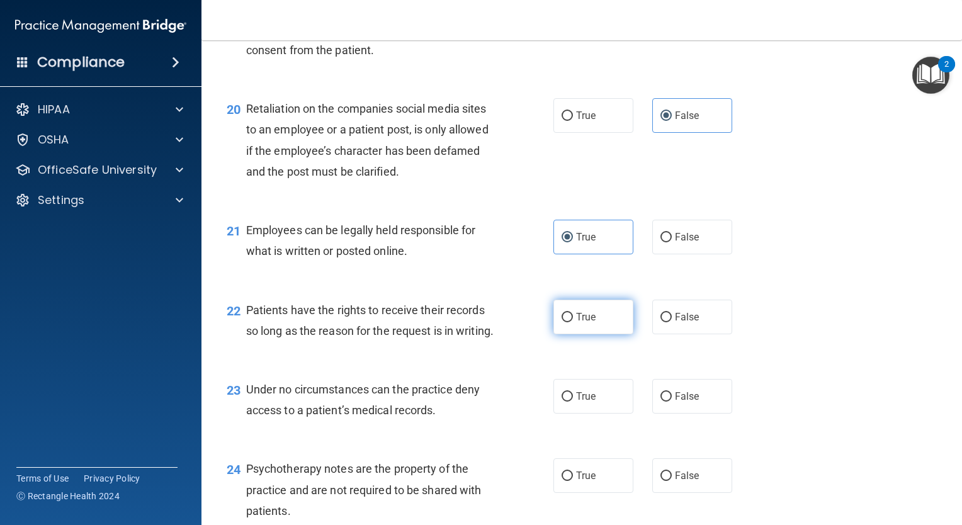
radio input "true"
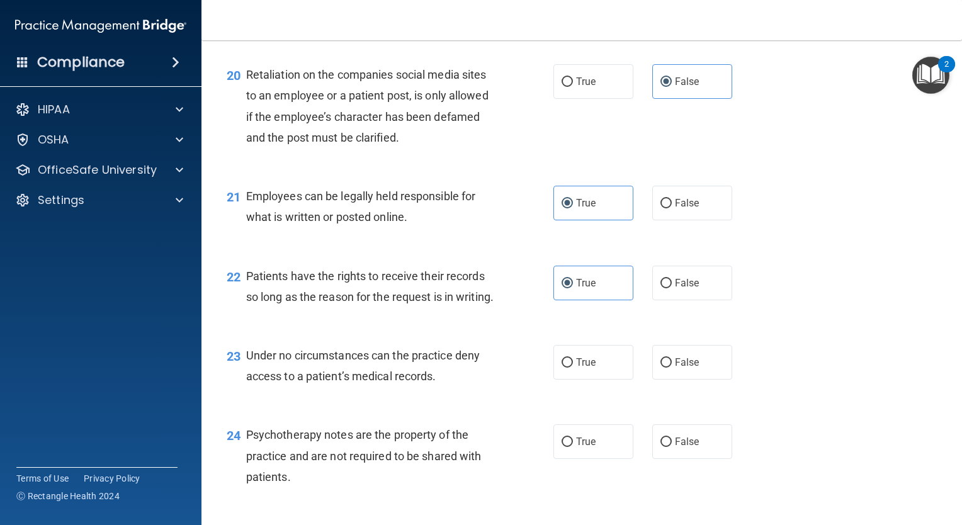
scroll to position [2393, 0]
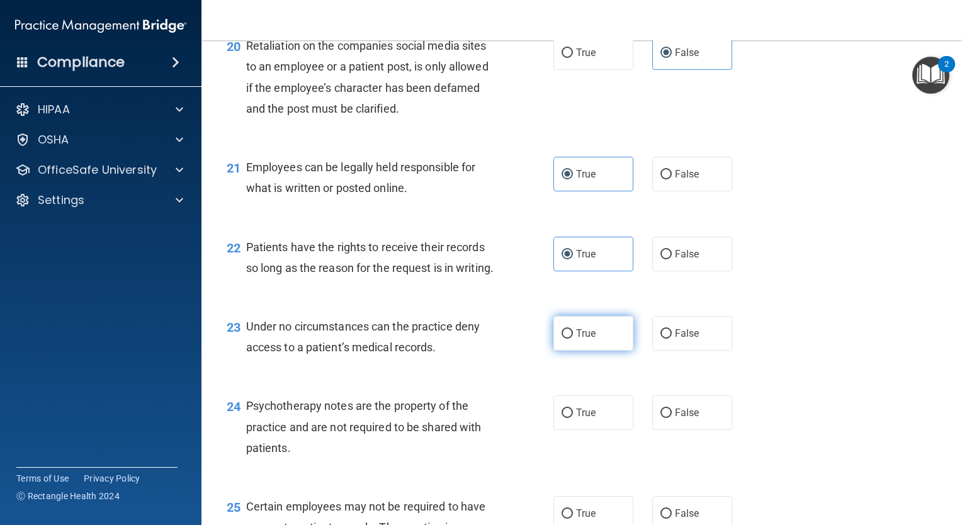
click at [576, 339] on span "True" at bounding box center [586, 333] width 20 height 12
click at [572, 339] on input "True" at bounding box center [567, 333] width 11 height 9
radio input "true"
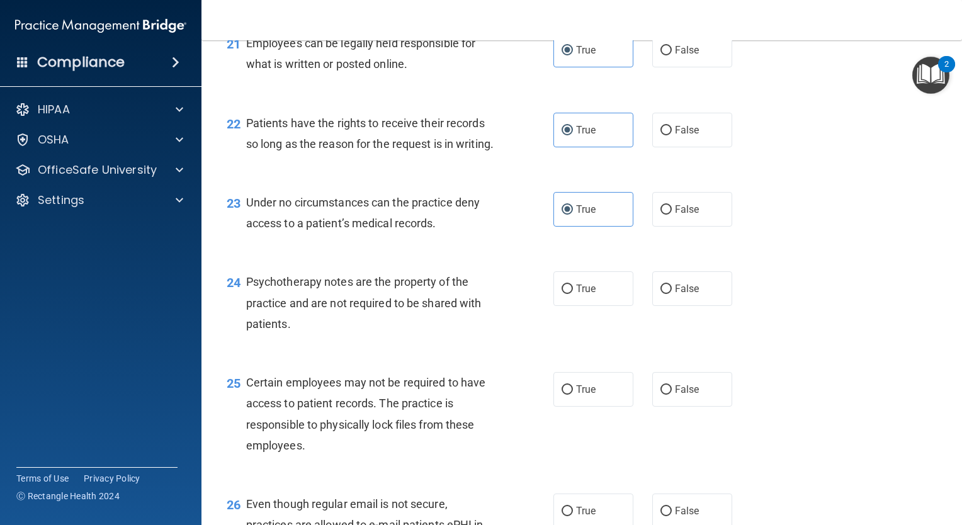
scroll to position [2519, 0]
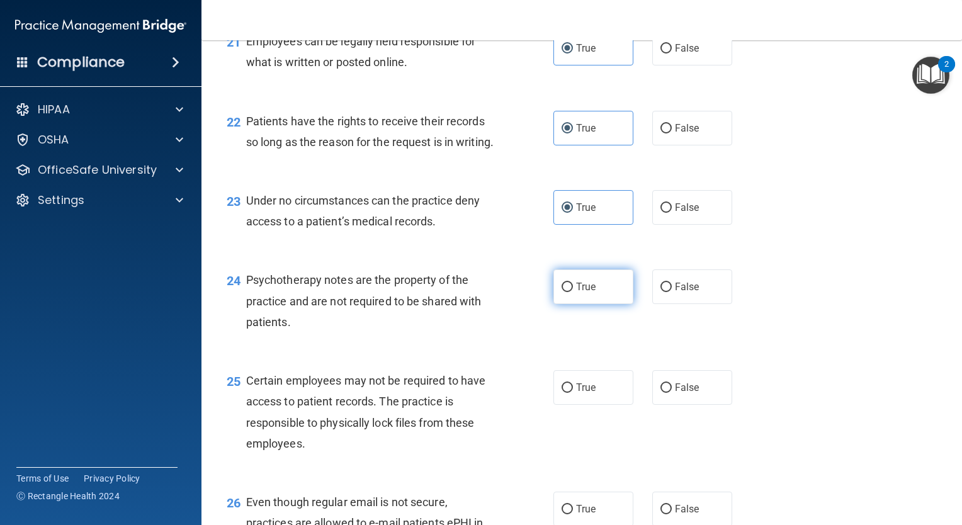
click at [562, 292] on input "True" at bounding box center [567, 287] width 11 height 9
radio input "true"
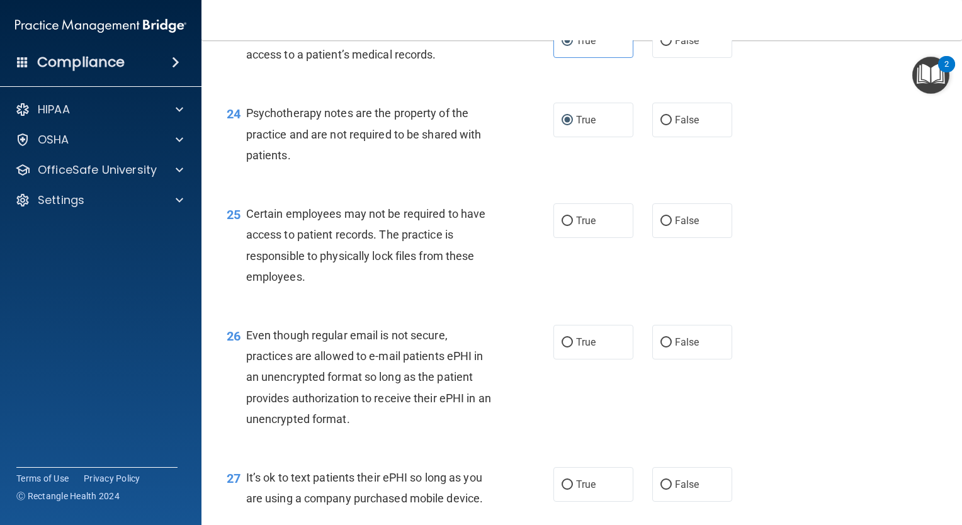
scroll to position [2708, 0]
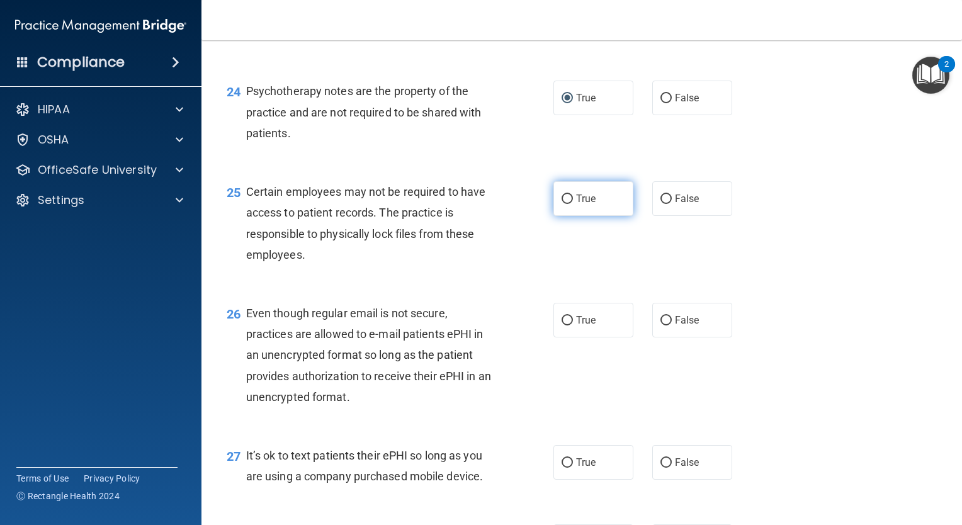
click at [586, 216] on label "True" at bounding box center [594, 198] width 80 height 35
click at [573, 204] on input "True" at bounding box center [567, 199] width 11 height 9
radio input "true"
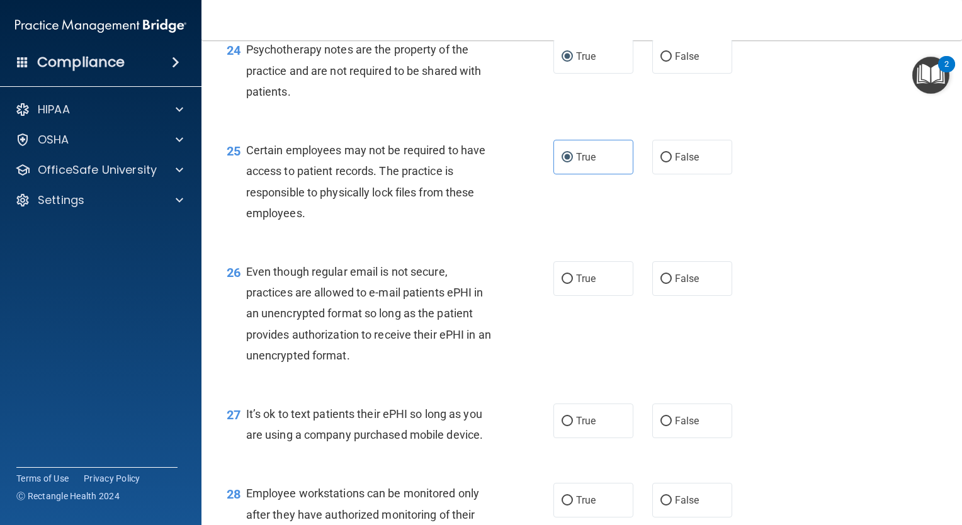
scroll to position [2897, 0]
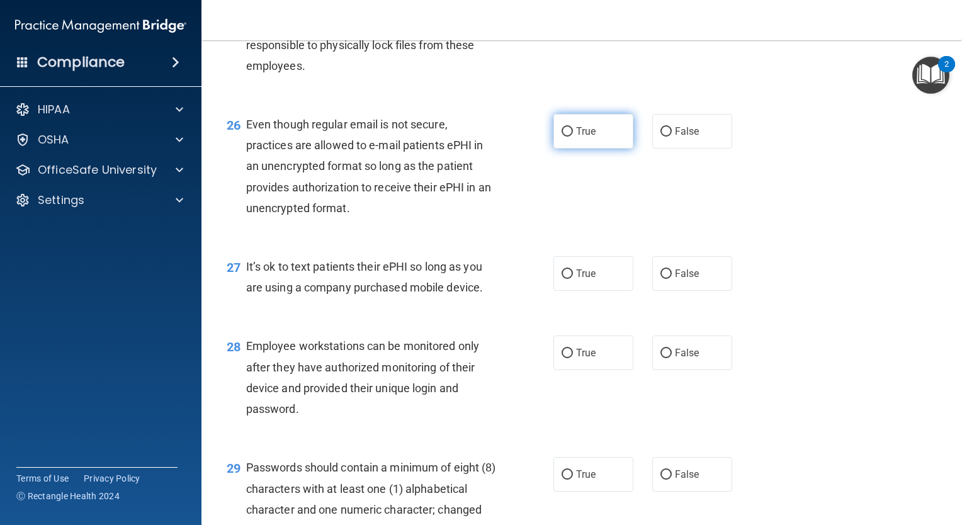
click at [554, 149] on label "True" at bounding box center [594, 131] width 80 height 35
click at [562, 137] on input "True" at bounding box center [567, 131] width 11 height 9
radio input "true"
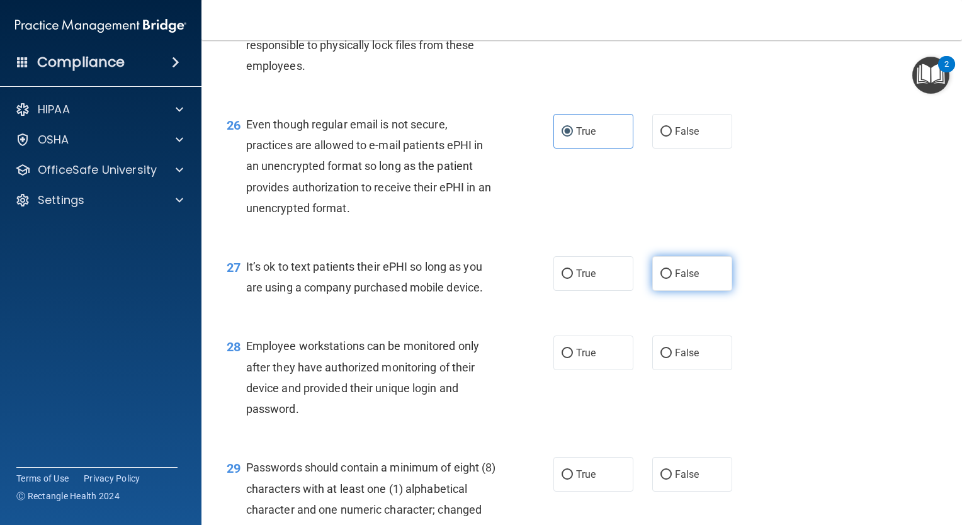
click at [665, 279] on input "False" at bounding box center [666, 274] width 11 height 9
radio input "true"
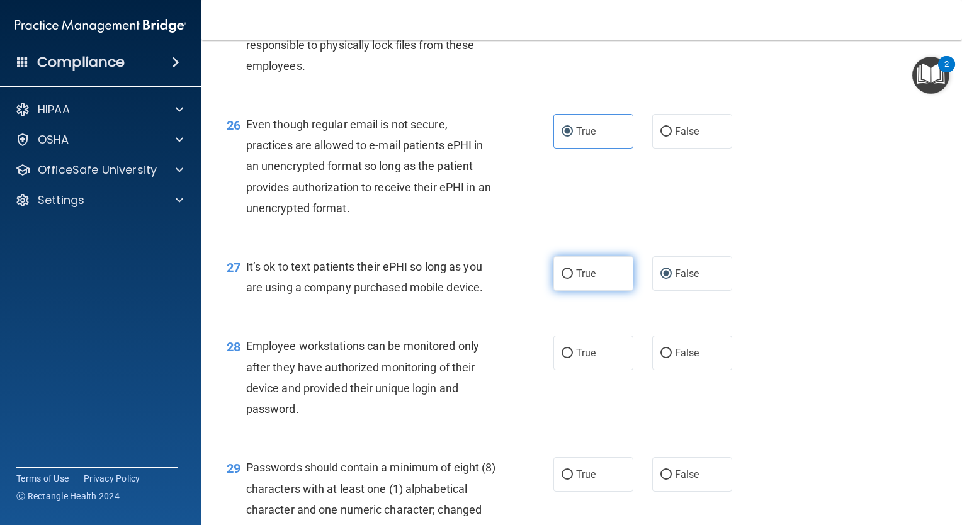
click at [596, 291] on label "True" at bounding box center [594, 273] width 80 height 35
click at [573, 279] on input "True" at bounding box center [567, 274] width 11 height 9
radio input "true"
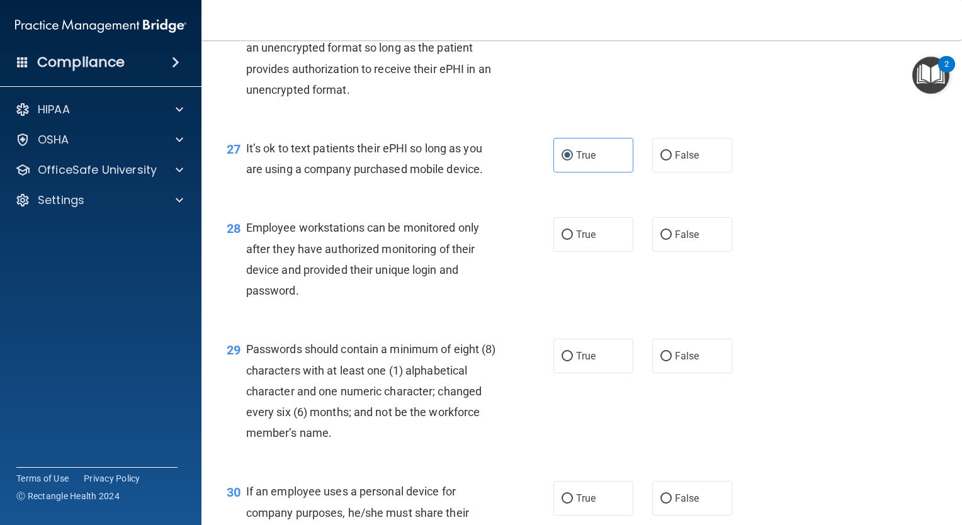
scroll to position [3023, 0]
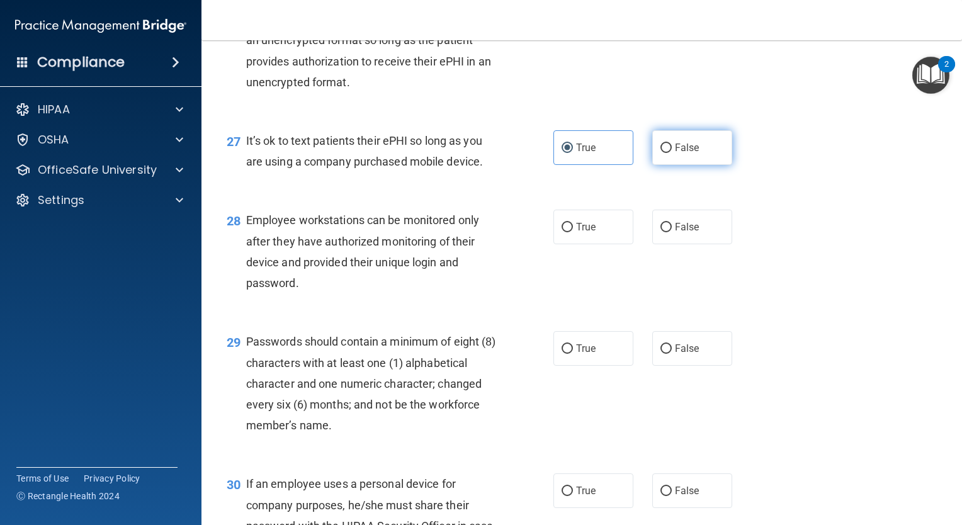
click at [675, 154] on span "False" at bounding box center [687, 148] width 25 height 12
click at [670, 153] on input "False" at bounding box center [666, 148] width 11 height 9
radio input "true"
radio input "false"
click at [562, 232] on input "True" at bounding box center [567, 227] width 11 height 9
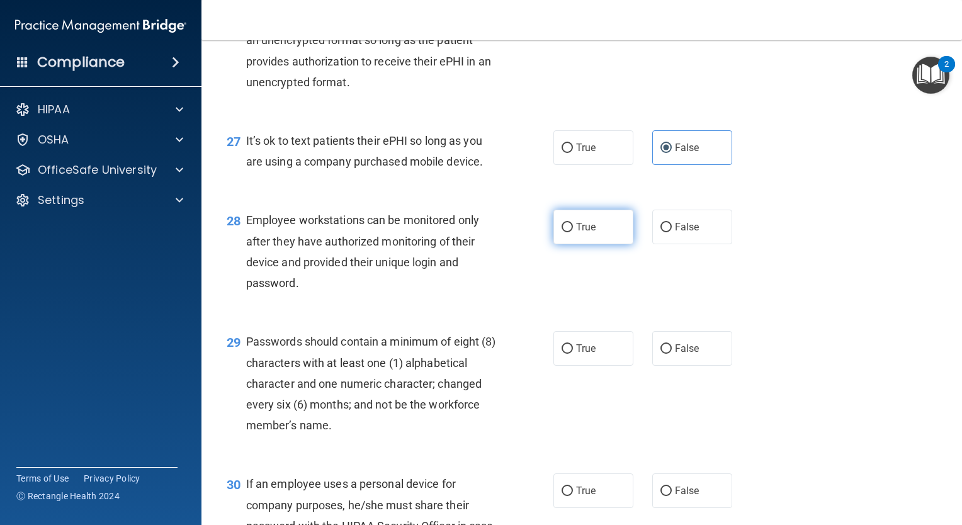
radio input "true"
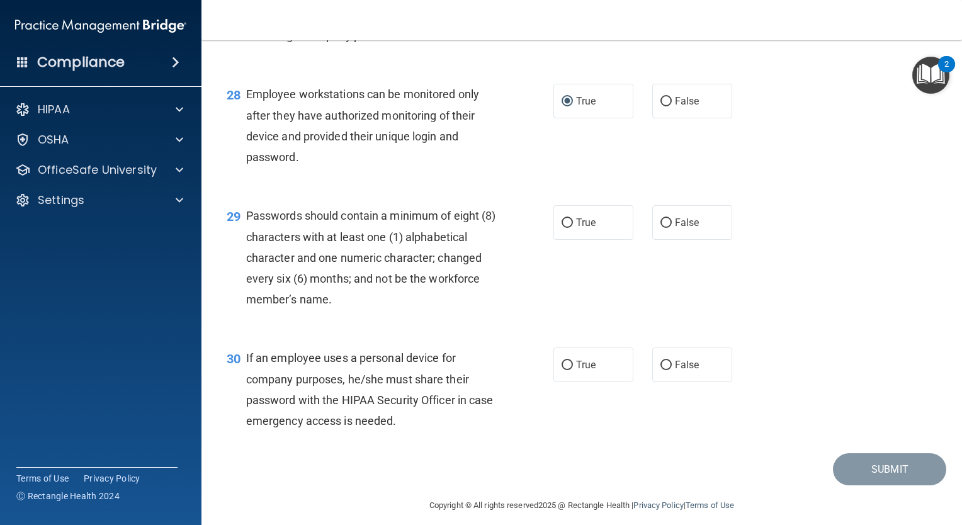
scroll to position [3212, 0]
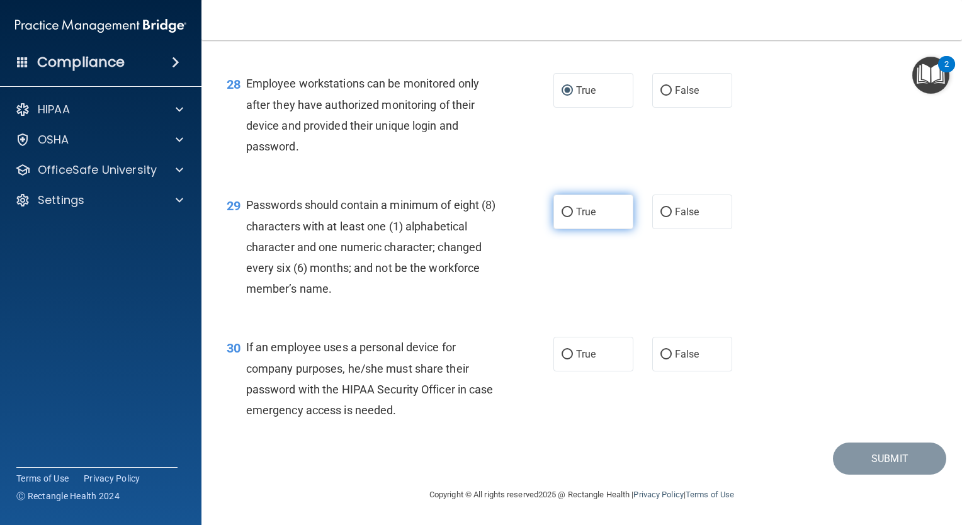
click at [567, 229] on label "True" at bounding box center [594, 212] width 80 height 35
click at [567, 217] on input "True" at bounding box center [567, 212] width 11 height 9
radio input "true"
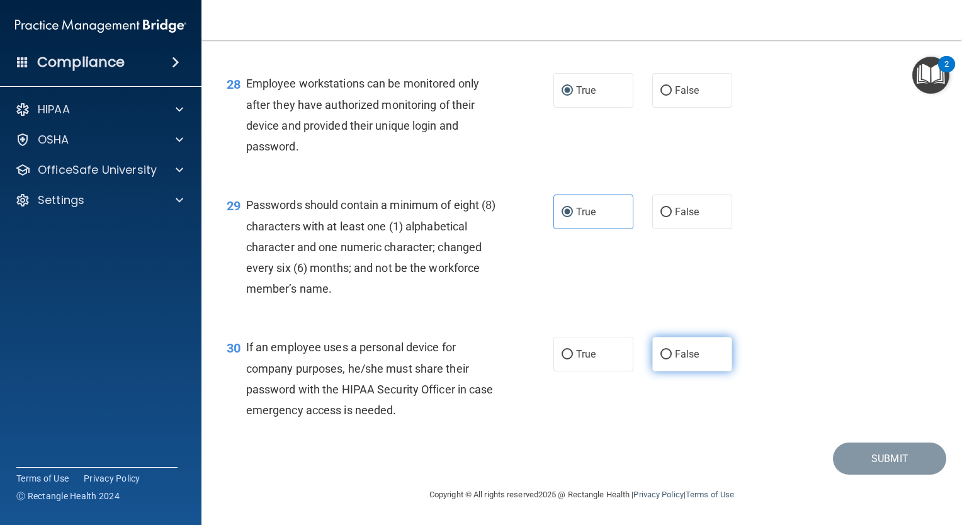
click at [652, 365] on label "False" at bounding box center [692, 354] width 80 height 35
click at [661, 360] on input "False" at bounding box center [666, 354] width 11 height 9
radio input "true"
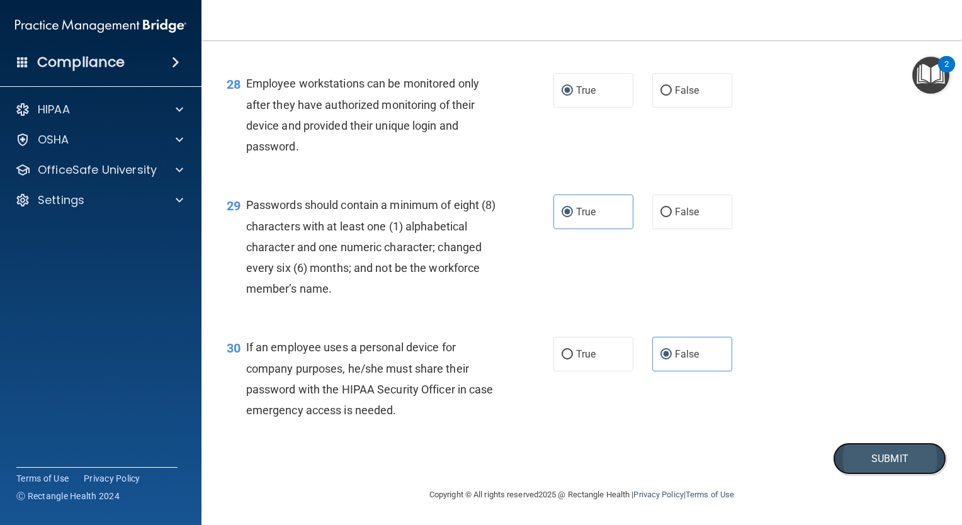
click at [891, 475] on button "Submit" at bounding box center [889, 459] width 113 height 32
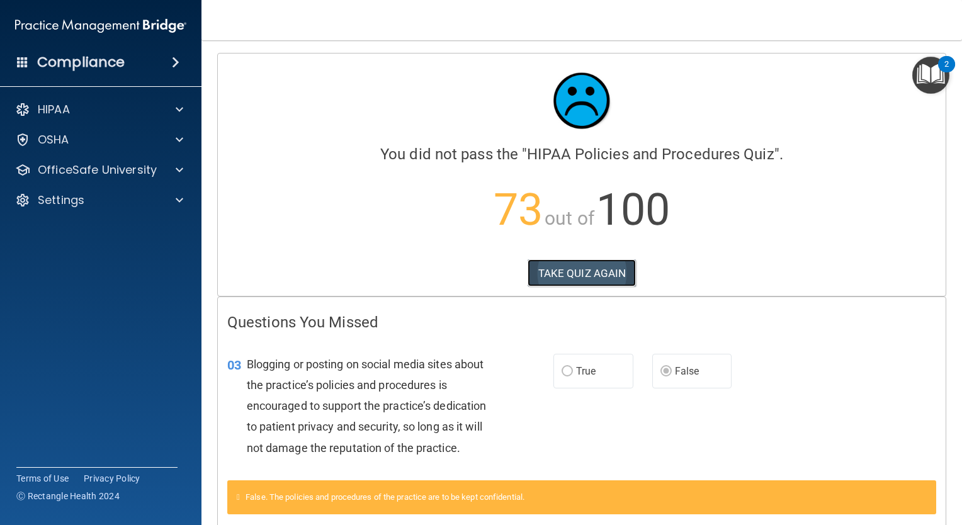
click at [582, 259] on button "TAKE QUIZ AGAIN" at bounding box center [582, 273] width 109 height 28
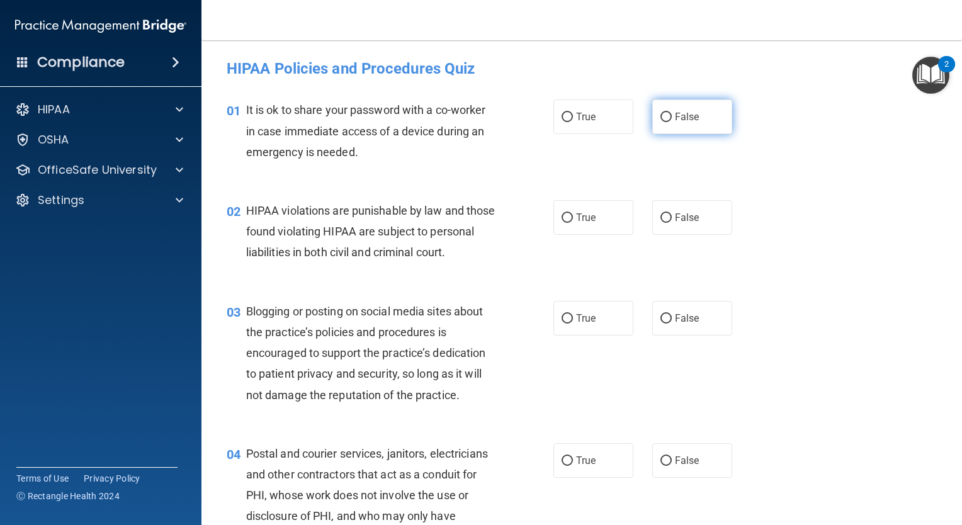
click at [688, 107] on label "False" at bounding box center [692, 116] width 80 height 35
click at [672, 113] on input "False" at bounding box center [666, 117] width 11 height 9
radio input "true"
click at [569, 222] on label "True" at bounding box center [594, 217] width 80 height 35
click at [569, 222] on input "True" at bounding box center [567, 217] width 11 height 9
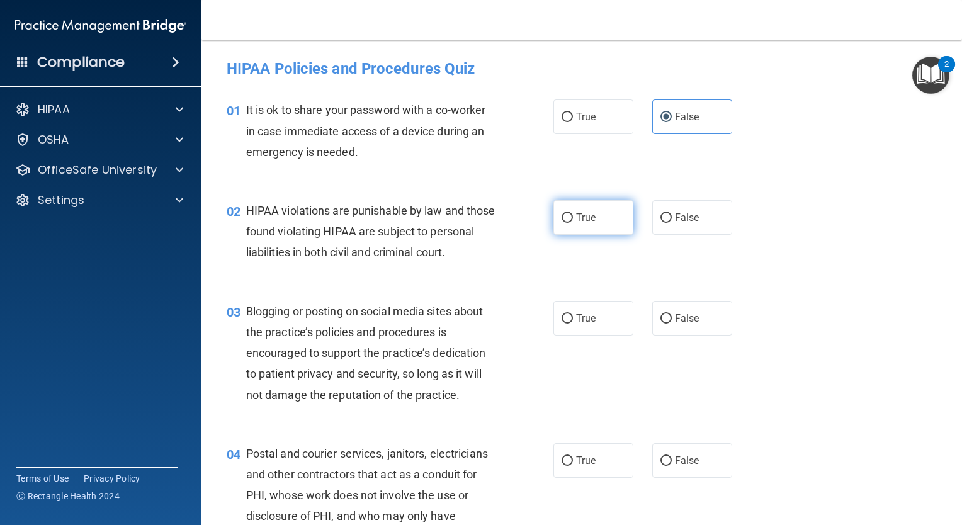
radio input "true"
click at [675, 324] on span "False" at bounding box center [687, 318] width 25 height 12
click at [672, 324] on input "False" at bounding box center [666, 318] width 11 height 9
radio input "true"
click at [589, 467] on span "True" at bounding box center [586, 461] width 20 height 12
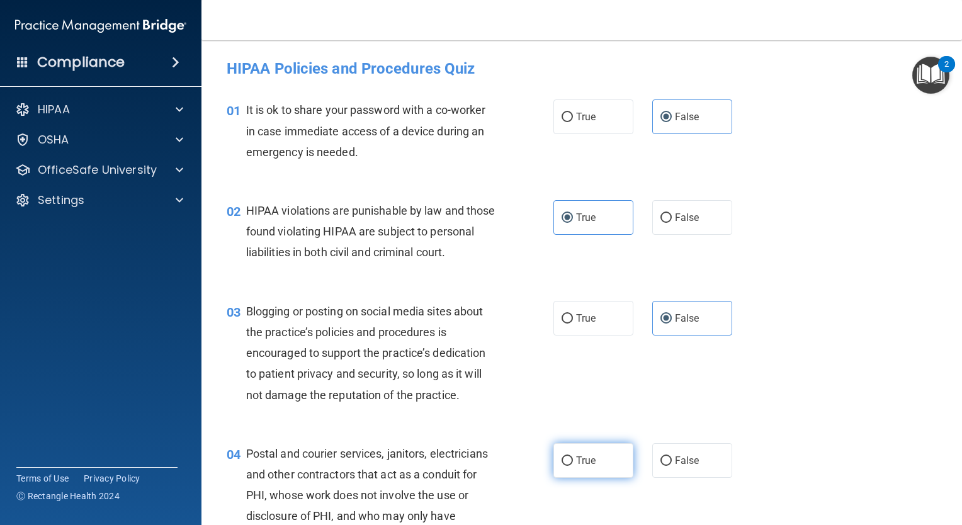
click at [573, 466] on input "True" at bounding box center [567, 461] width 11 height 9
radio input "true"
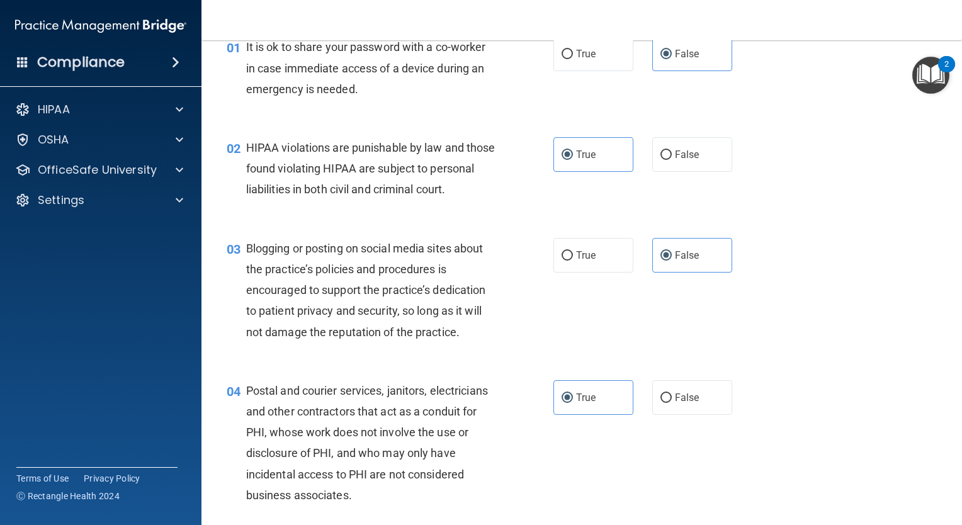
scroll to position [189, 0]
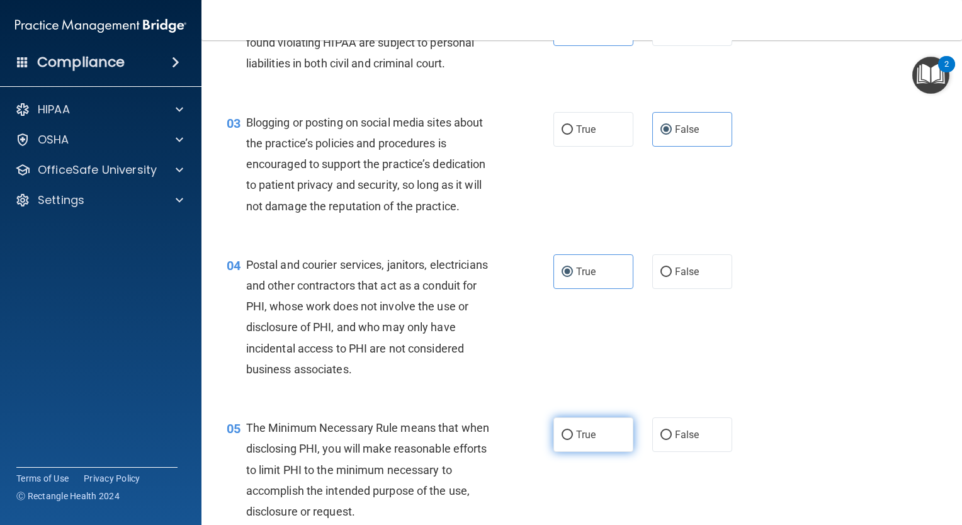
click at [578, 441] on span "True" at bounding box center [586, 435] width 20 height 12
click at [573, 440] on input "True" at bounding box center [567, 435] width 11 height 9
radio input "true"
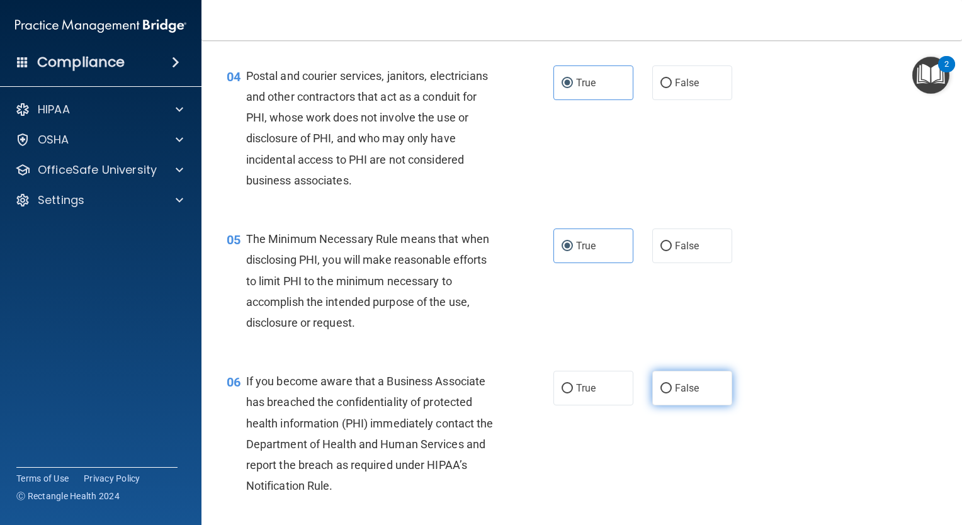
click at [665, 406] on label "False" at bounding box center [692, 388] width 80 height 35
click at [665, 394] on input "False" at bounding box center [666, 388] width 11 height 9
radio input "true"
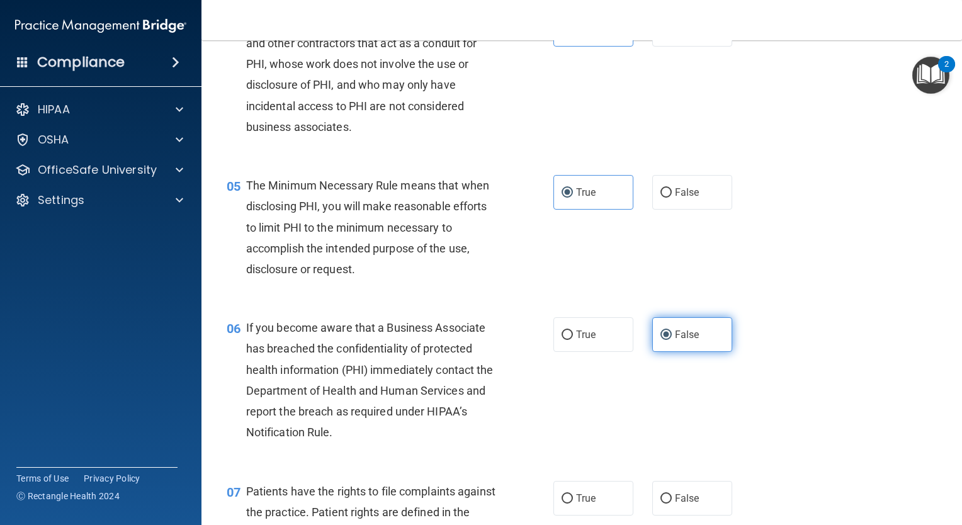
scroll to position [504, 0]
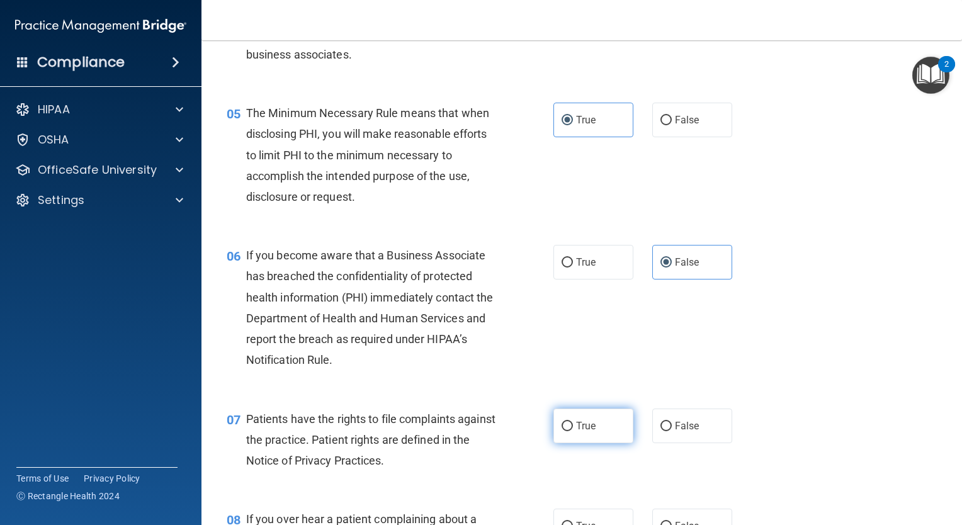
click at [577, 443] on label "True" at bounding box center [594, 426] width 80 height 35
click at [573, 431] on input "True" at bounding box center [567, 426] width 11 height 9
radio input "true"
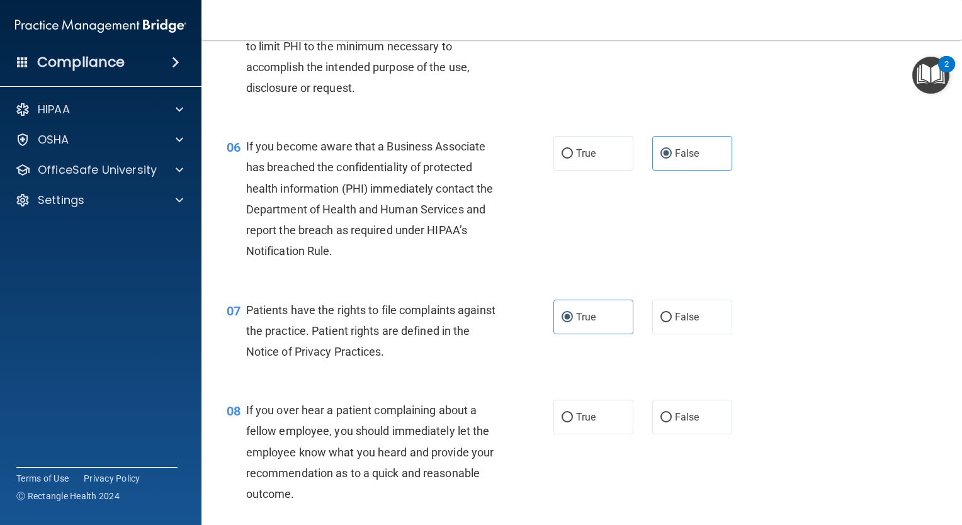
scroll to position [756, 0]
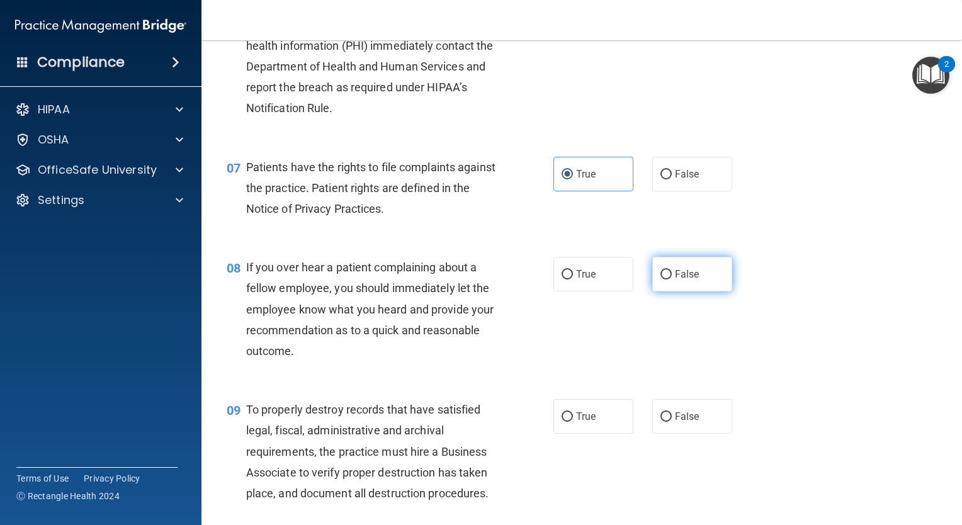
click at [675, 280] on span "False" at bounding box center [687, 274] width 25 height 12
click at [672, 280] on input "False" at bounding box center [666, 274] width 11 height 9
radio input "true"
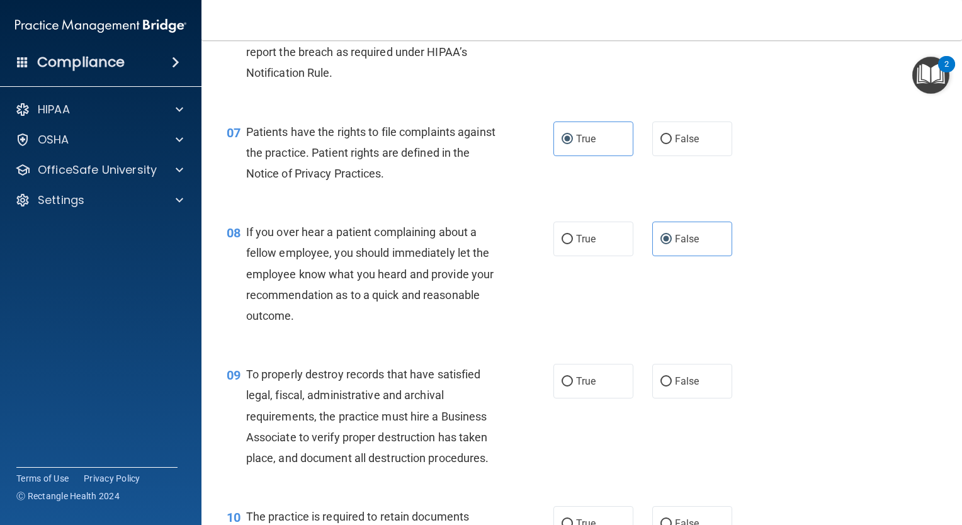
scroll to position [819, 0]
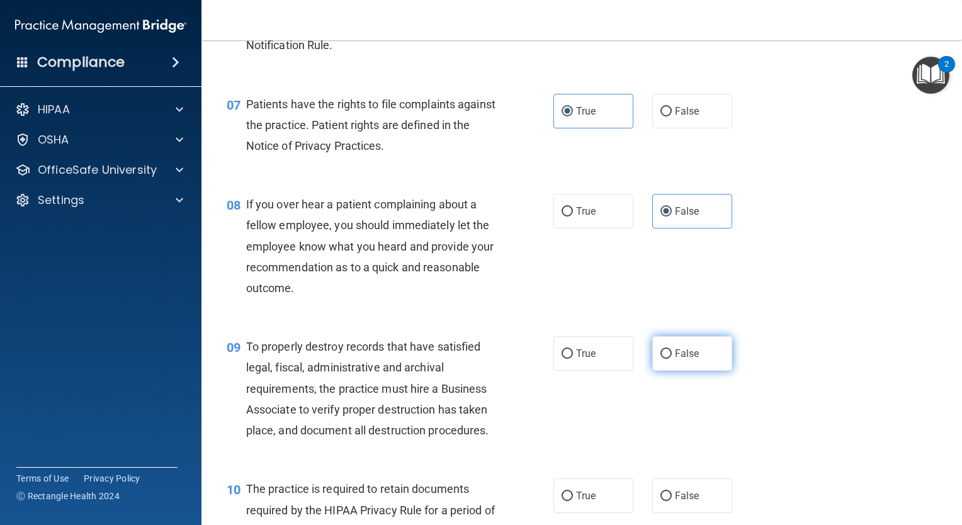
click at [675, 360] on span "False" at bounding box center [687, 354] width 25 height 12
click at [671, 359] on input "False" at bounding box center [666, 354] width 11 height 9
radio input "true"
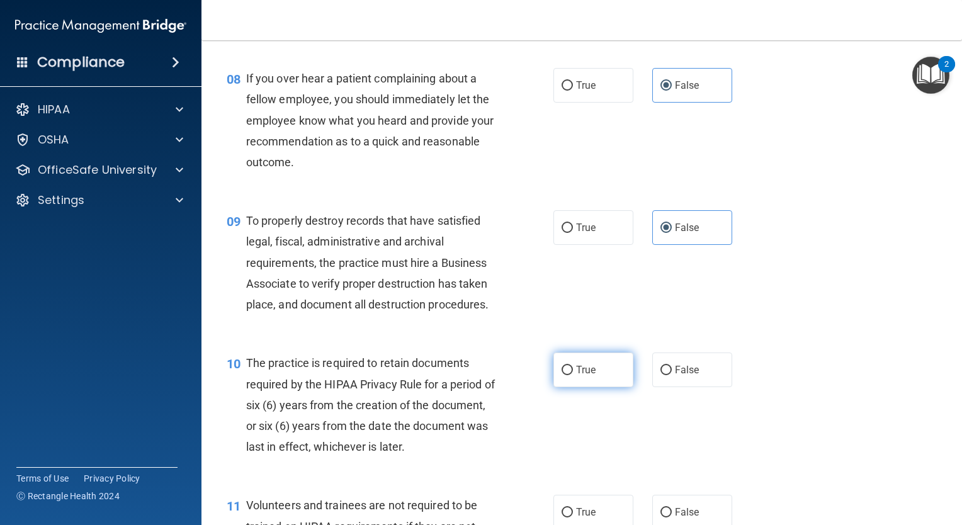
drag, startPoint x: 579, startPoint y: 385, endPoint x: 579, endPoint y: 392, distance: 7.0
click at [579, 376] on span "True" at bounding box center [586, 370] width 20 height 12
click at [573, 375] on input "True" at bounding box center [567, 370] width 11 height 9
radio input "true"
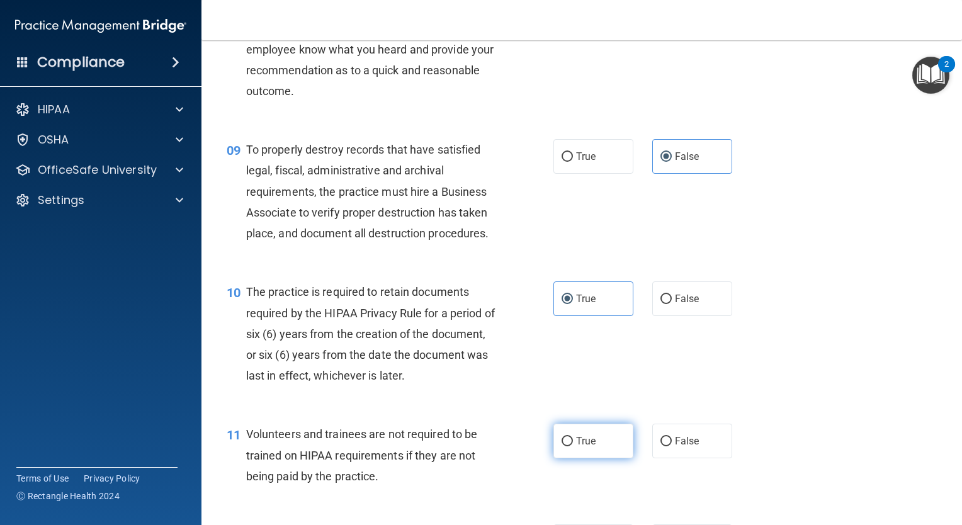
scroll to position [1071, 0]
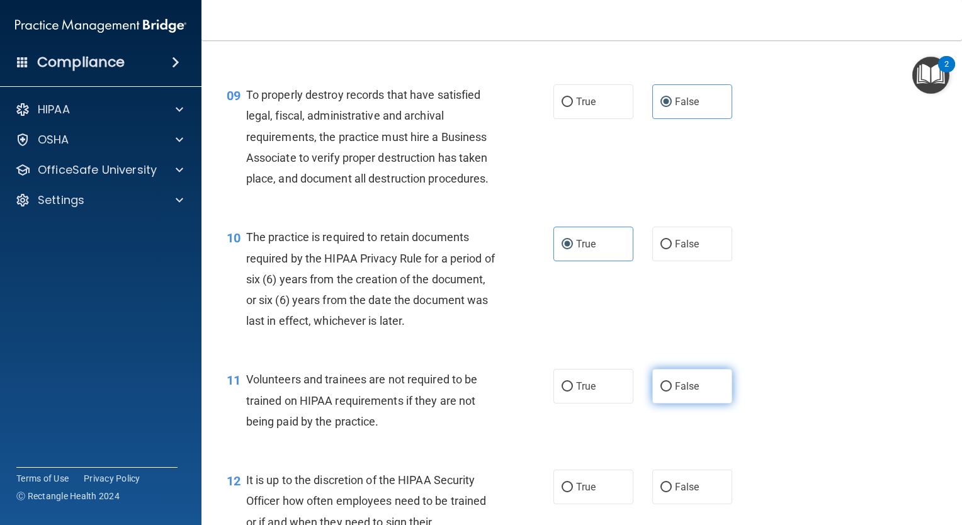
click at [675, 404] on label "False" at bounding box center [692, 386] width 80 height 35
click at [672, 392] on input "False" at bounding box center [666, 386] width 11 height 9
radio input "true"
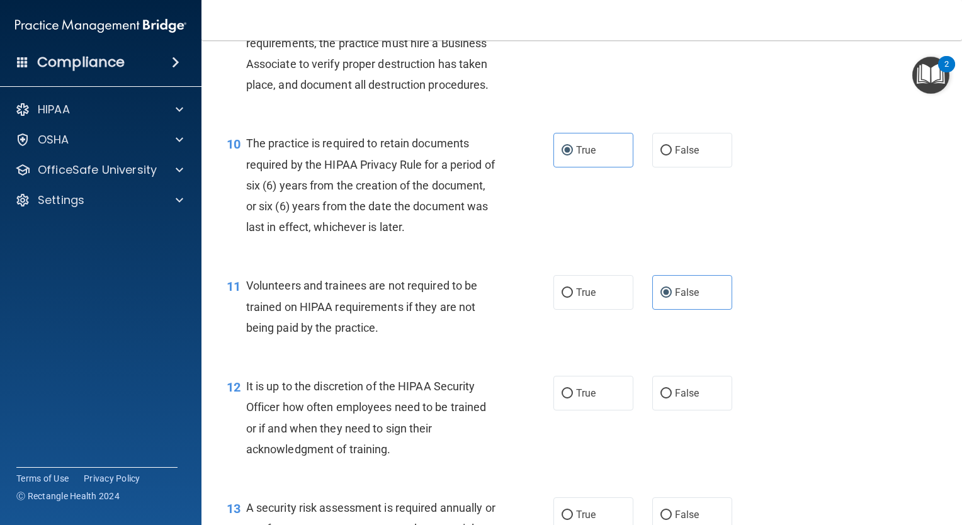
scroll to position [1197, 0]
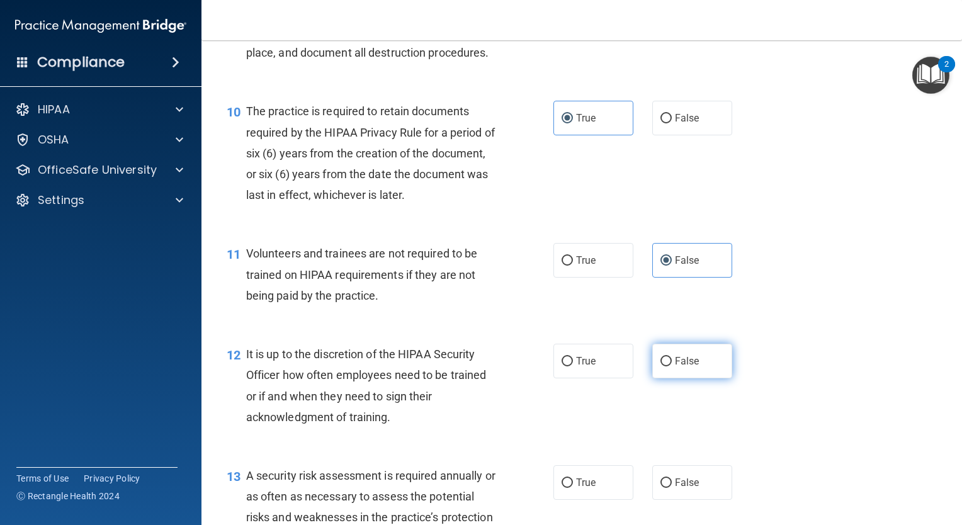
click at [666, 378] on label "False" at bounding box center [692, 361] width 80 height 35
click at [666, 367] on input "False" at bounding box center [666, 361] width 11 height 9
radio input "true"
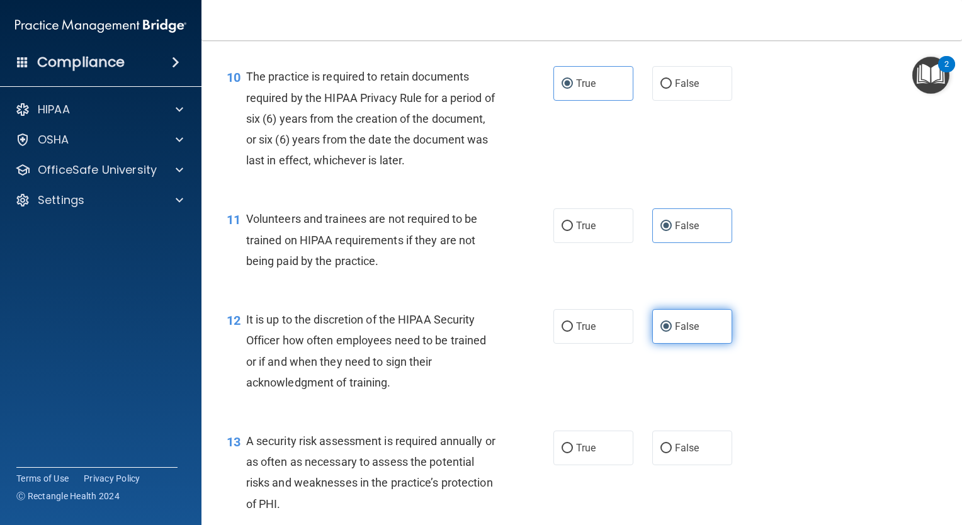
scroll to position [1259, 0]
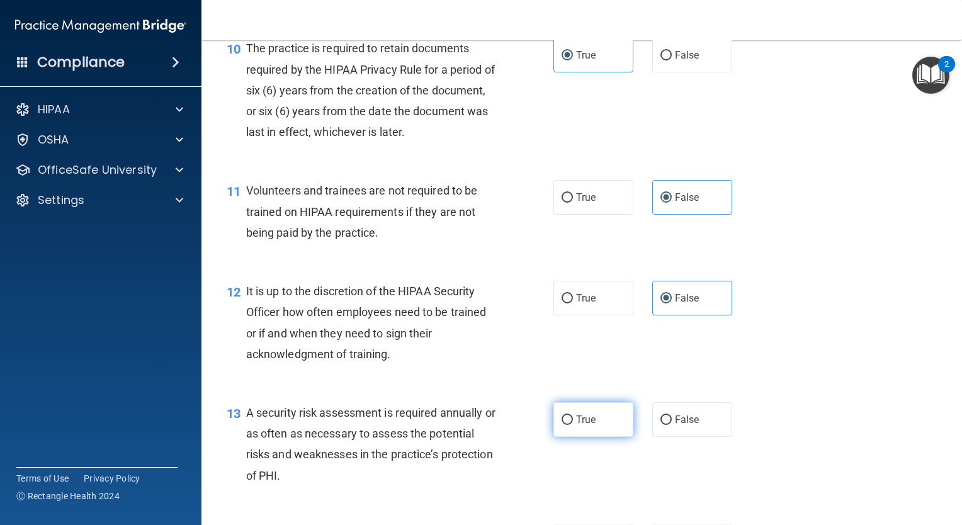
click at [578, 426] on span "True" at bounding box center [586, 420] width 20 height 12
click at [573, 425] on input "True" at bounding box center [567, 420] width 11 height 9
radio input "true"
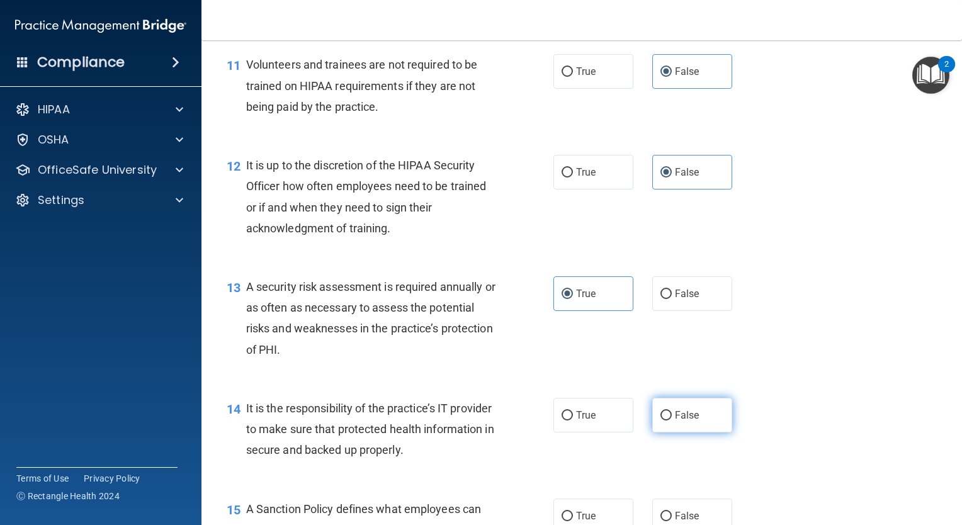
click at [661, 426] on label "False" at bounding box center [692, 415] width 80 height 35
click at [661, 421] on input "False" at bounding box center [666, 415] width 11 height 9
radio input "true"
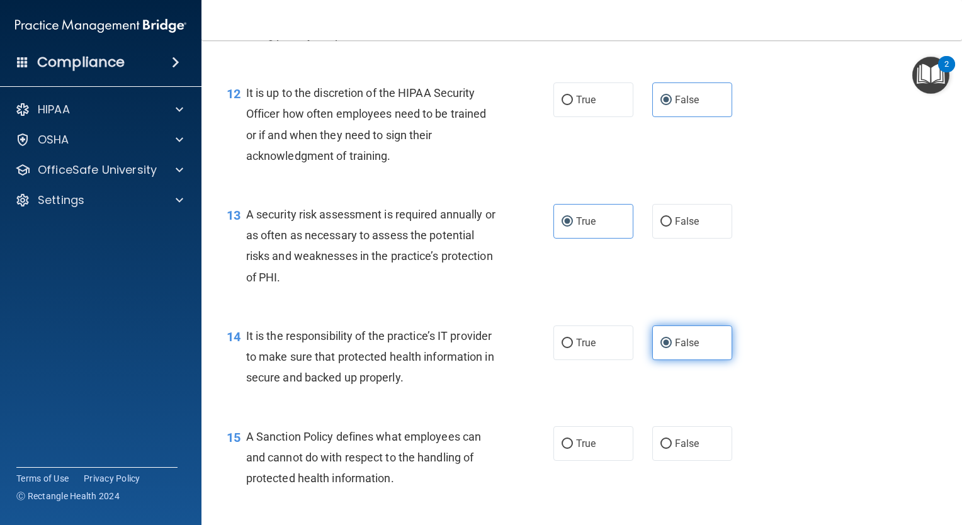
scroll to position [1511, 0]
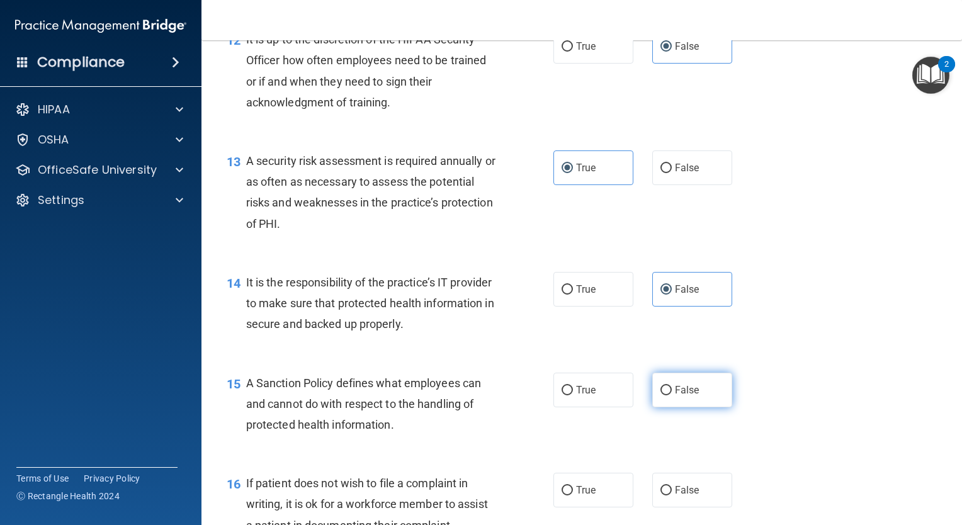
click at [675, 396] on span "False" at bounding box center [687, 390] width 25 height 12
click at [670, 395] on input "False" at bounding box center [666, 390] width 11 height 9
radio input "true"
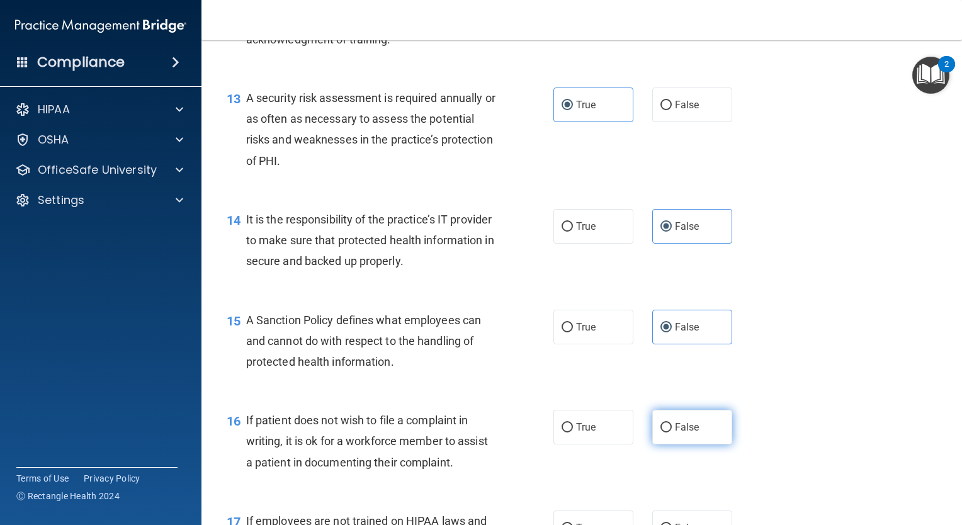
click at [663, 441] on label "False" at bounding box center [692, 427] width 80 height 35
click at [663, 433] on input "False" at bounding box center [666, 427] width 11 height 9
radio input "true"
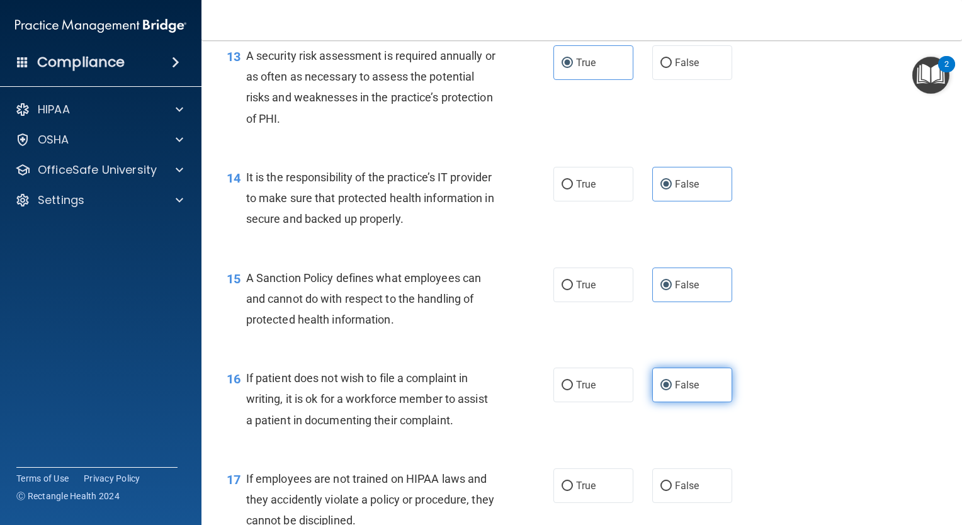
scroll to position [1637, 0]
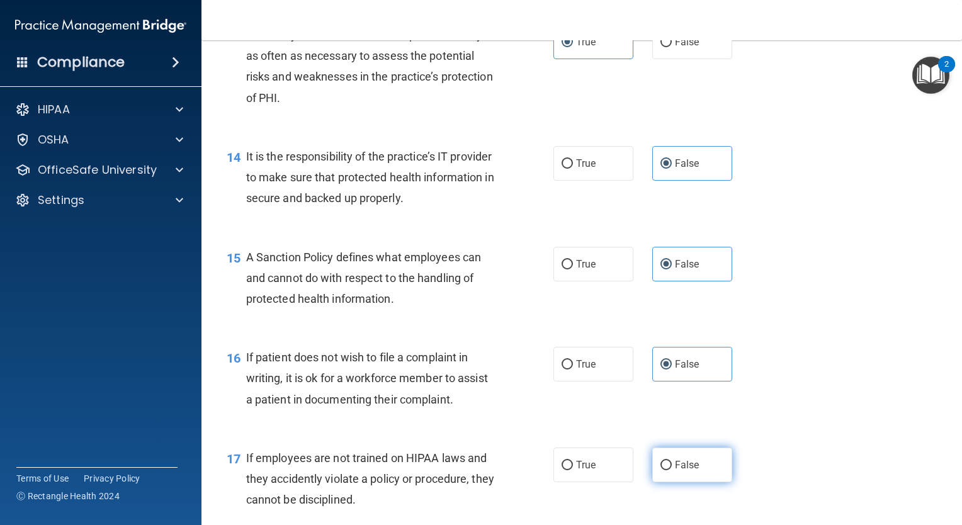
click at [665, 473] on label "False" at bounding box center [692, 465] width 80 height 35
click at [665, 470] on input "False" at bounding box center [666, 465] width 11 height 9
radio input "true"
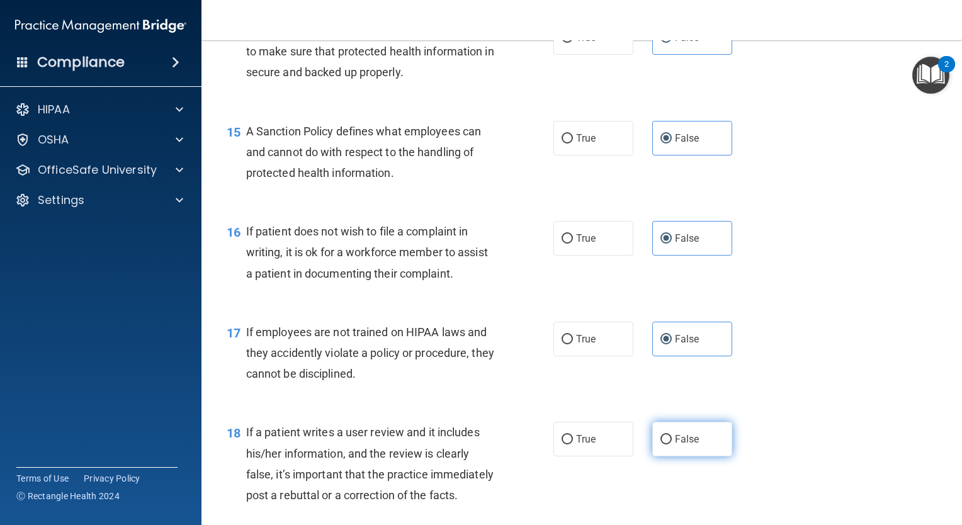
click at [675, 445] on span "False" at bounding box center [687, 439] width 25 height 12
click at [672, 445] on input "False" at bounding box center [666, 439] width 11 height 9
radio input "true"
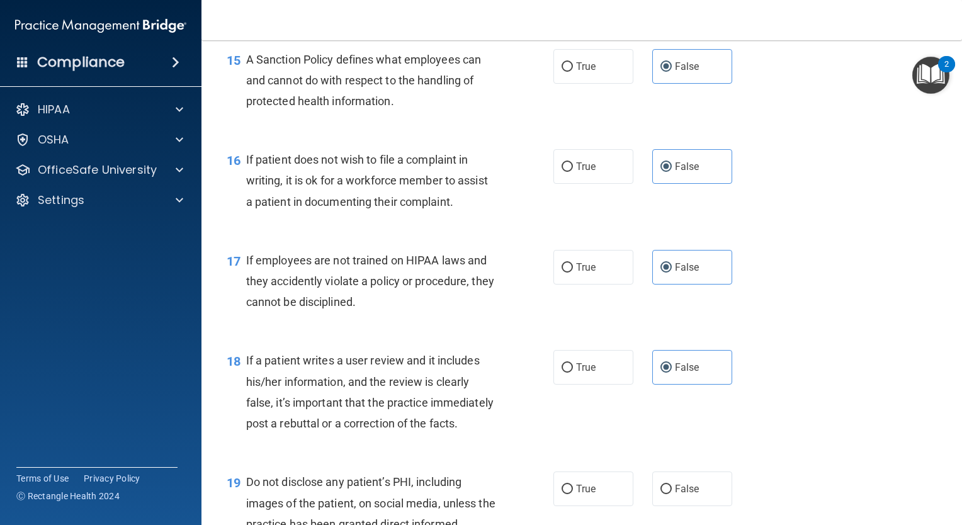
scroll to position [1889, 0]
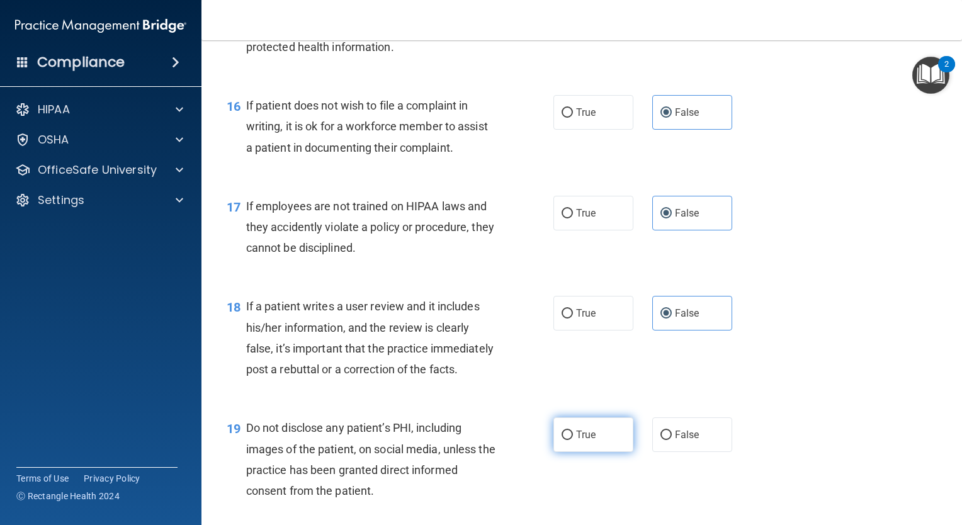
click at [602, 452] on label "True" at bounding box center [594, 435] width 80 height 35
click at [573, 440] on input "True" at bounding box center [567, 435] width 11 height 9
radio input "true"
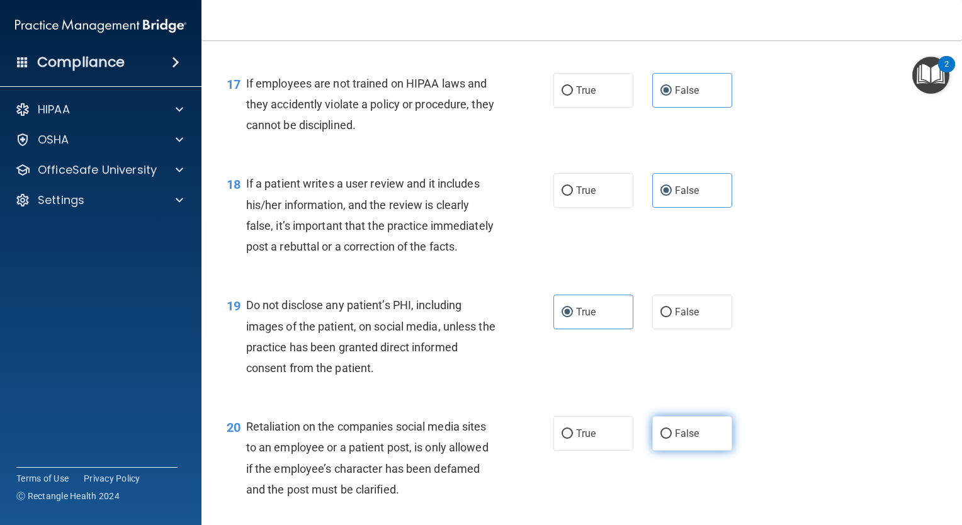
scroll to position [2015, 0]
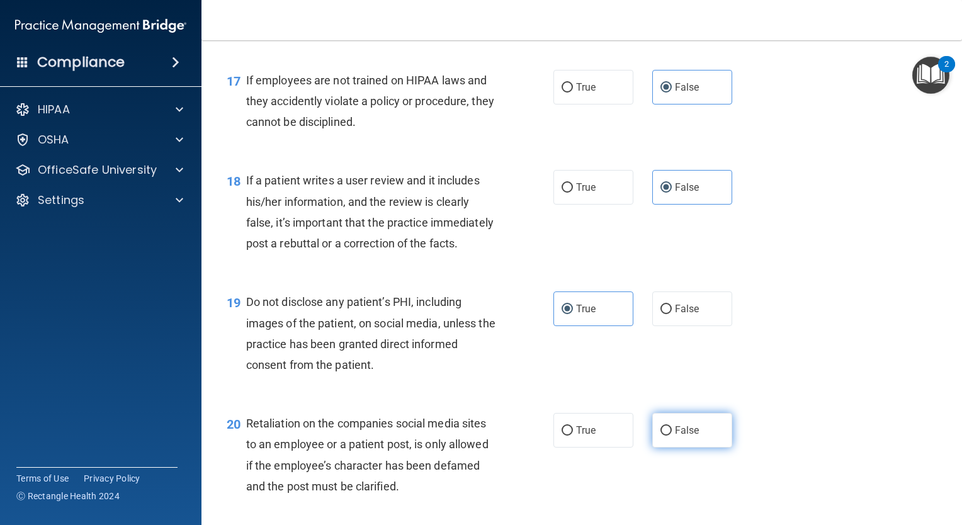
click at [690, 448] on label "False" at bounding box center [692, 430] width 80 height 35
click at [672, 436] on input "False" at bounding box center [666, 430] width 11 height 9
radio input "true"
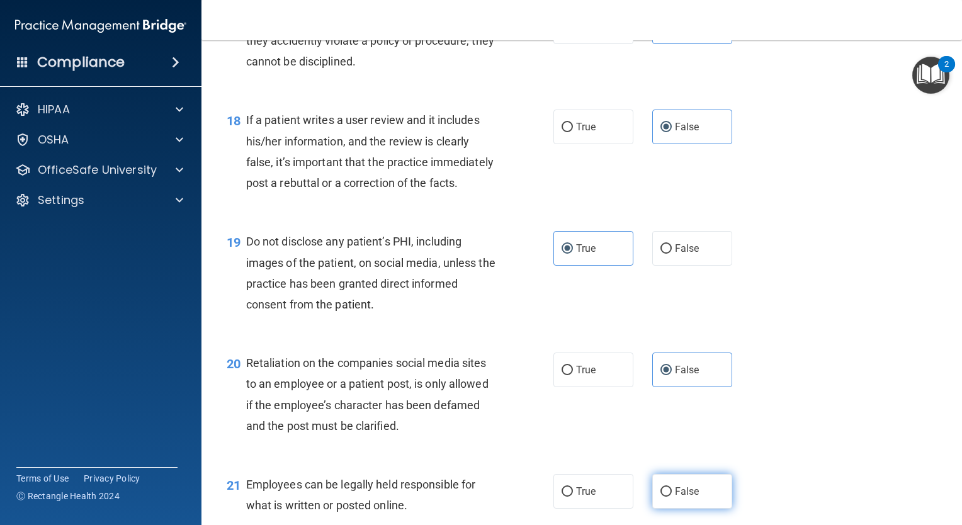
scroll to position [2141, 0]
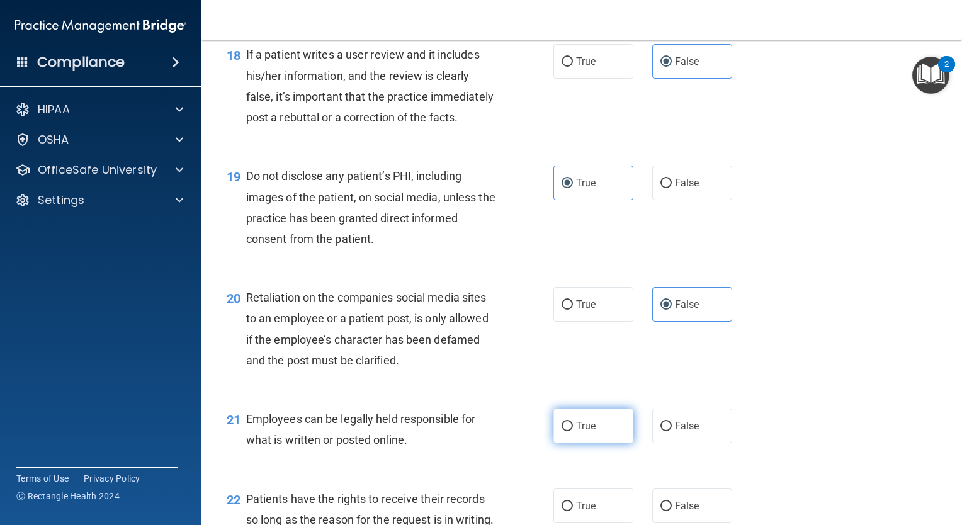
click at [602, 443] on label "True" at bounding box center [594, 426] width 80 height 35
click at [573, 431] on input "True" at bounding box center [567, 426] width 11 height 9
radio input "true"
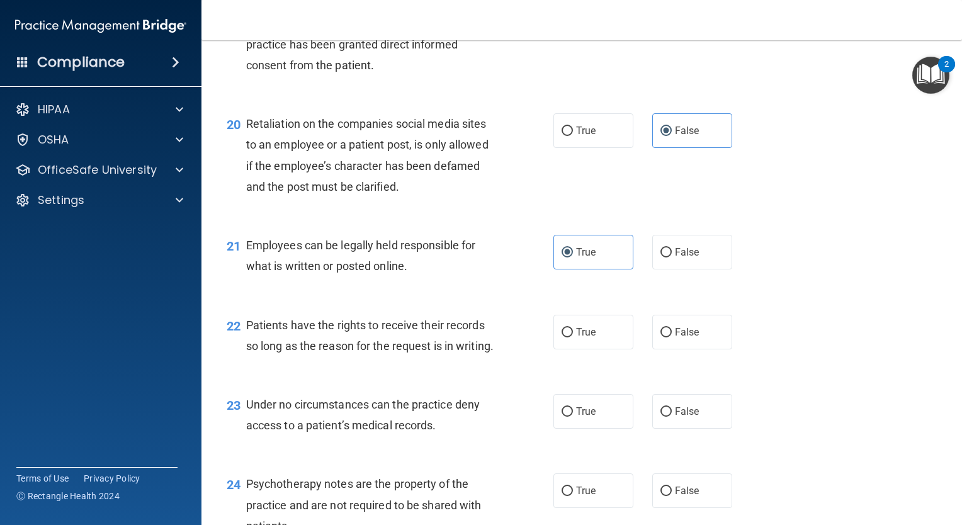
scroll to position [2330, 0]
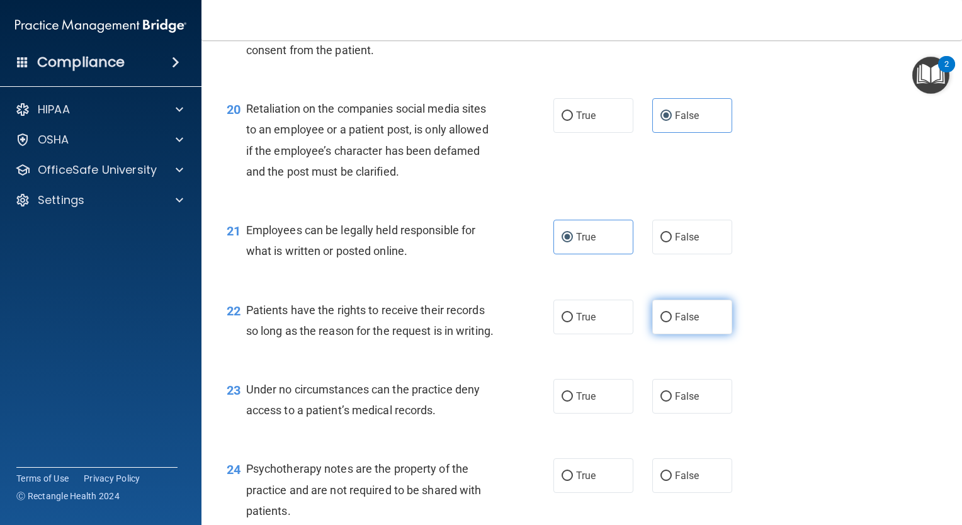
click at [678, 334] on label "False" at bounding box center [692, 317] width 80 height 35
drag, startPoint x: 678, startPoint y: 368, endPoint x: 675, endPoint y: 458, distance: 90.1
click at [675, 402] on span "False" at bounding box center [687, 396] width 25 height 12
click at [672, 402] on input "False" at bounding box center [666, 396] width 11 height 9
radio input "true"
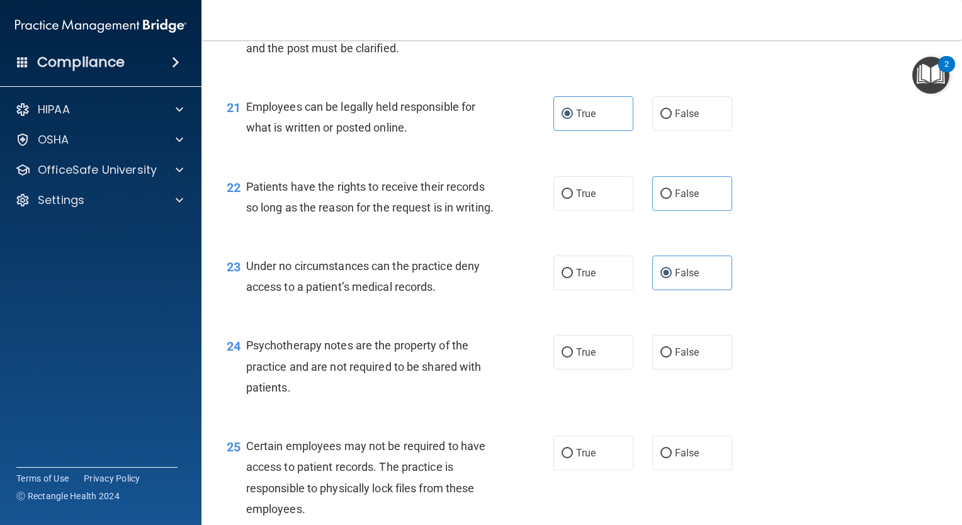
scroll to position [2456, 0]
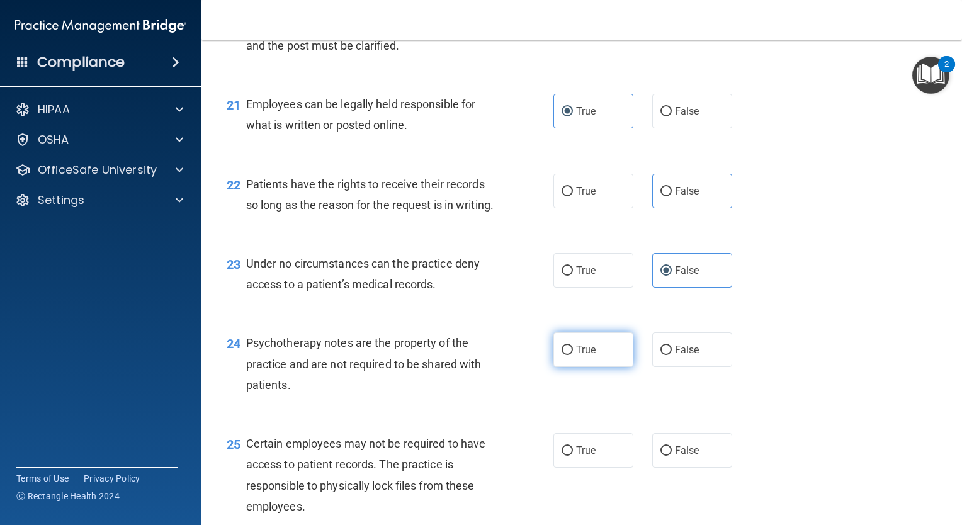
click at [600, 367] on label "True" at bounding box center [594, 350] width 80 height 35
click at [573, 355] on input "True" at bounding box center [567, 350] width 11 height 9
radio input "true"
click at [598, 468] on label "True" at bounding box center [594, 450] width 80 height 35
click at [573, 456] on input "True" at bounding box center [567, 450] width 11 height 9
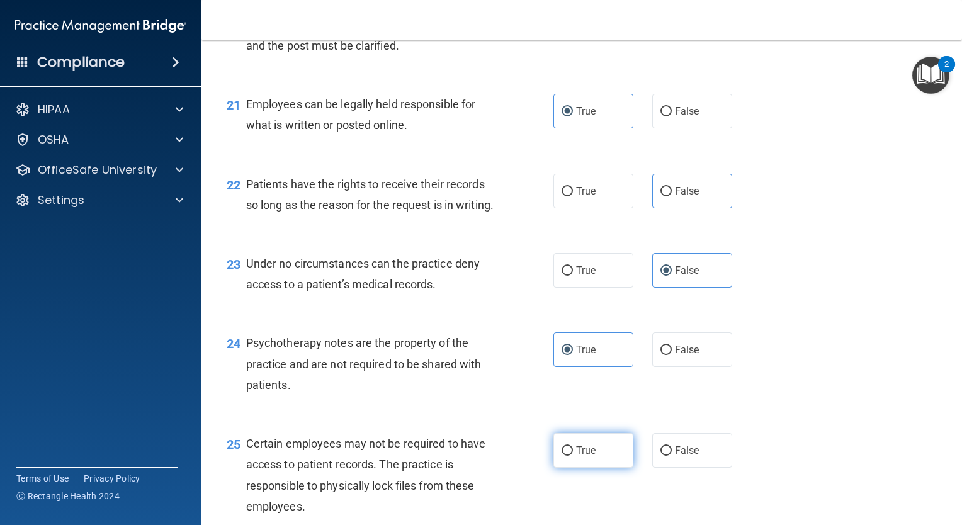
radio input "true"
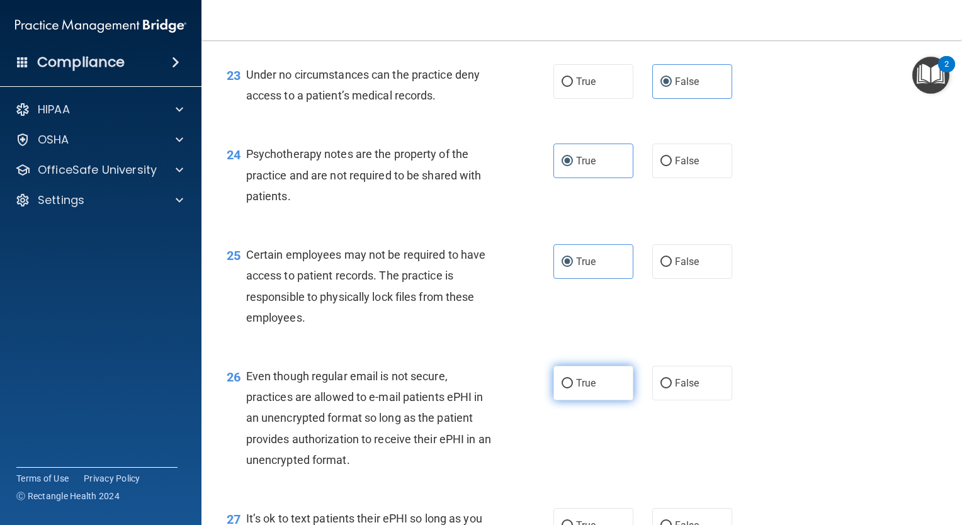
click at [584, 401] on label "True" at bounding box center [594, 383] width 80 height 35
click at [573, 389] on input "True" at bounding box center [567, 383] width 11 height 9
radio input "true"
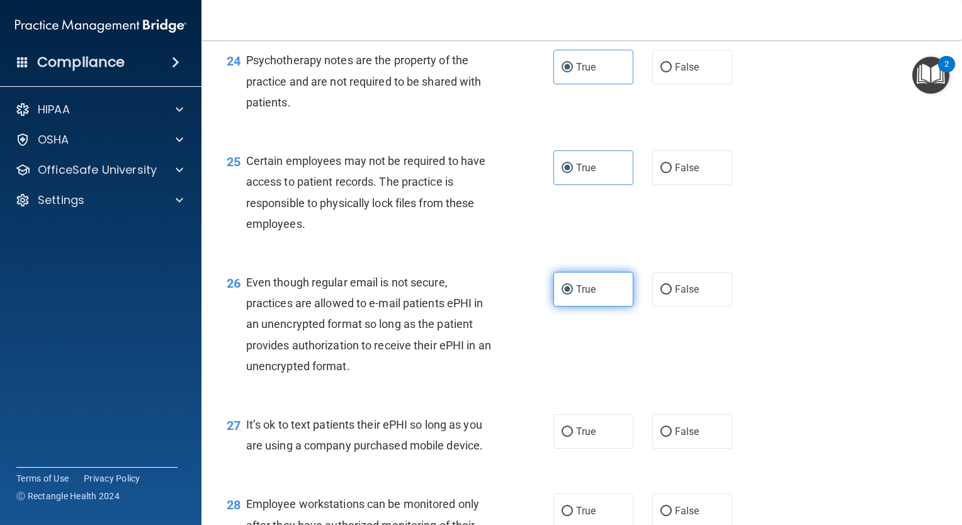
scroll to position [2771, 0]
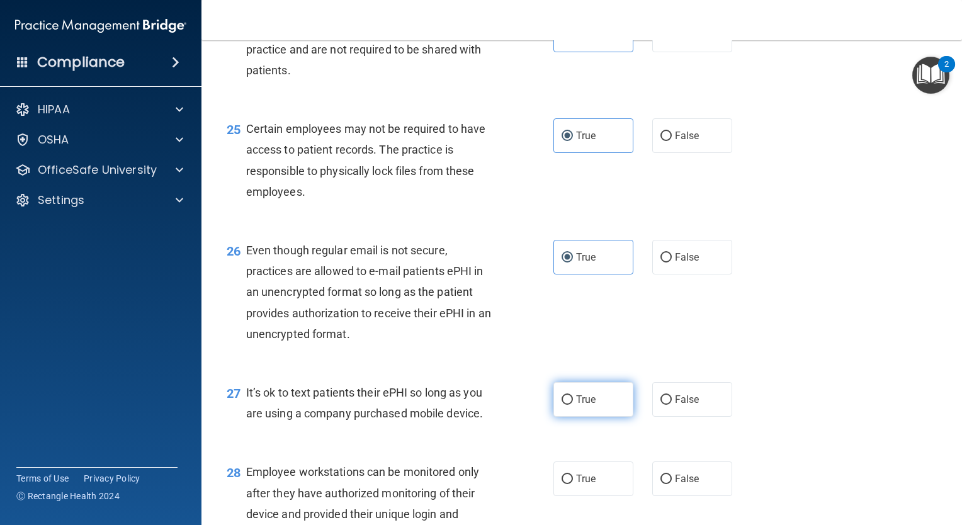
click at [582, 406] on span "True" at bounding box center [586, 400] width 20 height 12
click at [573, 405] on input "True" at bounding box center [567, 399] width 11 height 9
radio input "true"
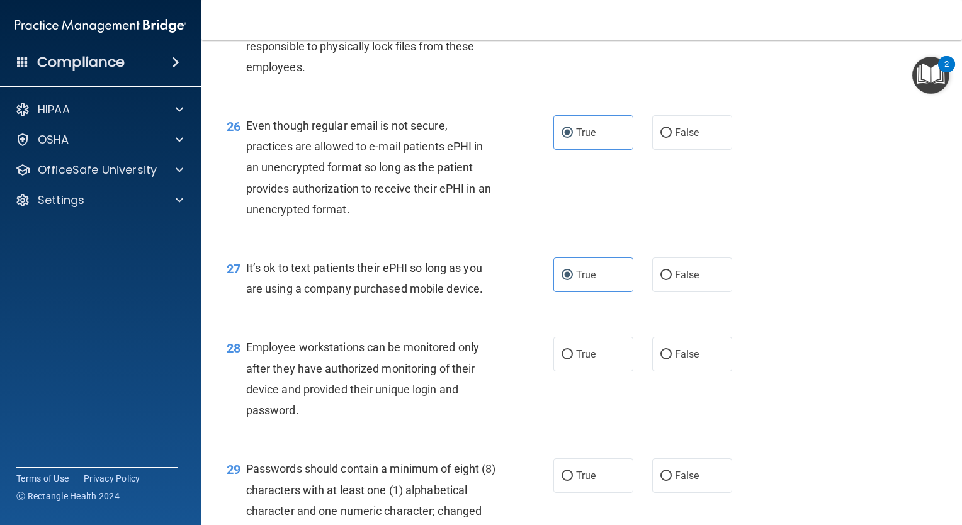
scroll to position [2897, 0]
click at [683, 359] on span "False" at bounding box center [687, 353] width 25 height 12
click at [672, 358] on input "False" at bounding box center [666, 353] width 11 height 9
radio input "true"
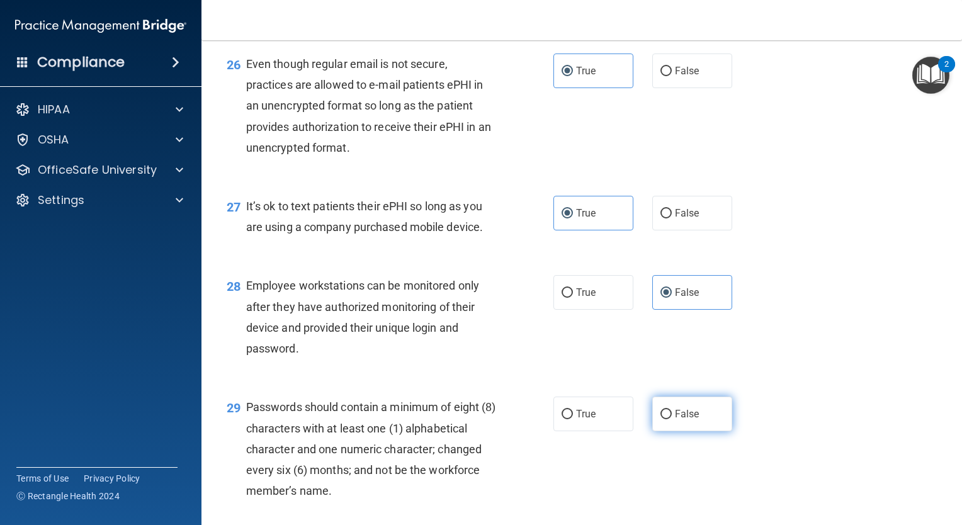
scroll to position [3023, 0]
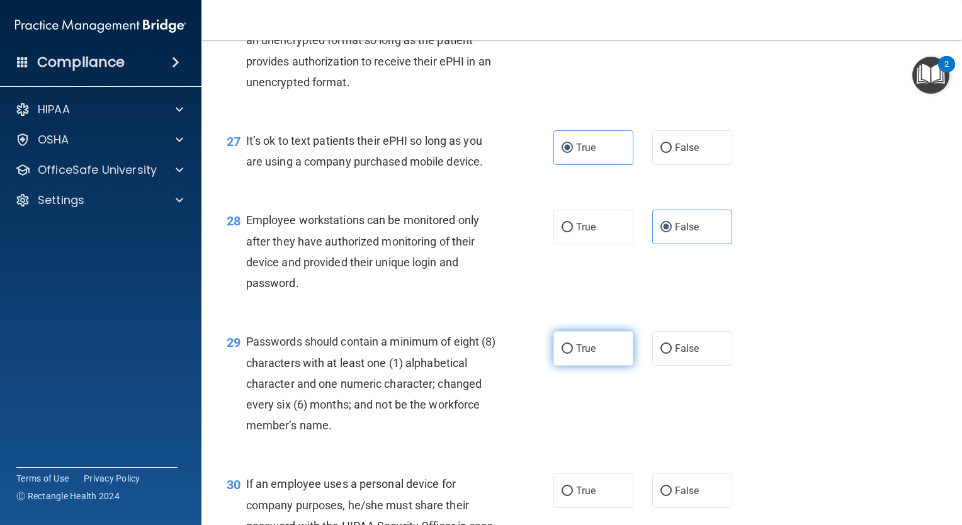
click at [589, 366] on label "True" at bounding box center [594, 348] width 80 height 35
click at [573, 354] on input "True" at bounding box center [567, 348] width 11 height 9
radio input "true"
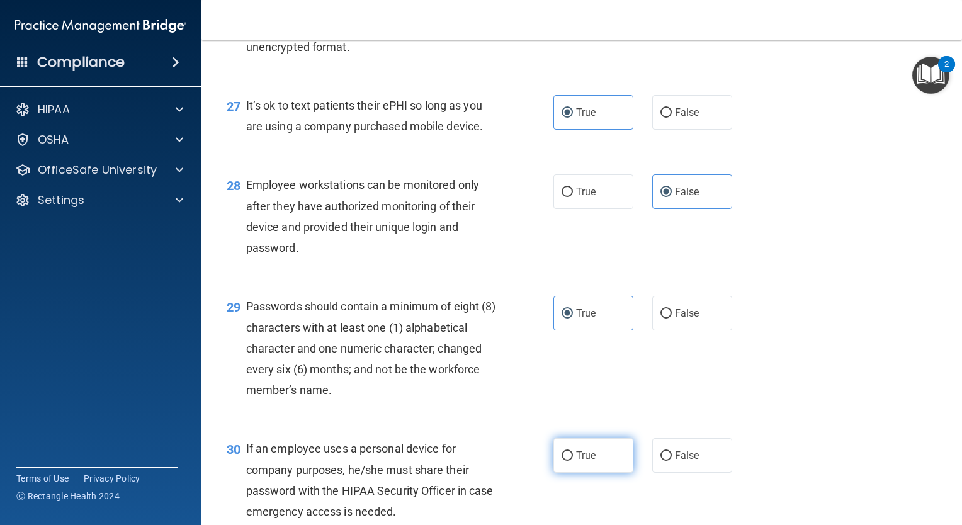
scroll to position [3149, 0]
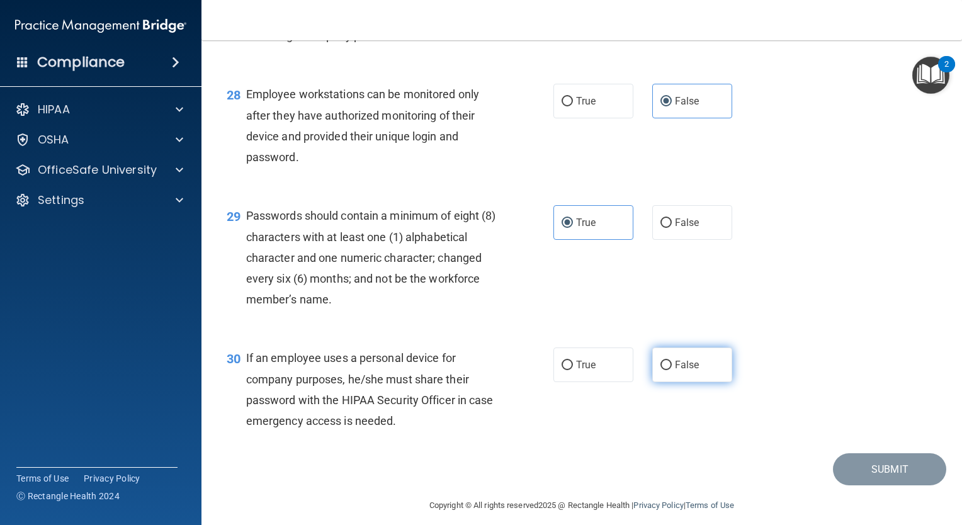
click at [661, 370] on input "False" at bounding box center [666, 365] width 11 height 9
radio input "true"
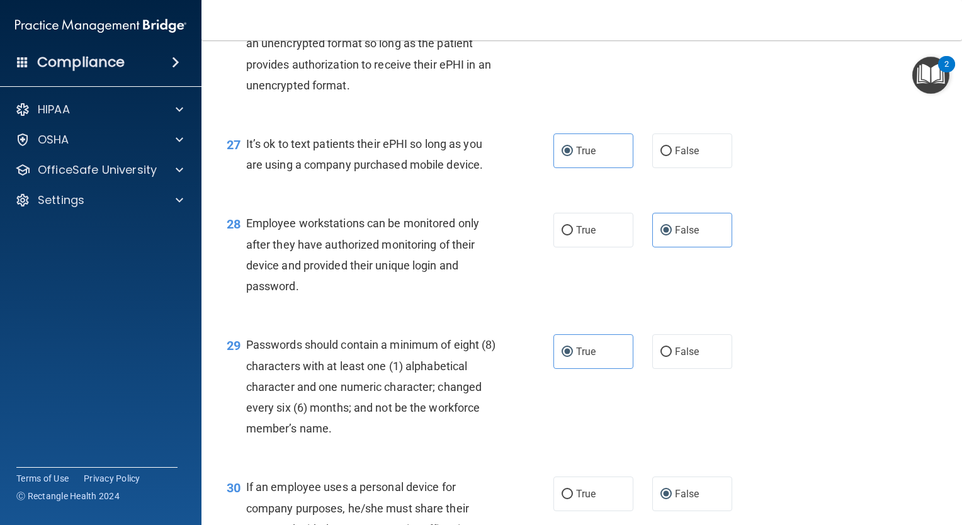
scroll to position [3023, 0]
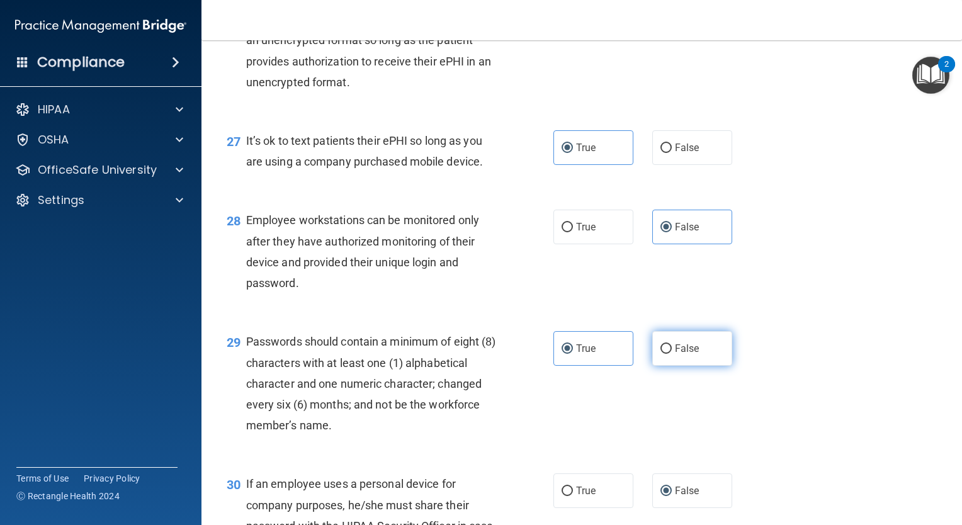
click at [681, 366] on label "False" at bounding box center [692, 348] width 80 height 35
drag, startPoint x: 681, startPoint y: 408, endPoint x: 598, endPoint y: 419, distance: 83.8
click at [598, 366] on label "True" at bounding box center [594, 348] width 80 height 35
click at [573, 354] on input "True" at bounding box center [567, 348] width 11 height 9
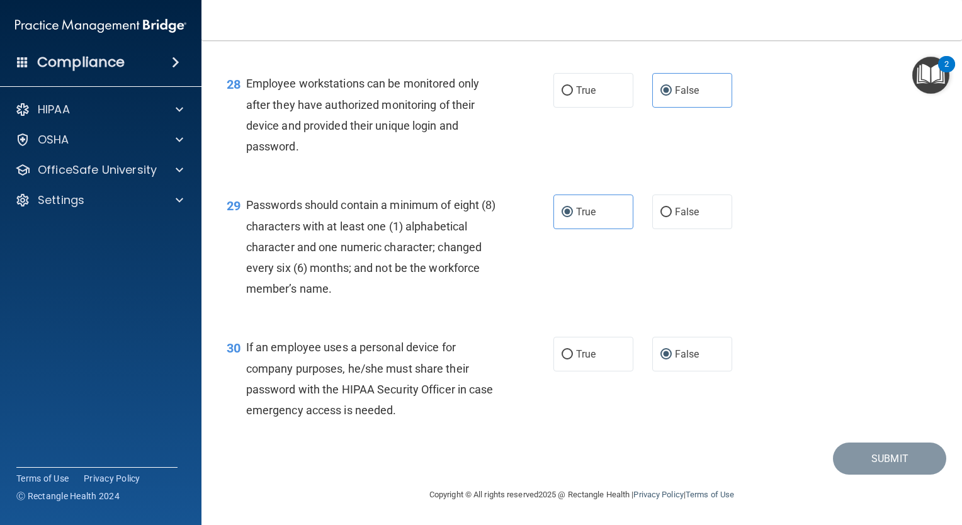
scroll to position [3222, 0]
click at [583, 356] on span "True" at bounding box center [586, 354] width 20 height 12
click at [573, 356] on input "True" at bounding box center [567, 354] width 11 height 9
radio input "true"
click at [645, 354] on div "True False" at bounding box center [650, 354] width 192 height 35
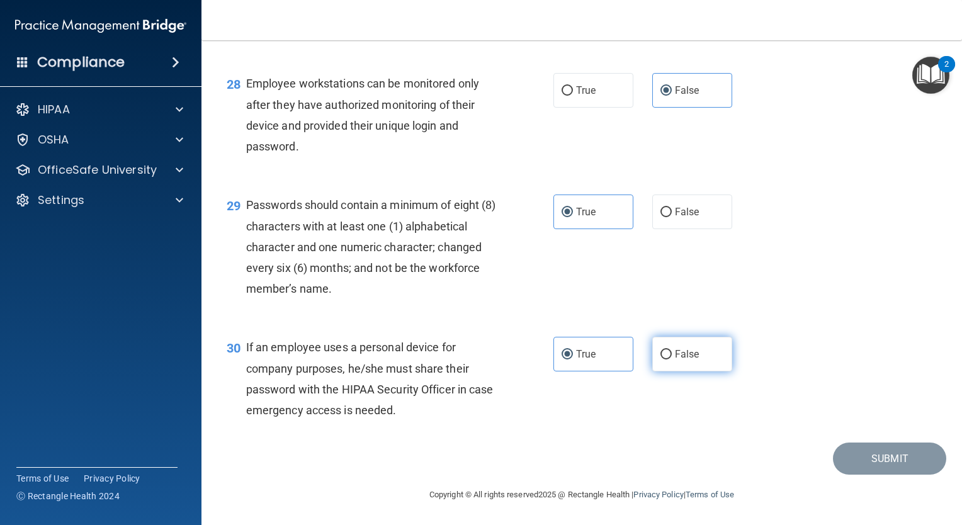
click at [661, 353] on input "False" at bounding box center [666, 354] width 11 height 9
radio input "true"
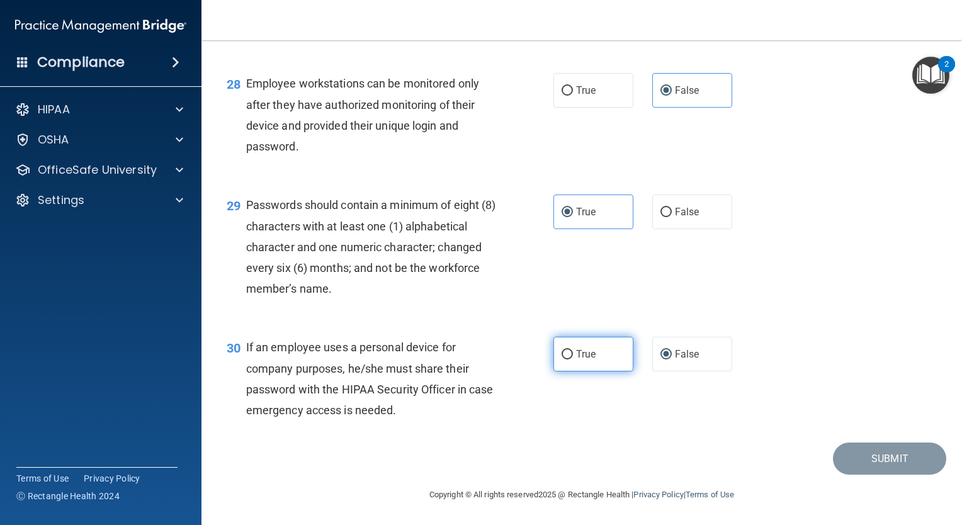
drag, startPoint x: 588, startPoint y: 354, endPoint x: 622, endPoint y: 351, distance: 34.1
click at [588, 353] on span "True" at bounding box center [586, 354] width 20 height 12
click at [573, 353] on input "True" at bounding box center [567, 354] width 11 height 9
radio input "true"
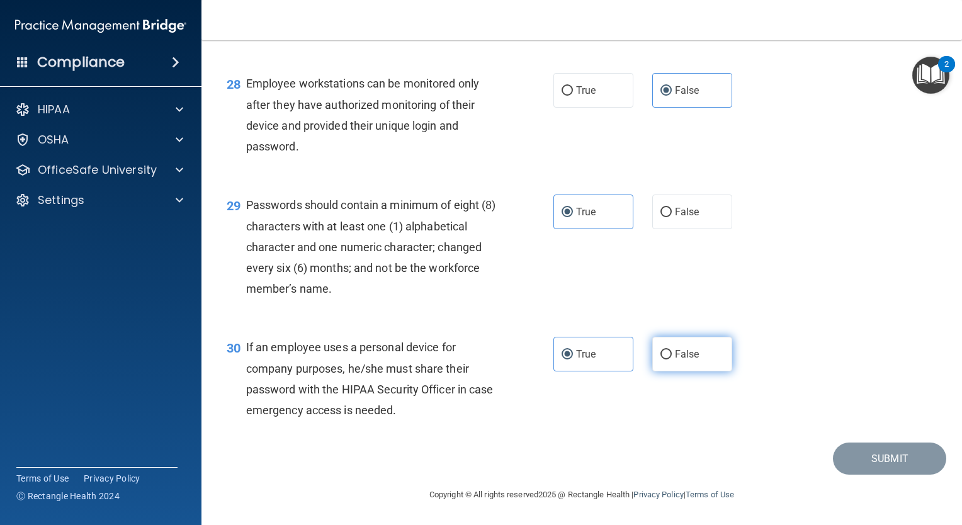
click at [667, 356] on label "False" at bounding box center [692, 354] width 80 height 35
click at [667, 356] on input "False" at bounding box center [666, 354] width 11 height 9
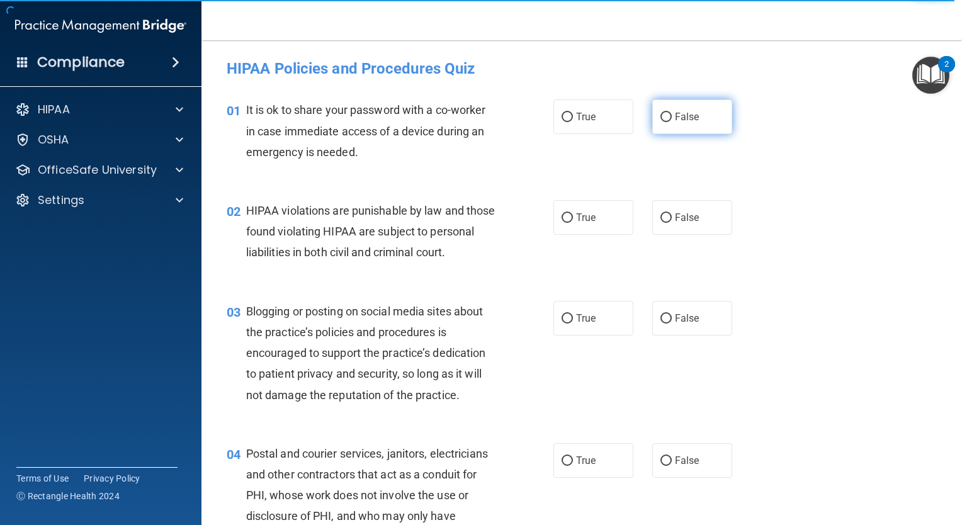
click at [668, 120] on label "False" at bounding box center [692, 116] width 80 height 35
click at [668, 120] on input "False" at bounding box center [666, 117] width 11 height 9
radio input "true"
click at [576, 210] on label "True" at bounding box center [594, 217] width 80 height 35
click at [573, 213] on input "True" at bounding box center [567, 217] width 11 height 9
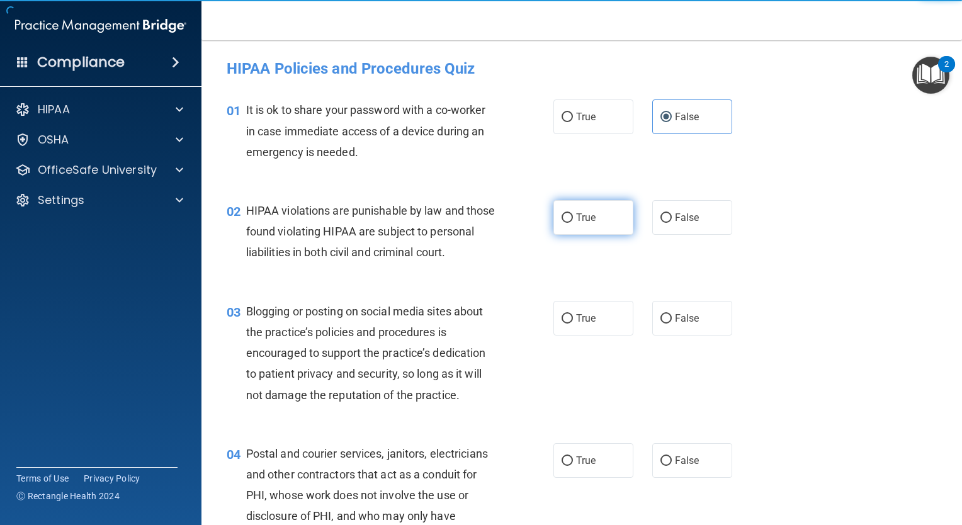
radio input "true"
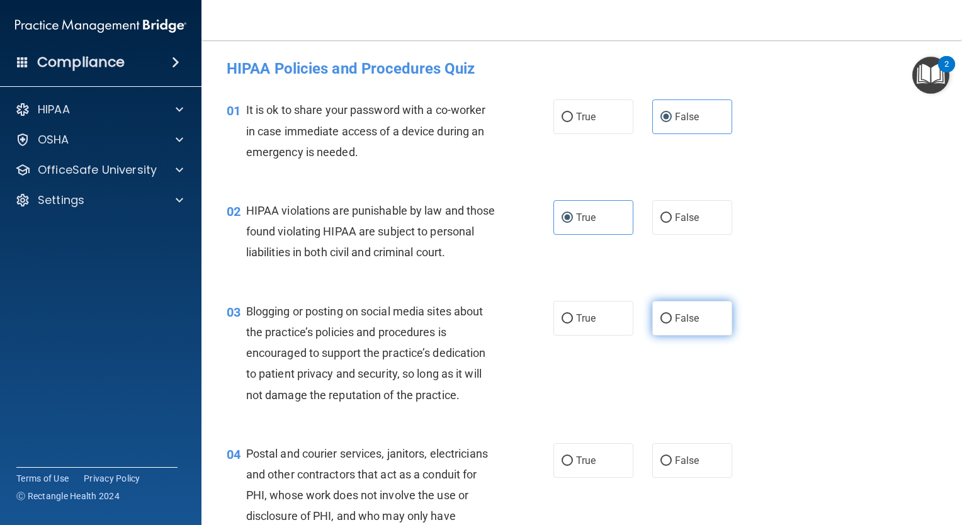
click at [662, 324] on input "False" at bounding box center [666, 318] width 11 height 9
radio input "true"
click at [572, 501] on div "04 Postal and courier services, janitors, electricians and other contractors th…" at bounding box center [581, 509] width 729 height 163
click at [576, 478] on label "True" at bounding box center [594, 460] width 80 height 35
click at [573, 466] on input "True" at bounding box center [567, 461] width 11 height 9
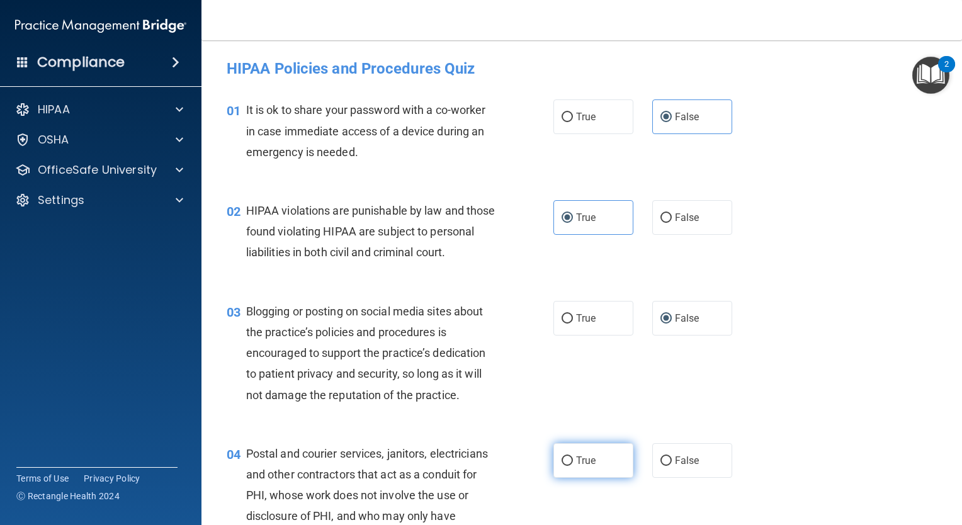
radio input "true"
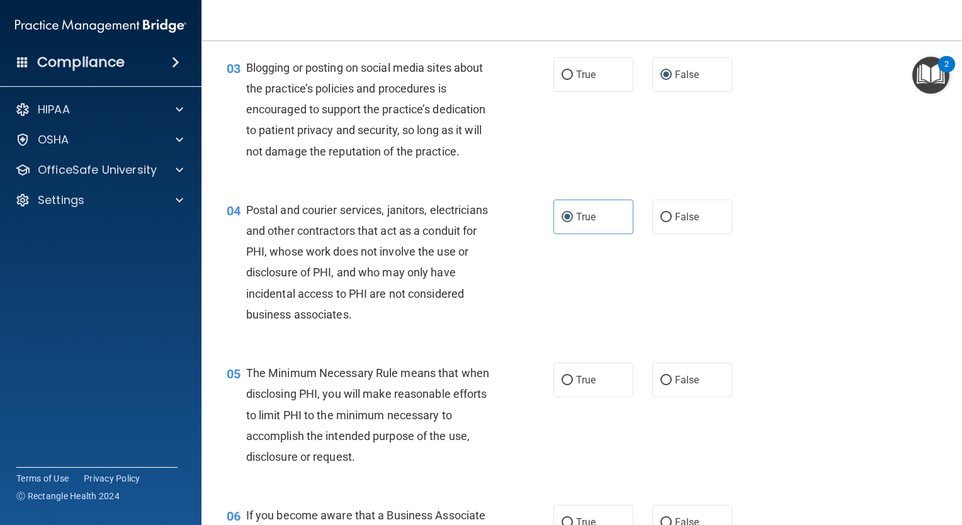
scroll to position [252, 0]
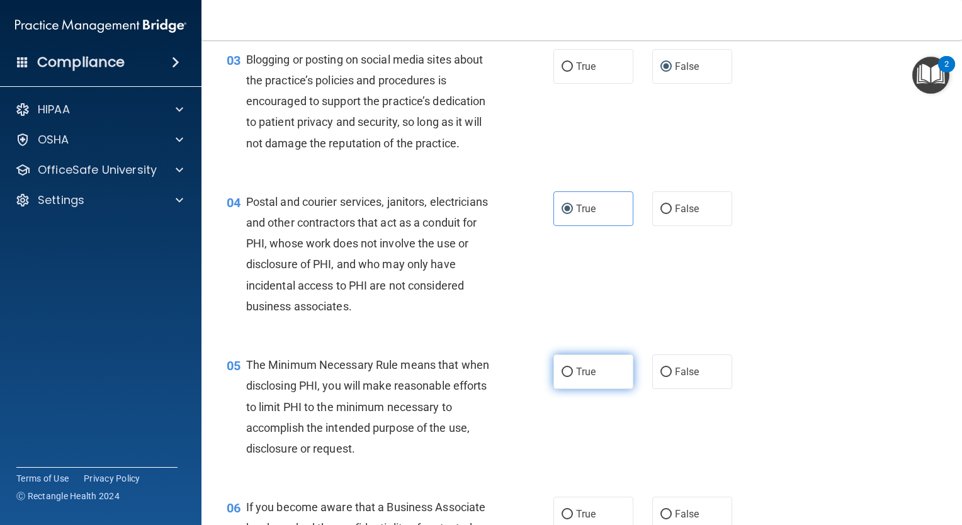
click at [564, 377] on input "True" at bounding box center [567, 372] width 11 height 9
radio input "true"
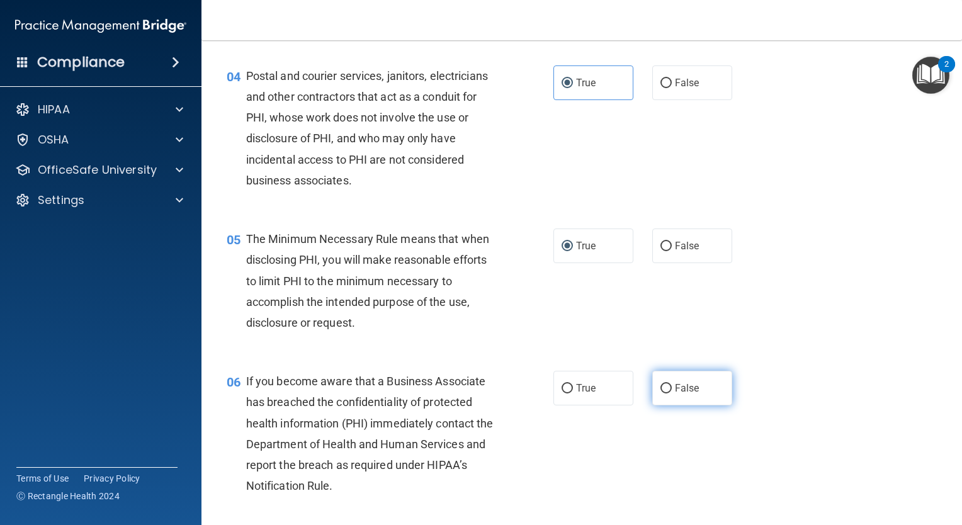
click at [668, 406] on label "False" at bounding box center [692, 388] width 80 height 35
click at [668, 394] on input "False" at bounding box center [666, 388] width 11 height 9
radio input "true"
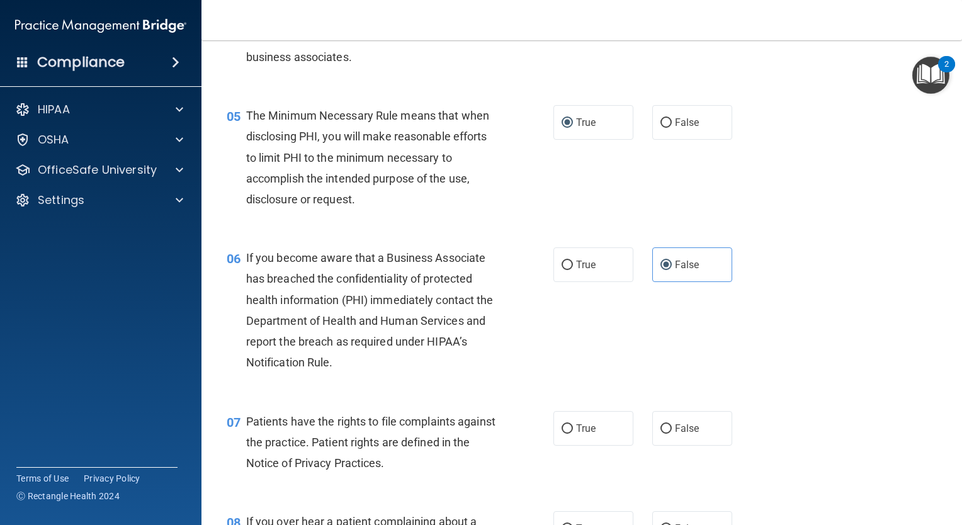
scroll to position [504, 0]
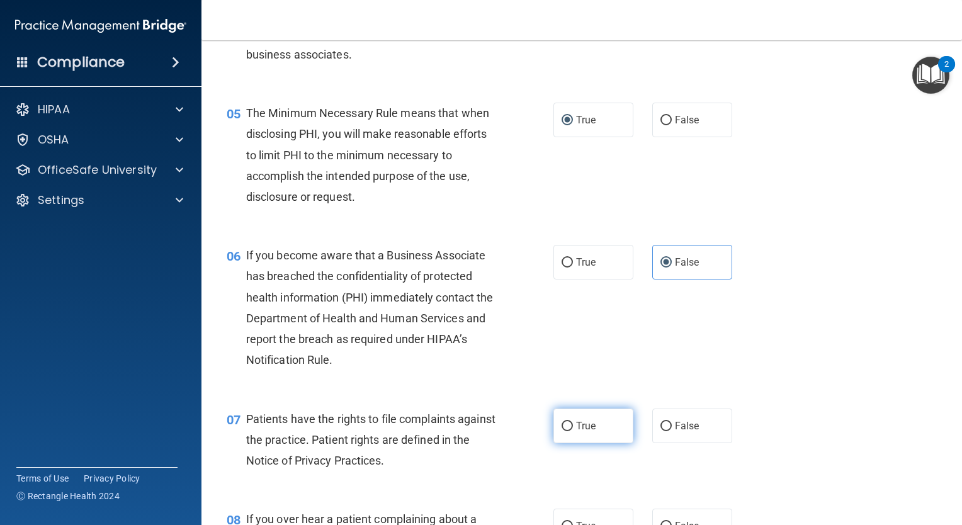
click at [591, 443] on label "True" at bounding box center [594, 426] width 80 height 35
click at [573, 431] on input "True" at bounding box center [567, 426] width 11 height 9
radio input "true"
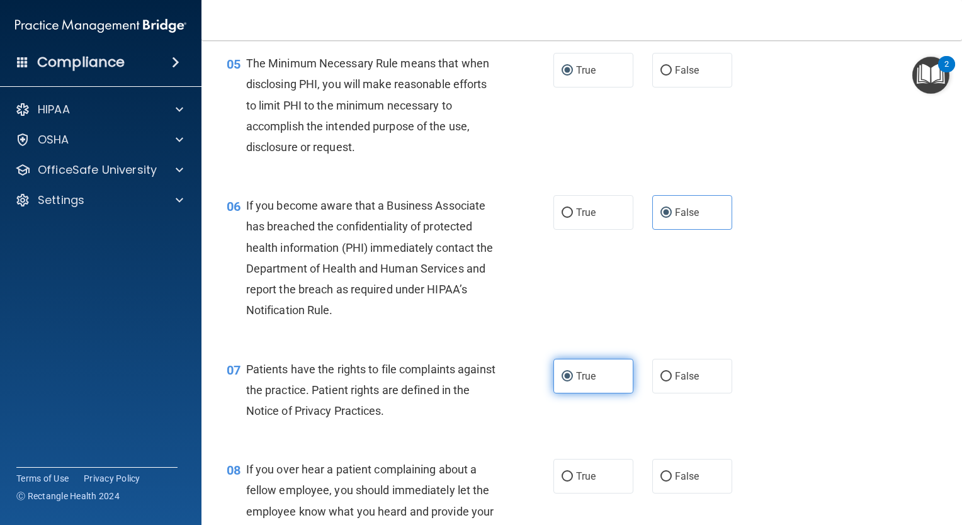
scroll to position [630, 0]
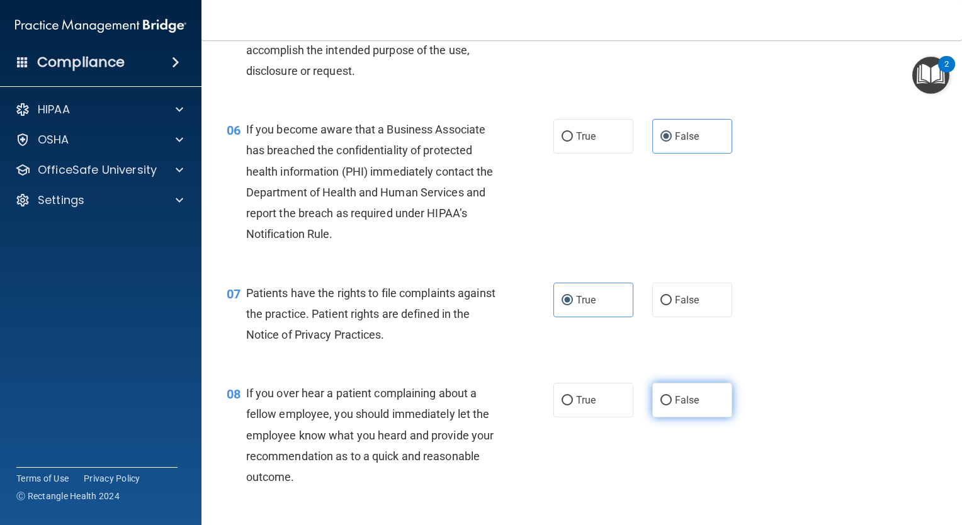
click at [661, 406] on input "False" at bounding box center [666, 400] width 11 height 9
radio input "true"
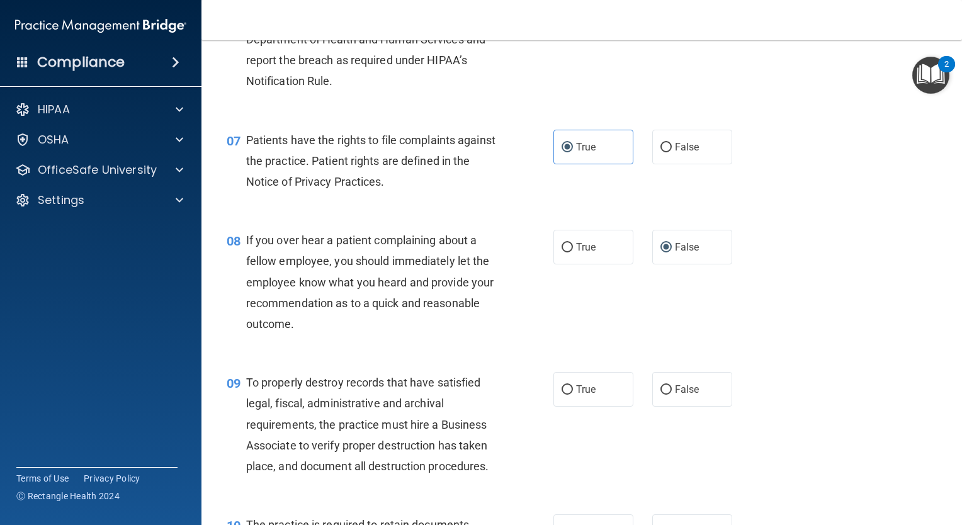
scroll to position [819, 0]
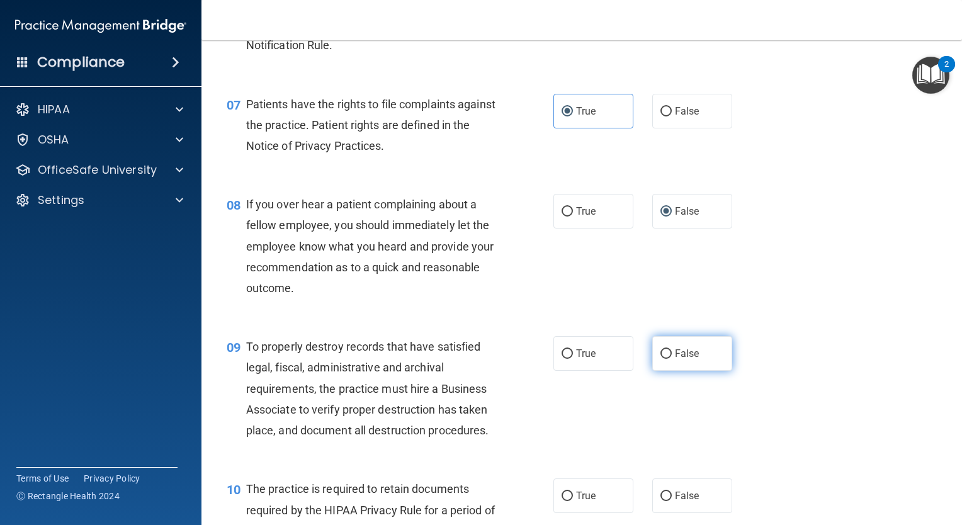
click at [665, 371] on label "False" at bounding box center [692, 353] width 80 height 35
click at [665, 359] on input "False" at bounding box center [666, 354] width 11 height 9
radio input "true"
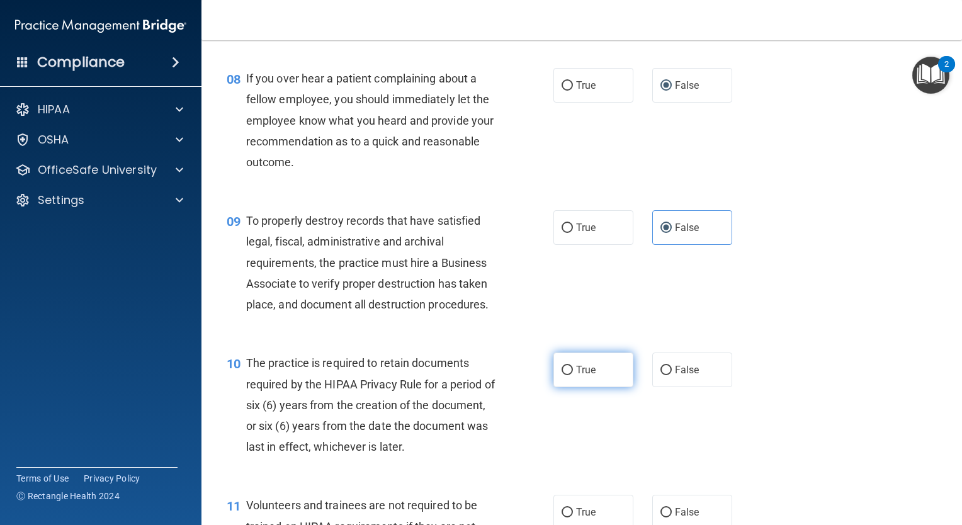
click at [612, 387] on label "True" at bounding box center [594, 370] width 80 height 35
click at [573, 375] on input "True" at bounding box center [567, 370] width 11 height 9
radio input "true"
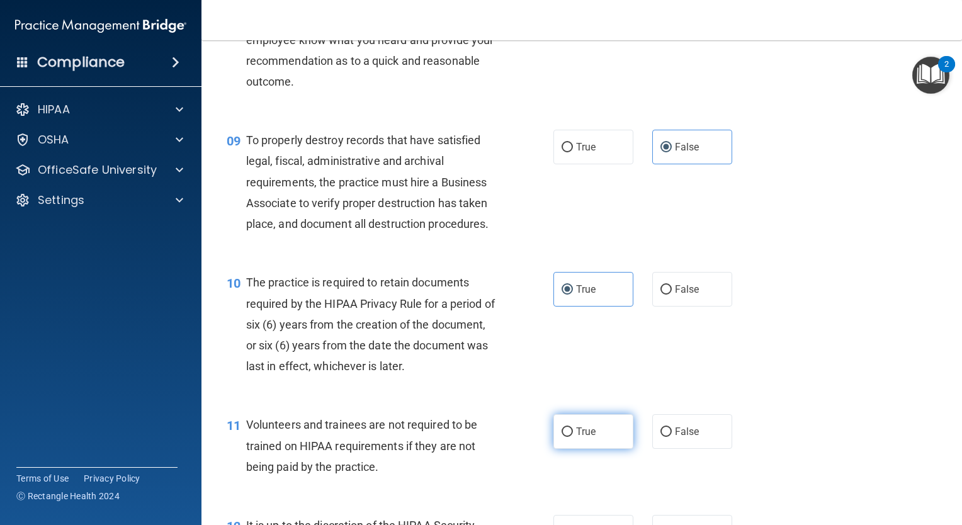
scroll to position [1071, 0]
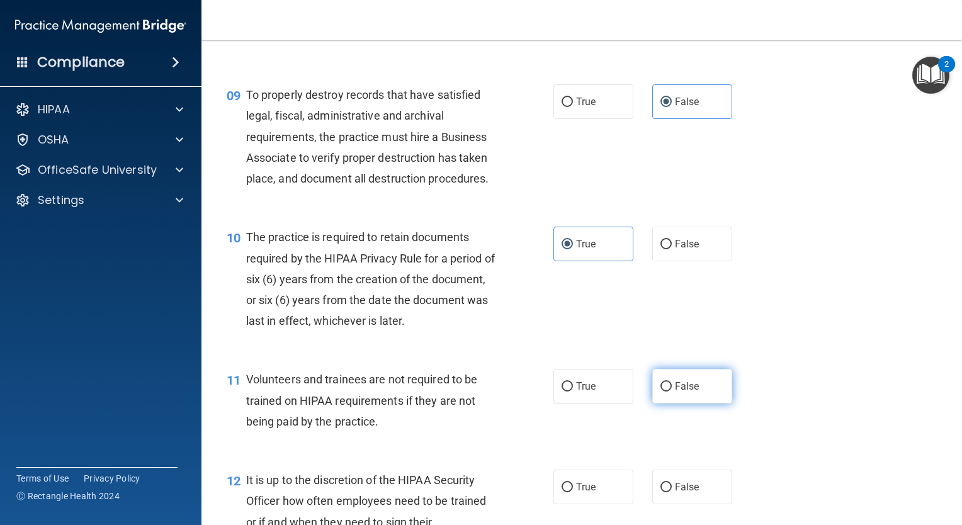
click at [661, 392] on input "False" at bounding box center [666, 386] width 11 height 9
radio input "true"
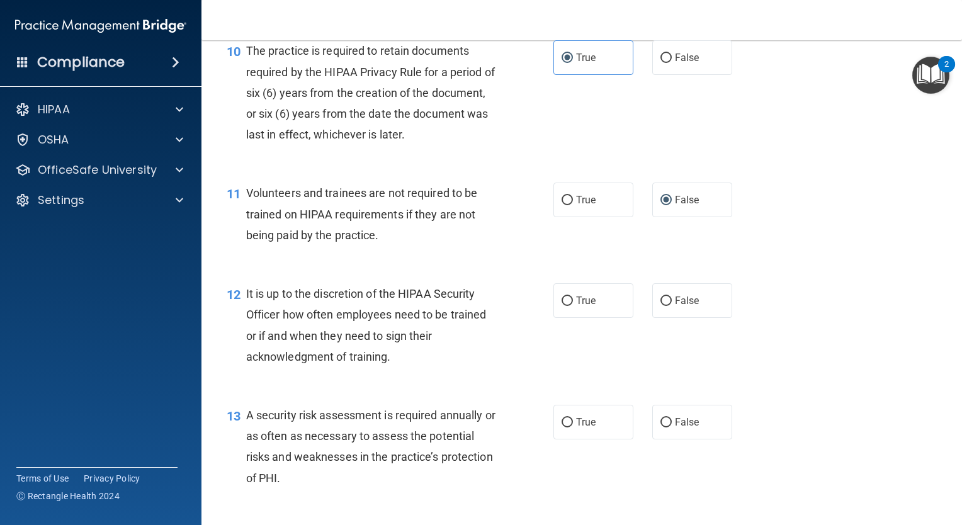
scroll to position [1259, 0]
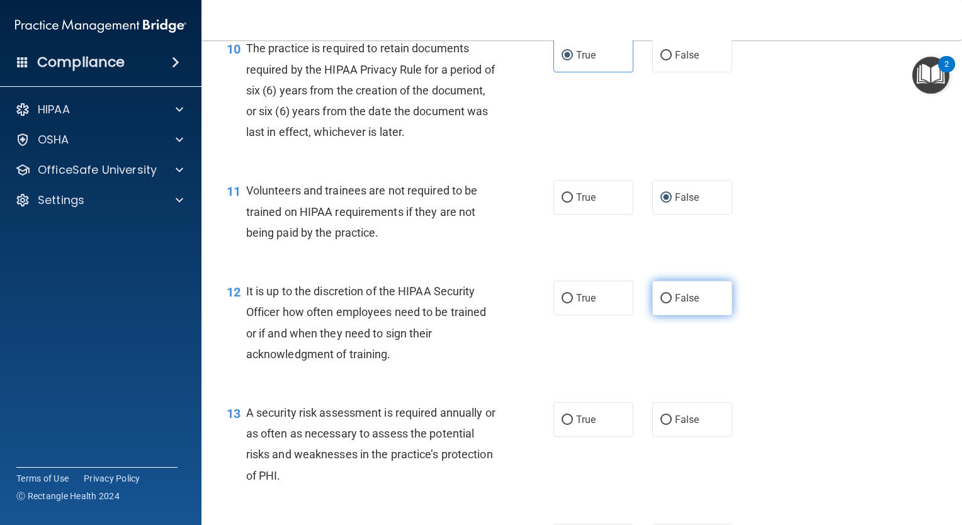
click at [663, 304] on input "False" at bounding box center [666, 298] width 11 height 9
radio input "true"
click at [592, 431] on label "True" at bounding box center [594, 419] width 80 height 35
click at [573, 425] on input "True" at bounding box center [567, 420] width 11 height 9
radio input "true"
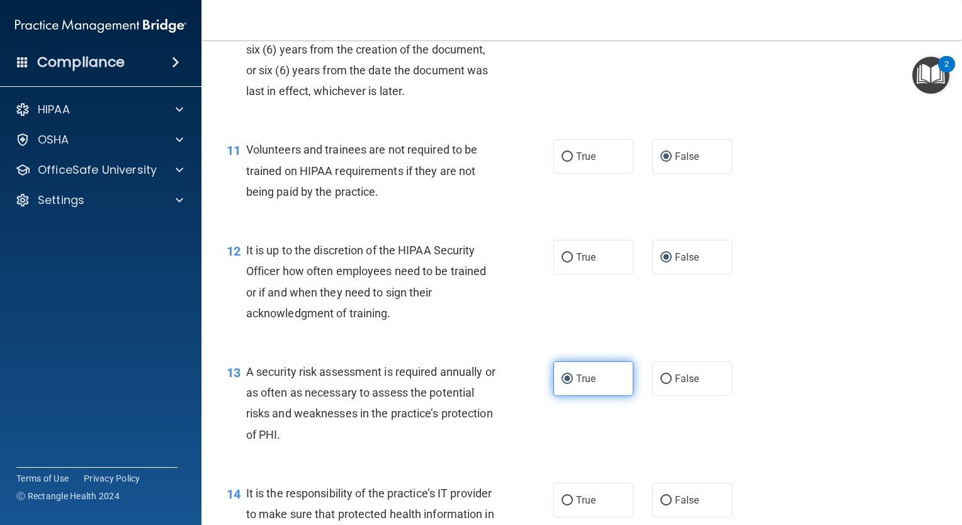
scroll to position [1322, 0]
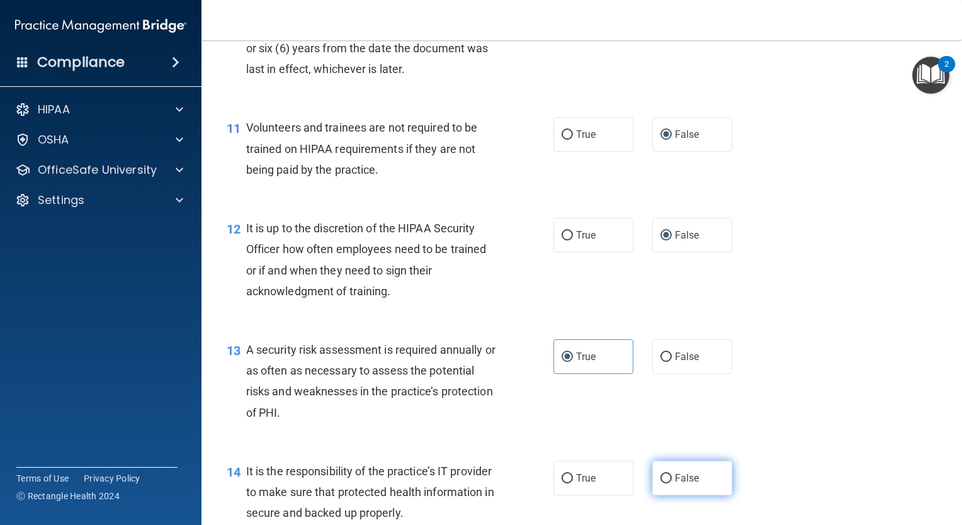
click at [666, 495] on label "False" at bounding box center [692, 478] width 80 height 35
click at [666, 484] on input "False" at bounding box center [666, 478] width 11 height 9
radio input "true"
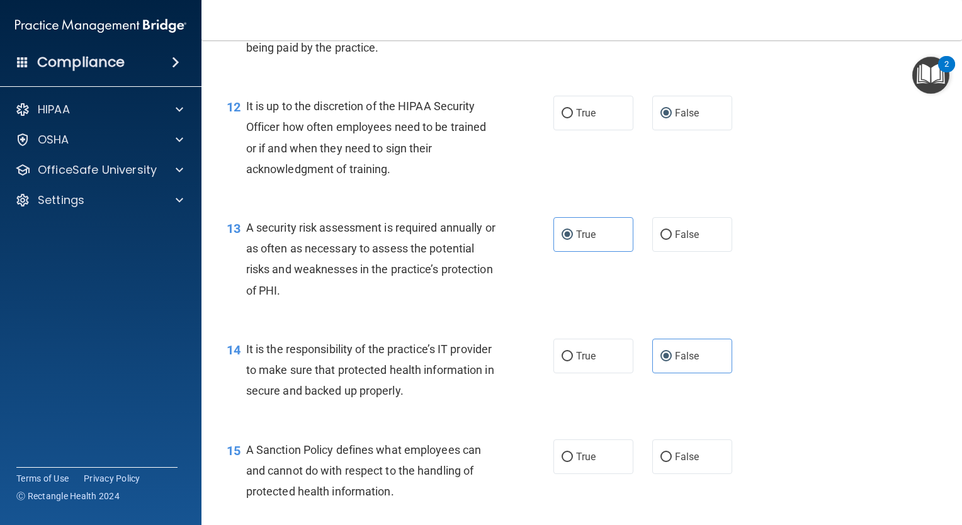
scroll to position [1511, 0]
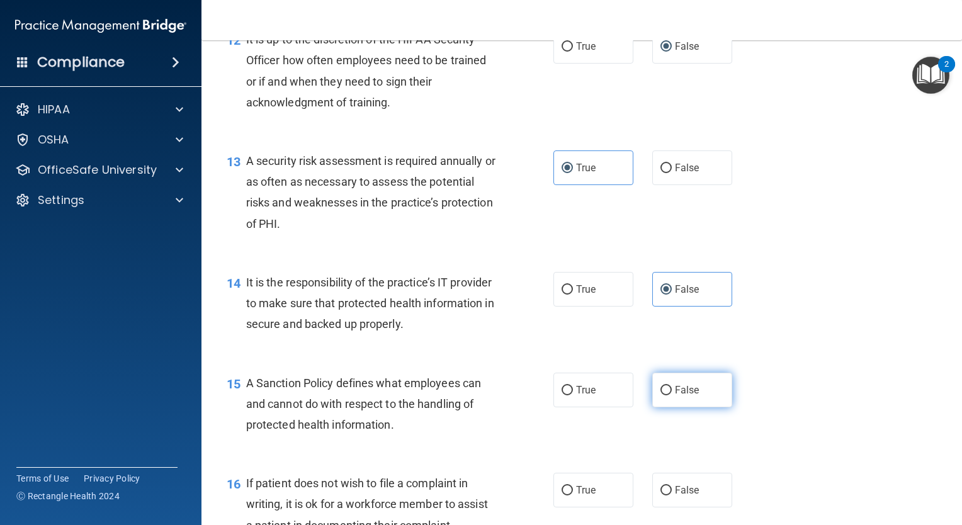
click at [668, 407] on label "False" at bounding box center [692, 390] width 80 height 35
click at [668, 395] on input "False" at bounding box center [666, 390] width 11 height 9
radio input "true"
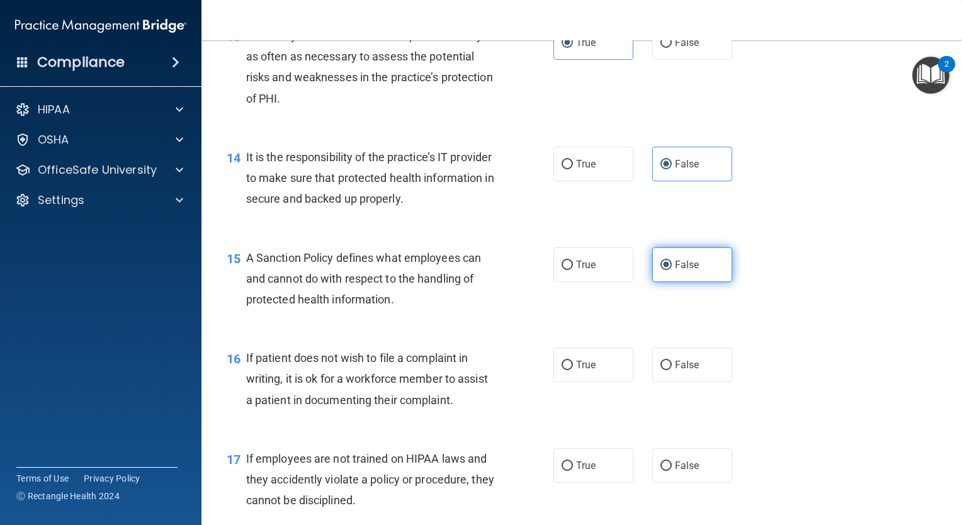
scroll to position [1637, 0]
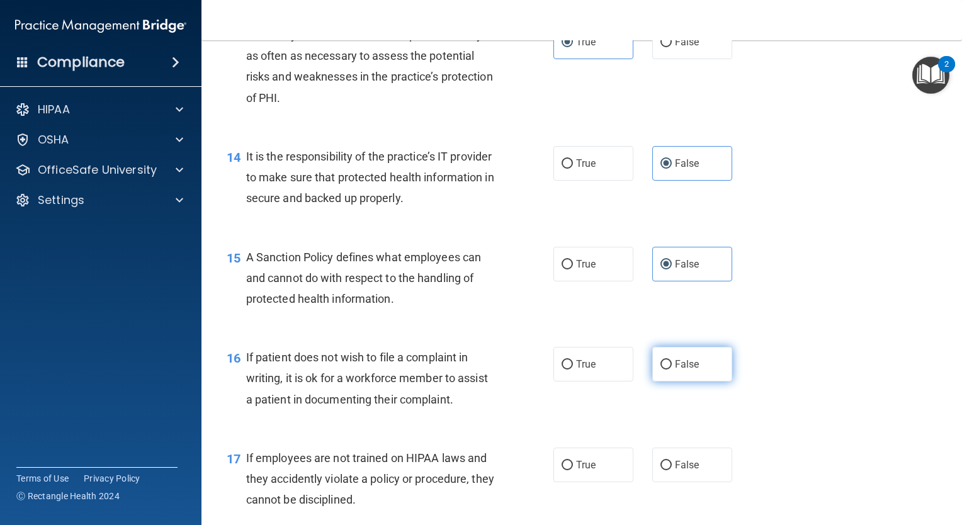
click at [675, 370] on span "False" at bounding box center [687, 364] width 25 height 12
click at [672, 370] on input "False" at bounding box center [666, 364] width 11 height 9
radio input "true"
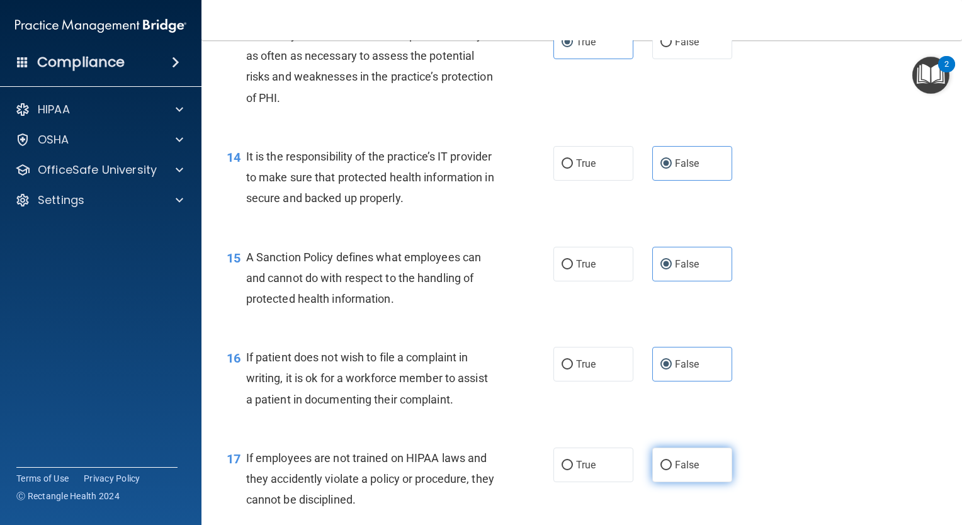
click at [678, 478] on label "False" at bounding box center [692, 465] width 80 height 35
click at [672, 470] on input "False" at bounding box center [666, 465] width 11 height 9
radio input "true"
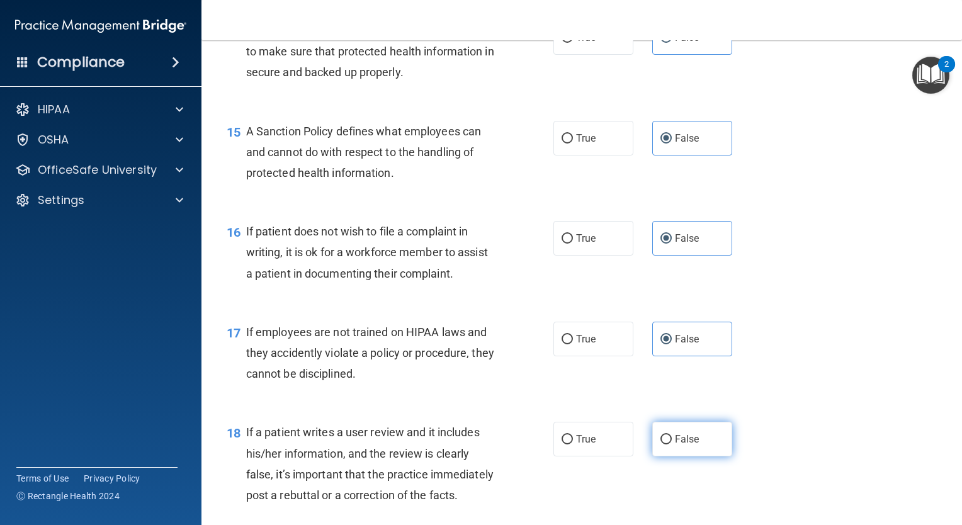
click at [671, 450] on label "False" at bounding box center [692, 439] width 80 height 35
click at [671, 445] on input "False" at bounding box center [666, 439] width 11 height 9
radio input "true"
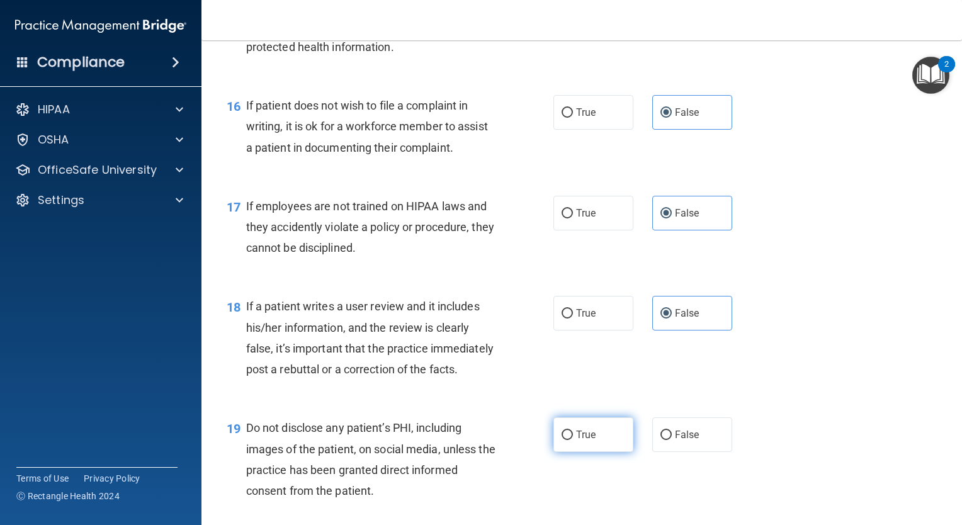
click at [593, 452] on label "True" at bounding box center [594, 435] width 80 height 35
click at [573, 440] on input "True" at bounding box center [567, 435] width 11 height 9
radio input "true"
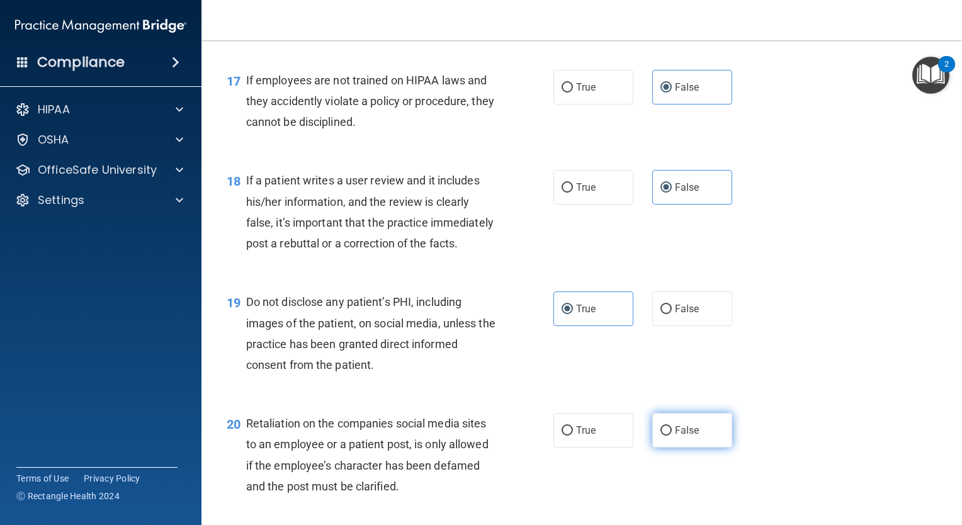
scroll to position [2078, 0]
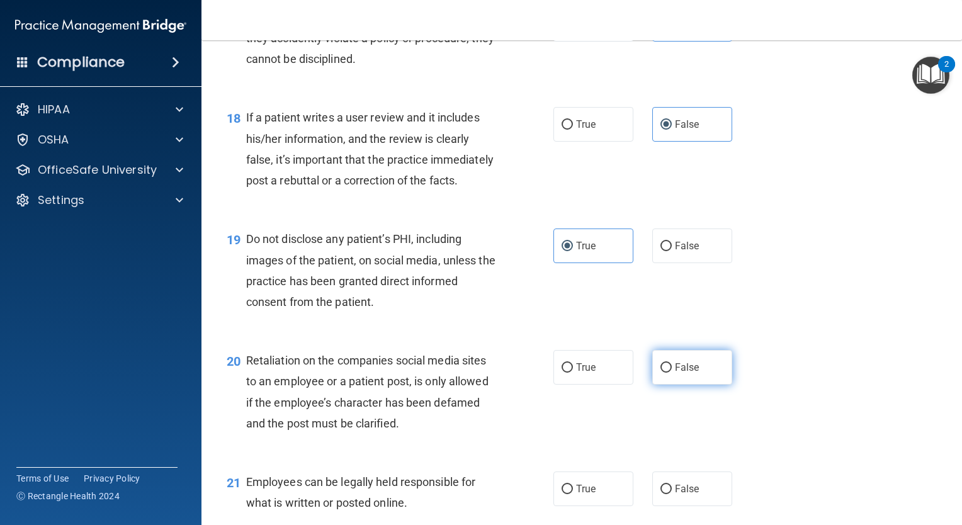
click at [675, 385] on label "False" at bounding box center [692, 367] width 80 height 35
click at [672, 373] on input "False" at bounding box center [666, 367] width 11 height 9
radio input "true"
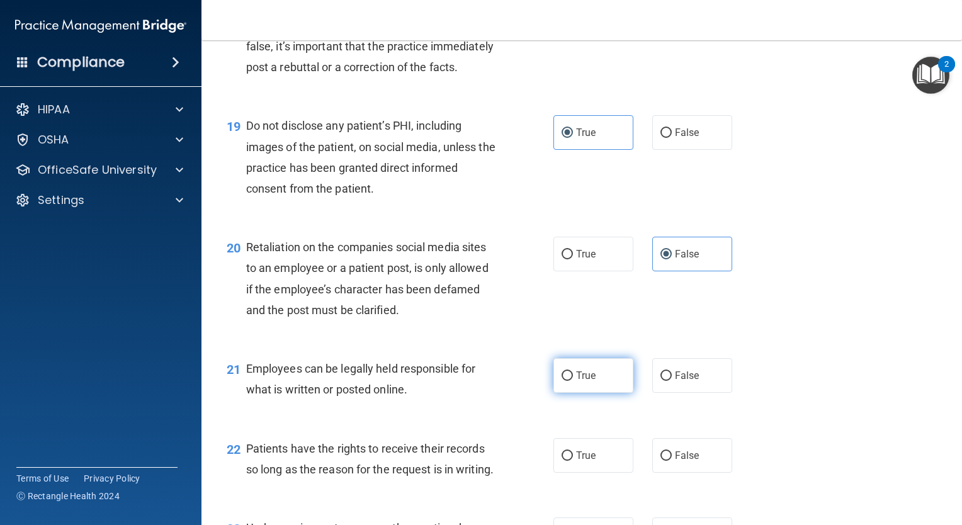
scroll to position [2204, 0]
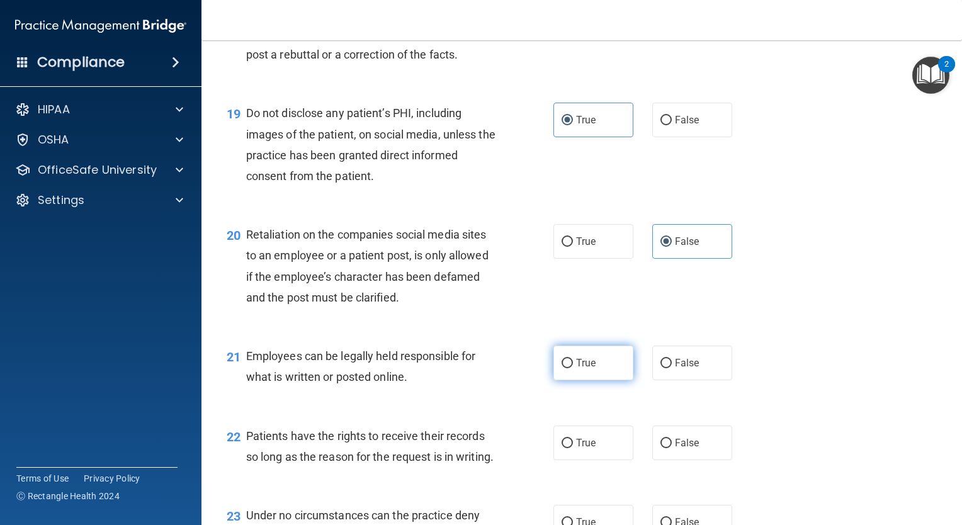
click at [596, 380] on label "True" at bounding box center [594, 363] width 80 height 35
click at [573, 368] on input "True" at bounding box center [567, 363] width 11 height 9
radio input "true"
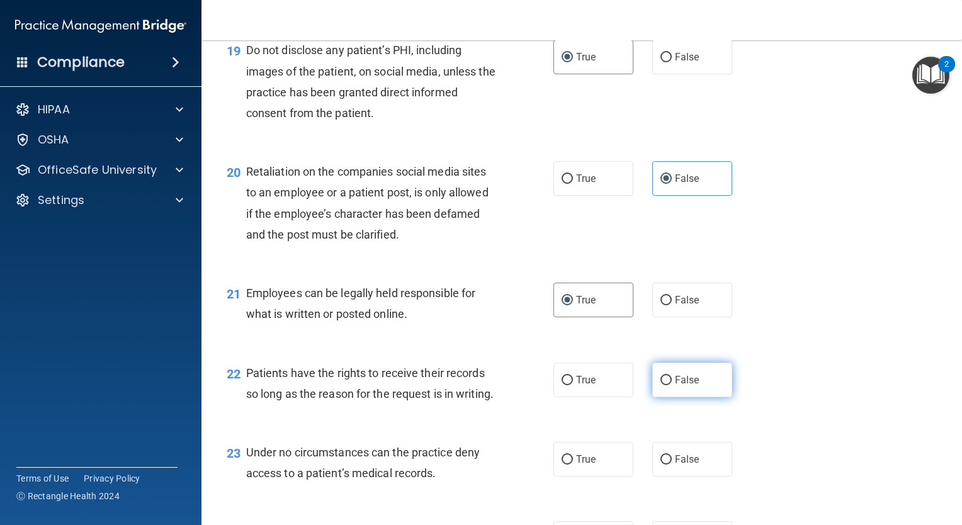
click at [662, 385] on input "False" at bounding box center [666, 380] width 11 height 9
radio input "true"
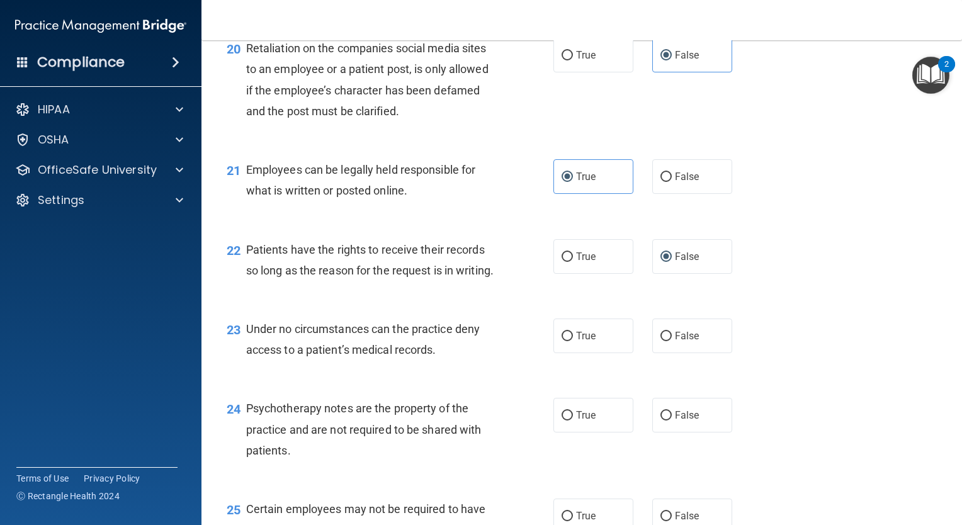
scroll to position [2393, 0]
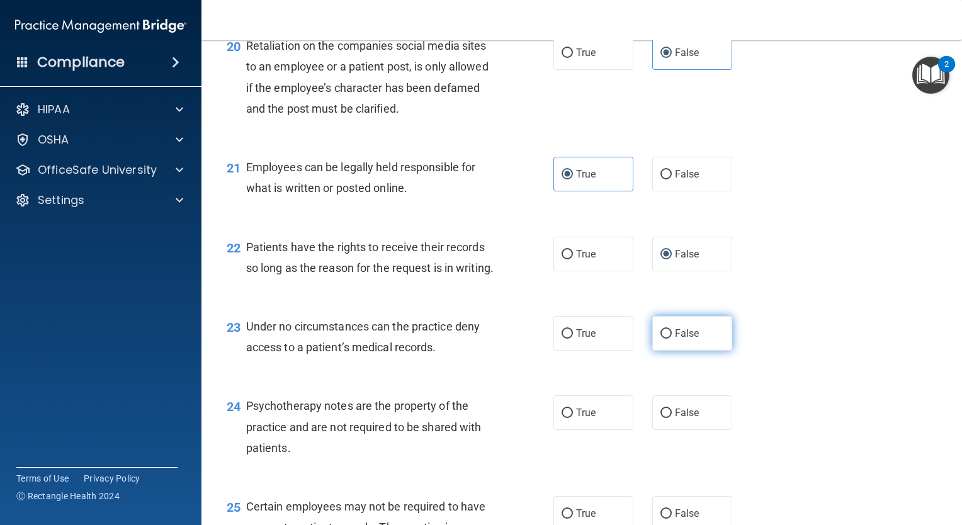
click at [670, 351] on label "False" at bounding box center [692, 333] width 80 height 35
click at [670, 339] on input "False" at bounding box center [666, 333] width 11 height 9
radio input "true"
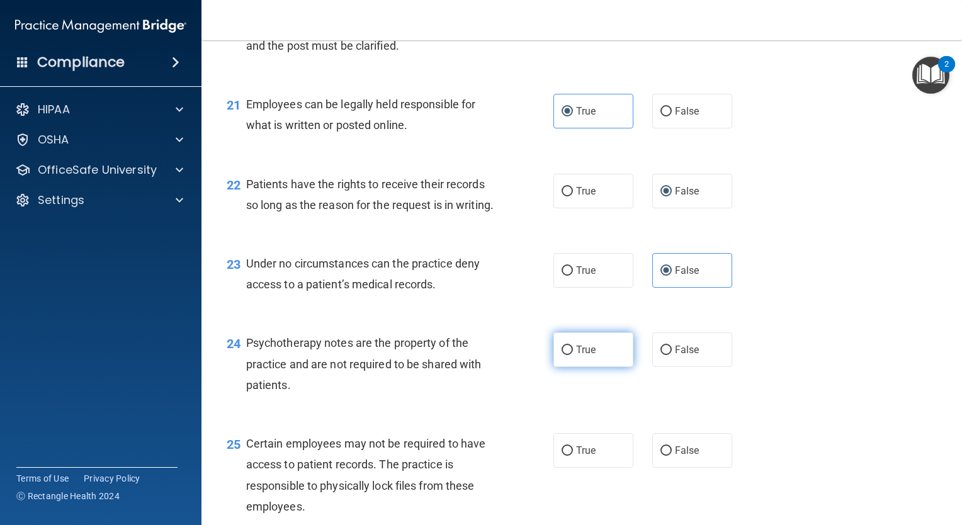
click at [587, 356] on span "True" at bounding box center [586, 350] width 20 height 12
click at [573, 355] on input "True" at bounding box center [567, 350] width 11 height 9
radio input "true"
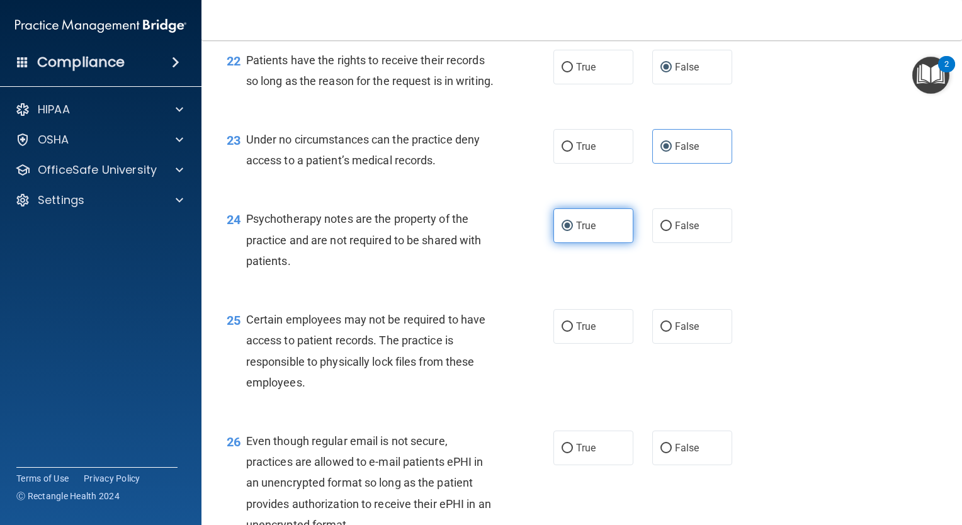
scroll to position [2582, 0]
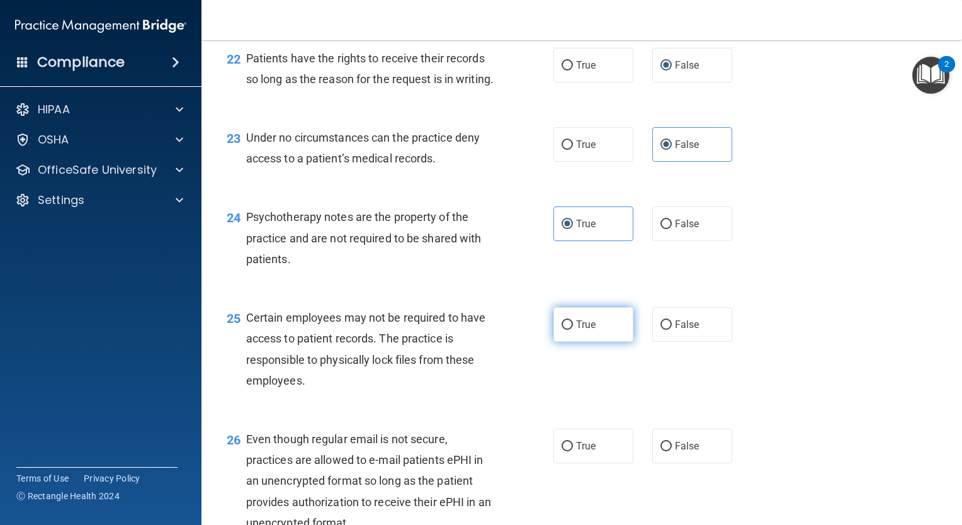
click at [587, 342] on label "True" at bounding box center [594, 324] width 80 height 35
click at [573, 330] on input "True" at bounding box center [567, 325] width 11 height 9
radio input "true"
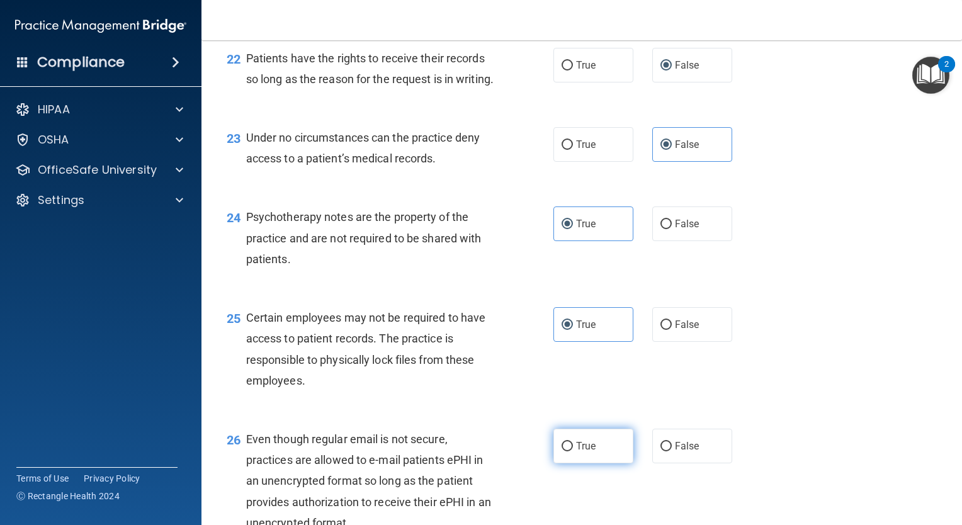
click at [589, 452] on span "True" at bounding box center [586, 446] width 20 height 12
click at [573, 452] on input "True" at bounding box center [567, 446] width 11 height 9
radio input "true"
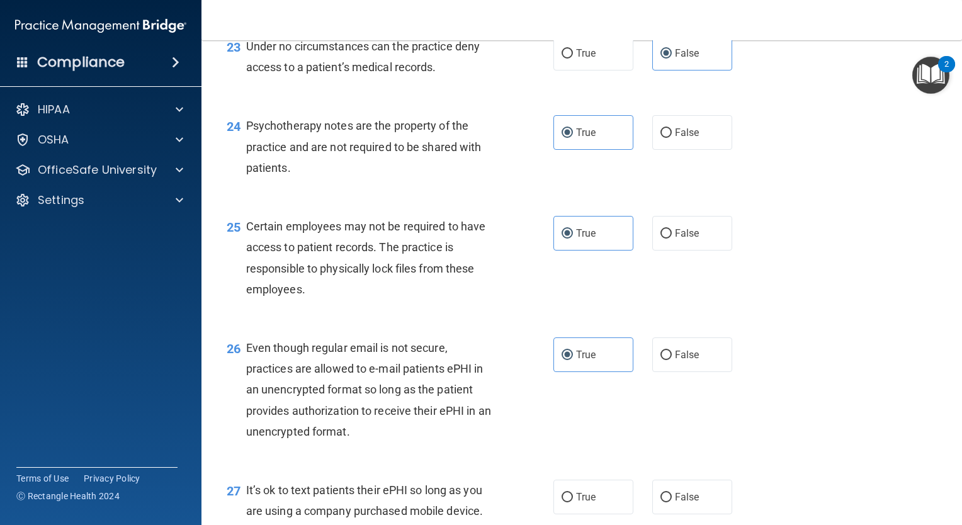
scroll to position [2771, 0]
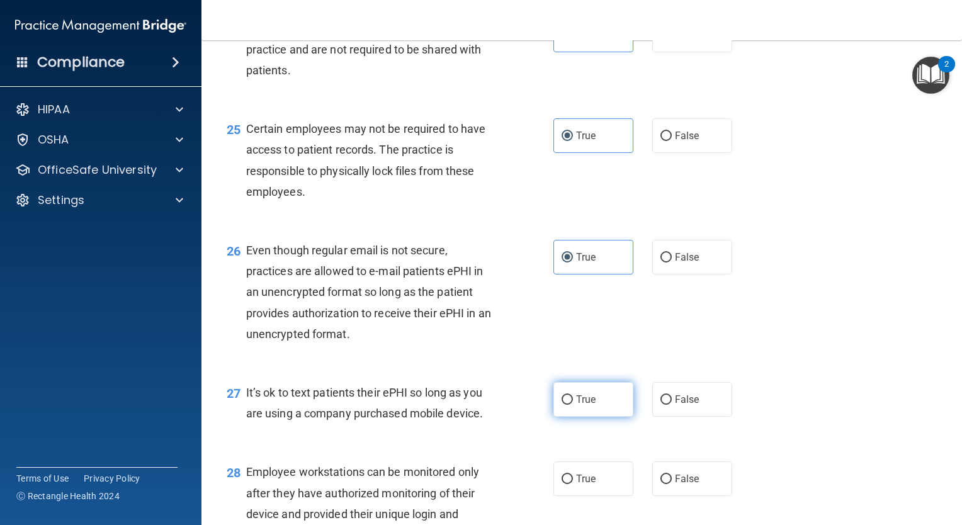
click at [584, 406] on span "True" at bounding box center [586, 400] width 20 height 12
click at [573, 405] on input "True" at bounding box center [567, 399] width 11 height 9
radio input "true"
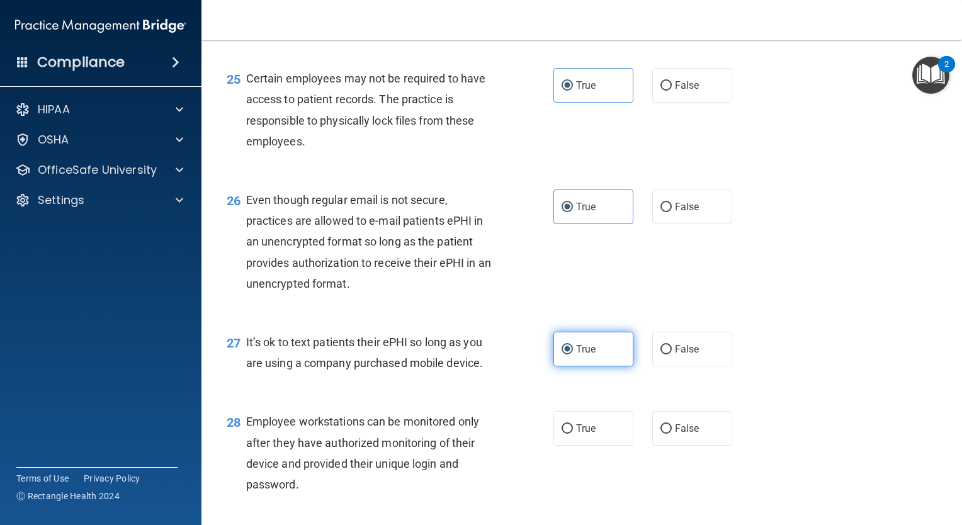
scroll to position [2897, 0]
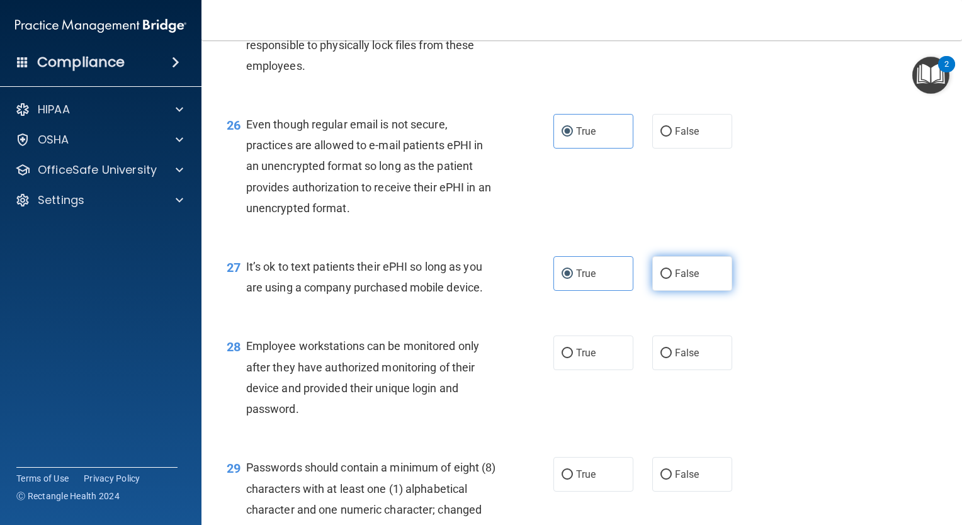
click at [662, 291] on label "False" at bounding box center [692, 273] width 80 height 35
click at [662, 279] on input "False" at bounding box center [666, 274] width 11 height 9
radio input "true"
radio input "false"
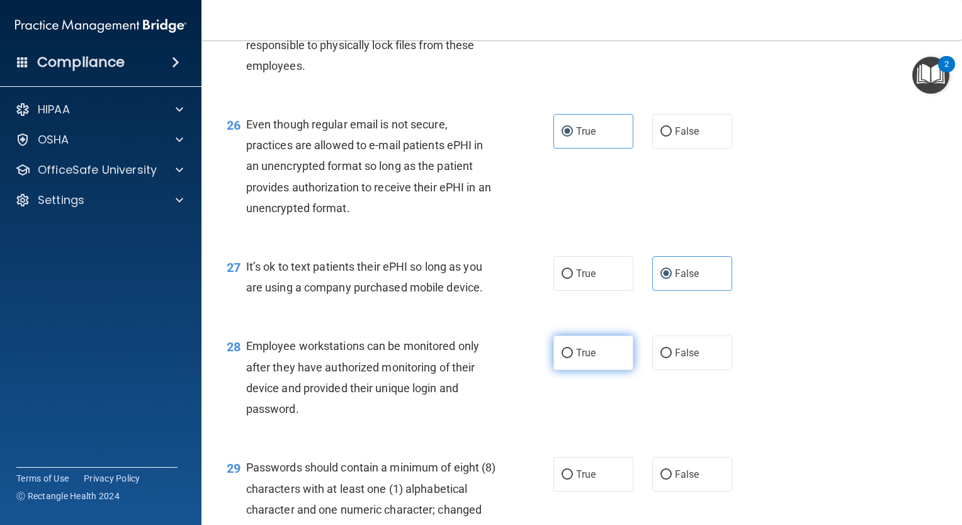
click at [594, 370] on label "True" at bounding box center [594, 353] width 80 height 35
click at [573, 358] on input "True" at bounding box center [567, 353] width 11 height 9
radio input "true"
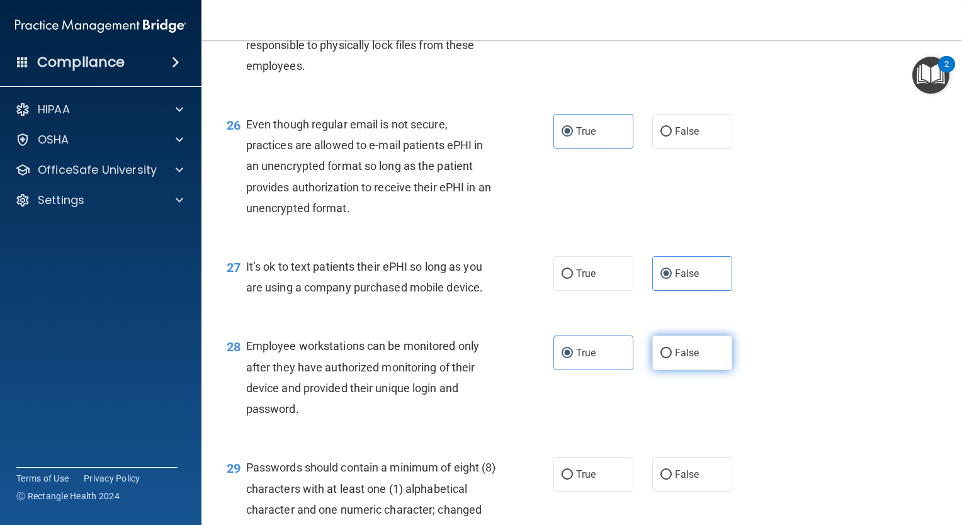
click at [675, 359] on span "False" at bounding box center [687, 353] width 25 height 12
click at [672, 358] on input "False" at bounding box center [666, 353] width 11 height 9
radio input "true"
radio input "false"
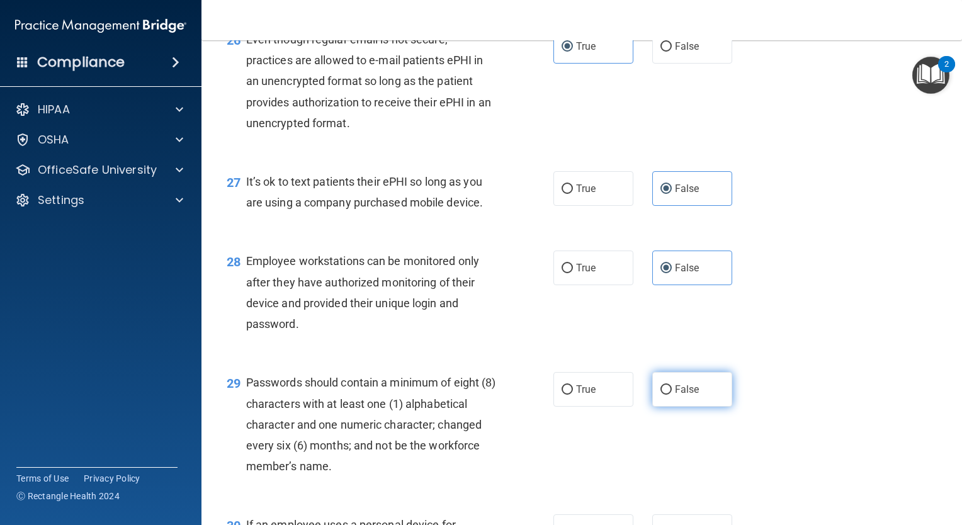
scroll to position [3023, 0]
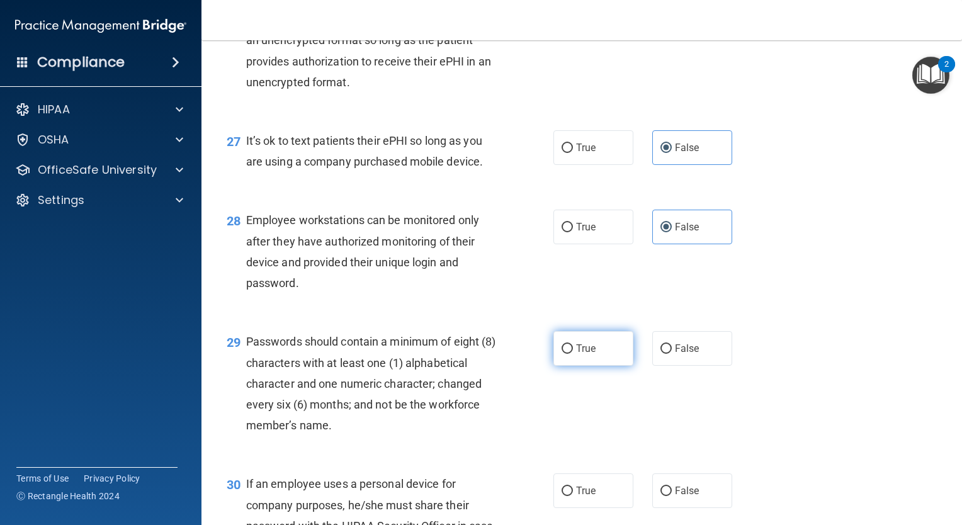
click at [605, 366] on label "True" at bounding box center [594, 348] width 80 height 35
click at [573, 354] on input "True" at bounding box center [567, 348] width 11 height 9
radio input "true"
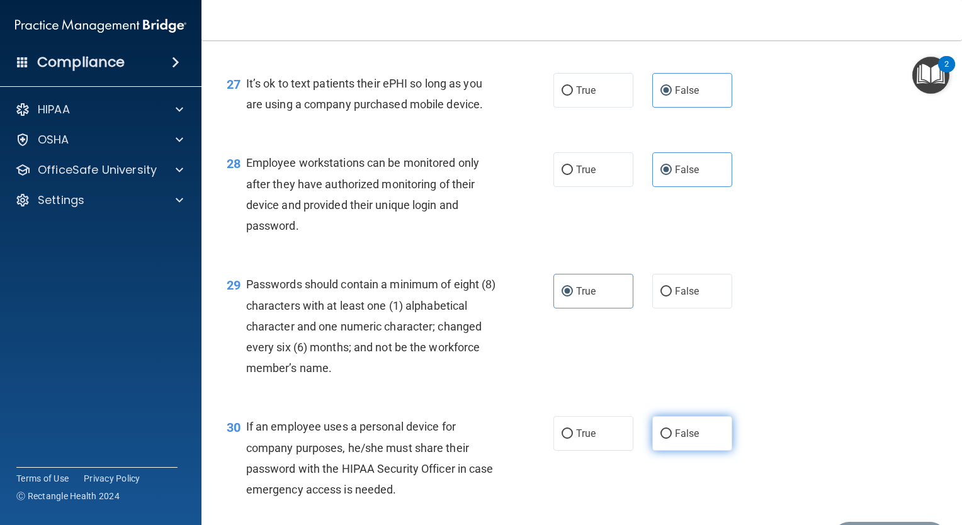
scroll to position [3149, 0]
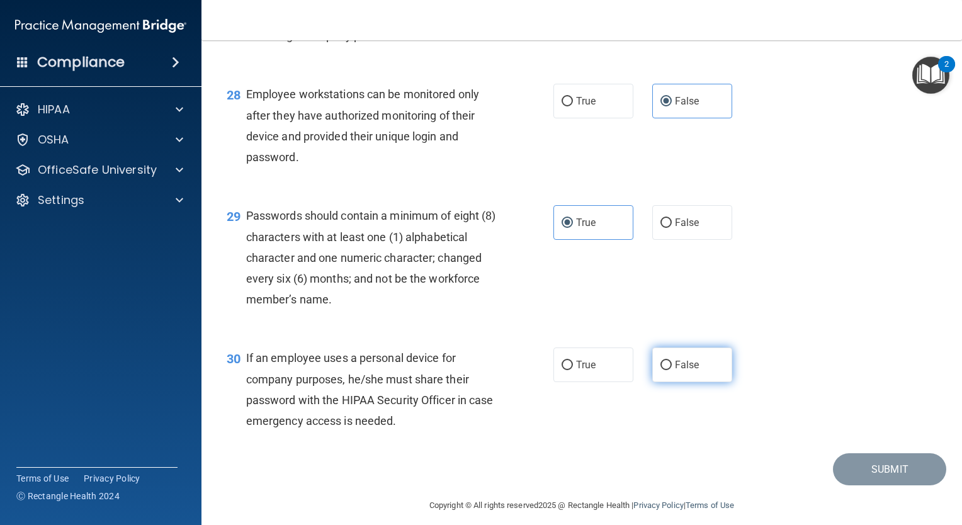
click at [661, 370] on input "False" at bounding box center [666, 365] width 11 height 9
radio input "true"
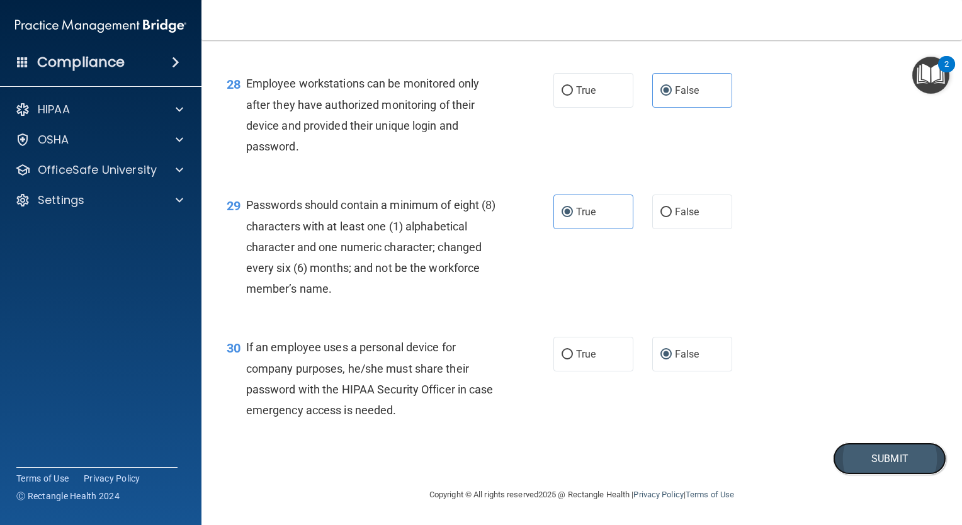
click at [865, 467] on button "Submit" at bounding box center [889, 459] width 113 height 32
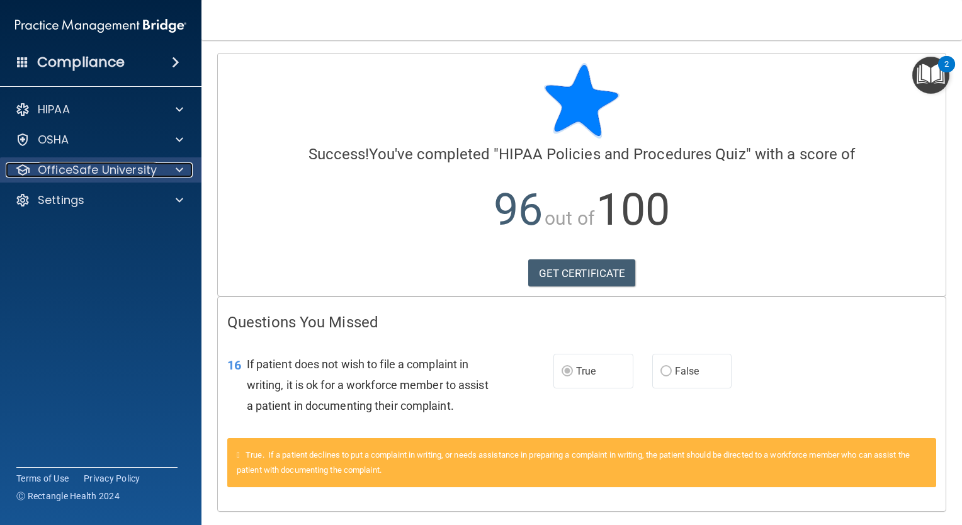
click at [154, 174] on p "OfficeSafe University" at bounding box center [97, 169] width 119 height 15
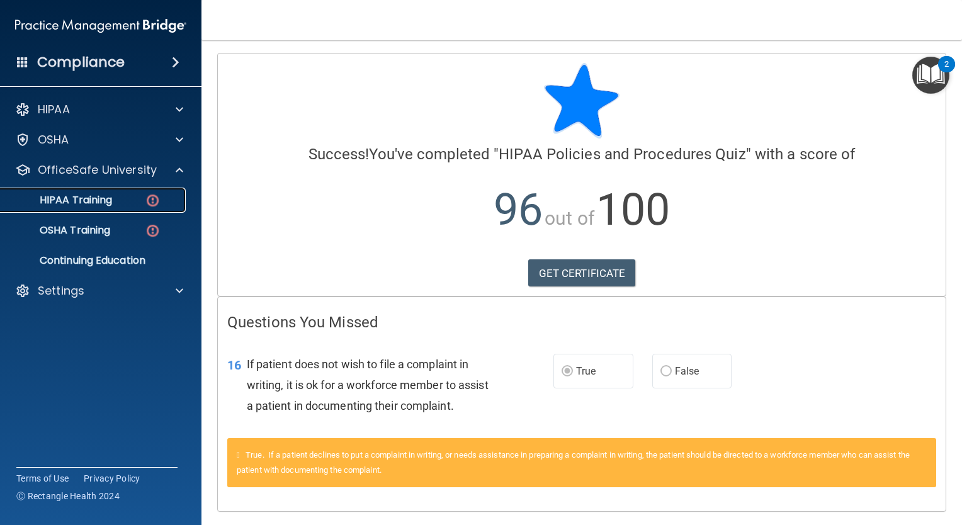
click at [115, 195] on div "HIPAA Training" at bounding box center [94, 200] width 172 height 13
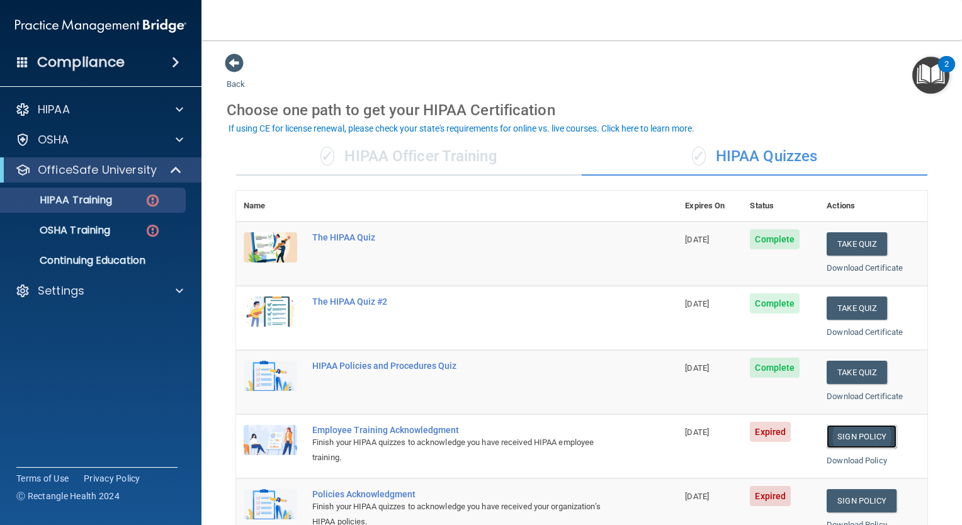
click at [838, 438] on link "Sign Policy" at bounding box center [862, 436] width 70 height 23
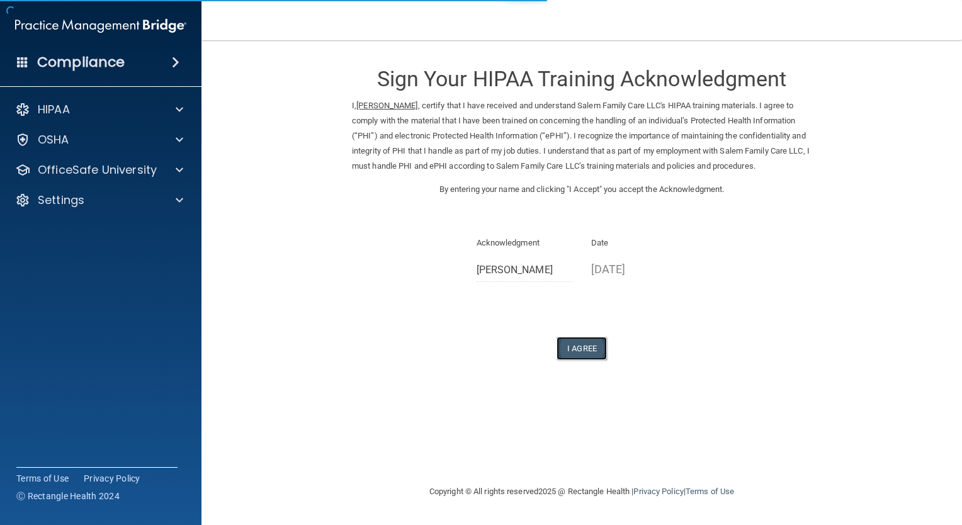
click at [575, 344] on button "I Agree" at bounding box center [582, 348] width 50 height 23
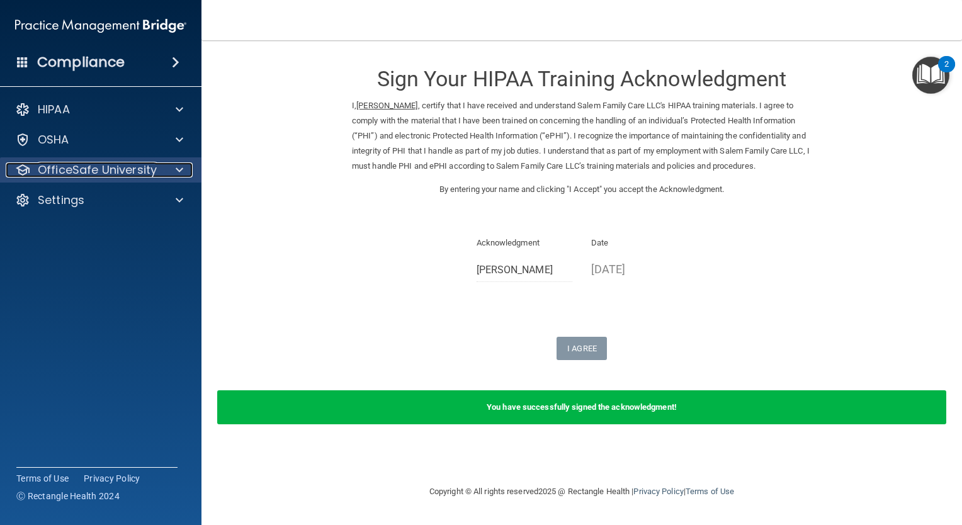
click at [171, 169] on div at bounding box center [177, 169] width 31 height 15
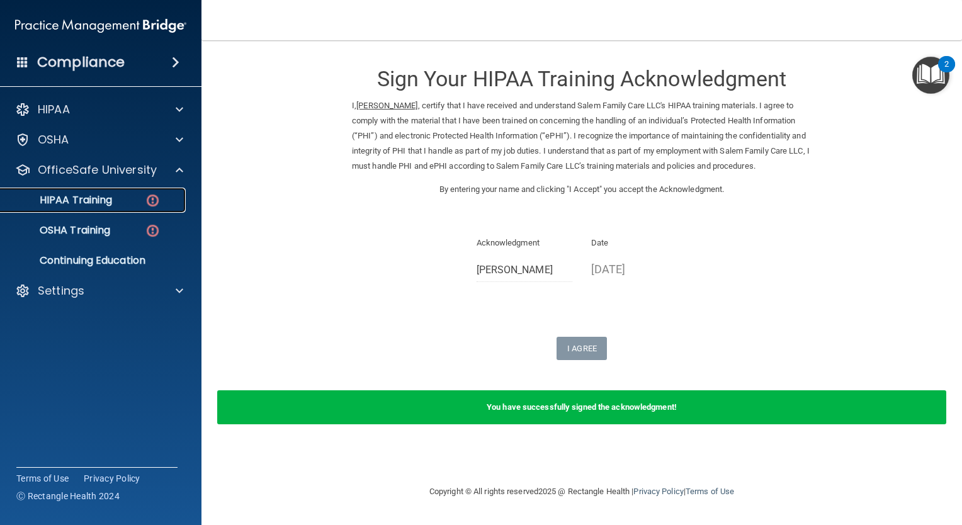
click at [148, 197] on img at bounding box center [153, 201] width 16 height 16
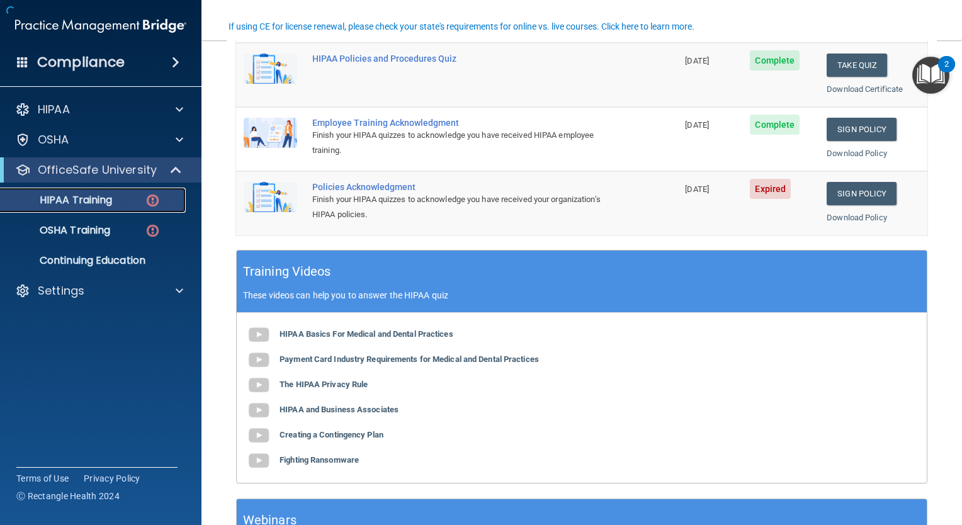
scroll to position [315, 0]
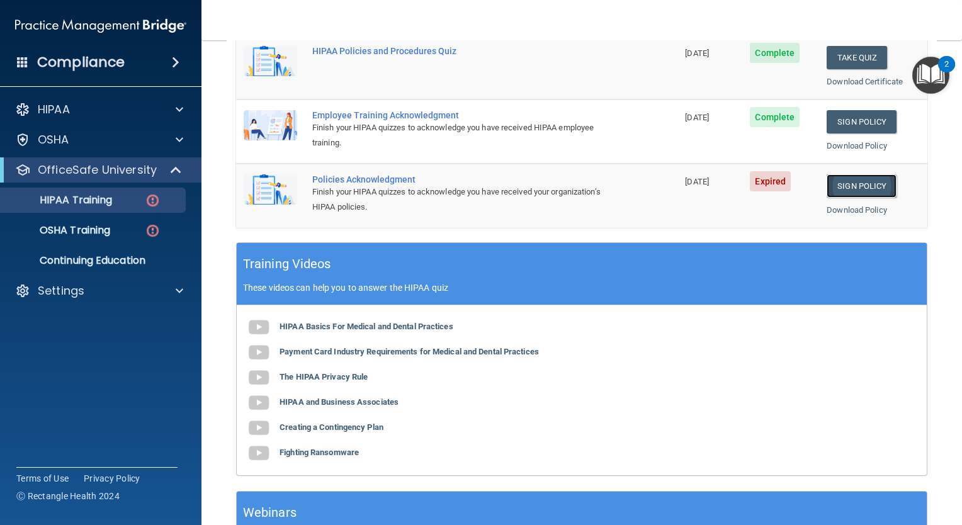
click at [845, 181] on link "Sign Policy" at bounding box center [862, 185] width 70 height 23
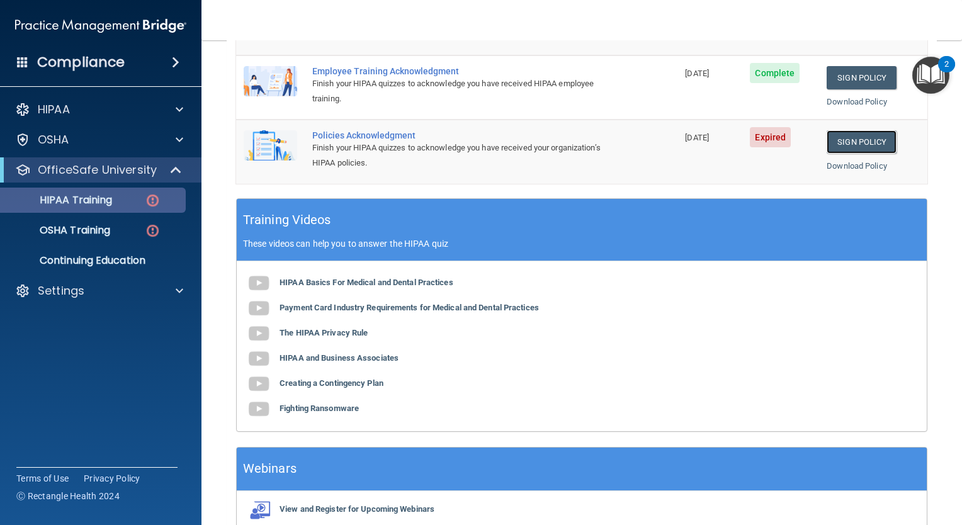
scroll to position [378, 0]
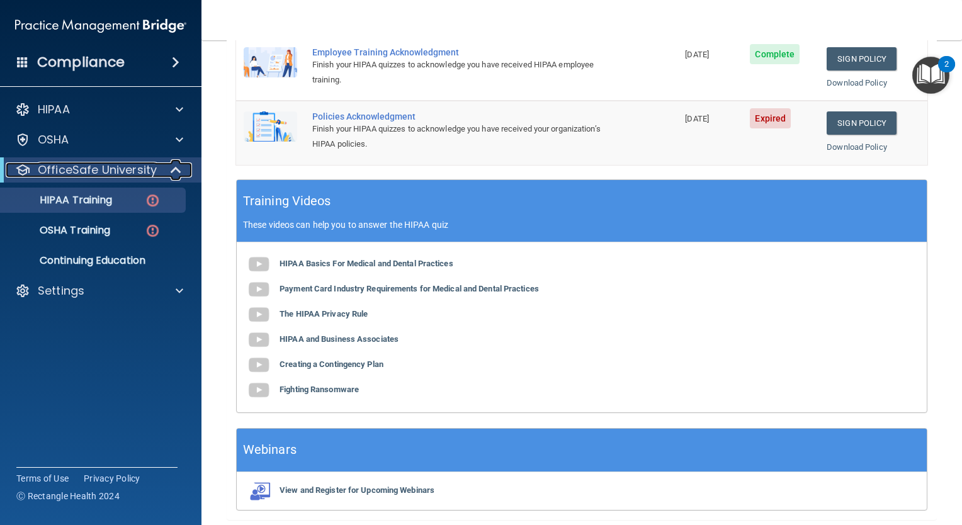
click at [115, 166] on p "OfficeSafe University" at bounding box center [97, 169] width 119 height 15
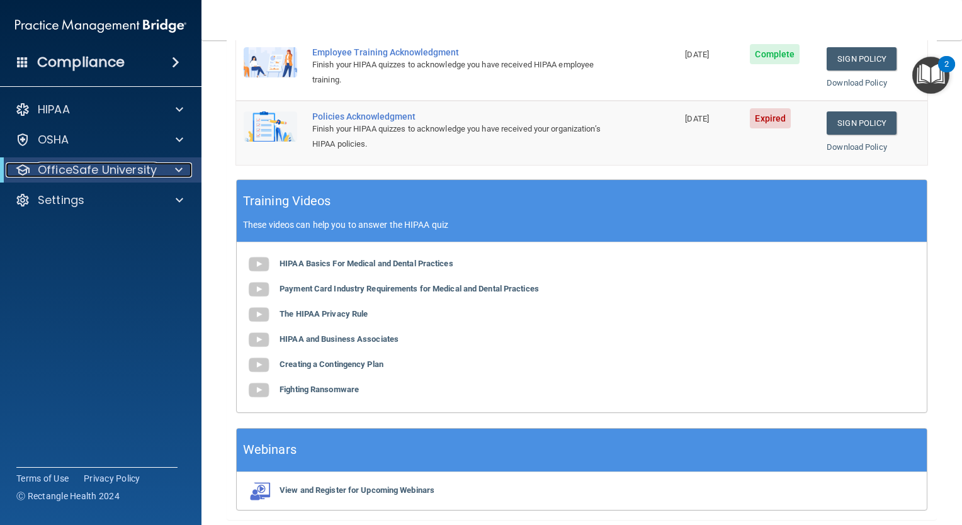
click at [176, 169] on span at bounding box center [179, 169] width 8 height 15
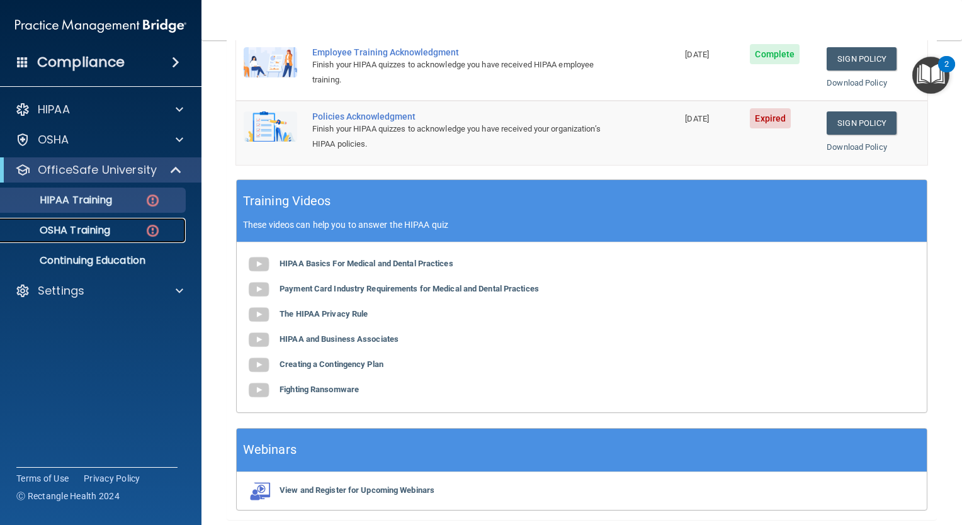
click at [119, 228] on div "OSHA Training" at bounding box center [94, 230] width 172 height 13
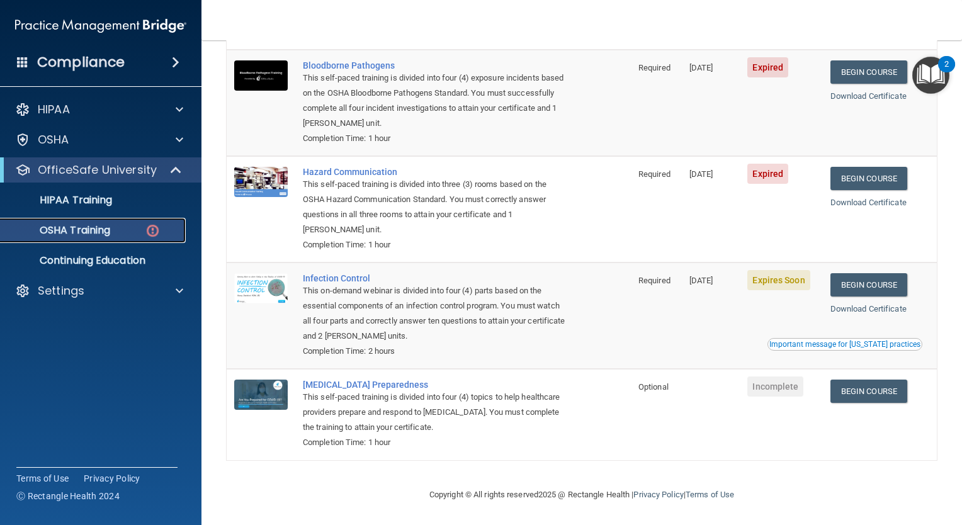
scroll to position [3, 0]
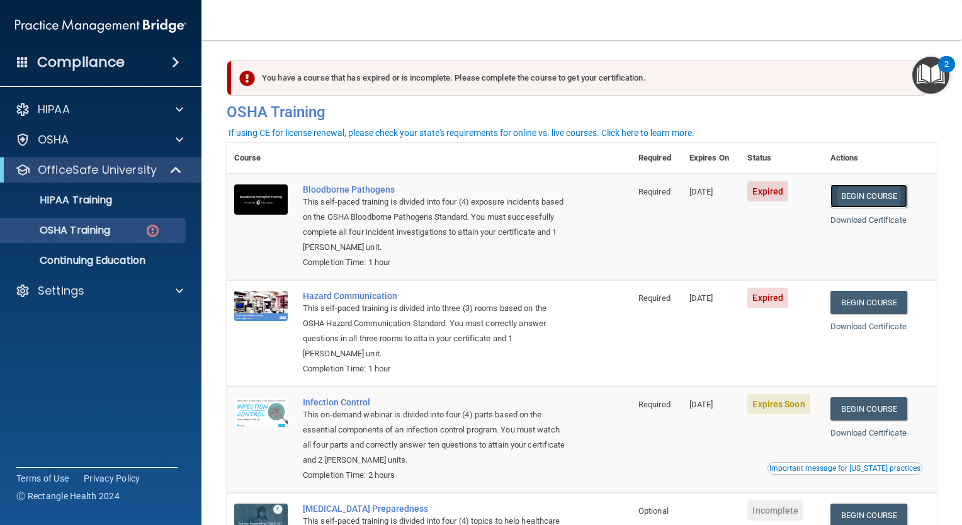
click at [873, 197] on link "Begin Course" at bounding box center [869, 196] width 77 height 23
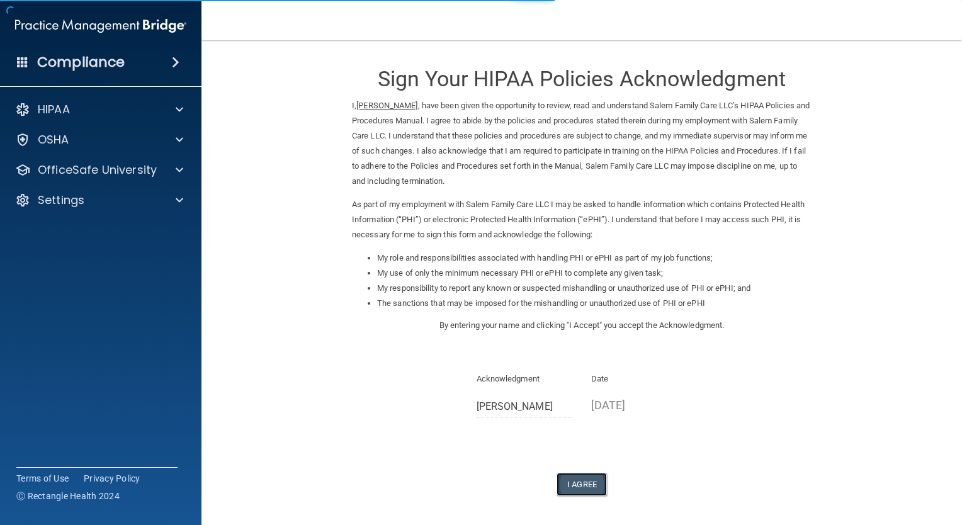
click at [587, 482] on button "I Agree" at bounding box center [582, 484] width 50 height 23
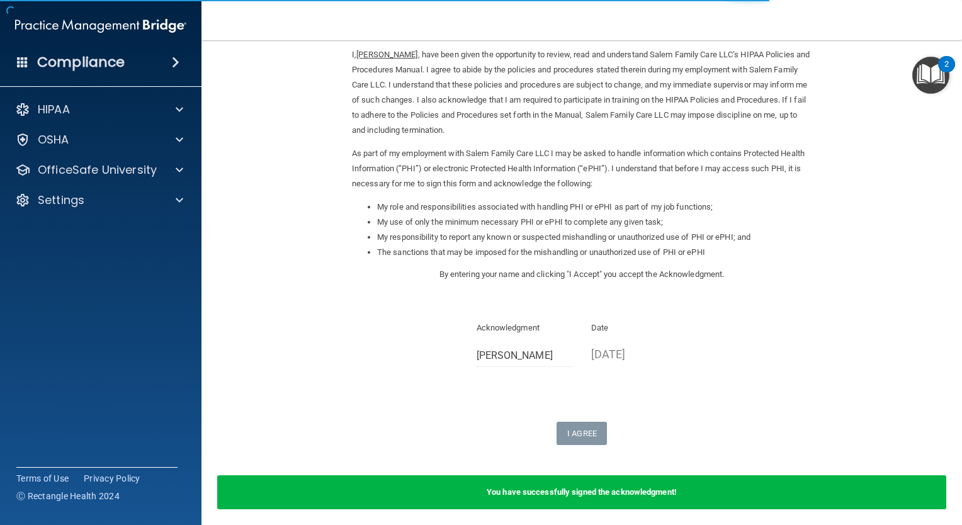
scroll to position [100, 0]
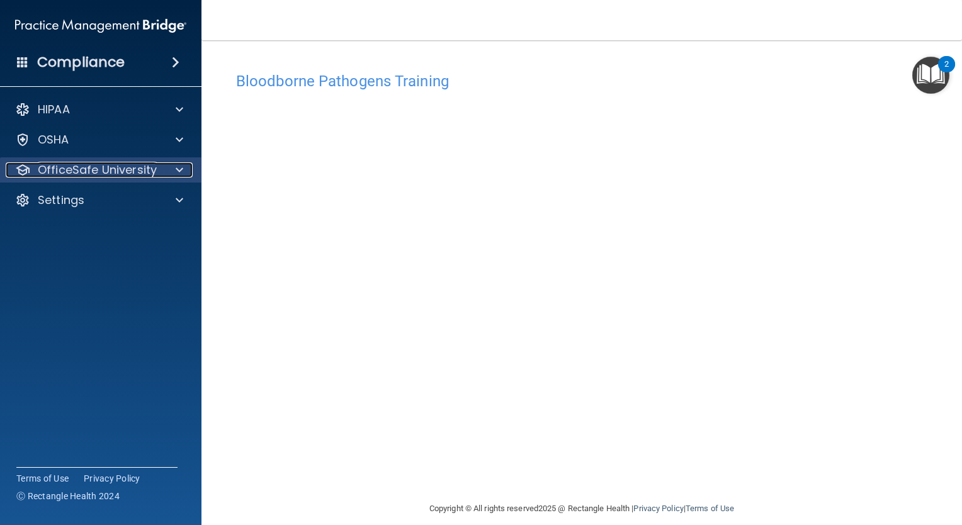
click at [152, 173] on p "OfficeSafe University" at bounding box center [97, 169] width 119 height 15
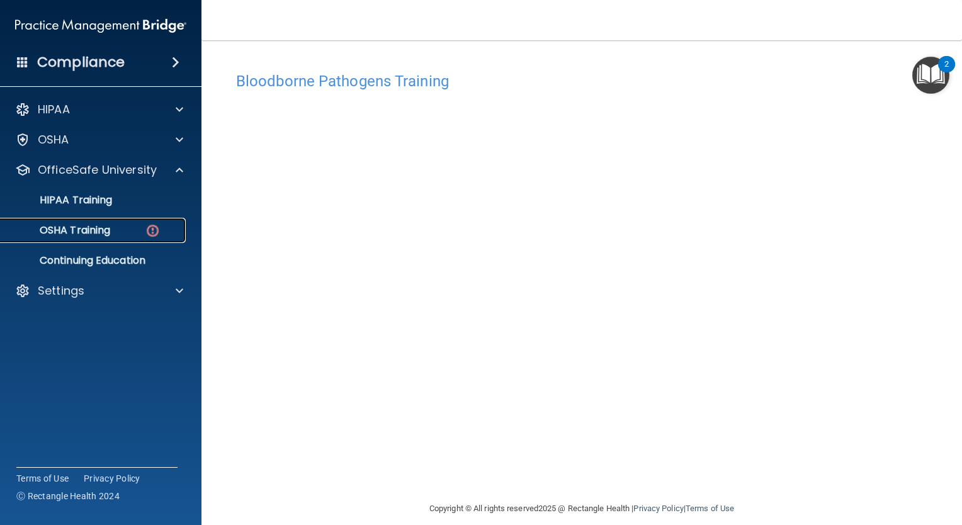
click at [106, 230] on p "OSHA Training" at bounding box center [59, 230] width 102 height 13
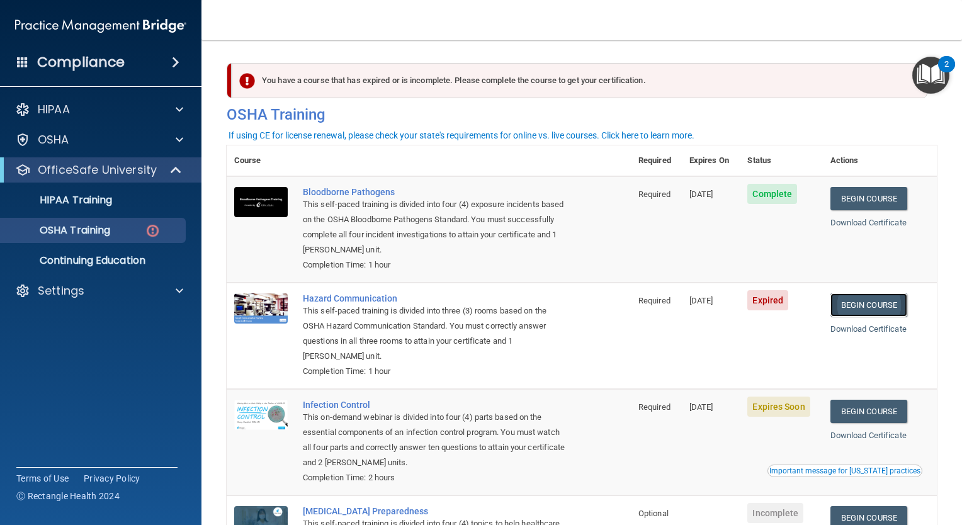
click at [850, 305] on link "Begin Course" at bounding box center [869, 304] width 77 height 23
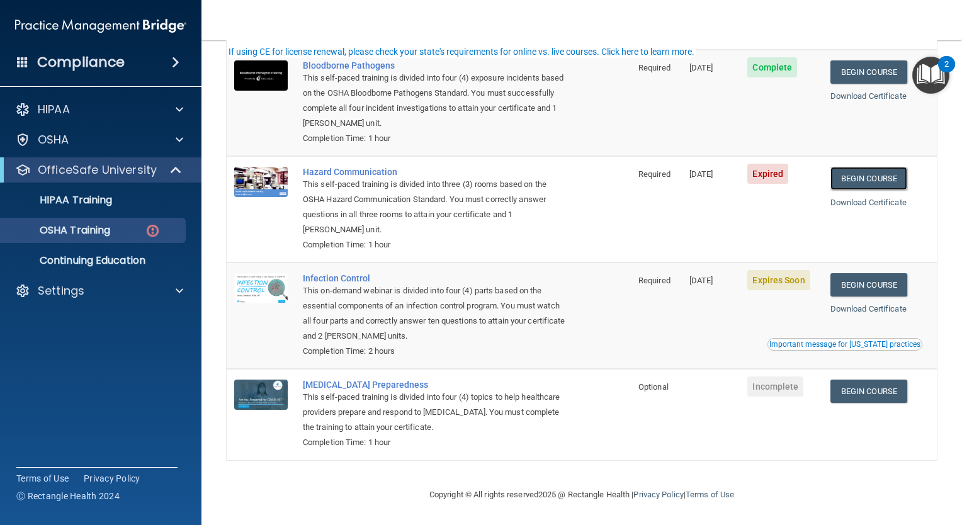
scroll to position [128, 0]
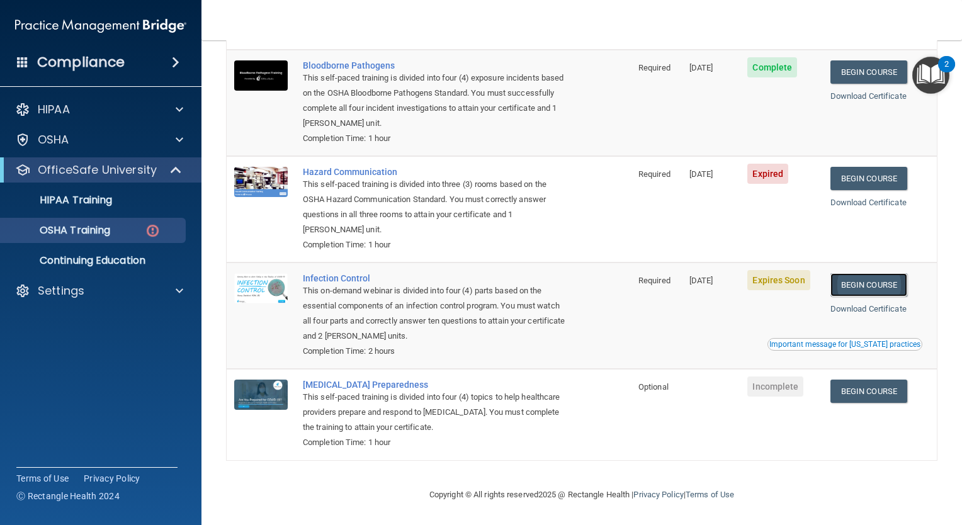
click at [869, 285] on link "Begin Course" at bounding box center [869, 284] width 77 height 23
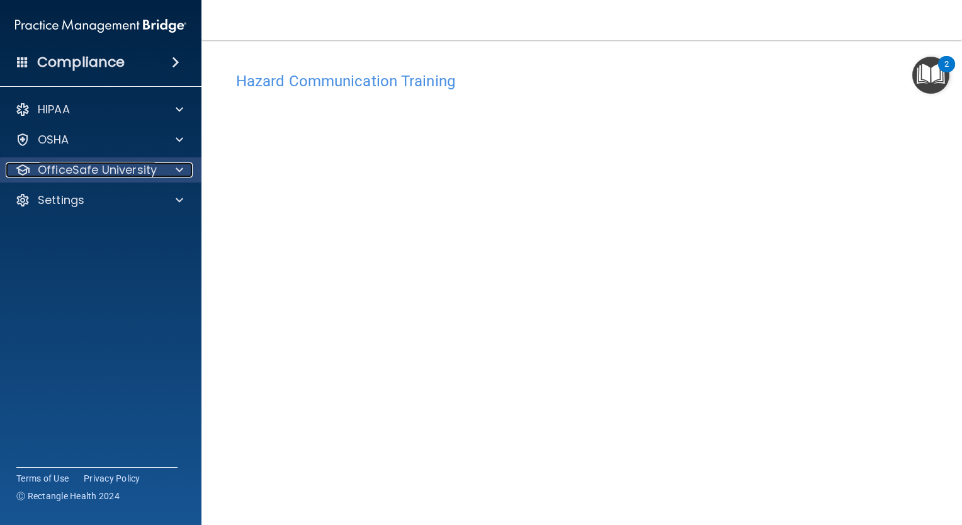
click at [179, 162] on span at bounding box center [180, 169] width 8 height 15
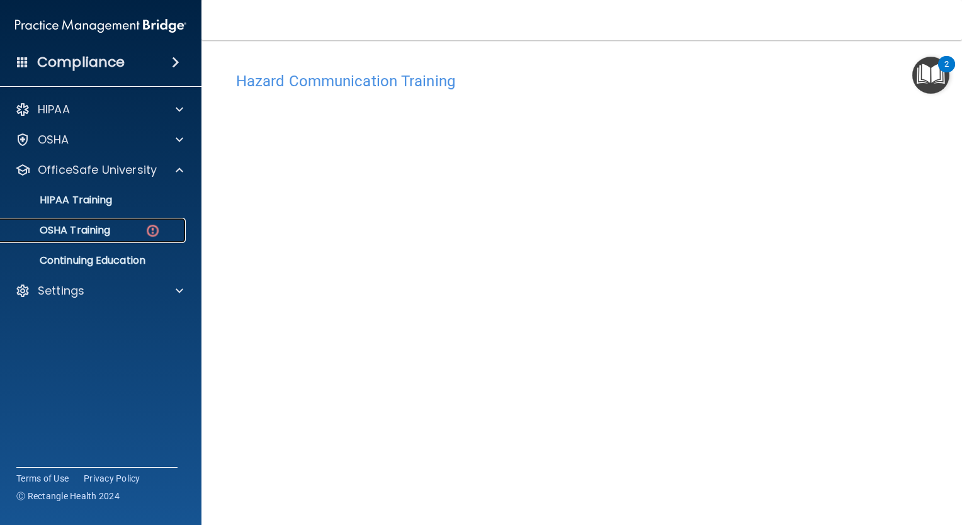
click at [151, 236] on img at bounding box center [153, 231] width 16 height 16
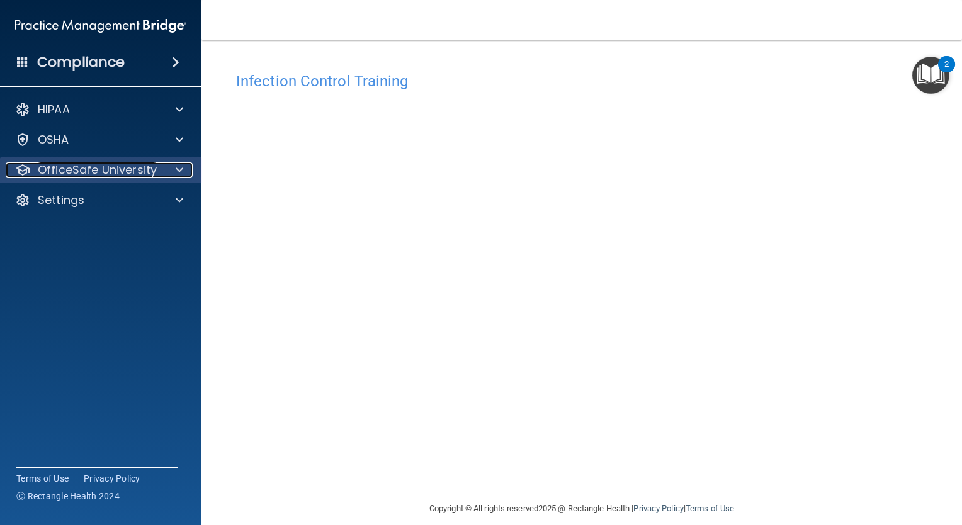
click at [63, 170] on p "OfficeSafe University" at bounding box center [97, 169] width 119 height 15
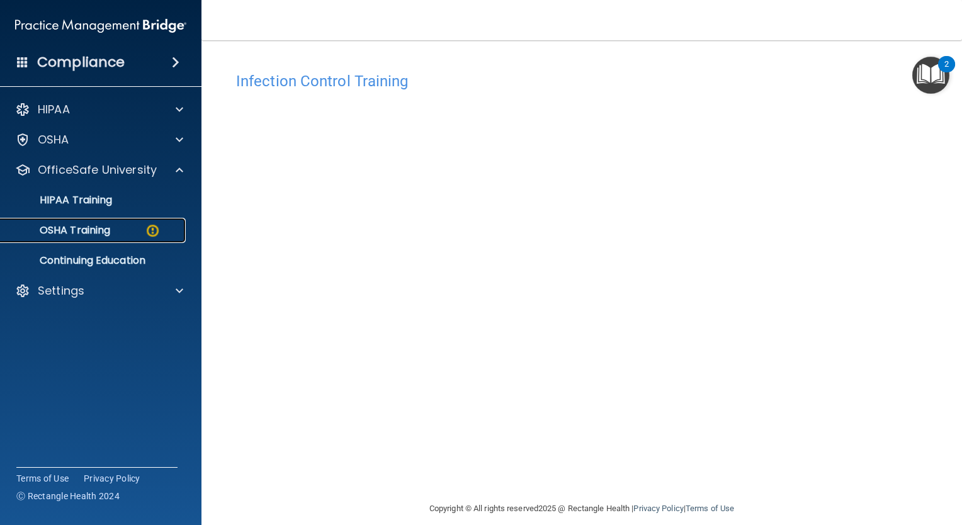
click at [83, 233] on p "OSHA Training" at bounding box center [59, 230] width 102 height 13
